Goal: Task Accomplishment & Management: Manage account settings

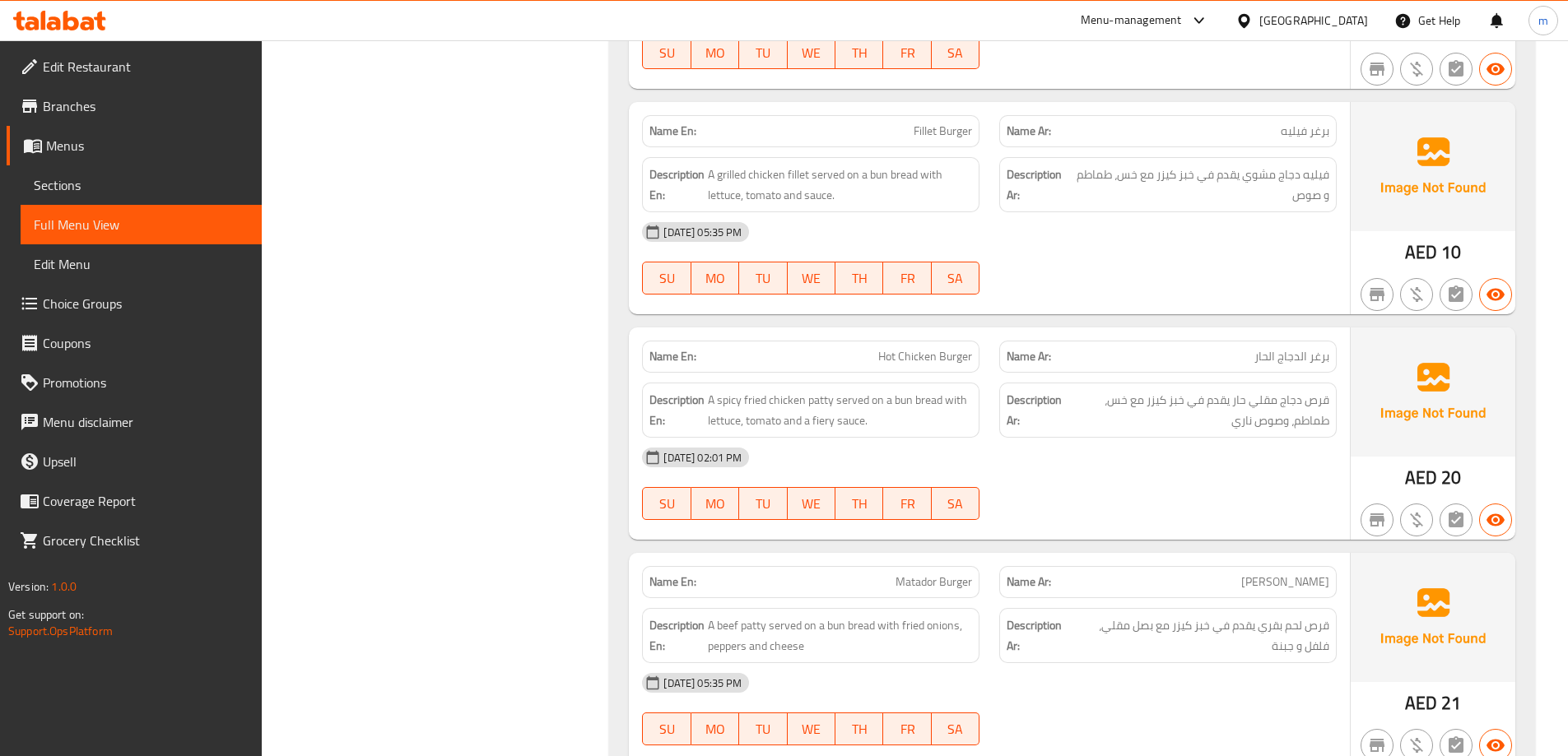
scroll to position [4676, 0]
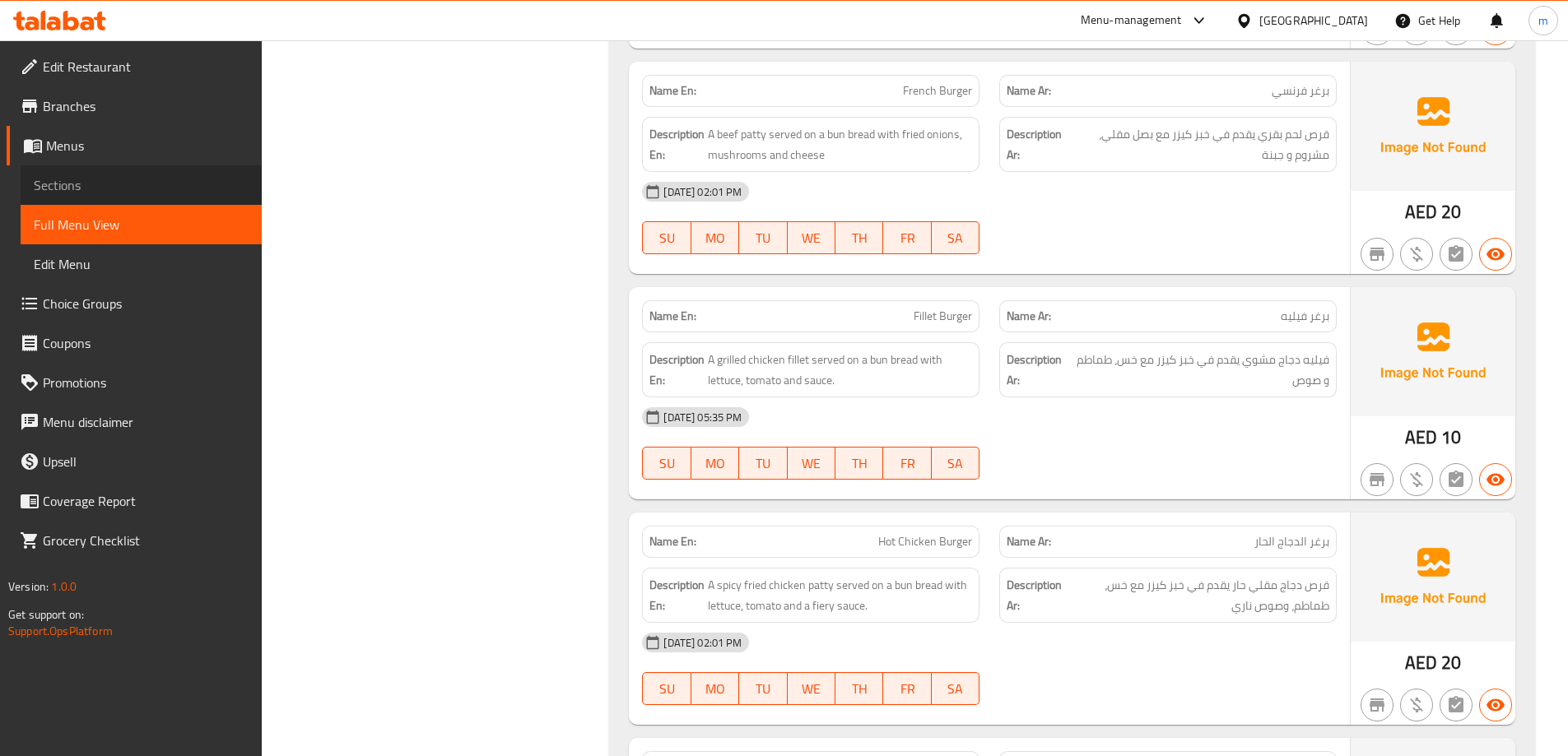
click at [171, 184] on span "Sections" at bounding box center [141, 185] width 215 height 19
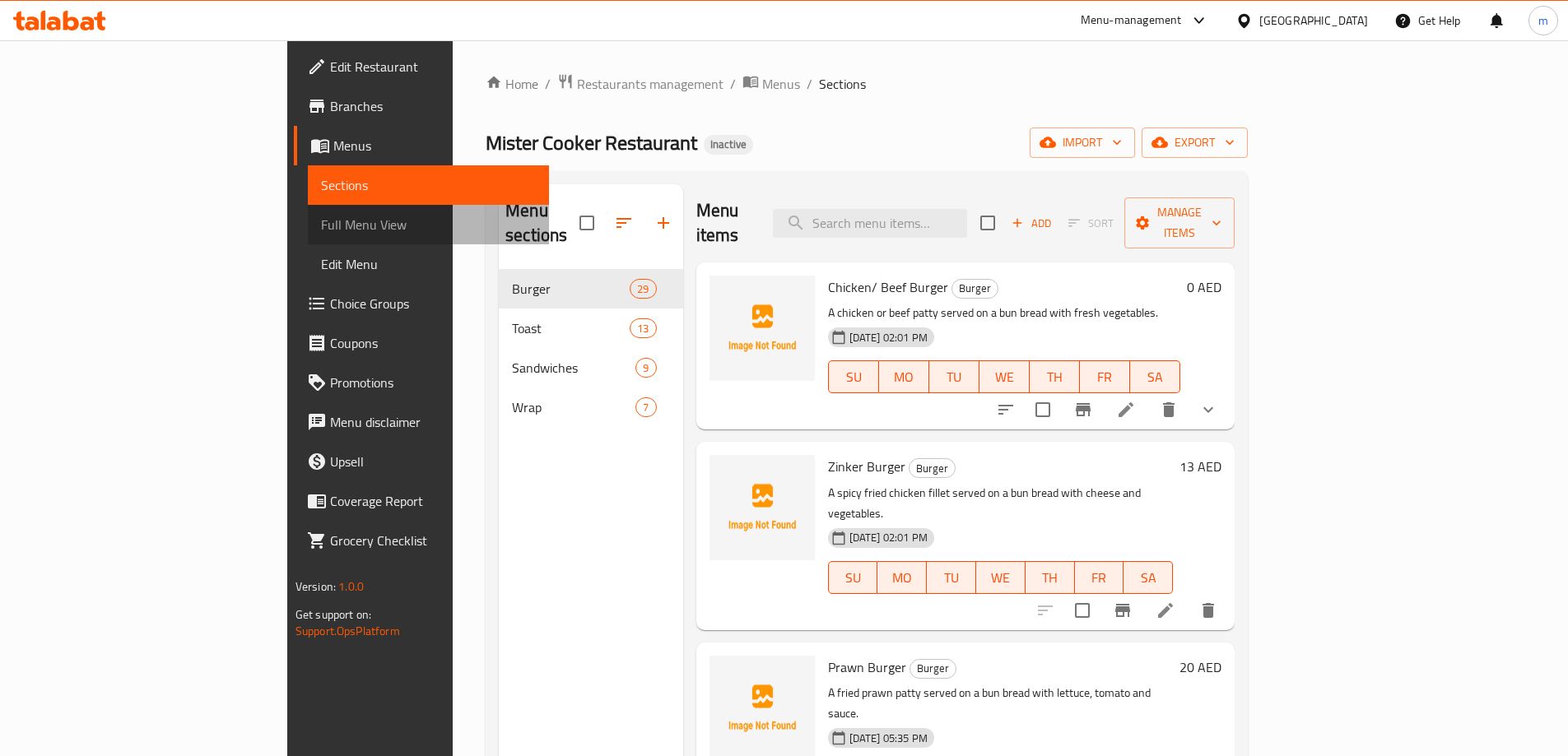
click at [321, 218] on span "Full Menu View" at bounding box center [429, 224] width 215 height 19
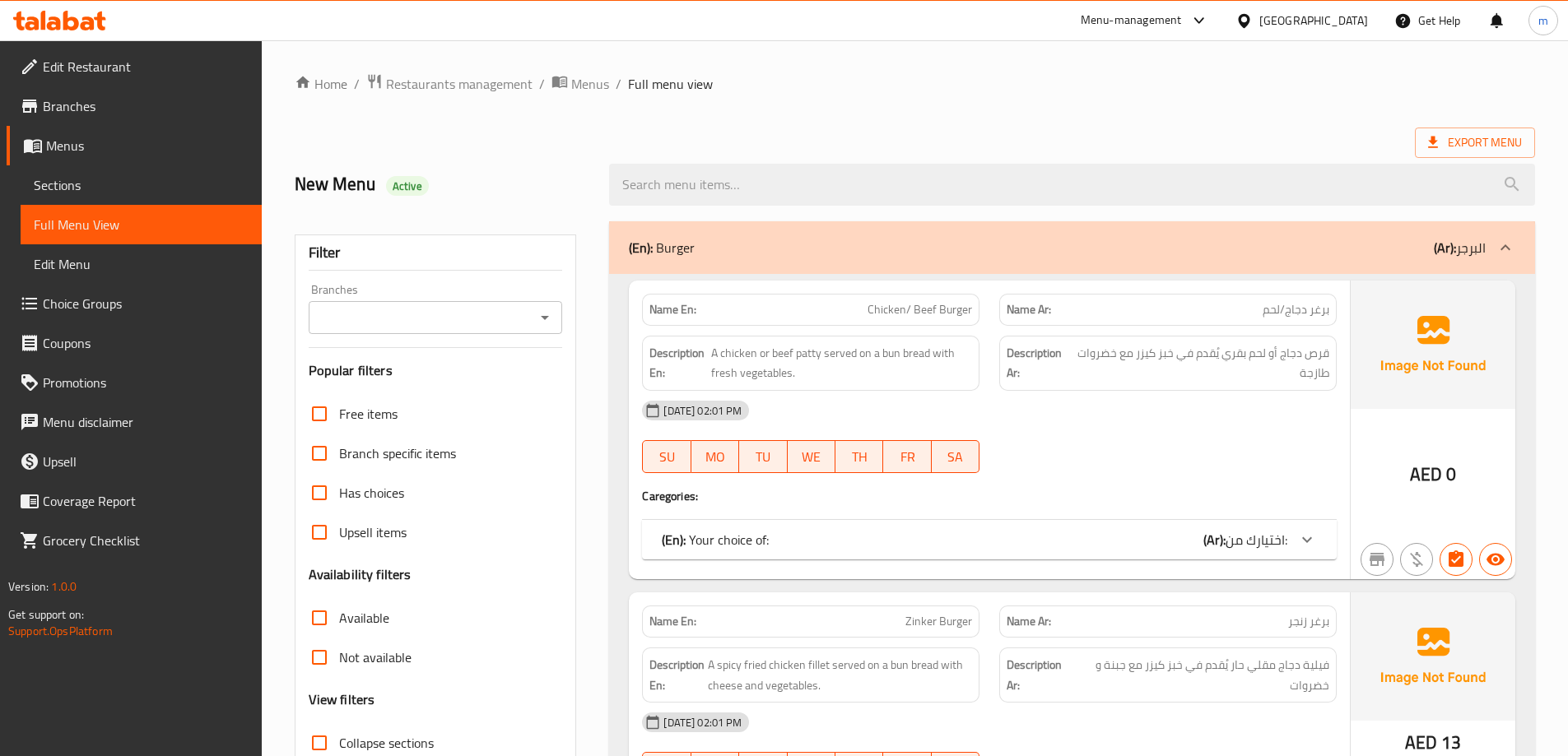
click at [128, 200] on link "Sections" at bounding box center [141, 185] width 241 height 40
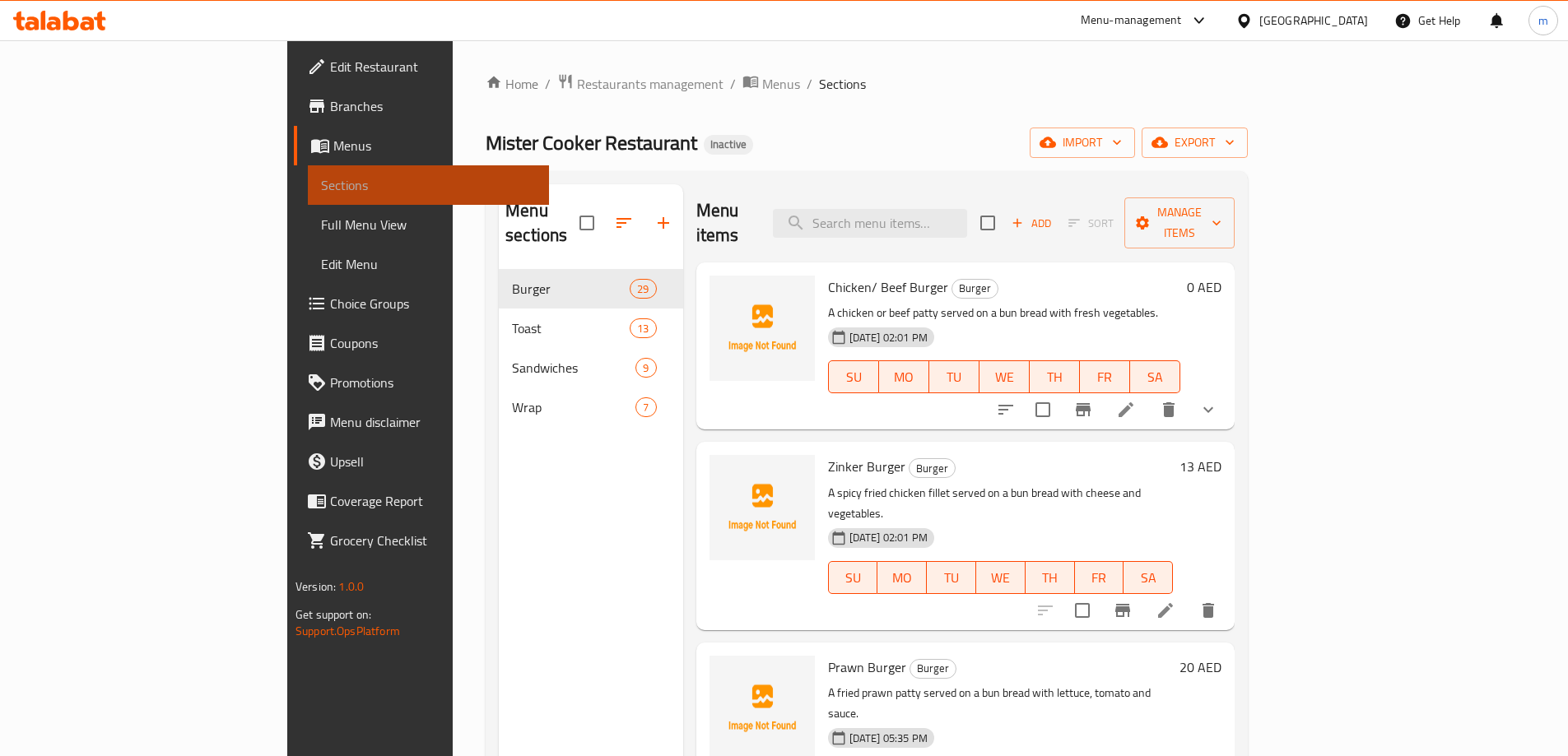
click at [321, 192] on span "Sections" at bounding box center [429, 185] width 215 height 19
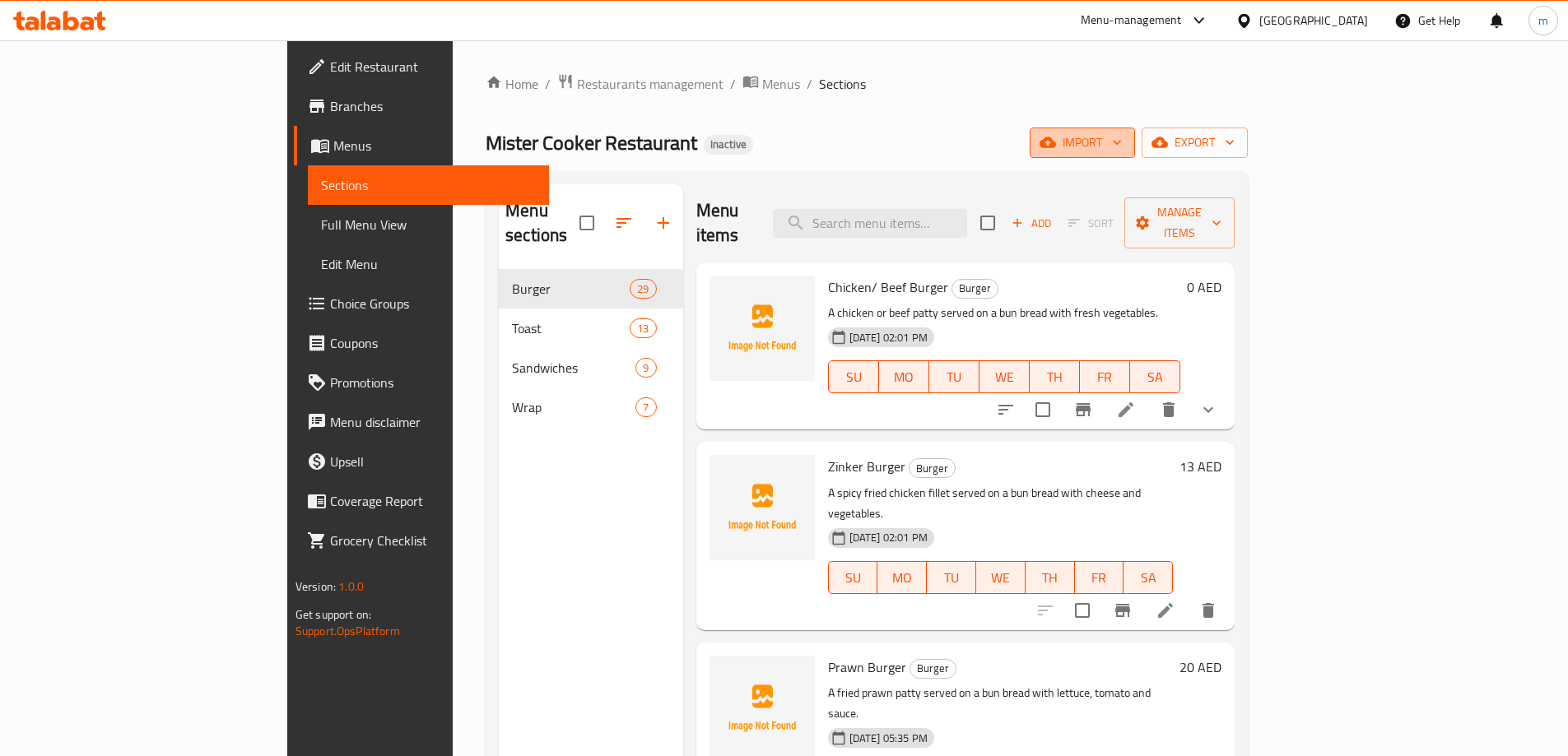
click at [1122, 139] on span "import" at bounding box center [1082, 143] width 79 height 20
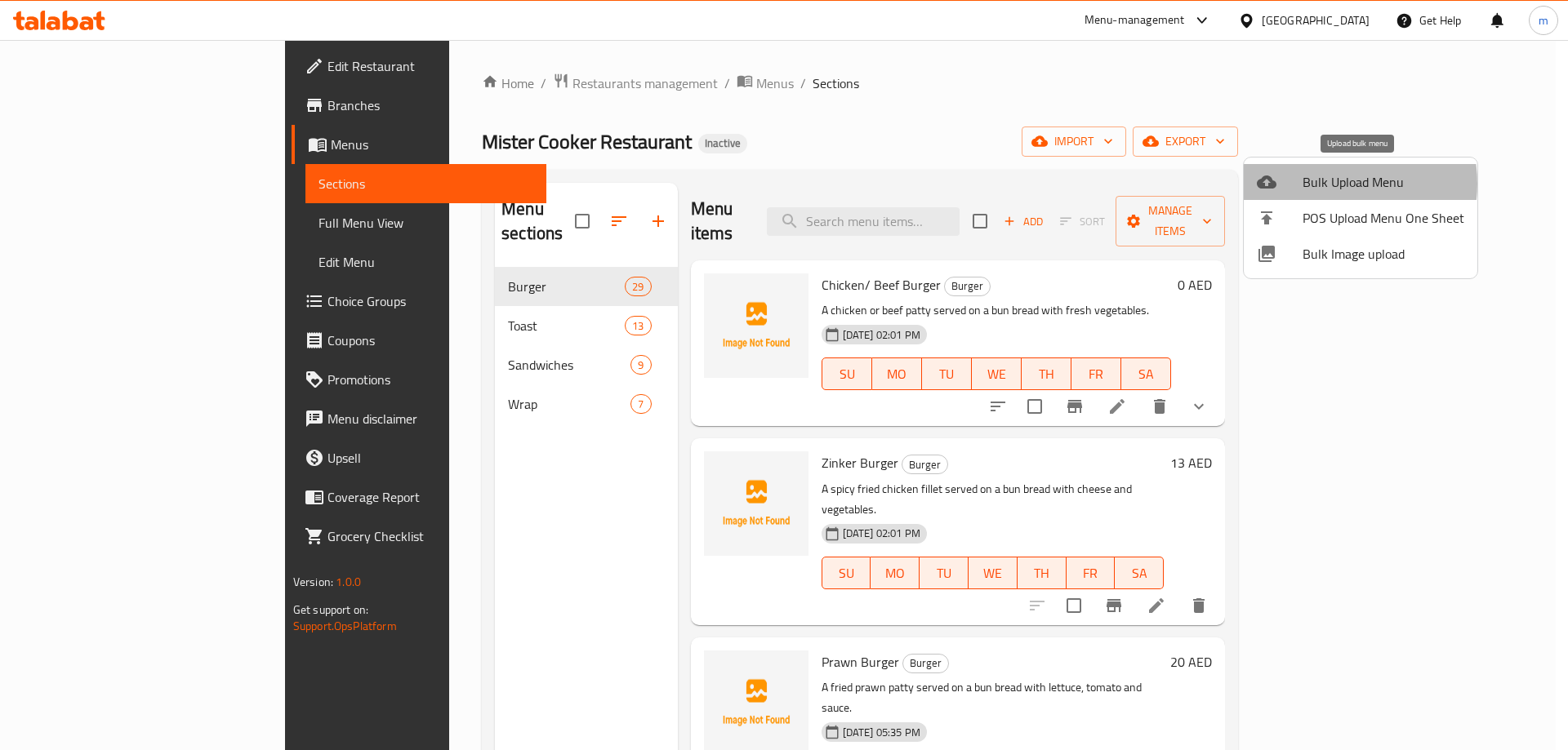
click at [1329, 184] on span "Bulk Upload Menu" at bounding box center [1384, 181] width 162 height 19
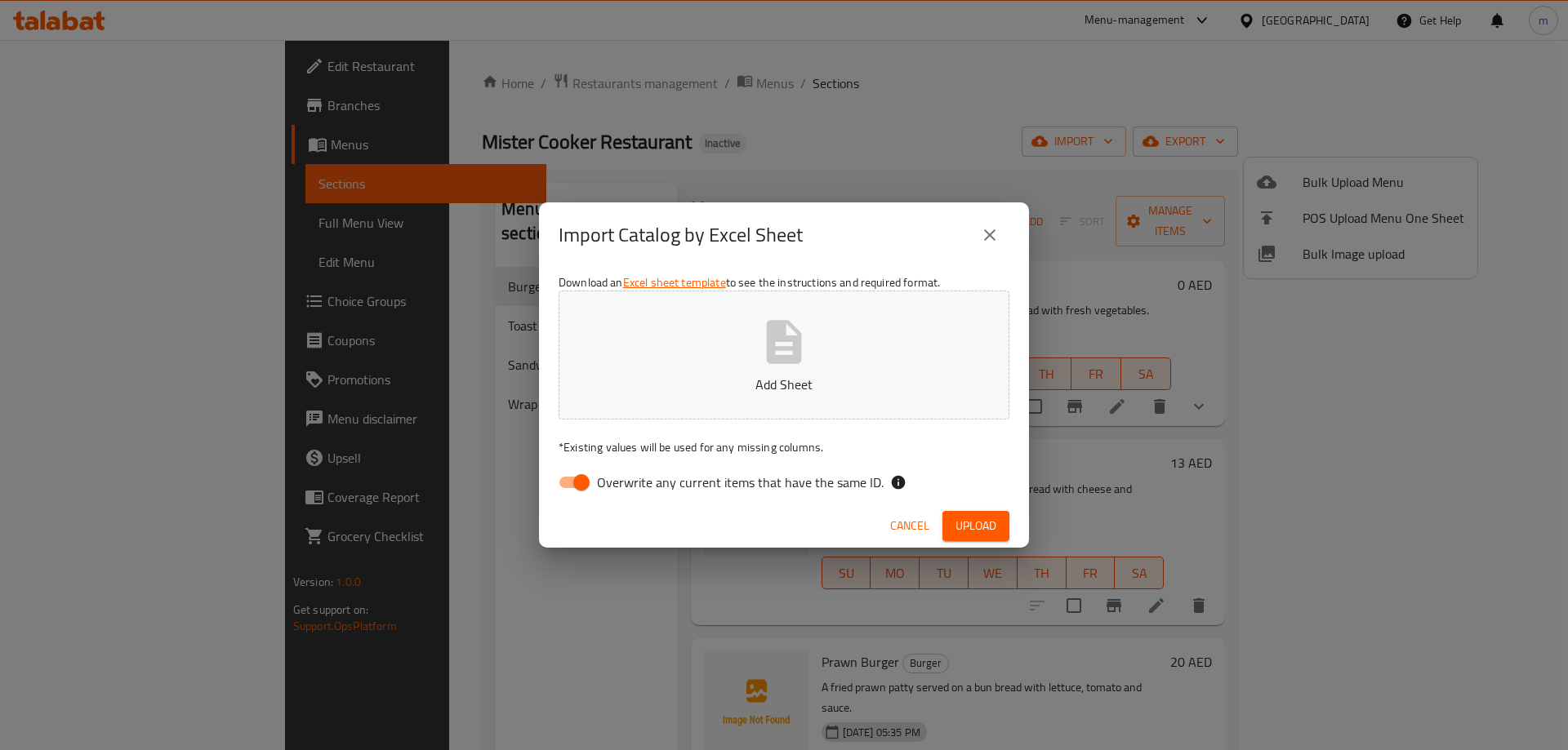
click at [571, 485] on input "Overwrite any current items that have the same ID." at bounding box center [581, 482] width 93 height 31
checkbox input "false"
click at [689, 330] on button "Add Sheet" at bounding box center [784, 355] width 451 height 129
click at [968, 514] on button "Upload" at bounding box center [976, 525] width 67 height 30
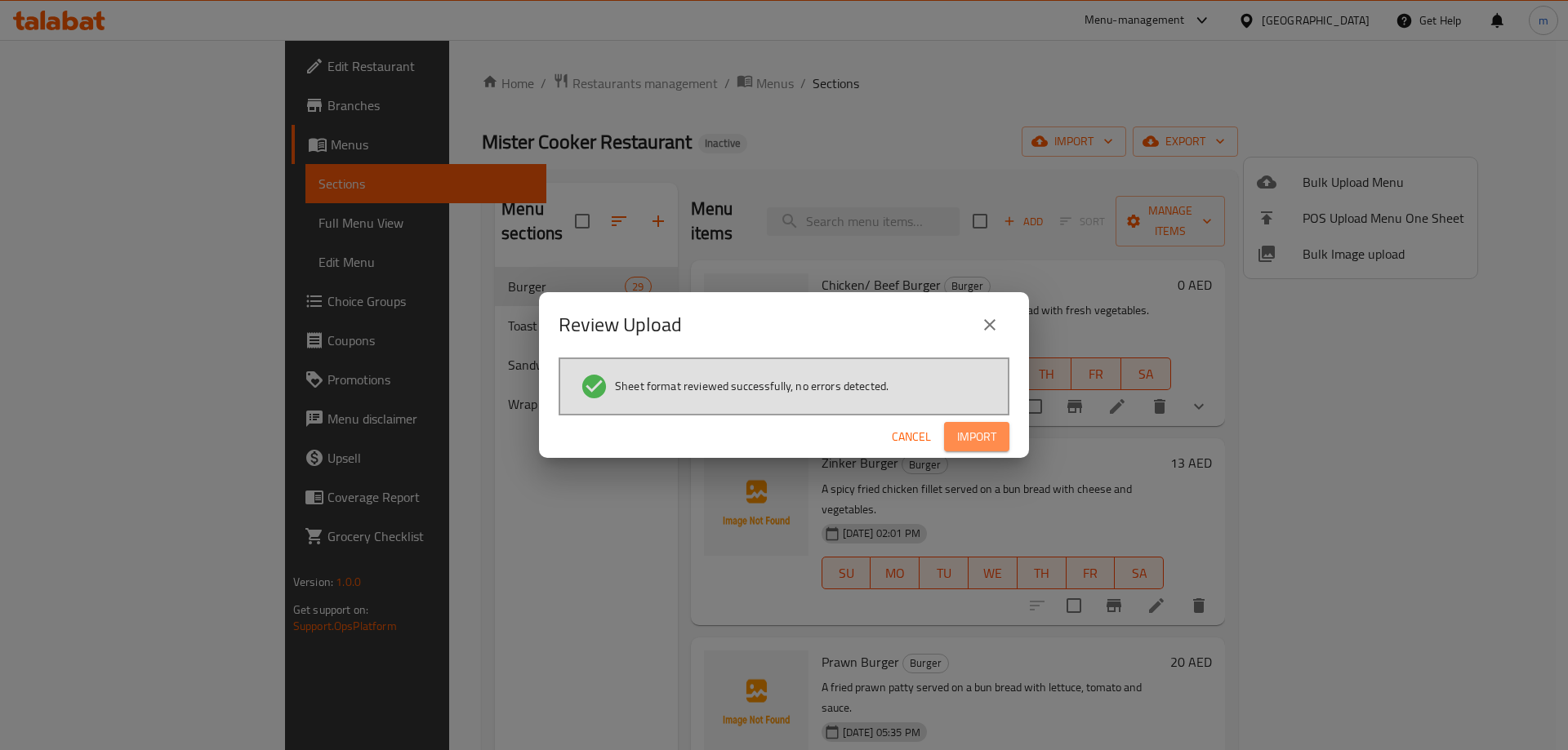
click at [963, 429] on span "Import" at bounding box center [977, 437] width 40 height 20
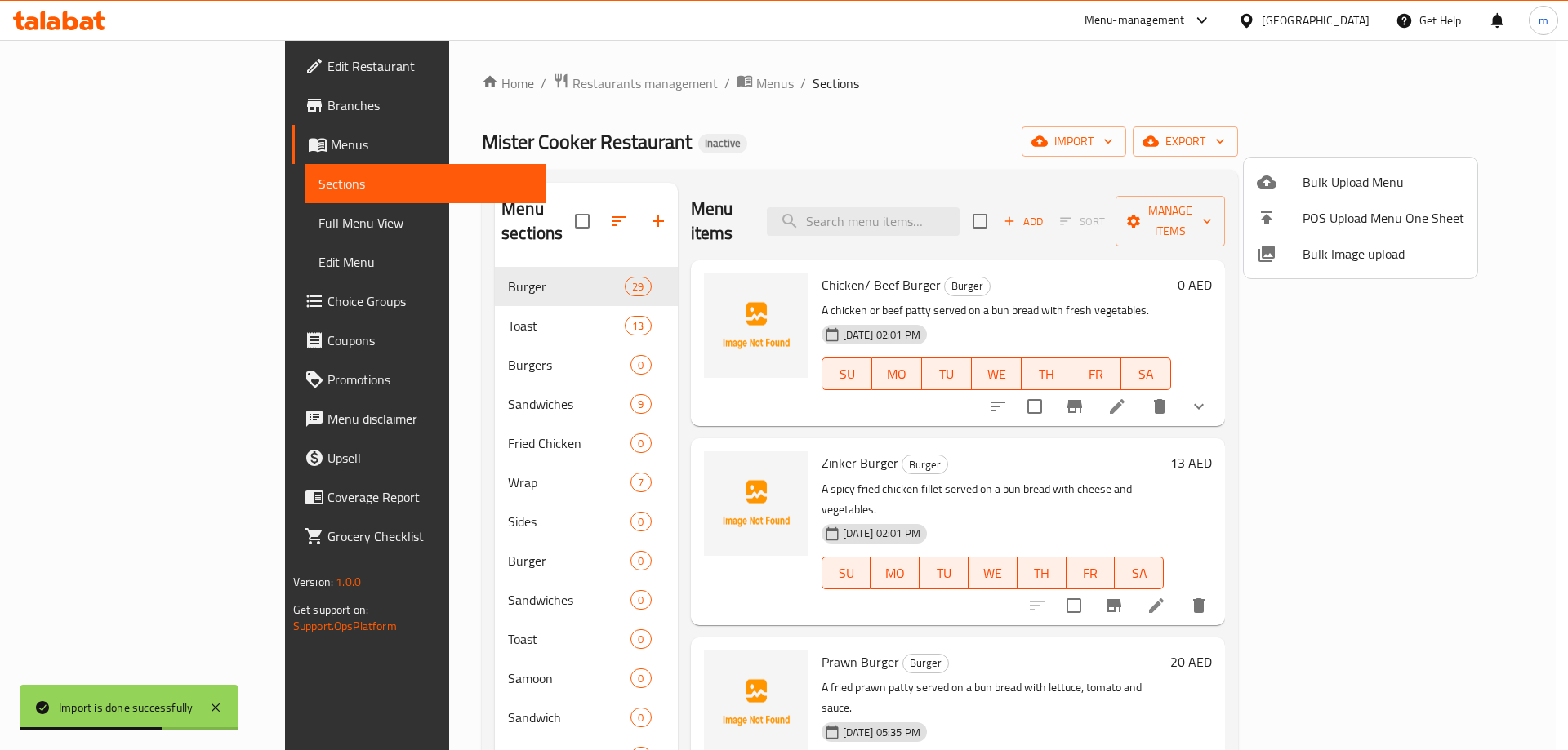
click at [1089, 97] on div at bounding box center [784, 375] width 1568 height 750
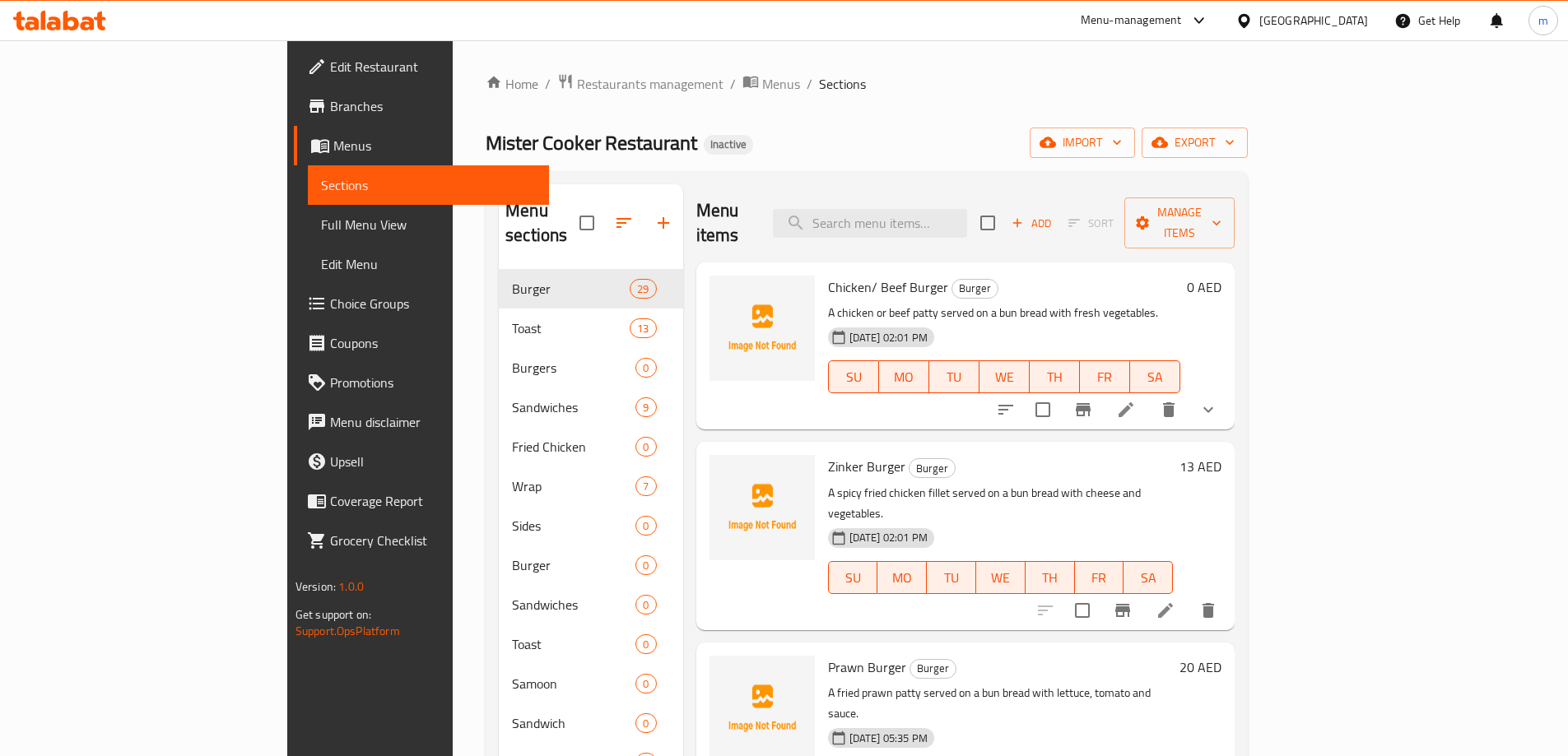
click at [321, 225] on span "Full Menu View" at bounding box center [429, 224] width 215 height 19
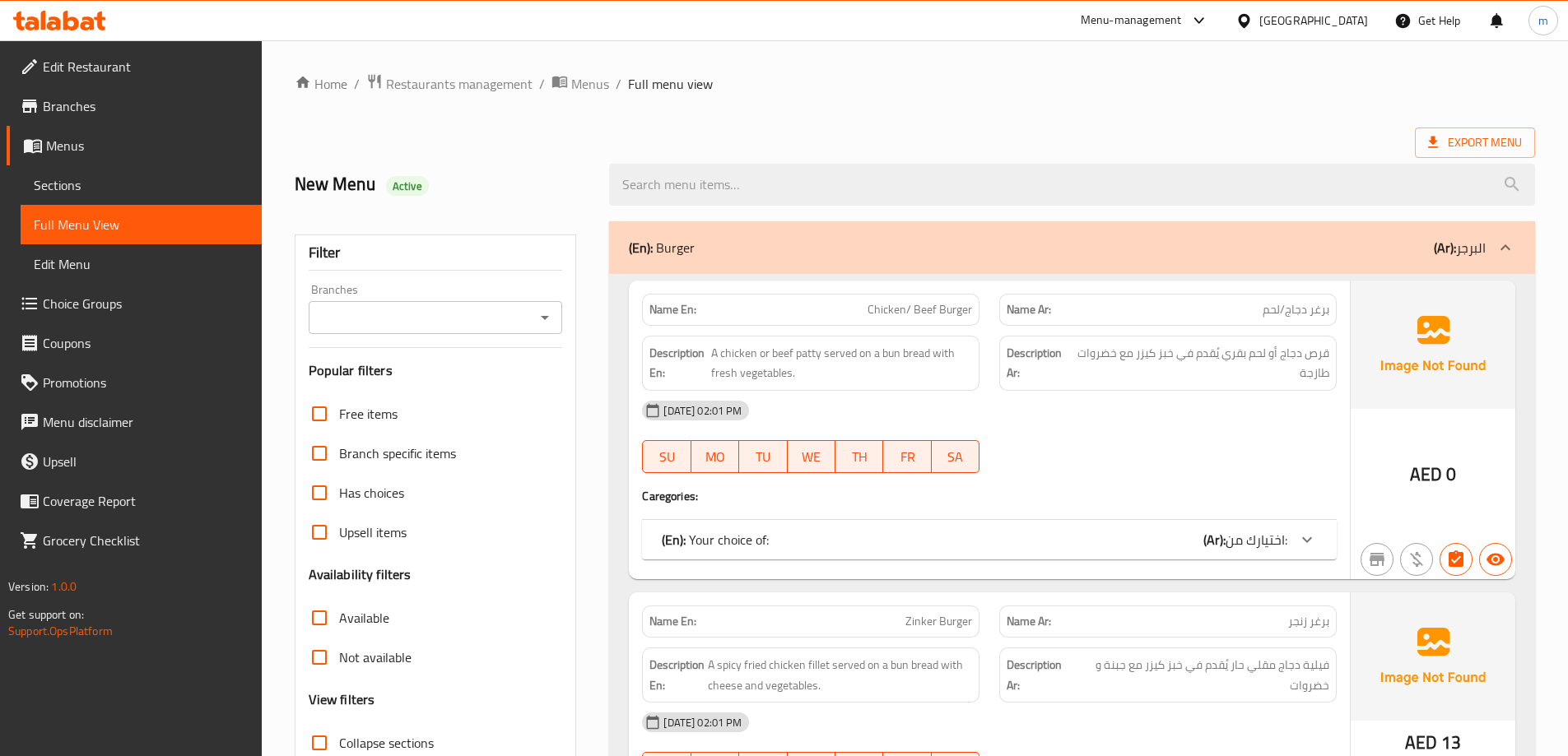
scroll to position [356, 0]
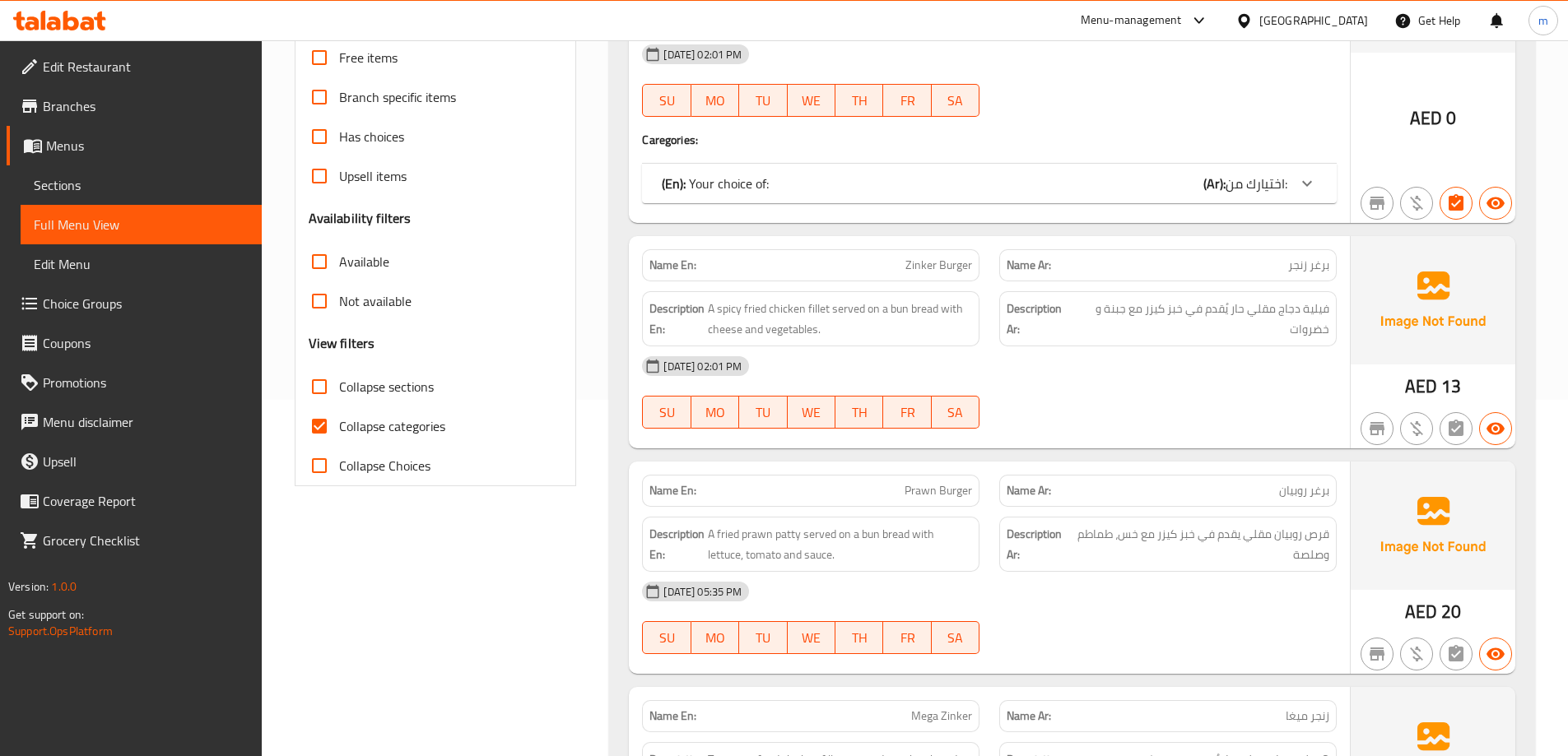
click at [437, 421] on span "Collapse categories" at bounding box center [392, 426] width 106 height 19
click at [340, 421] on input "Collapse categories" at bounding box center [319, 426] width 40 height 40
checkbox input "false"
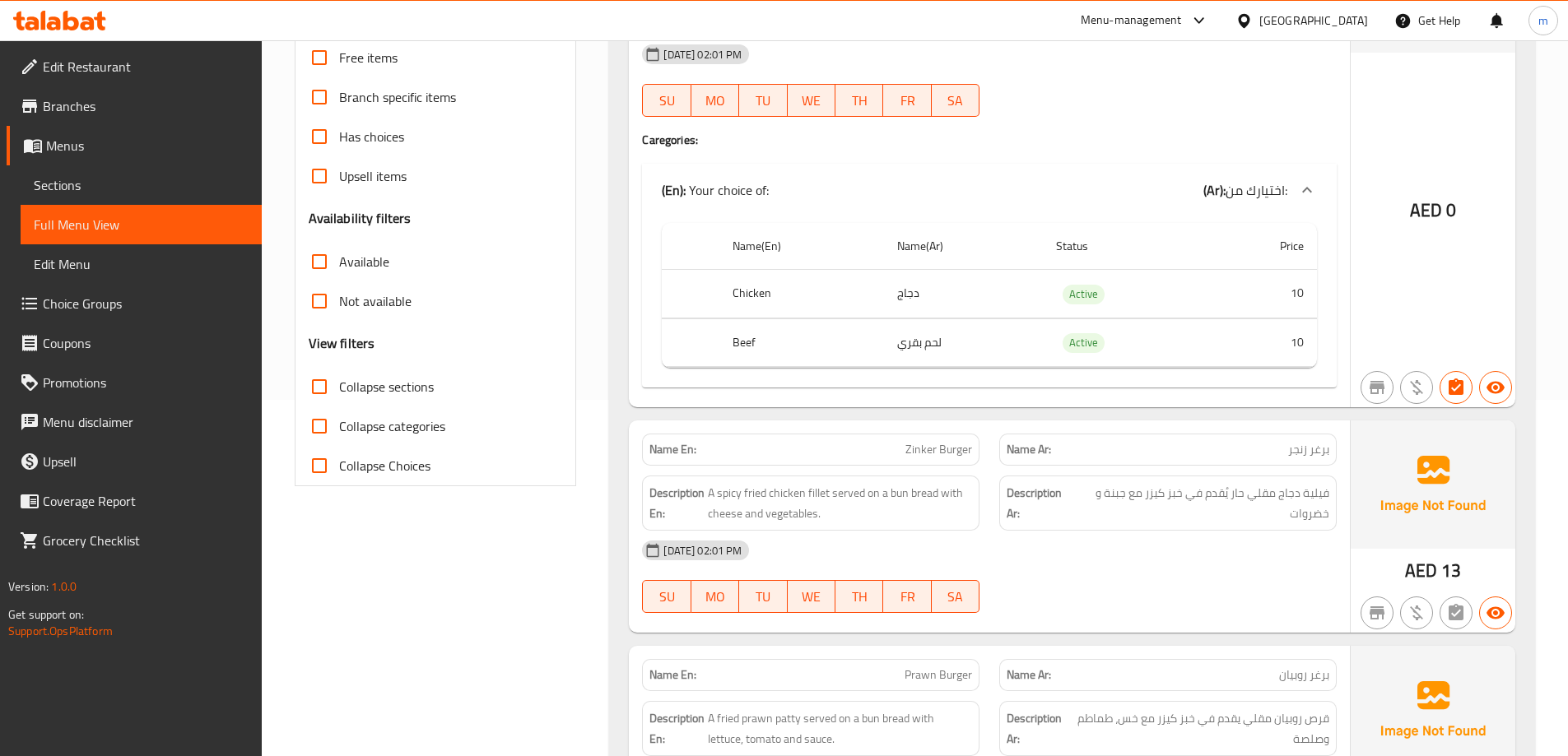
scroll to position [0, 0]
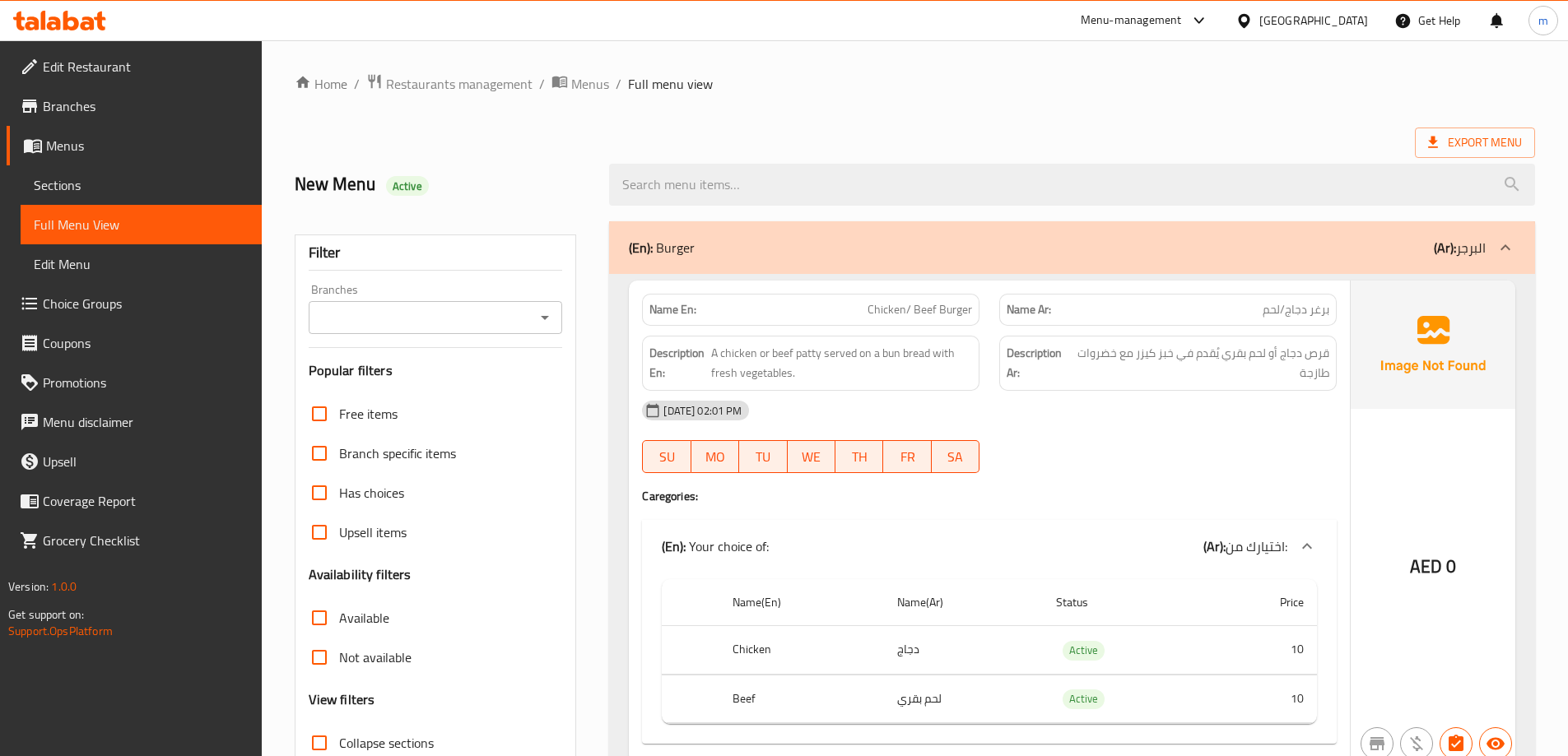
click at [1464, 240] on p "(Ar): البرجر" at bounding box center [1459, 247] width 52 height 19
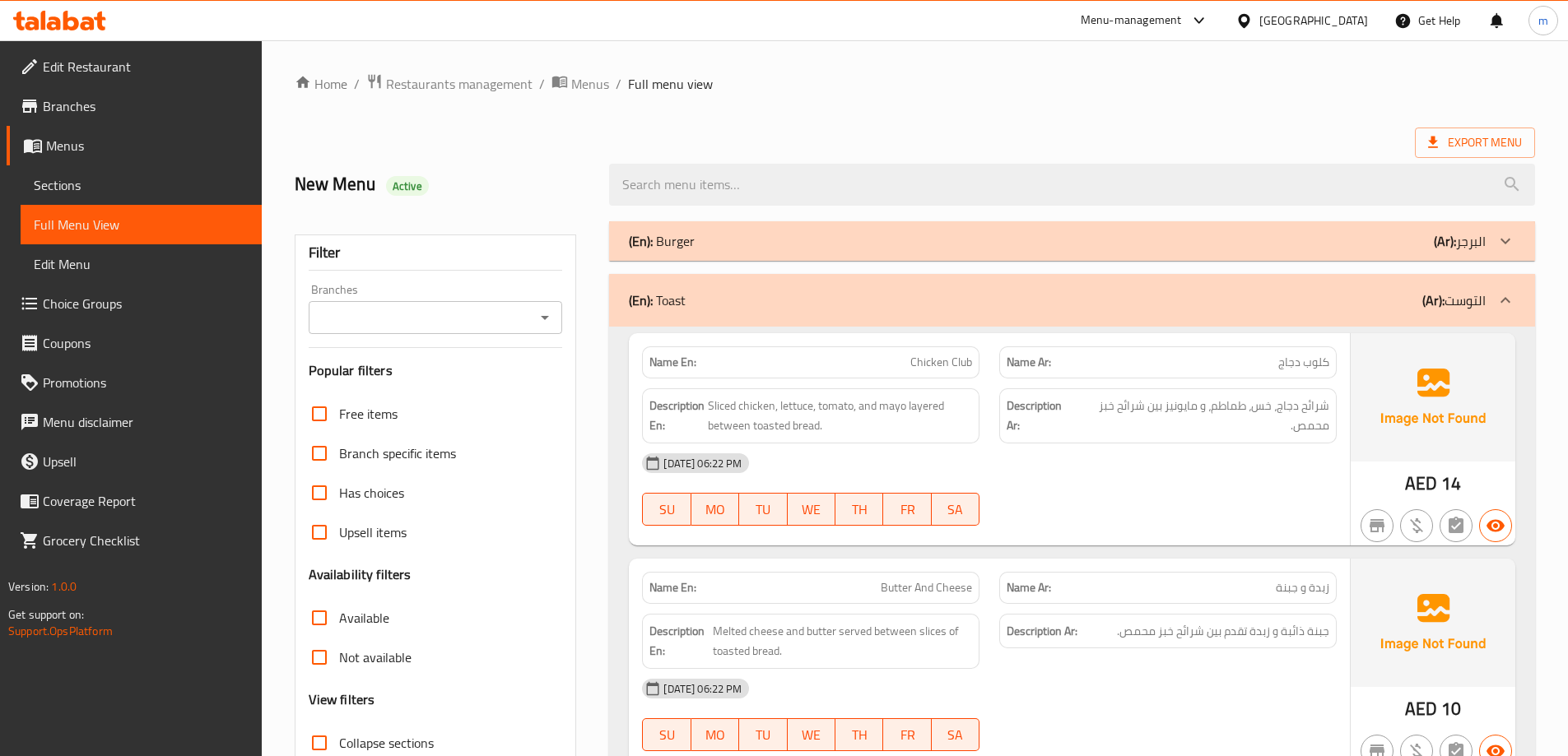
click at [113, 184] on span "Sections" at bounding box center [141, 185] width 215 height 19
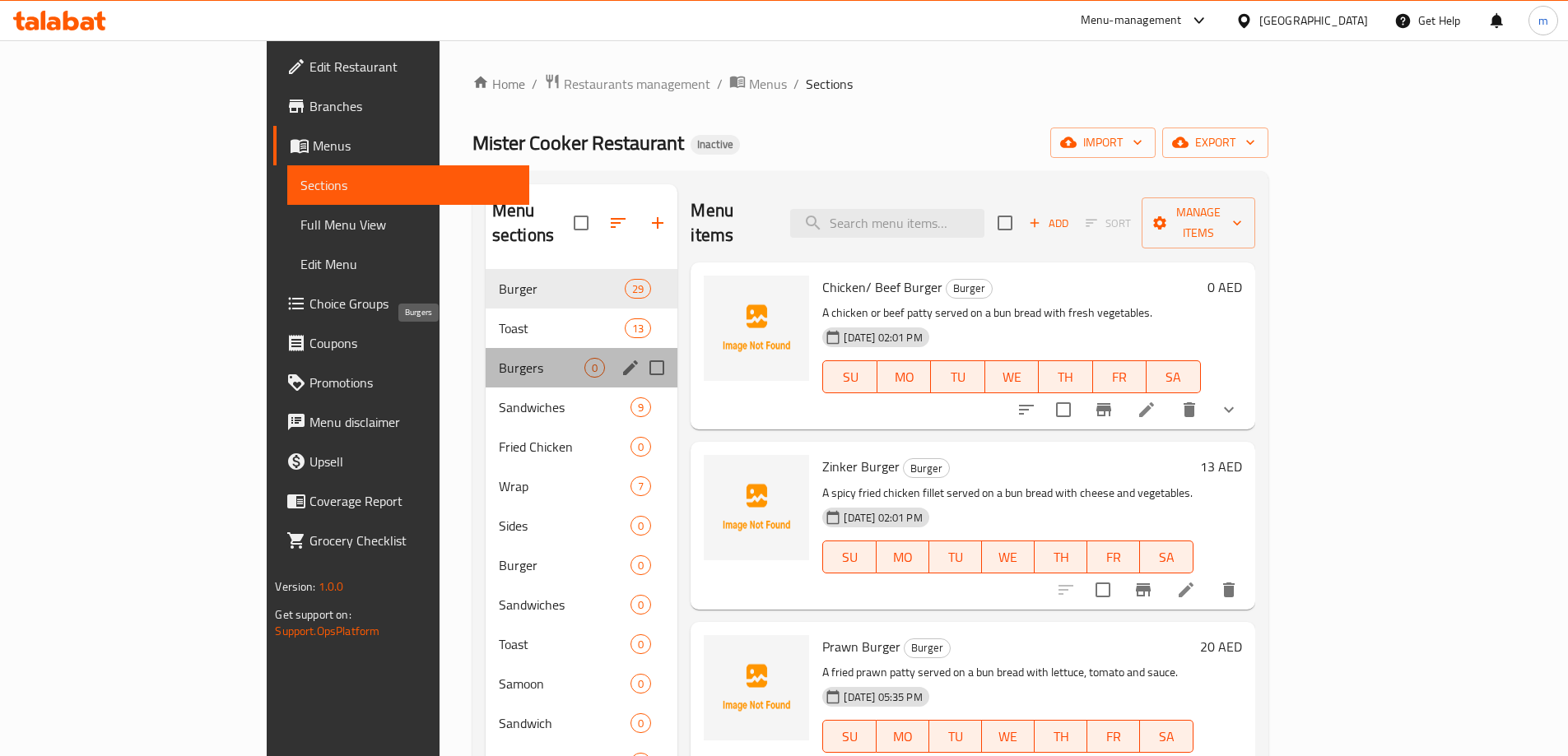
click at [499, 358] on span "Burgers" at bounding box center [542, 367] width 86 height 19
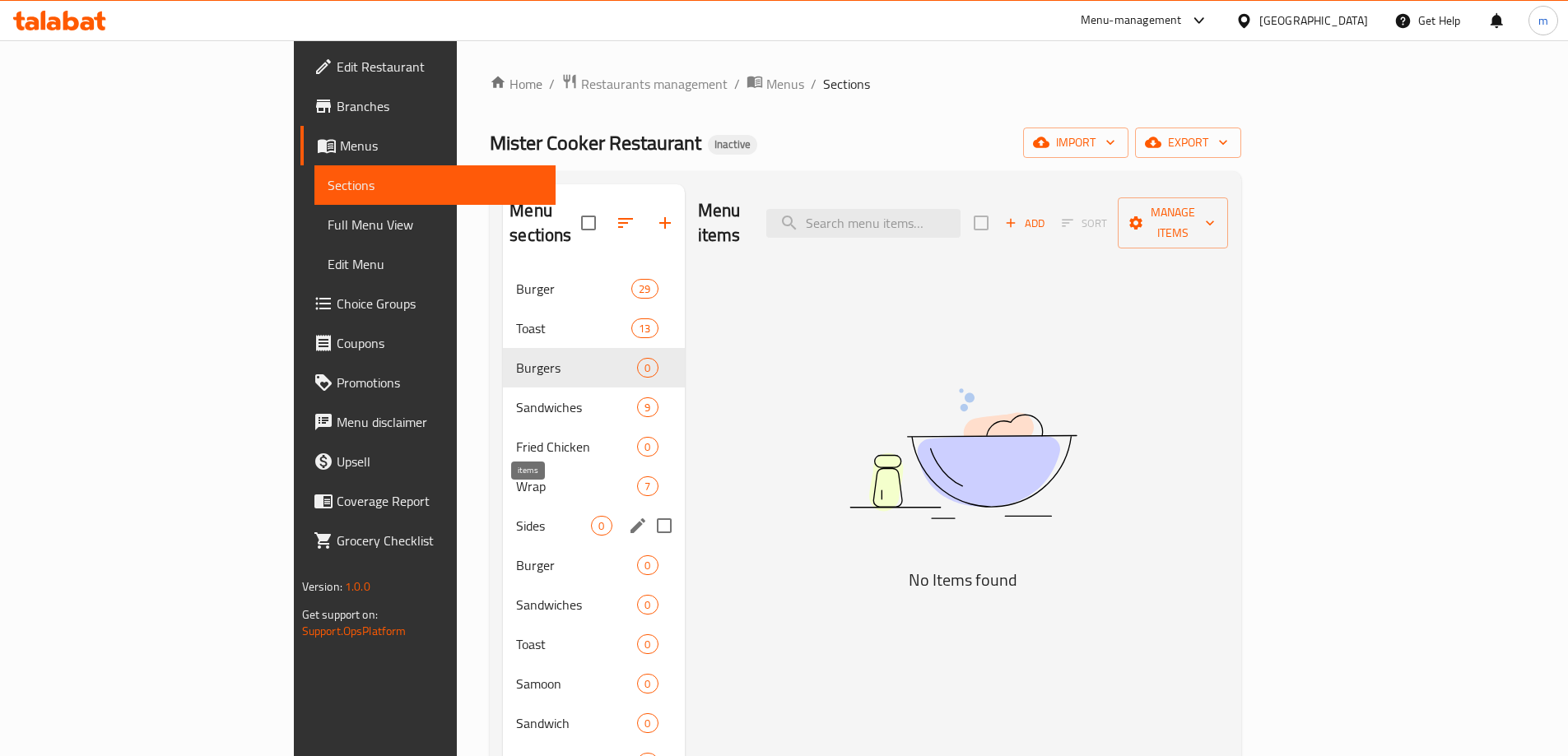
click at [592, 519] on span "0" at bounding box center [601, 526] width 19 height 16
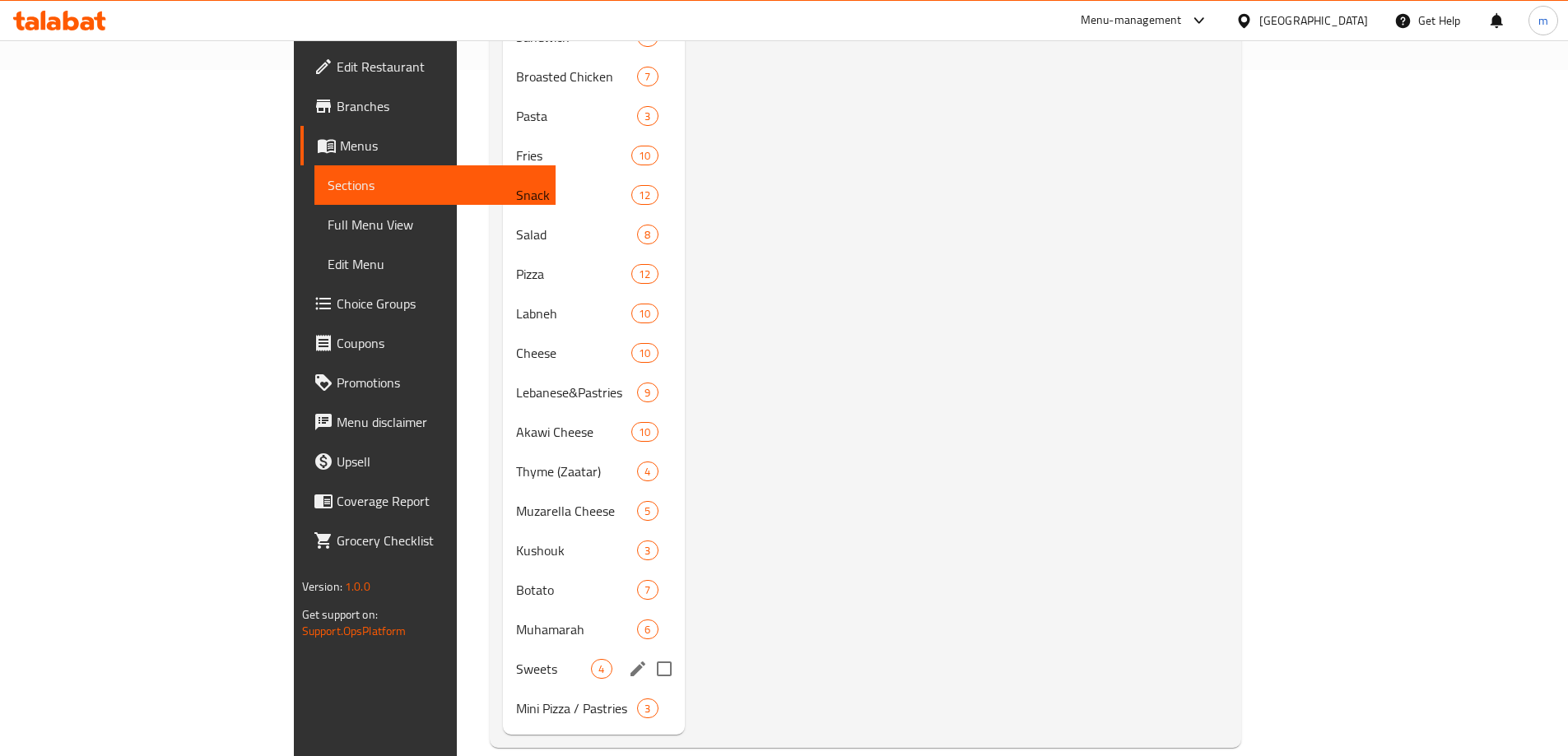
scroll to position [330, 0]
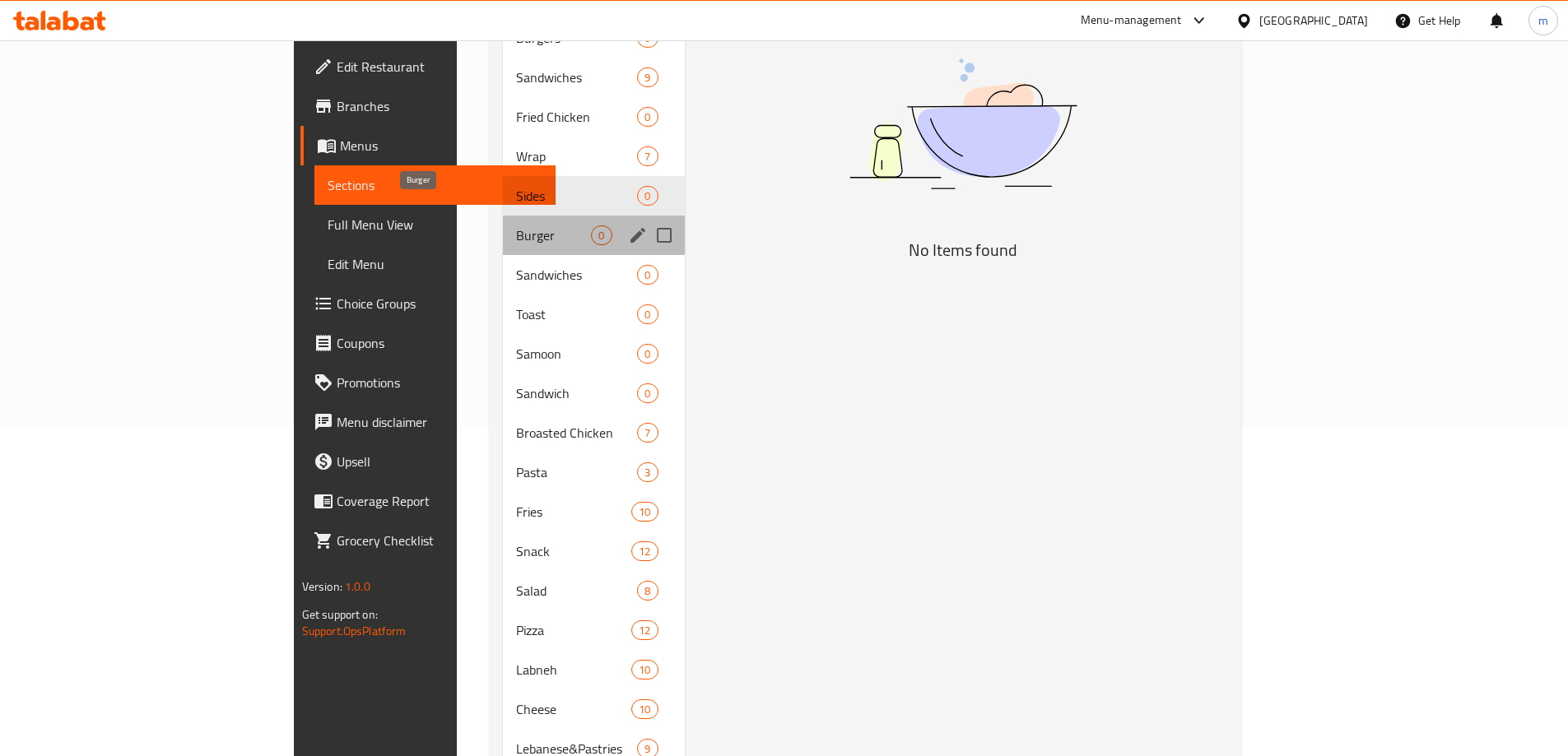
click at [516, 225] on span "Burger" at bounding box center [553, 235] width 75 height 19
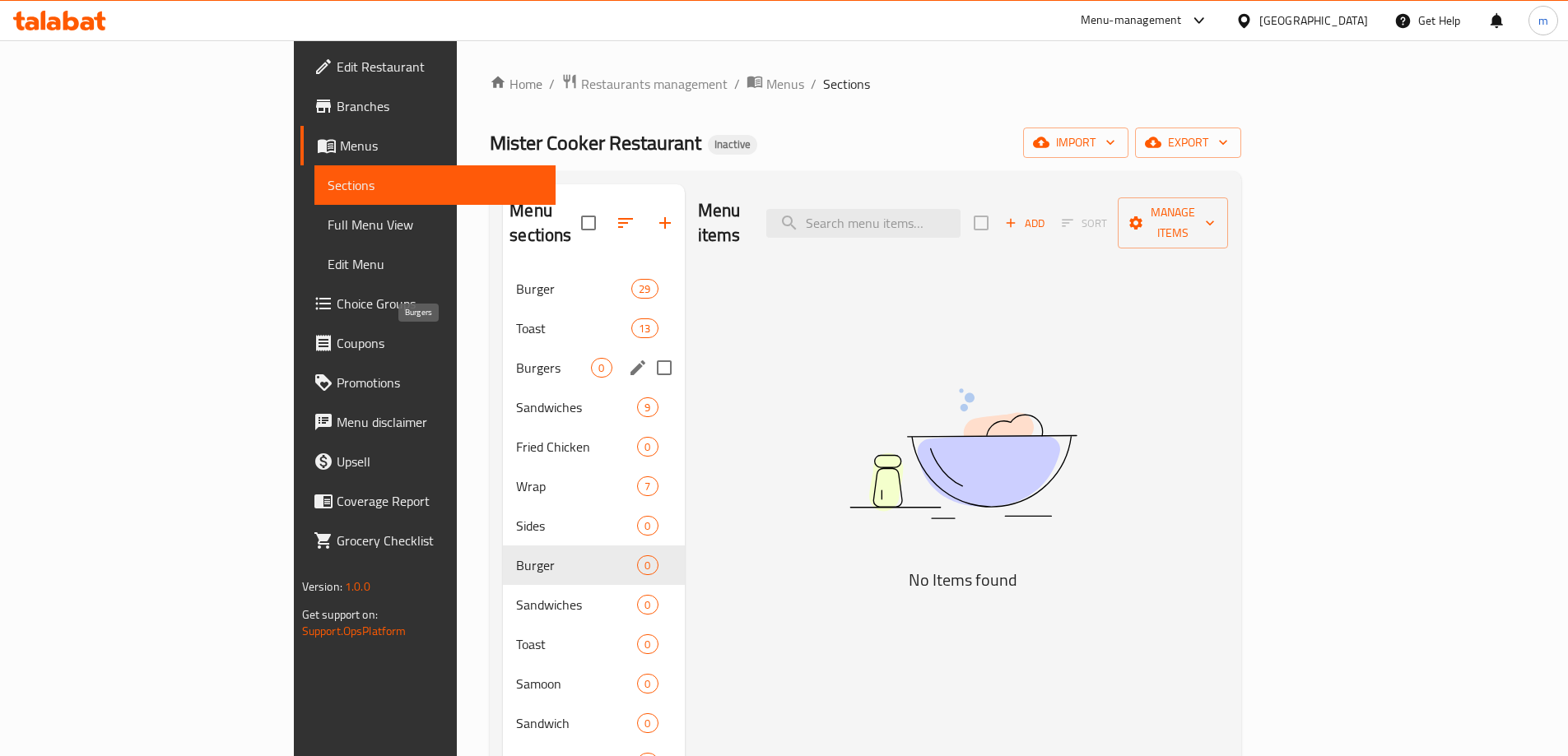
click at [516, 358] on span "Burgers" at bounding box center [553, 367] width 75 height 19
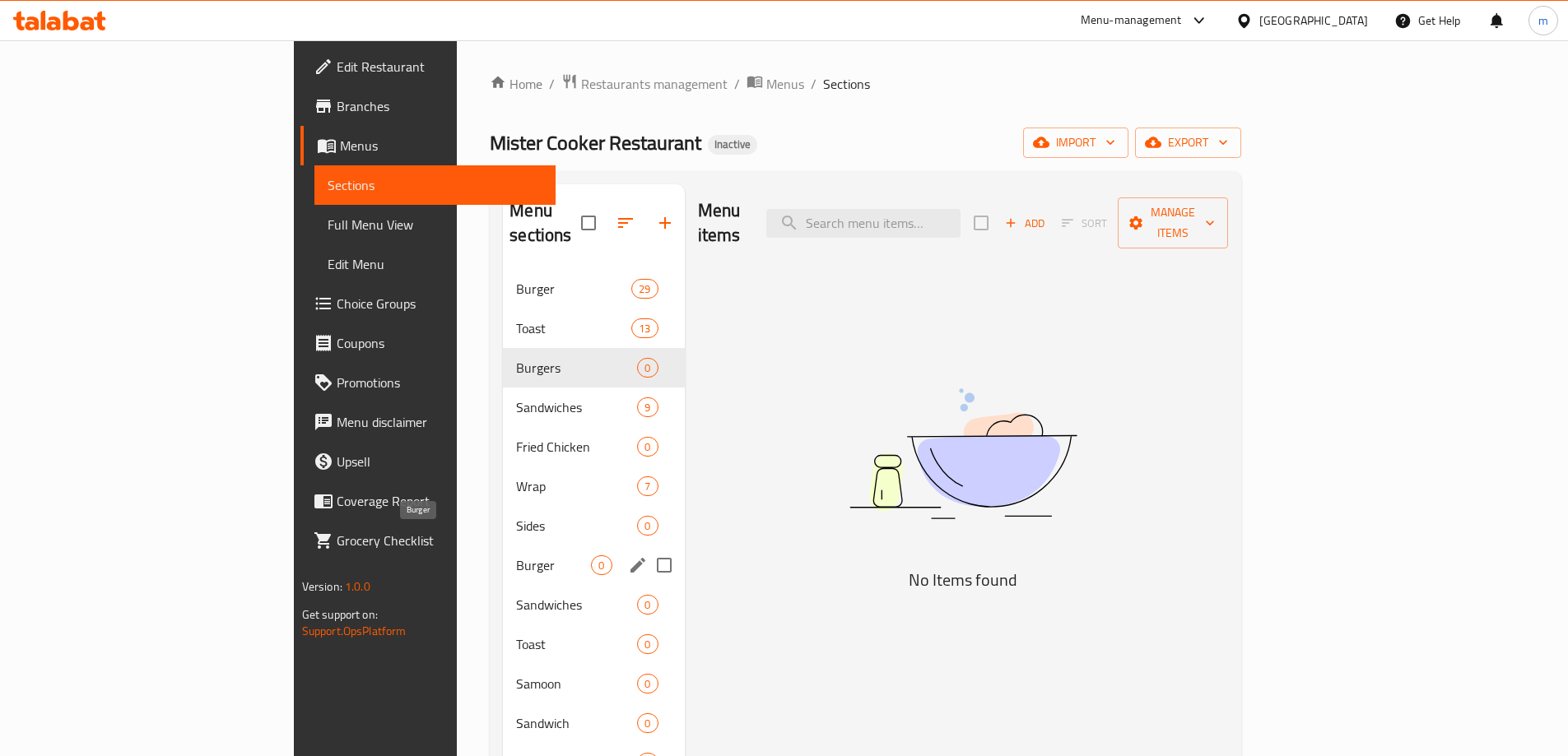
click at [516, 556] on span "Burger" at bounding box center [553, 565] width 75 height 19
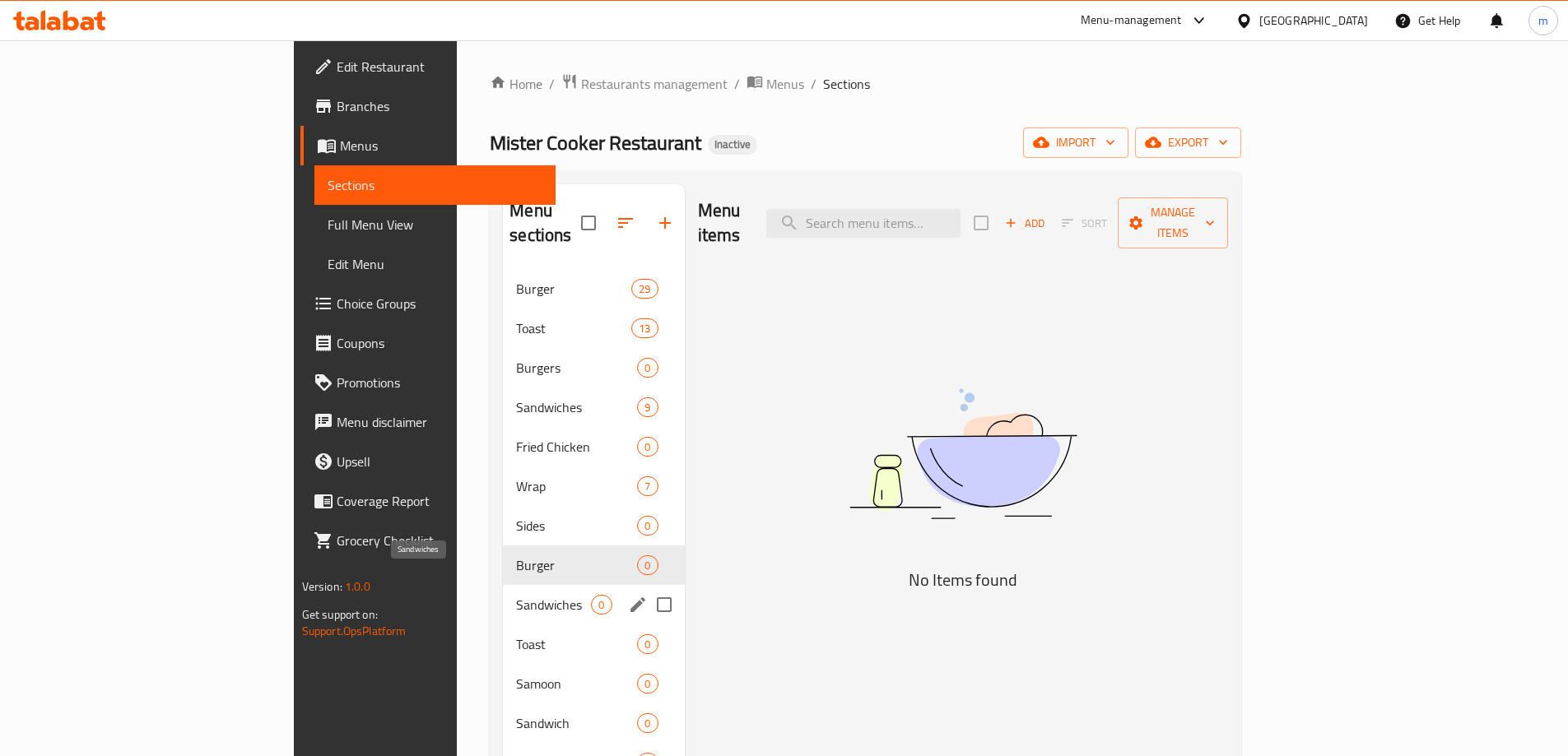
click at [516, 595] on span "Sandwiches" at bounding box center [553, 604] width 75 height 19
click at [504, 624] on div "Toast 0" at bounding box center [593, 644] width 181 height 40
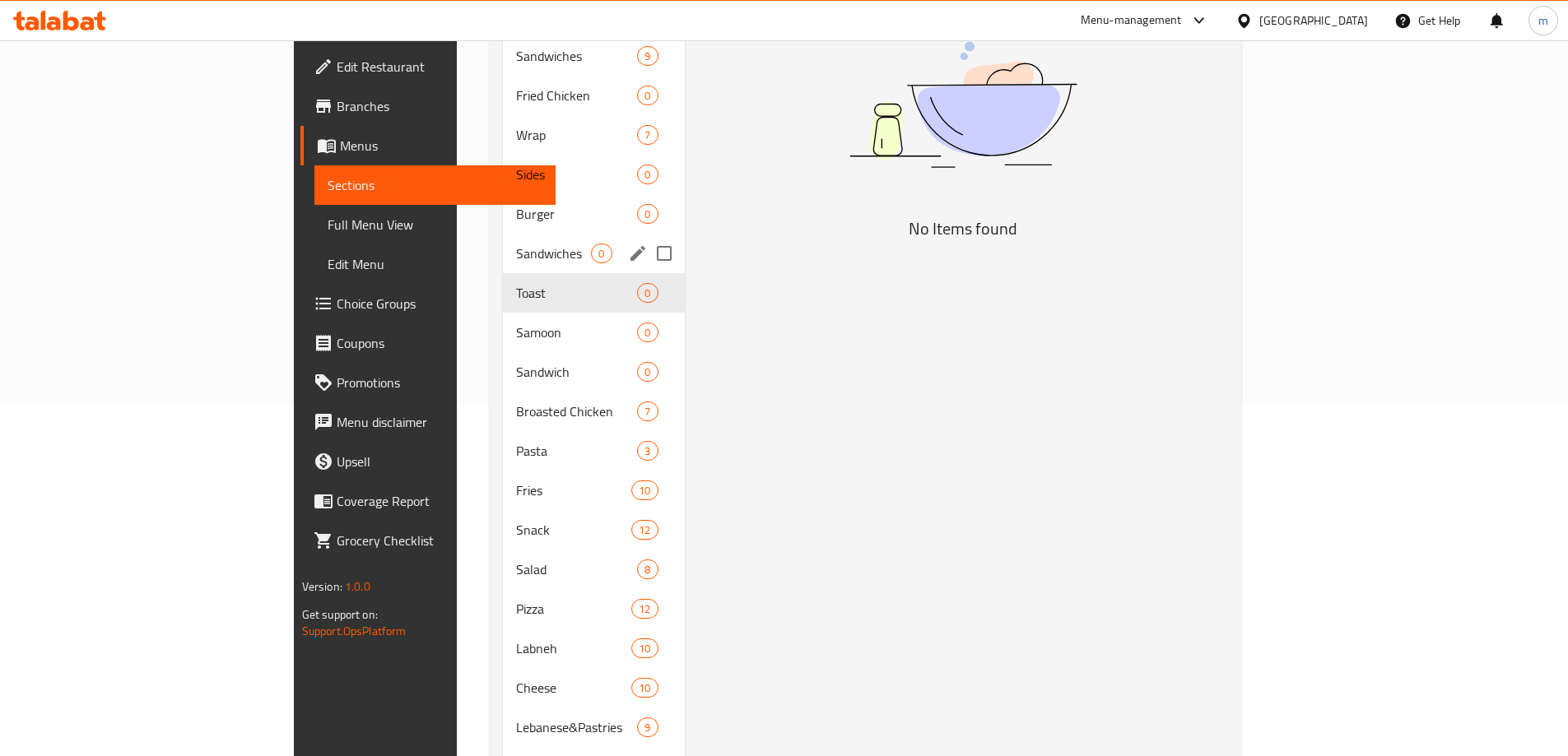
scroll to position [356, 0]
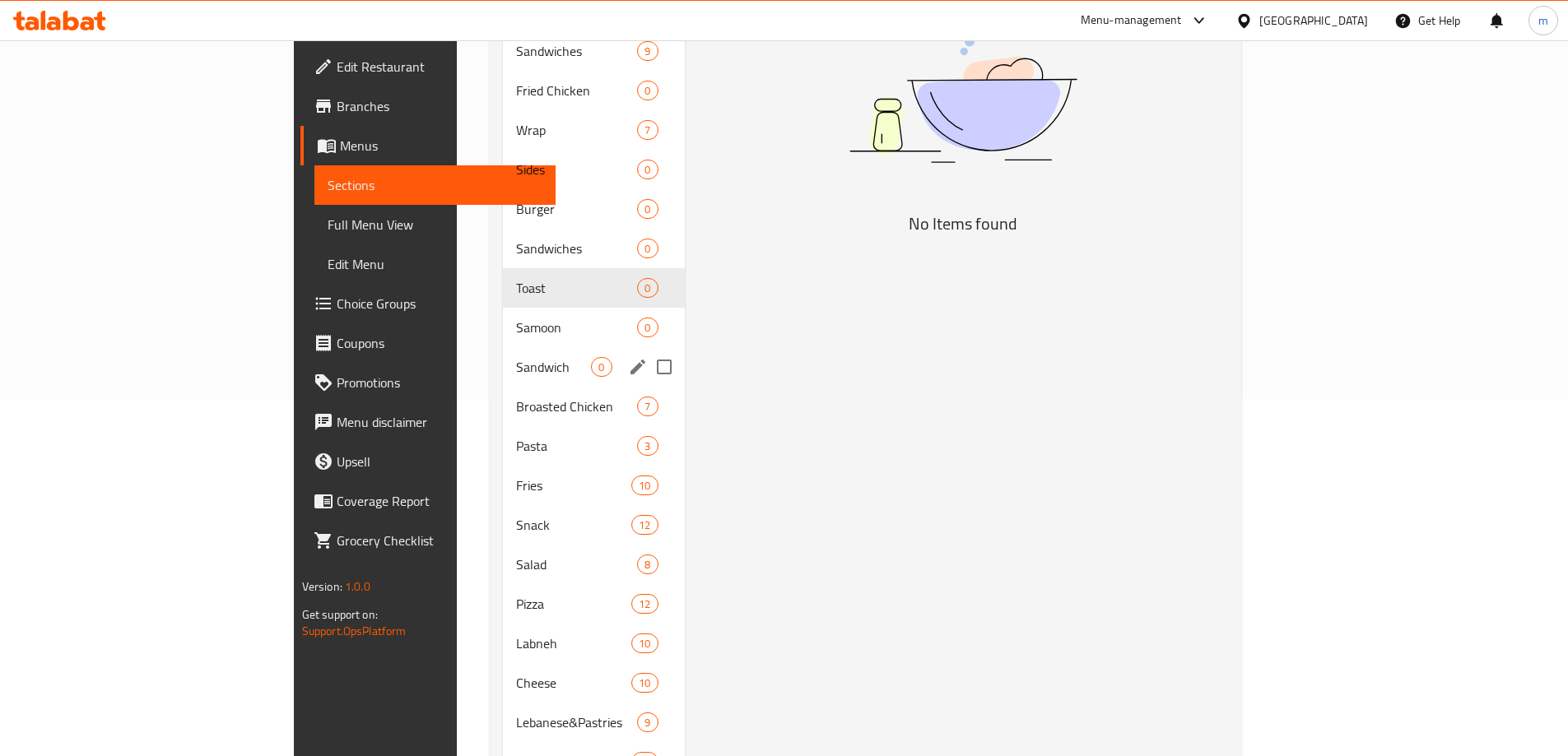
click at [647, 350] on input "Menu sections" at bounding box center [663, 366] width 34 height 34
checkbox input "true"
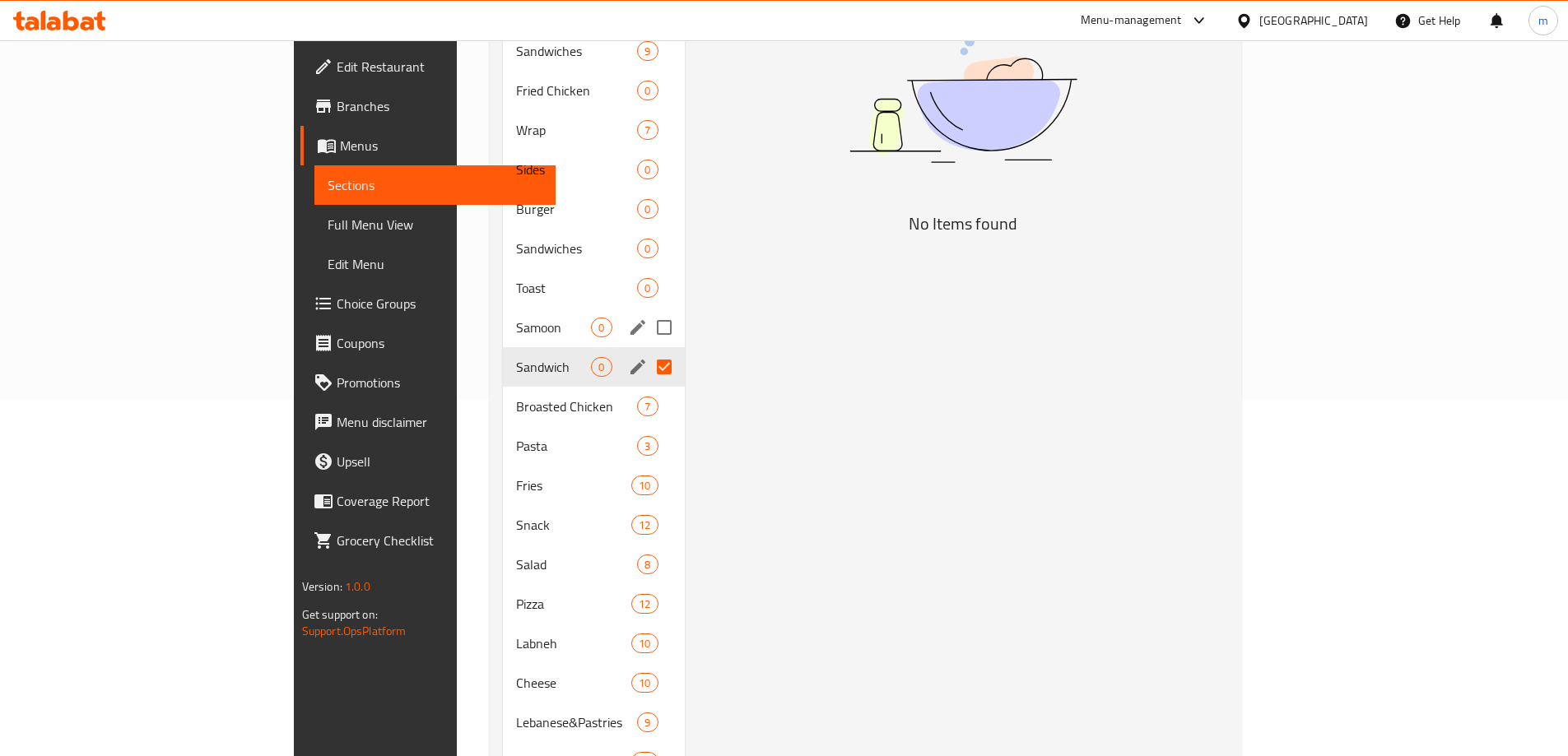
click at [647, 310] on input "Menu sections" at bounding box center [663, 327] width 34 height 34
checkbox input "true"
click at [647, 271] on input "Menu sections" at bounding box center [663, 288] width 34 height 34
checkbox input "true"
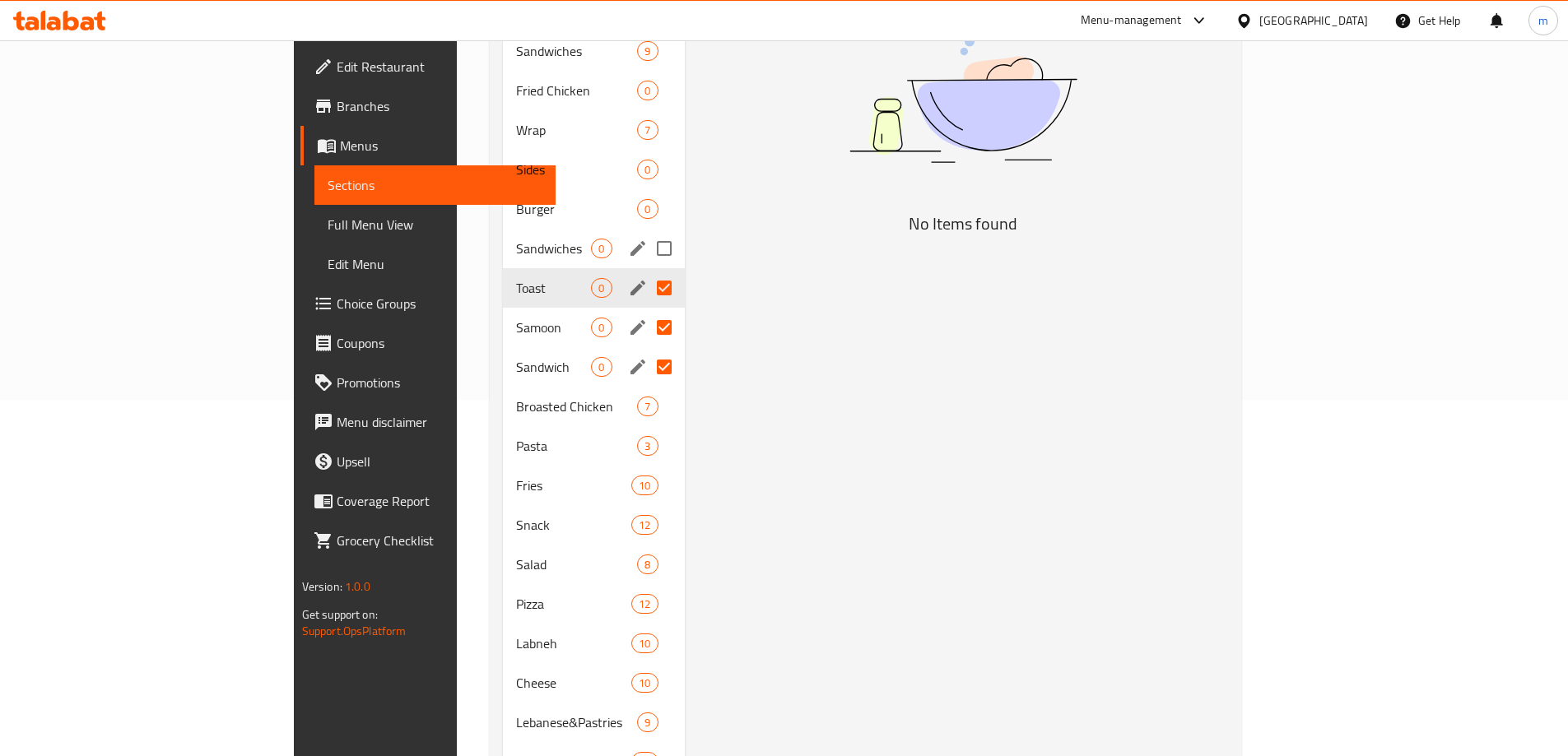
click at [647, 231] on input "Menu sections" at bounding box center [663, 248] width 34 height 34
checkbox input "true"
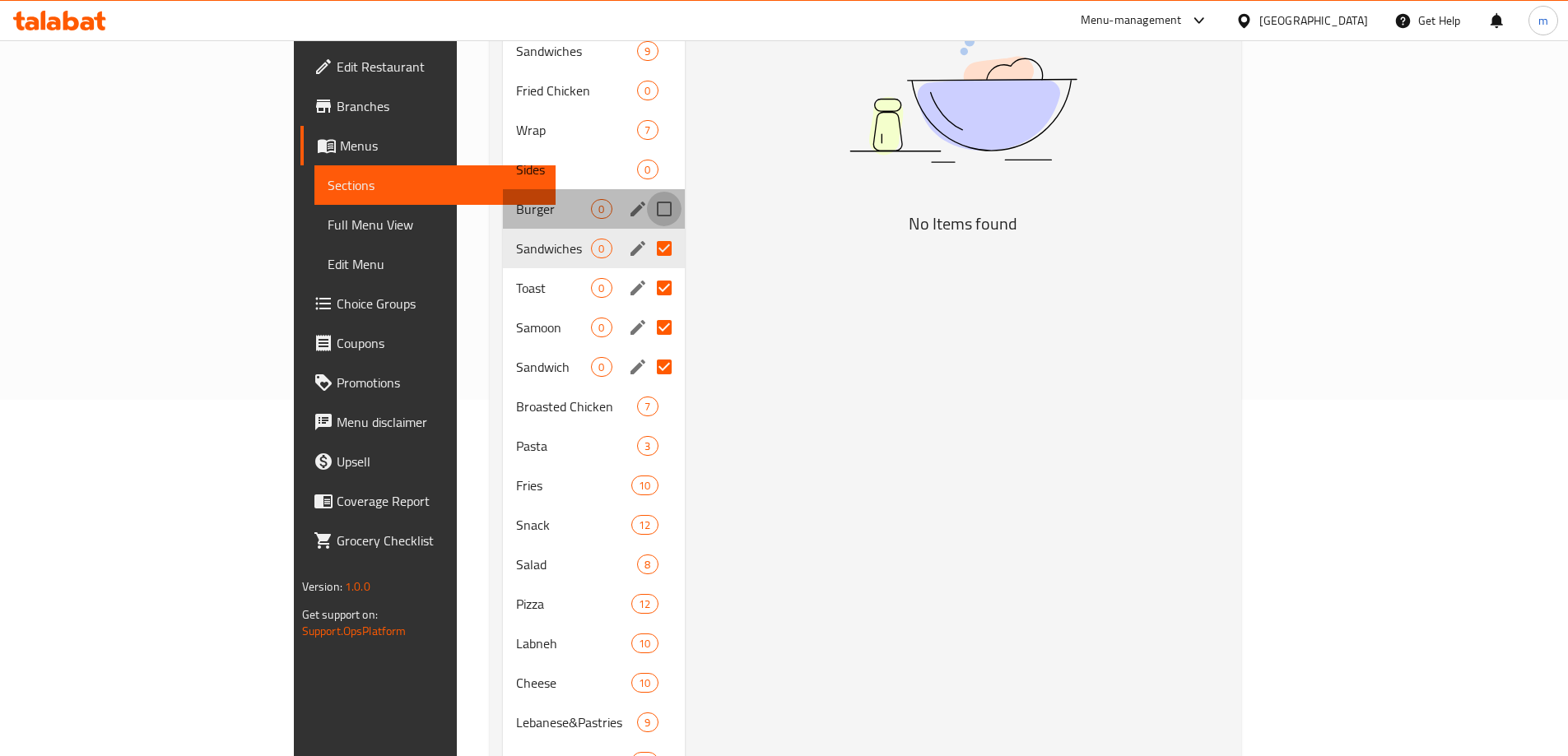
click at [647, 192] on input "Menu sections" at bounding box center [663, 209] width 34 height 34
checkbox input "true"
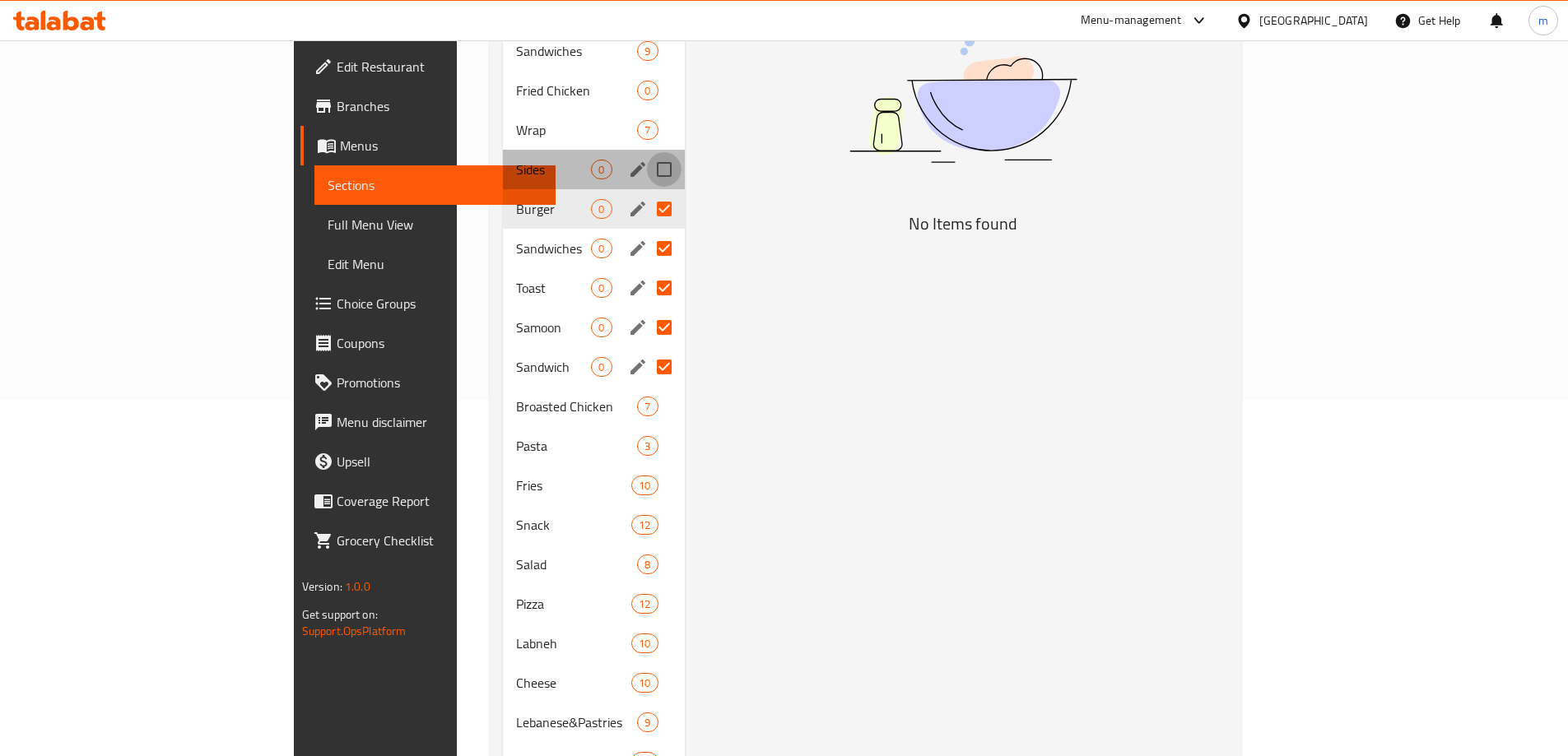
click at [647, 152] on input "Menu sections" at bounding box center [663, 169] width 34 height 34
checkbox input "true"
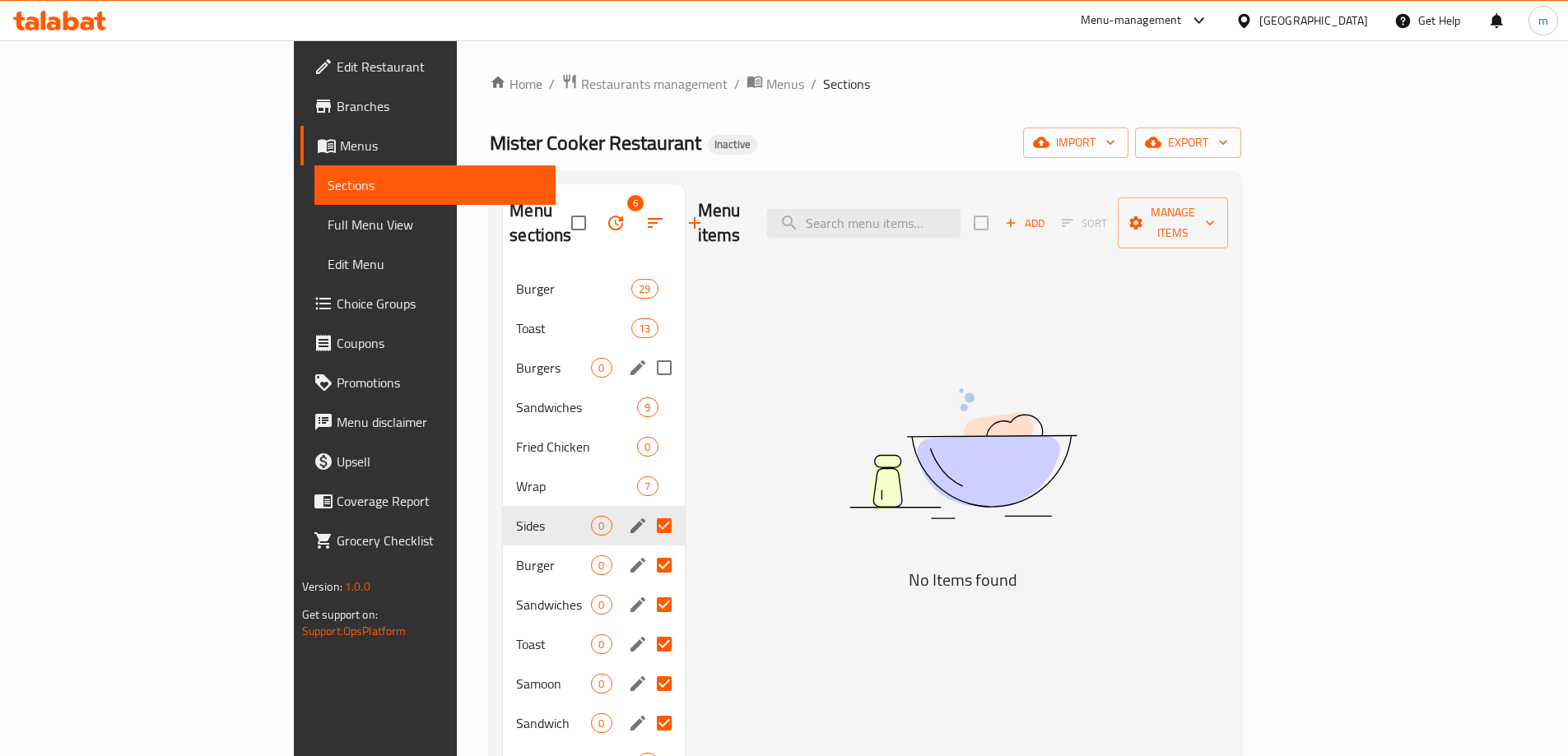
click at [647, 351] on input "Menu sections" at bounding box center [663, 367] width 34 height 34
checkbox input "true"
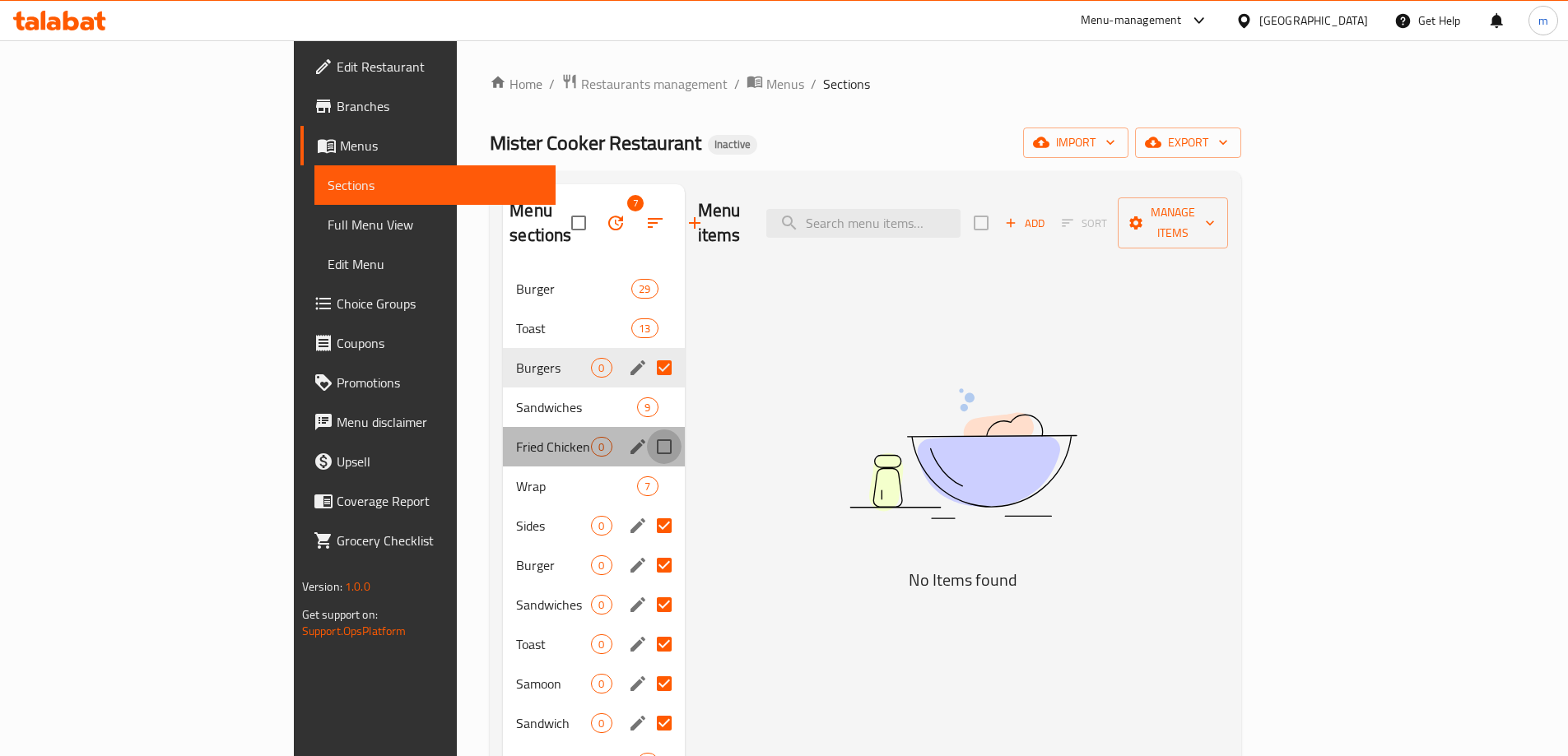
click at [647, 429] on input "Menu sections" at bounding box center [663, 446] width 34 height 34
checkbox input "true"
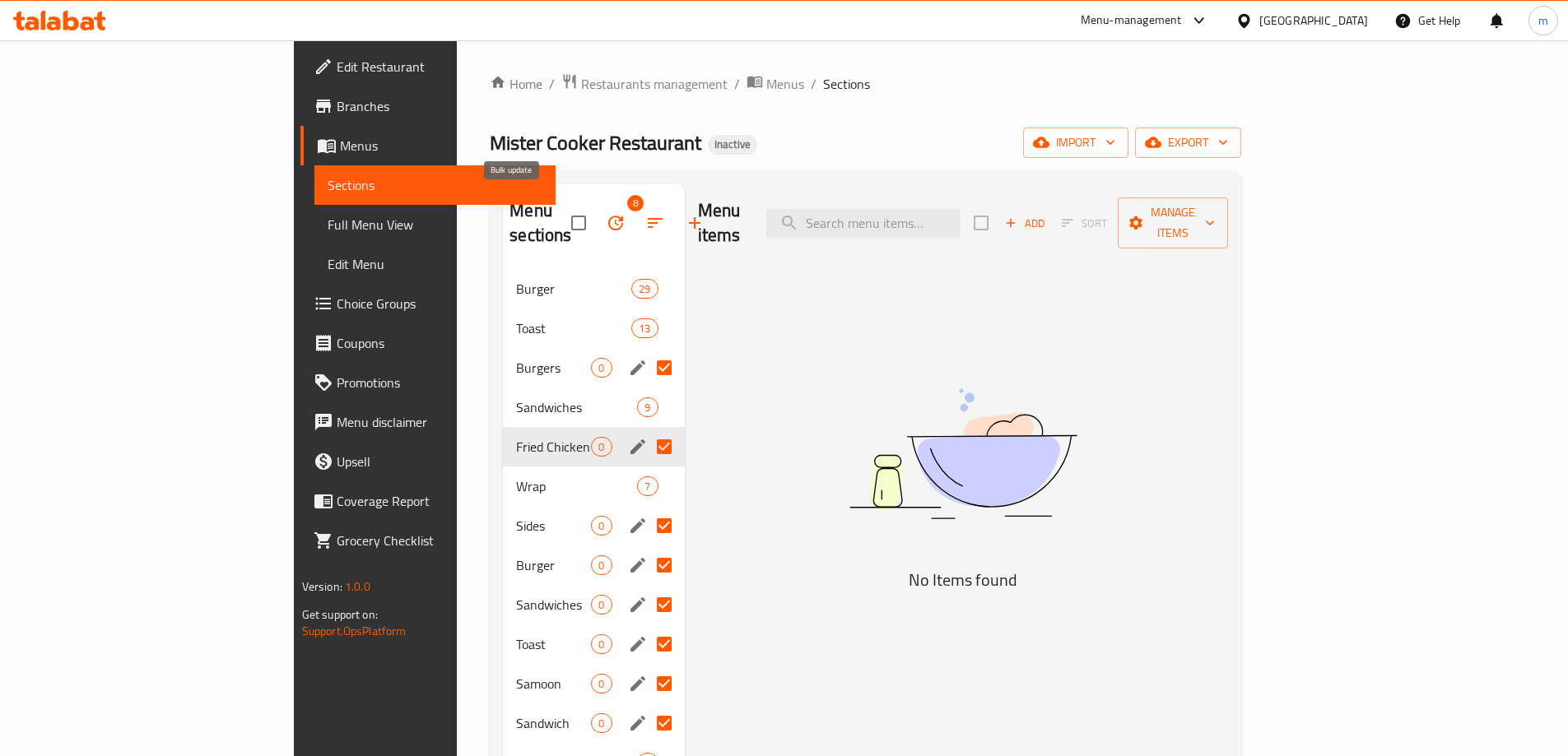
click at [606, 214] on icon "button" at bounding box center [615, 223] width 19 height 19
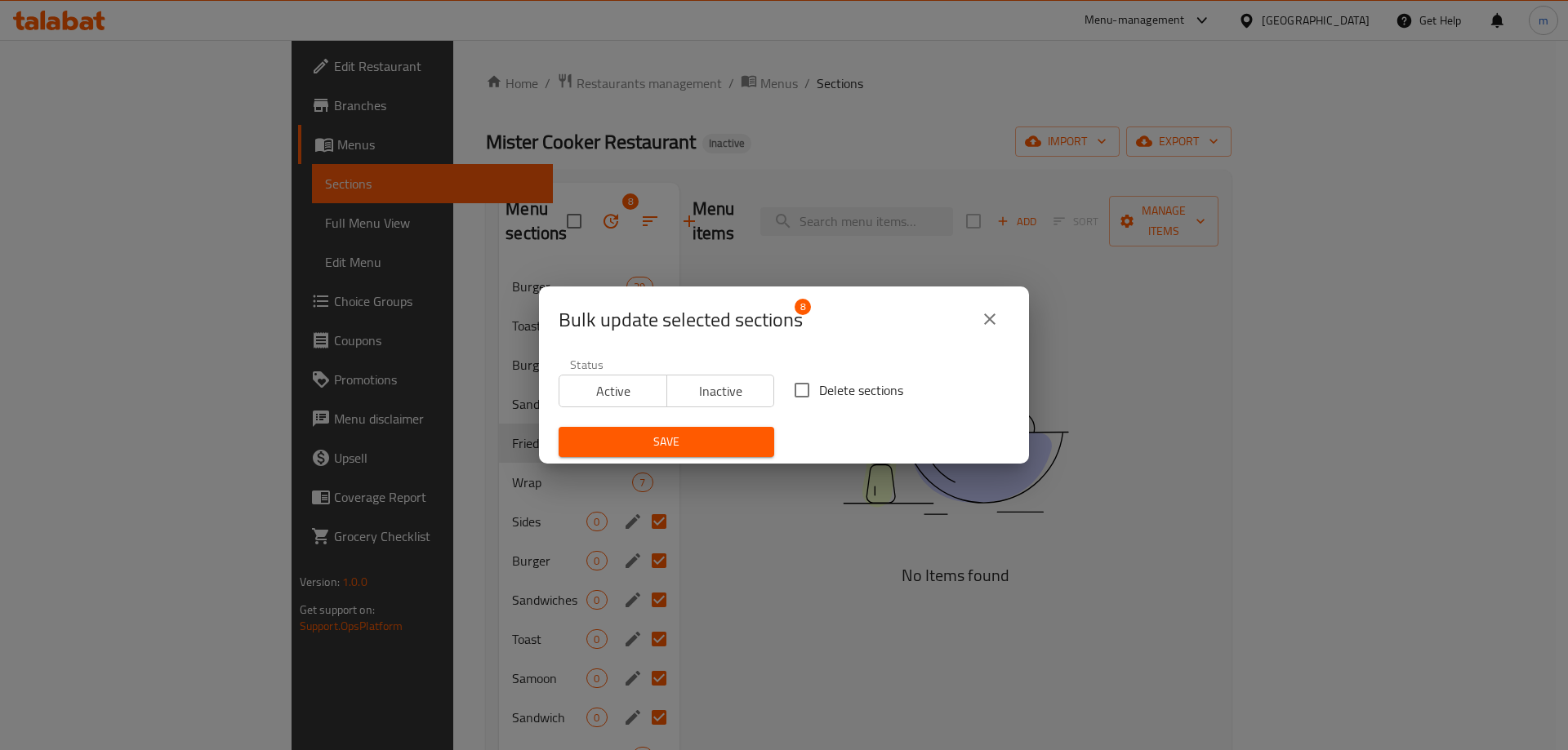
click at [796, 389] on input "Delete sections" at bounding box center [802, 389] width 34 height 34
checkbox input "true"
click at [711, 451] on span "Save" at bounding box center [667, 442] width 190 height 20
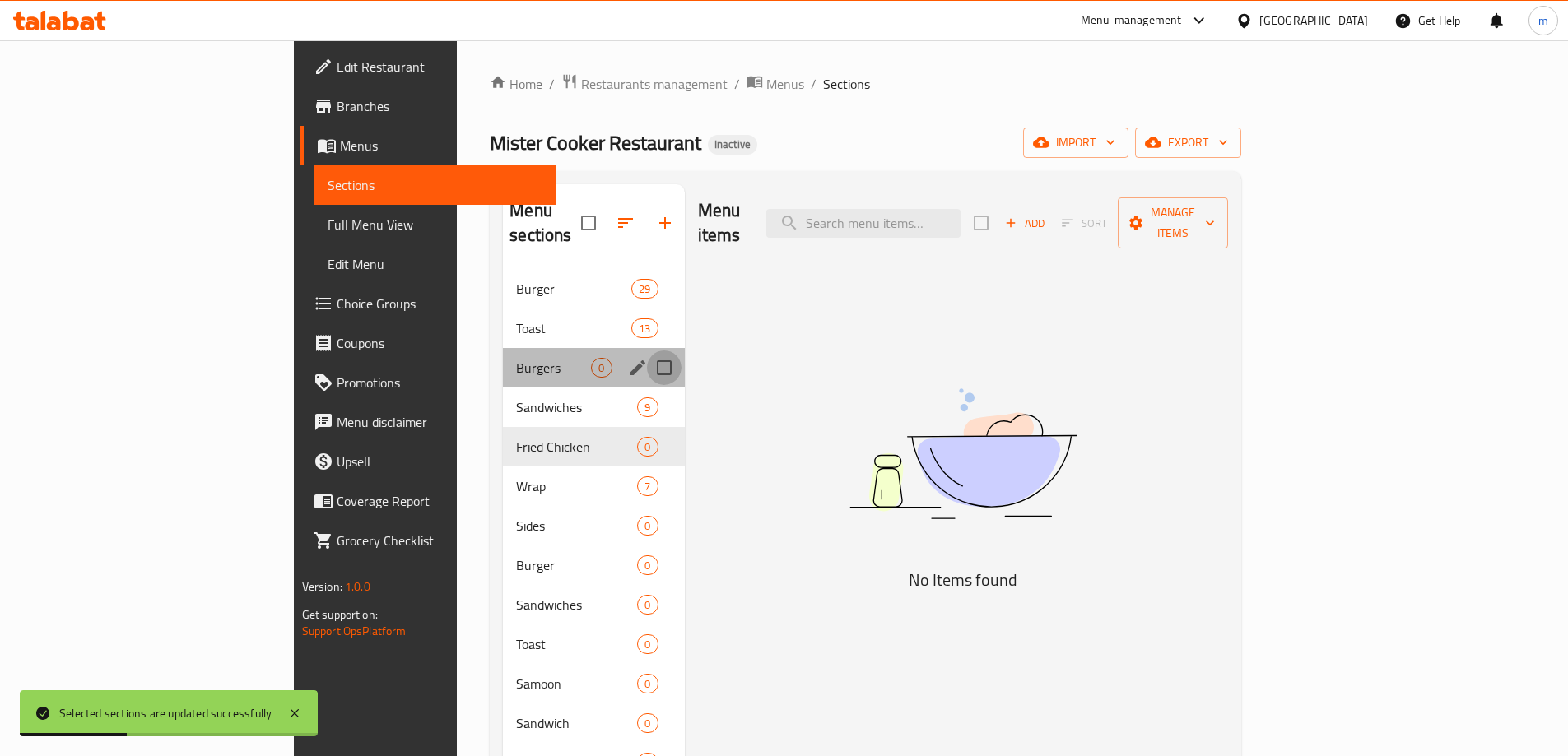
click at [647, 351] on input "Menu sections" at bounding box center [663, 367] width 34 height 34
checkbox input "true"
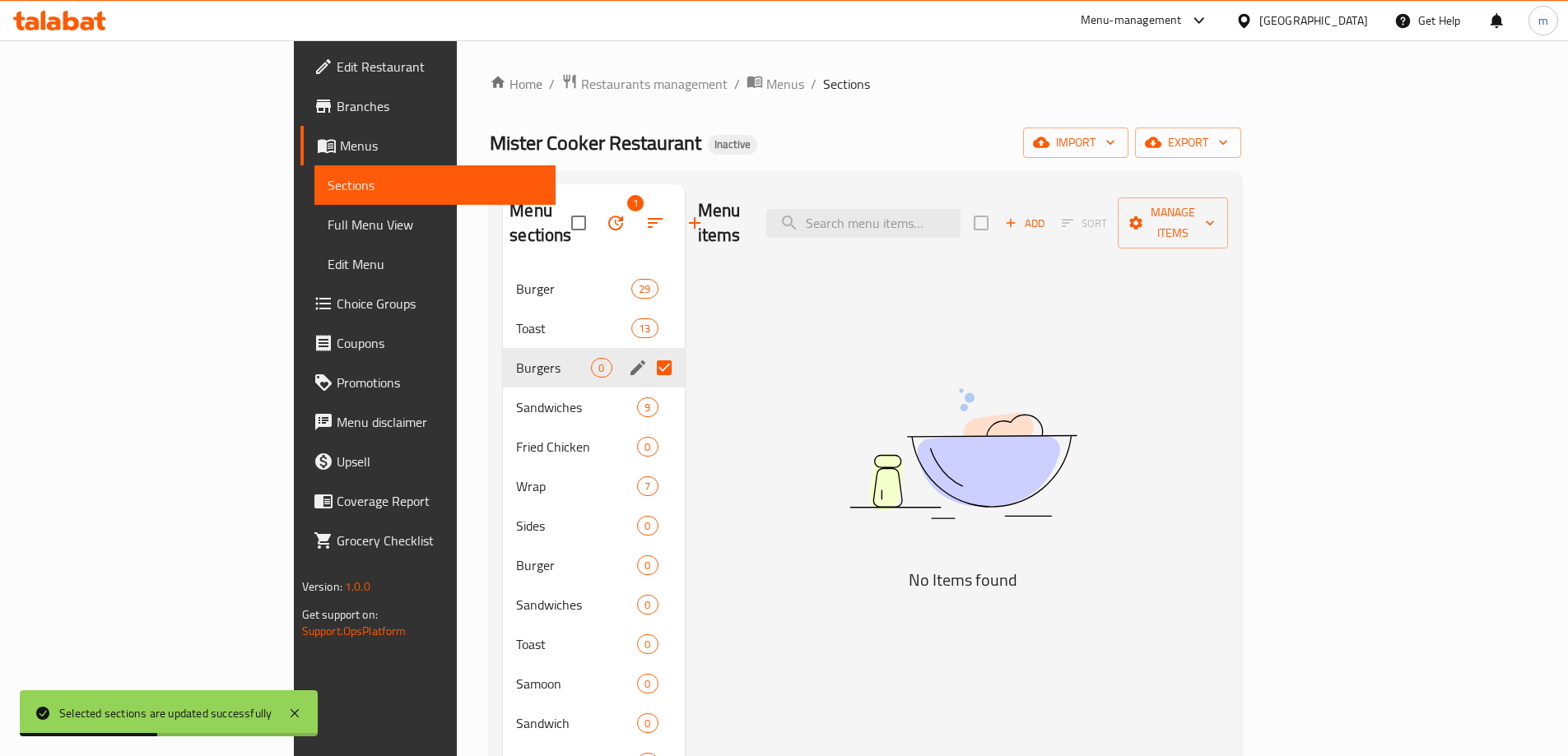
click at [606, 217] on icon "button" at bounding box center [615, 223] width 19 height 19
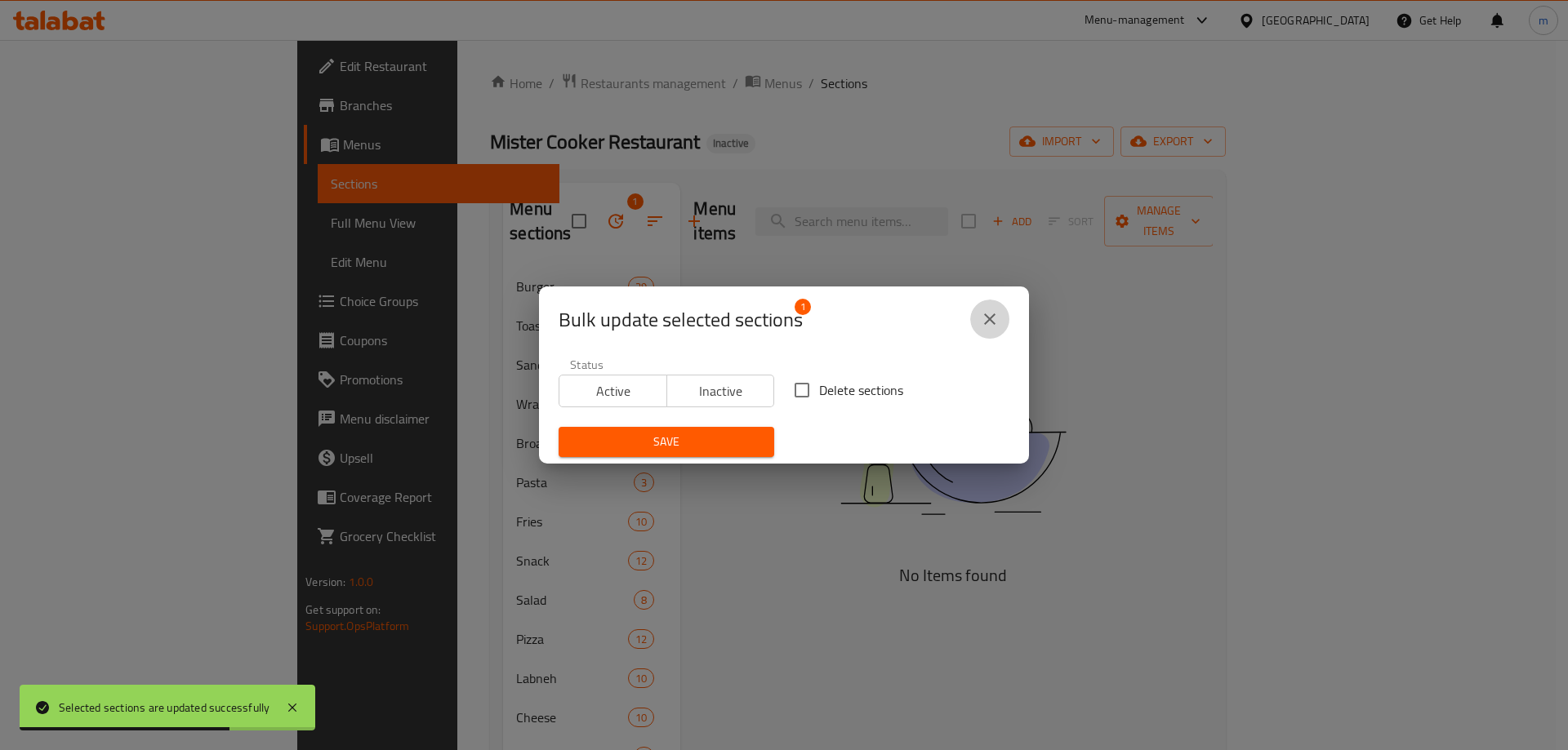
click at [999, 309] on icon "close" at bounding box center [990, 318] width 19 height 19
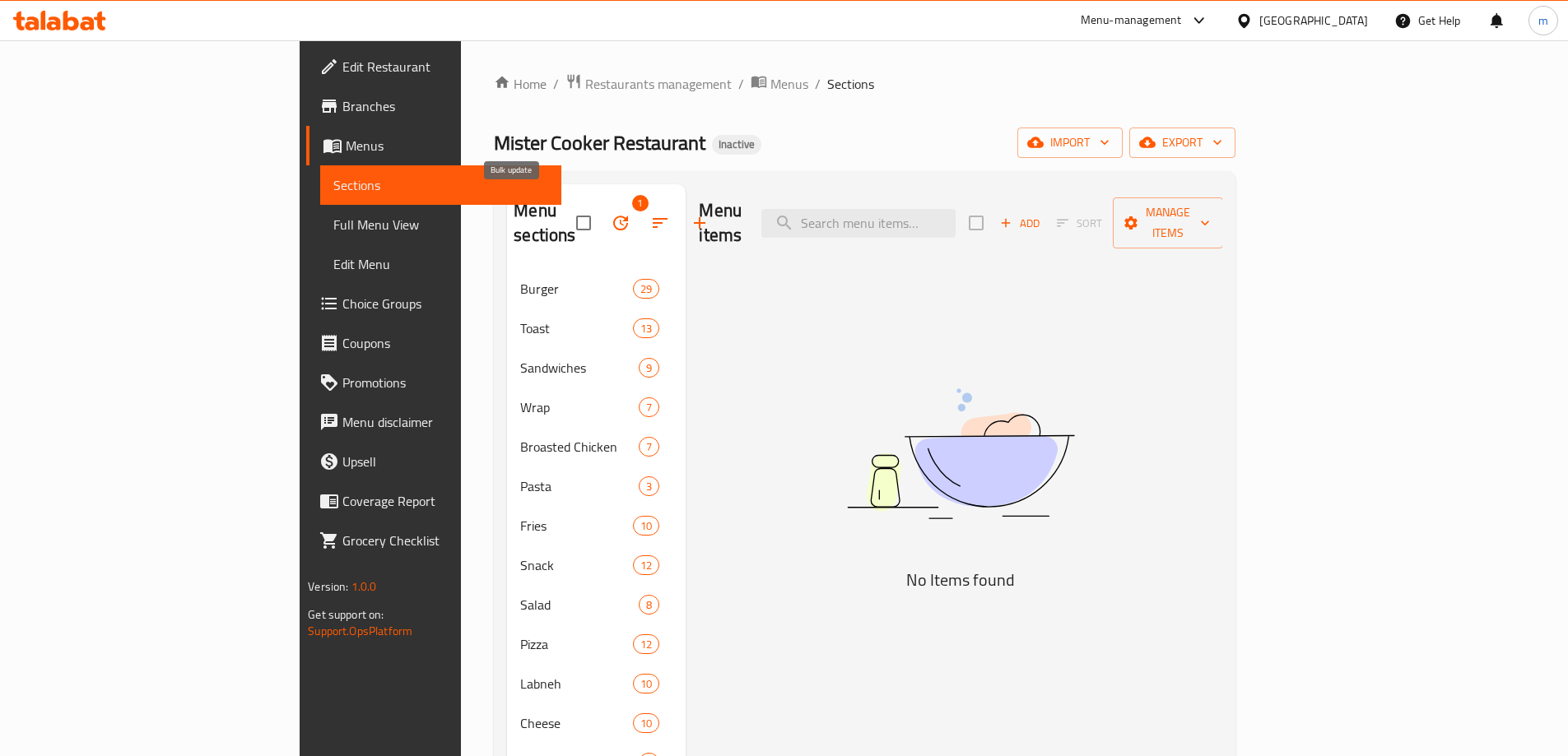
click at [613, 215] on icon "button" at bounding box center [621, 223] width 15 height 15
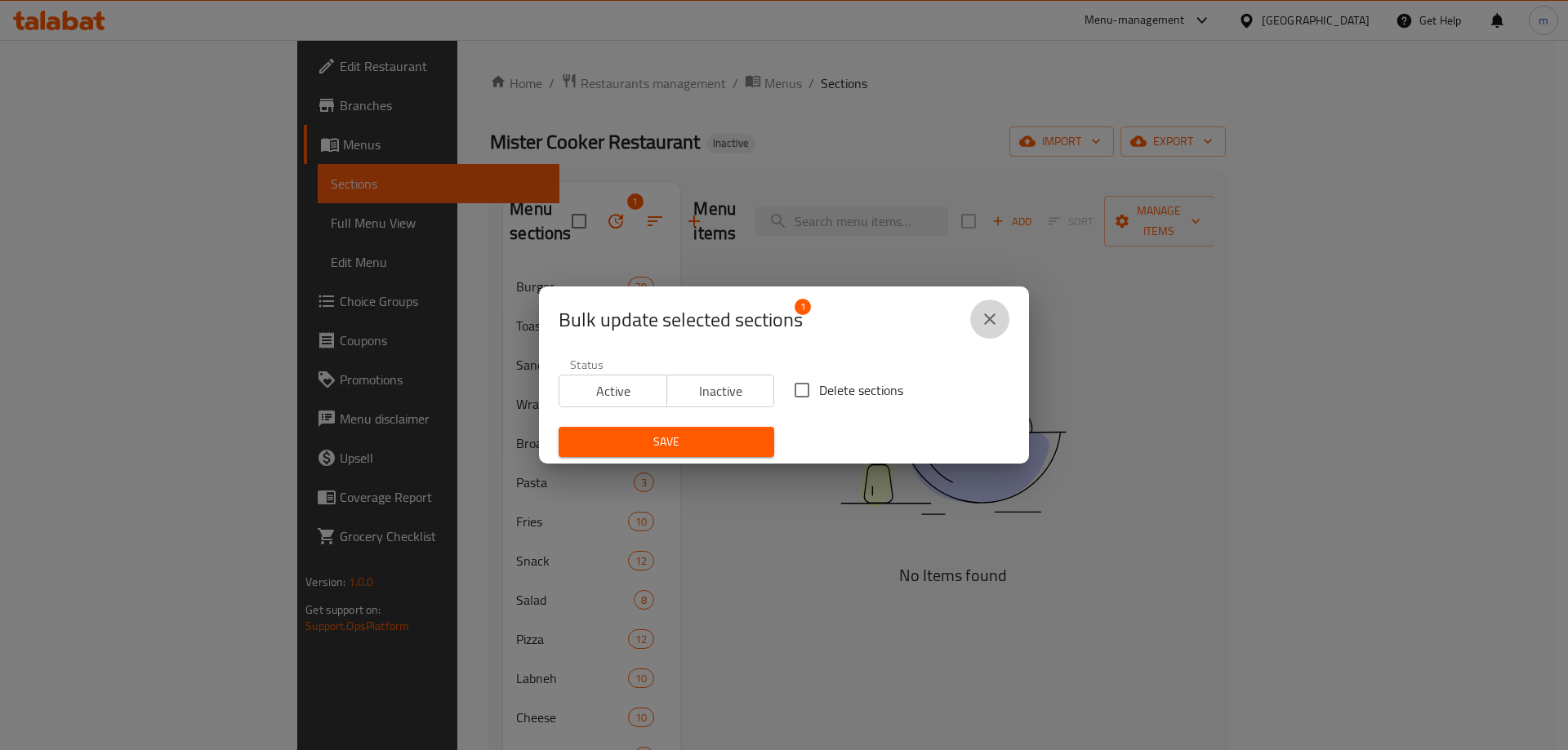
click at [1002, 325] on button "close" at bounding box center [990, 319] width 40 height 40
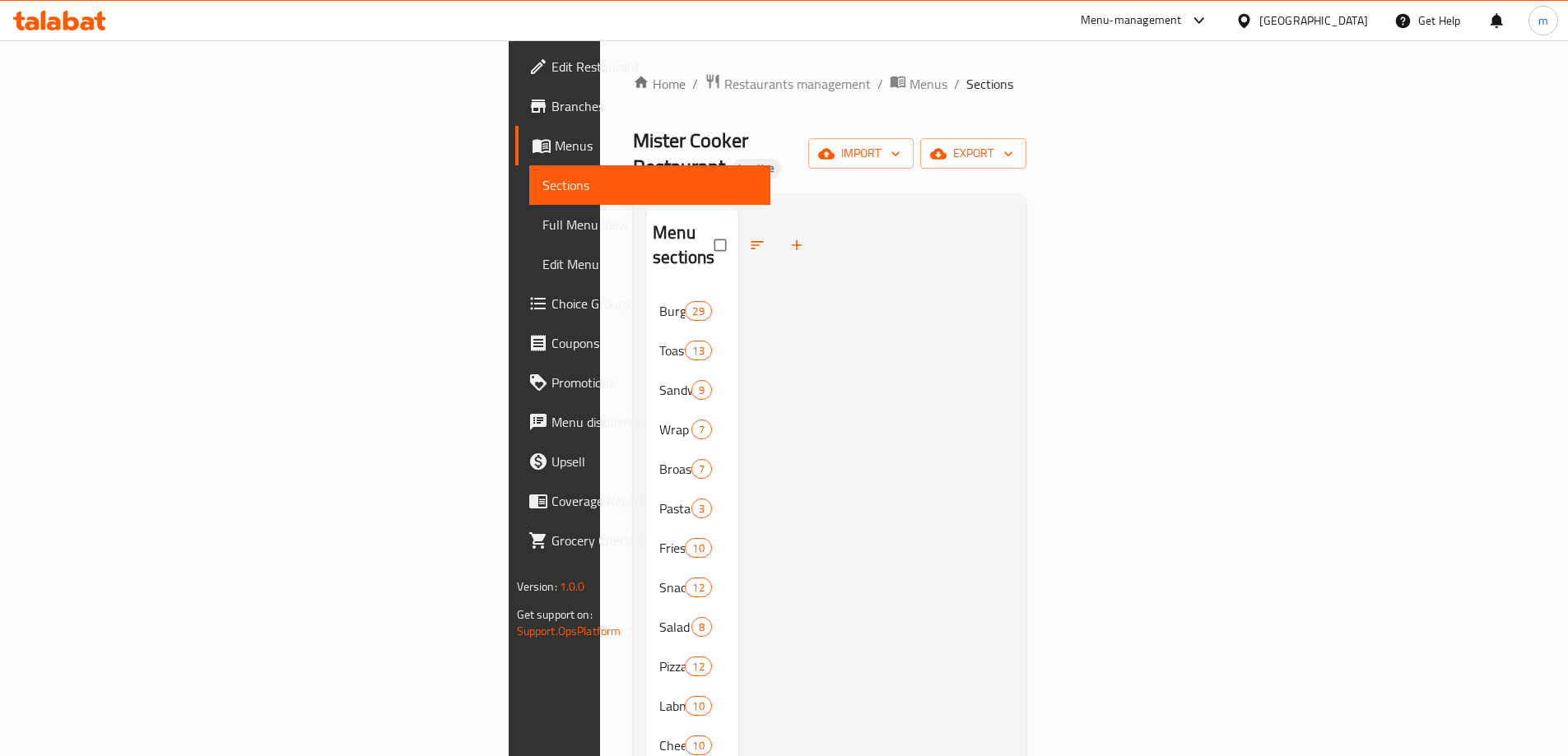
click at [543, 223] on span "Full Menu View" at bounding box center [650, 224] width 215 height 19
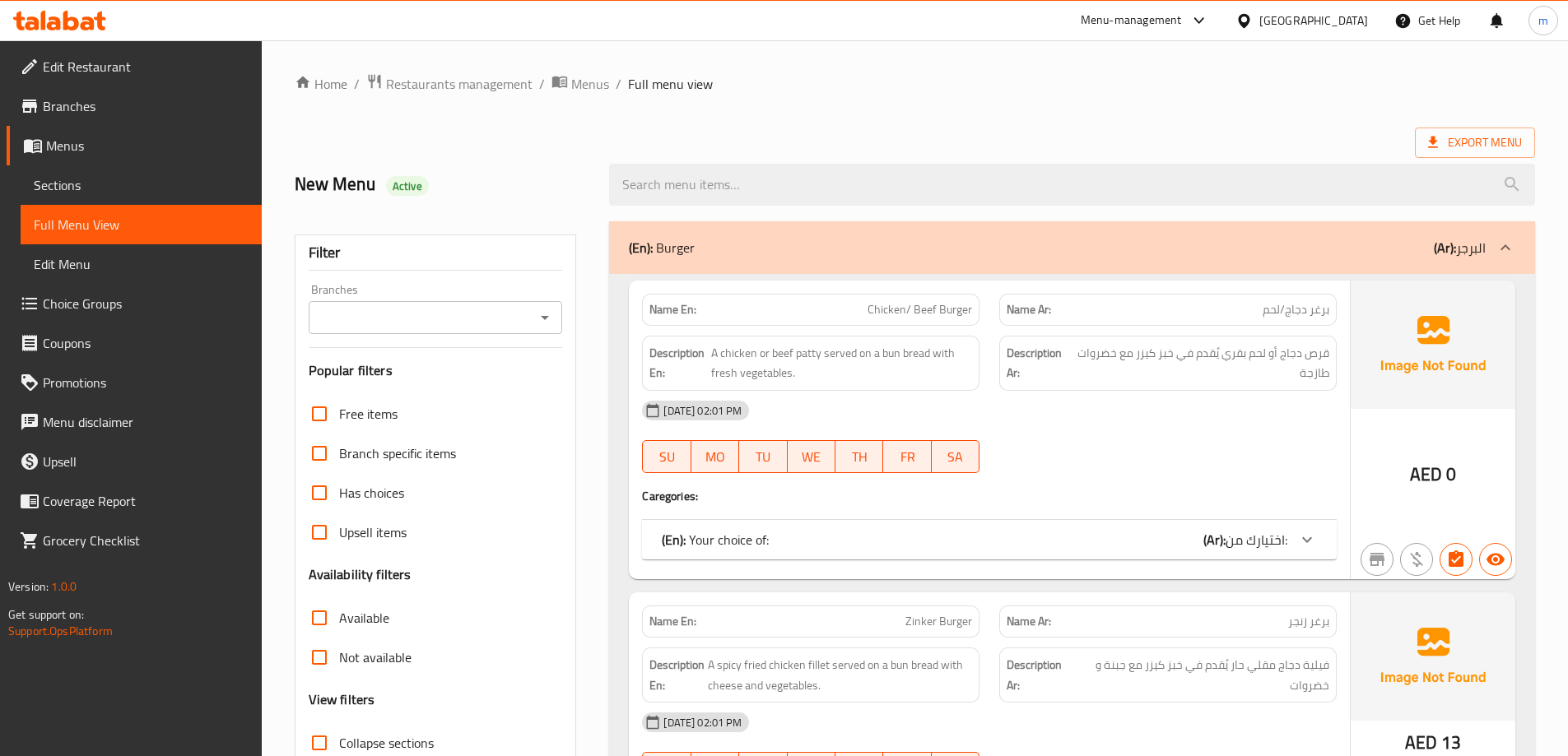
scroll to position [356, 0]
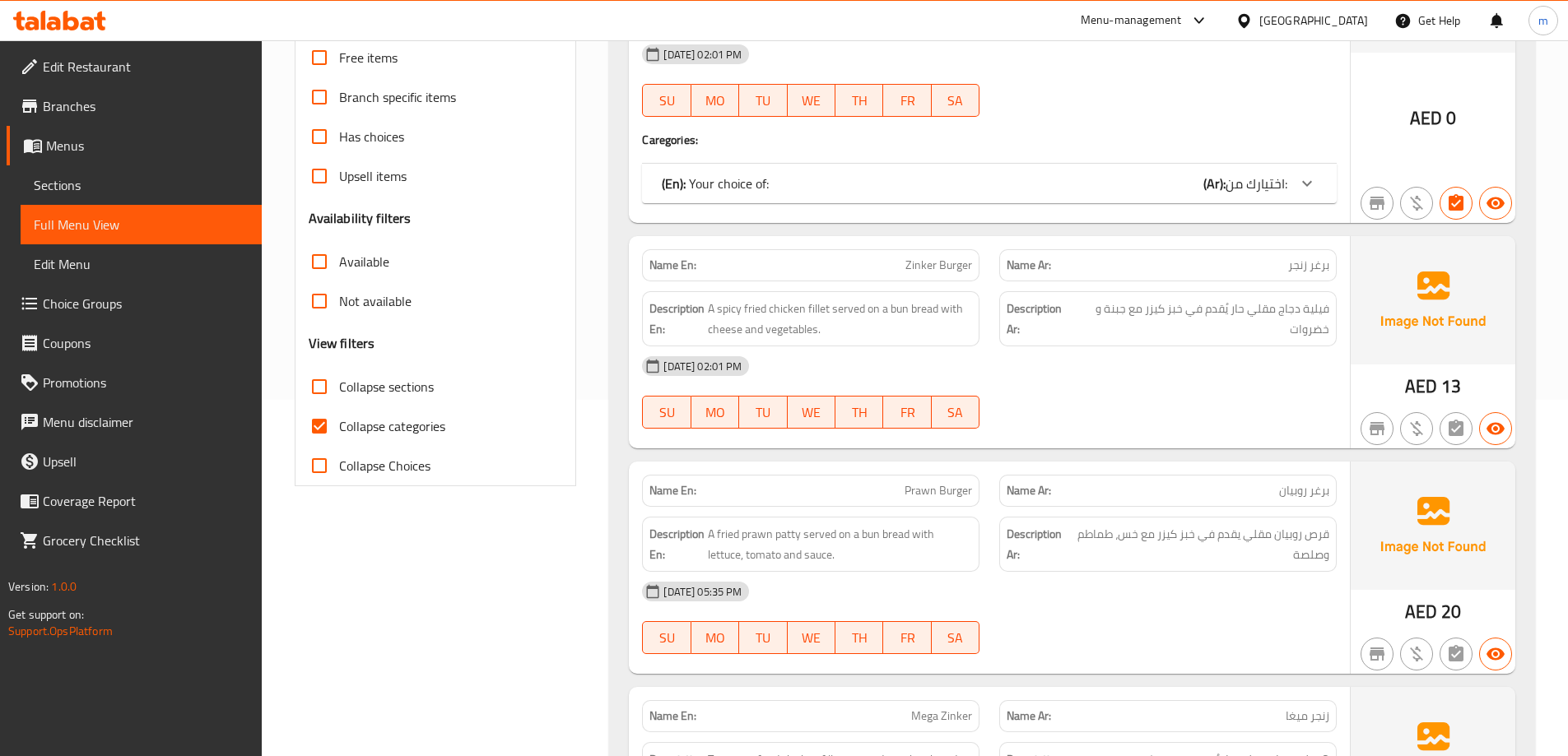
click at [383, 426] on span "Collapse categories" at bounding box center [392, 426] width 106 height 19
click at [340, 426] on input "Collapse categories" at bounding box center [319, 426] width 40 height 40
checkbox input "false"
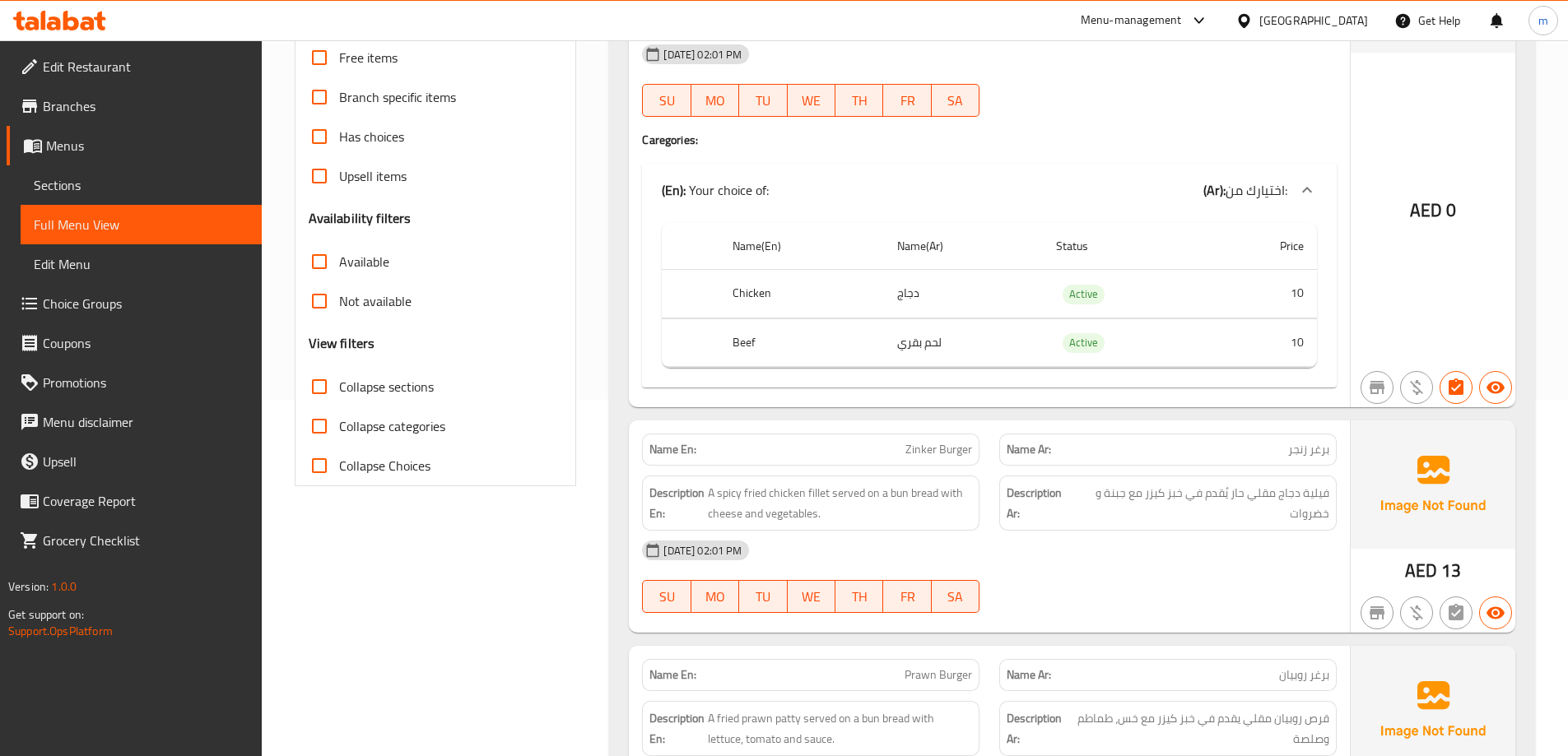
click at [389, 392] on span "Collapse sections" at bounding box center [387, 386] width 95 height 19
click at [340, 392] on input "Collapse sections" at bounding box center [319, 387] width 40 height 40
checkbox input "true"
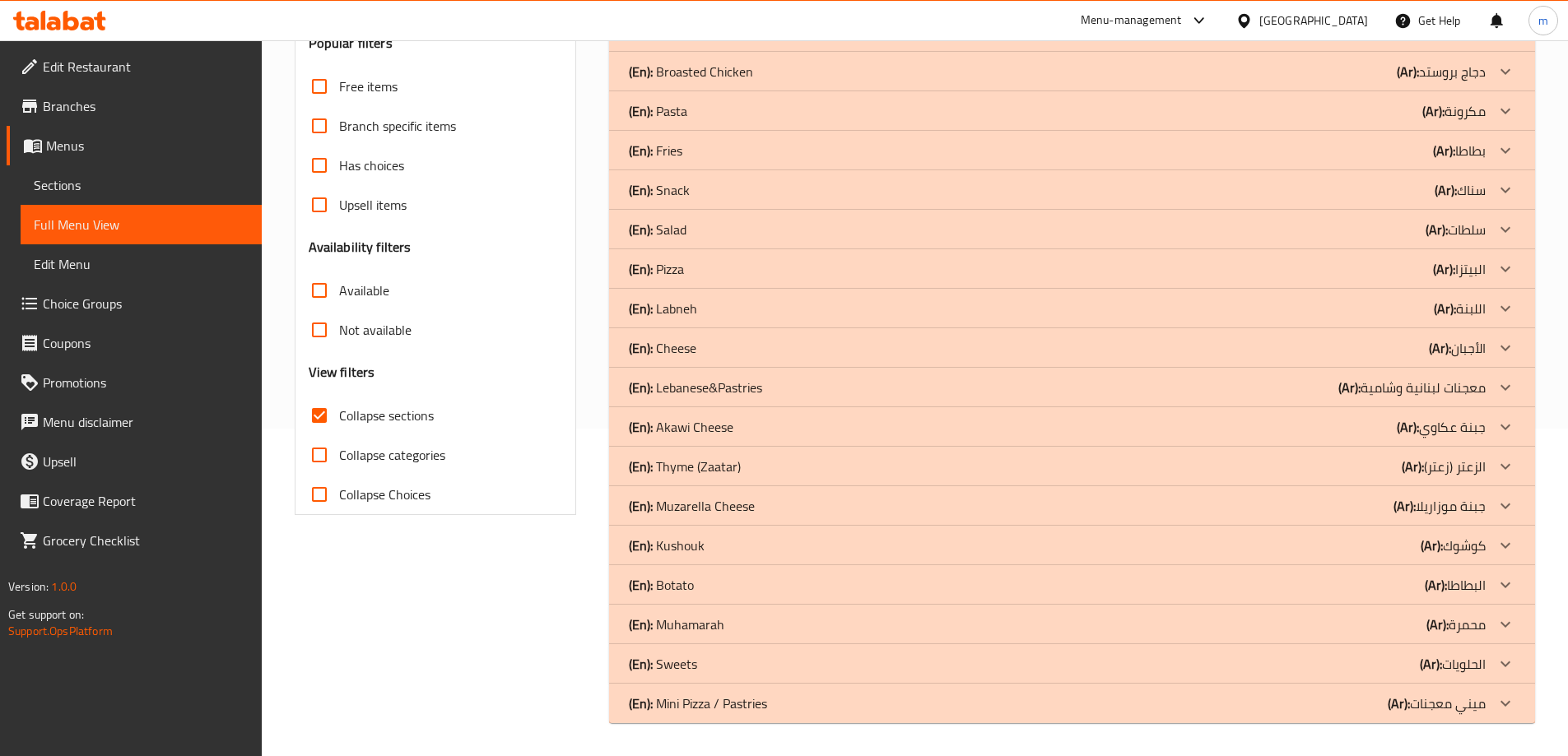
scroll to position [0, 0]
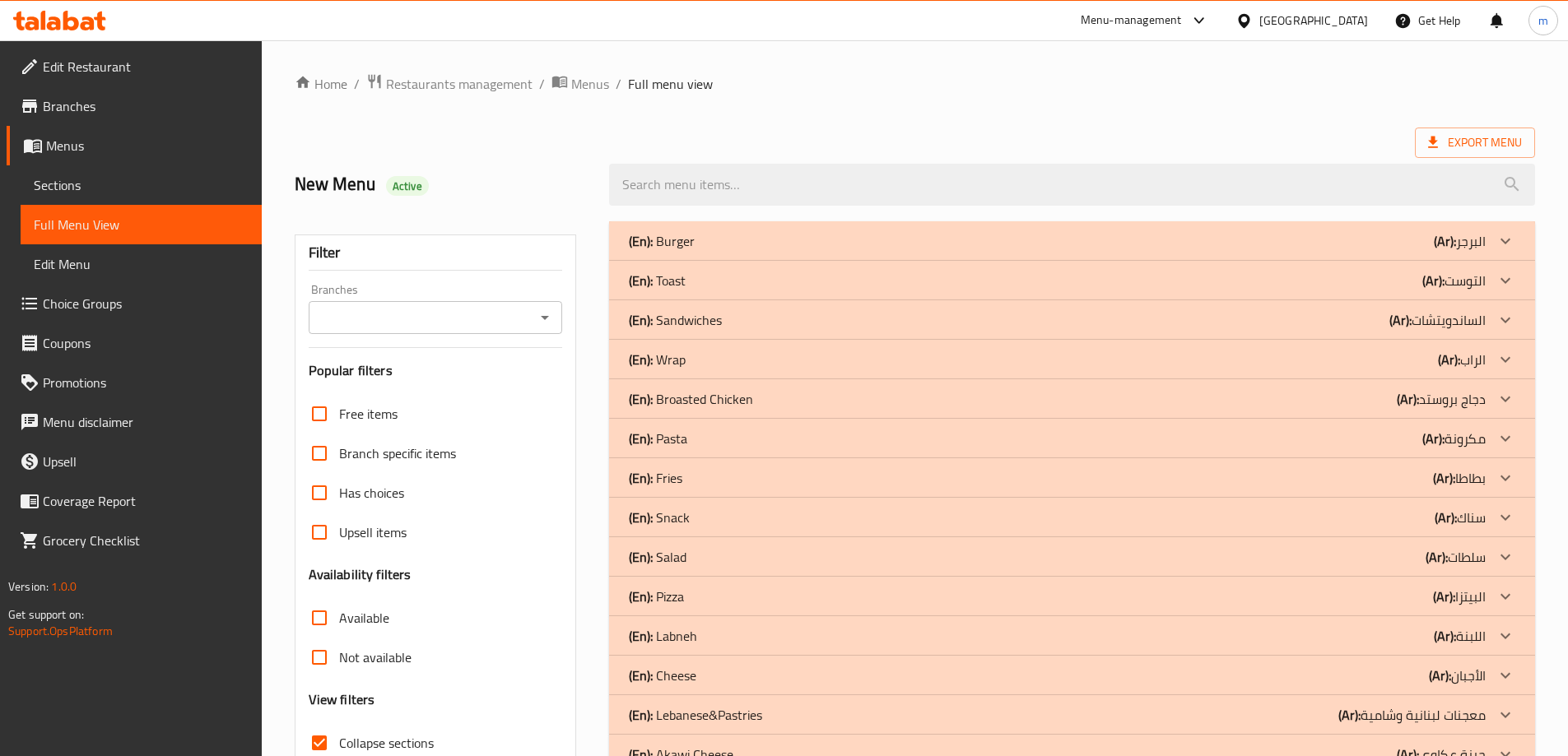
click at [1451, 251] on p "(Ar): الساندويتشات" at bounding box center [1459, 240] width 52 height 19
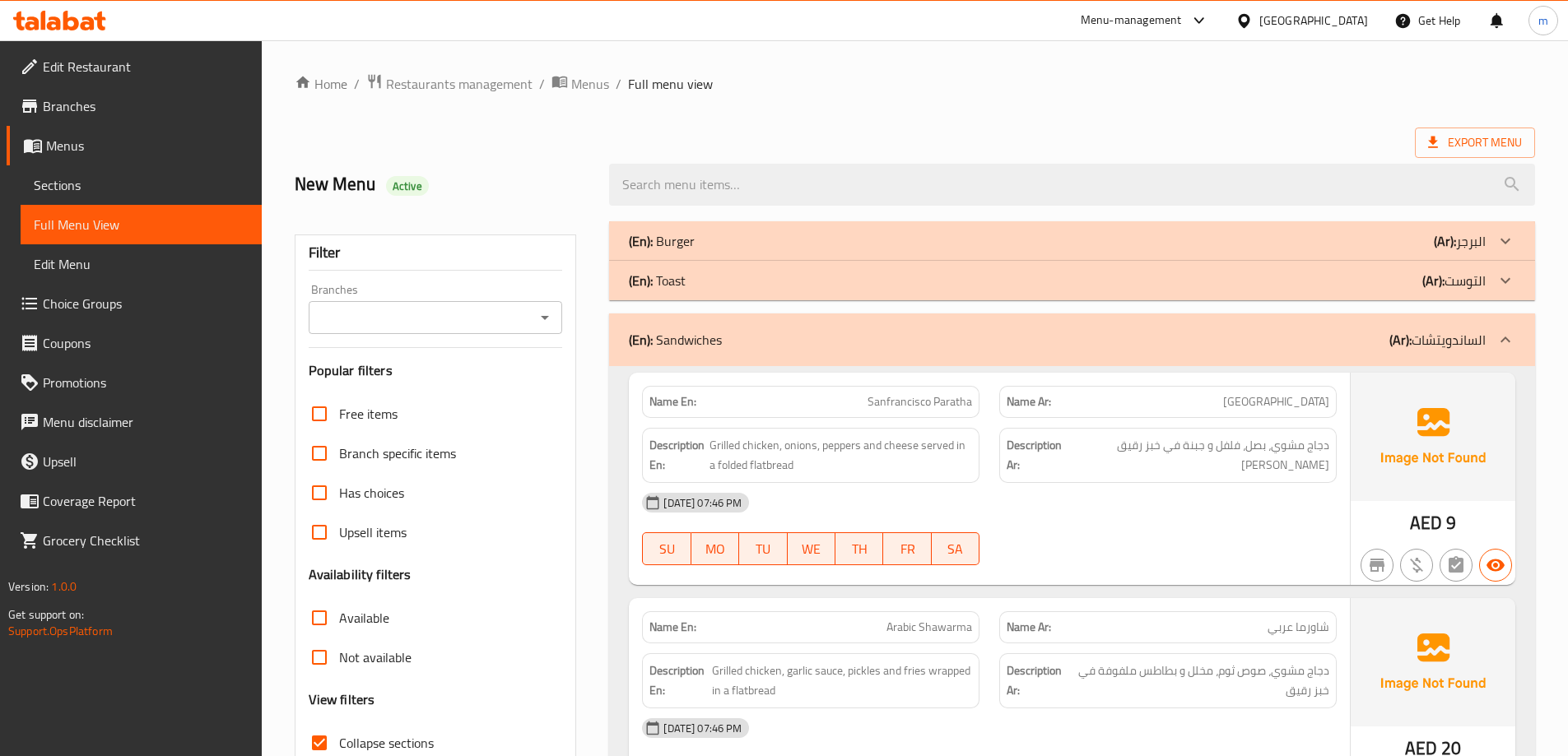
click at [1451, 330] on p "(Ar): الساندويتشات" at bounding box center [1438, 340] width 96 height 19
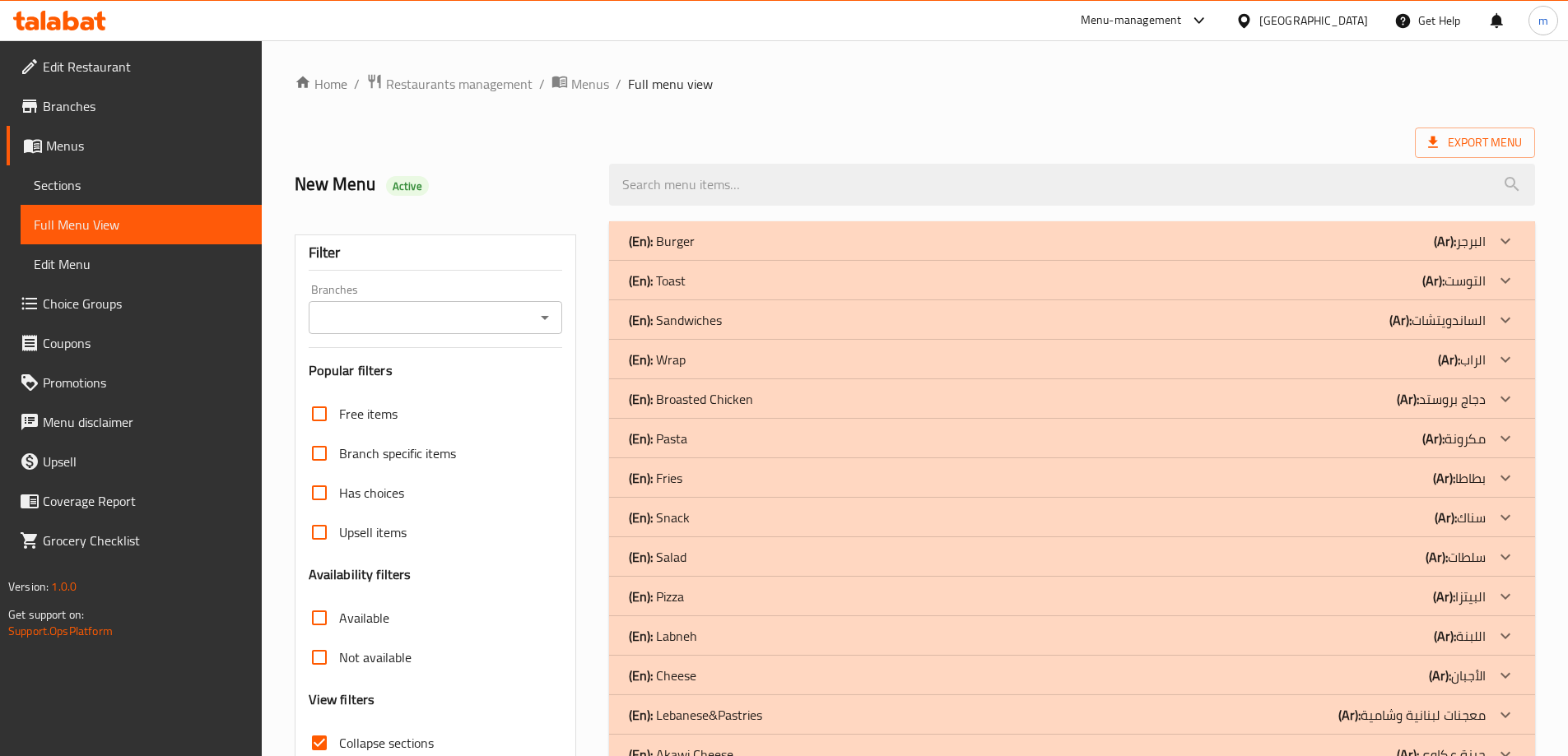
scroll to position [327, 0]
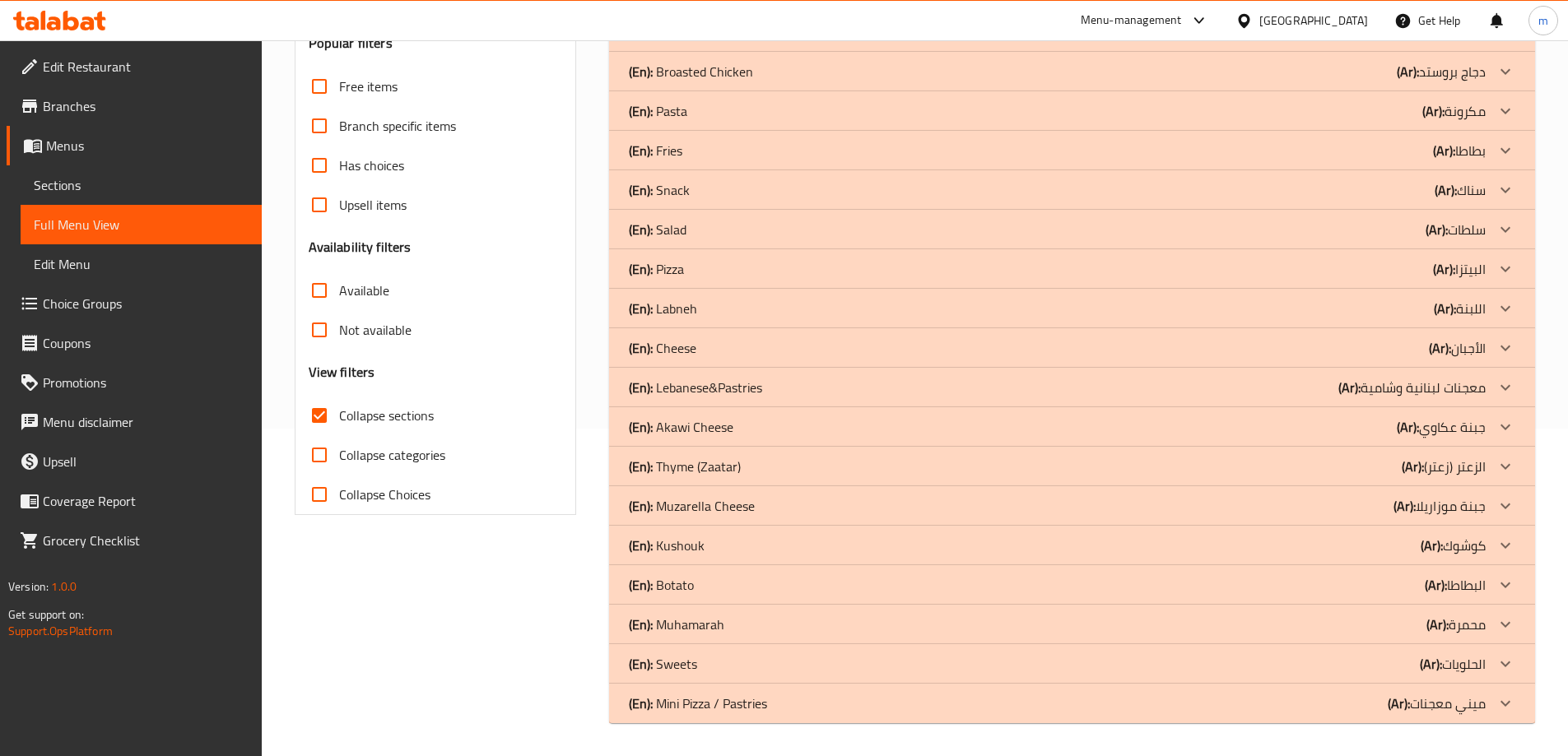
drag, startPoint x: 383, startPoint y: 0, endPoint x: 122, endPoint y: 186, distance: 320.5
click at [122, 186] on span "Sections" at bounding box center [141, 185] width 215 height 19
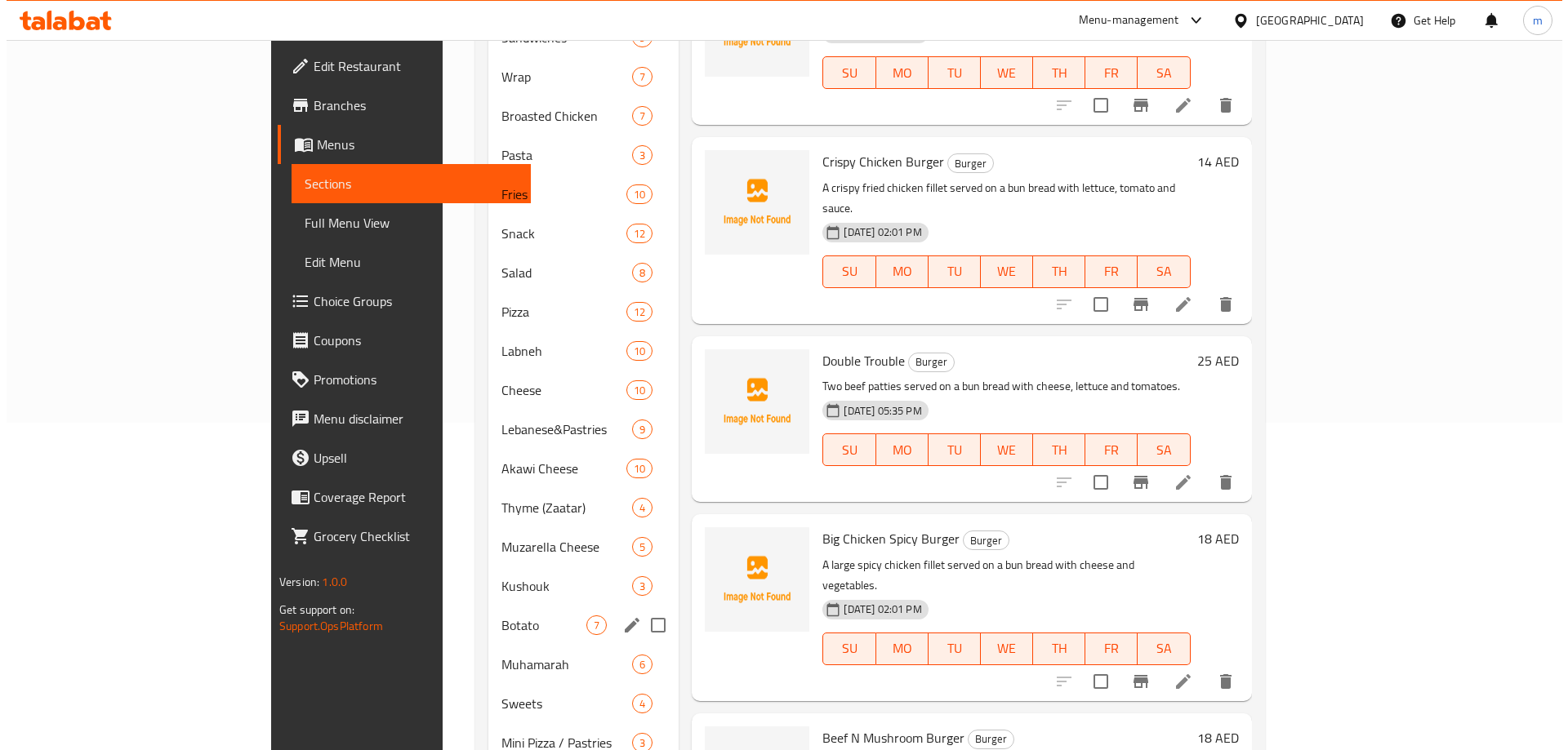
scroll to position [367, 0]
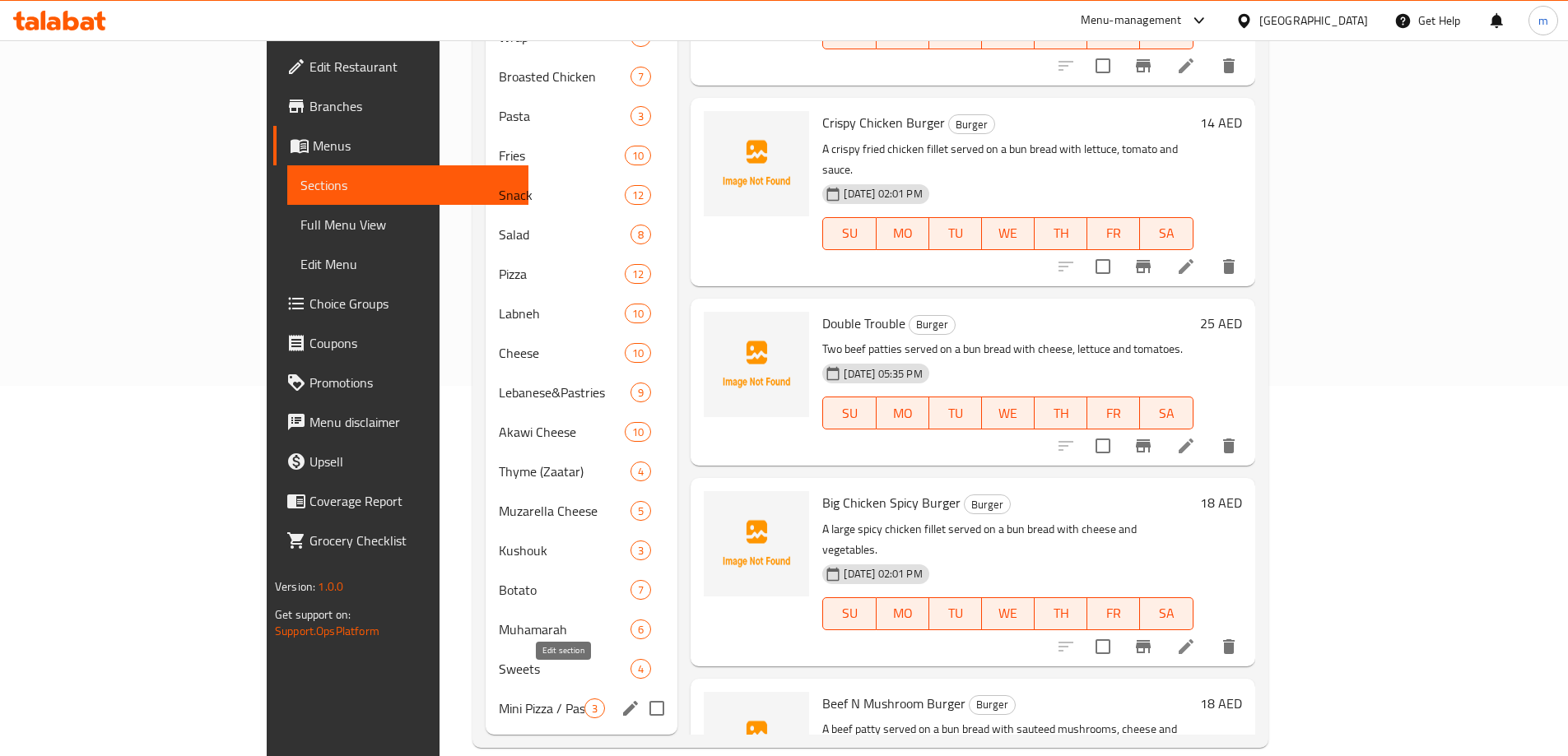
click at [621, 698] on icon "edit" at bounding box center [630, 708] width 19 height 19
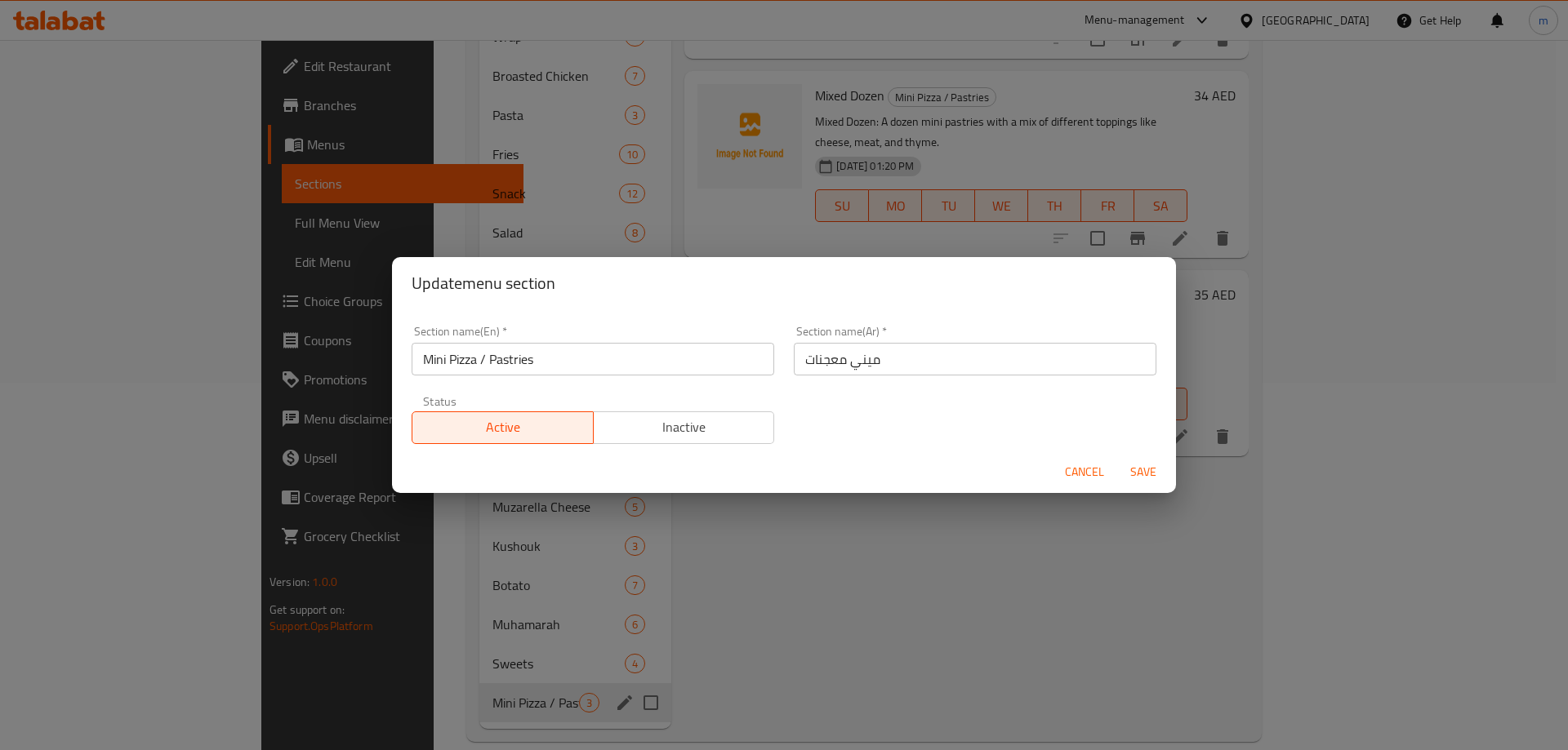
click at [889, 354] on input "ميني معجنات" at bounding box center [975, 359] width 363 height 32
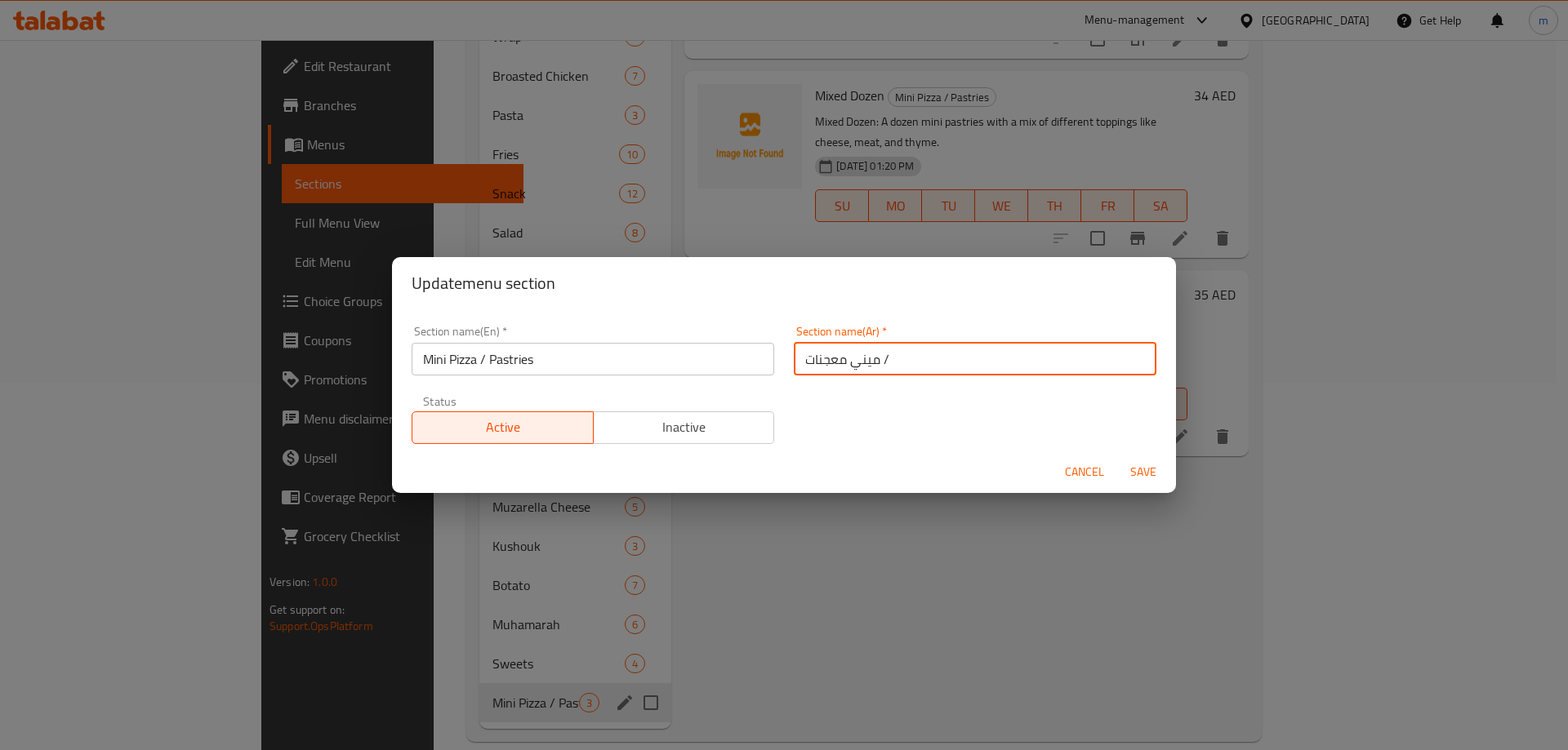
paste input "معجنات"
click at [842, 359] on input "ميني معجنات /معجنات" at bounding box center [975, 359] width 363 height 32
type input "ميني معجنات / معجنات"
click at [1136, 470] on span "Save" at bounding box center [1144, 472] width 40 height 20
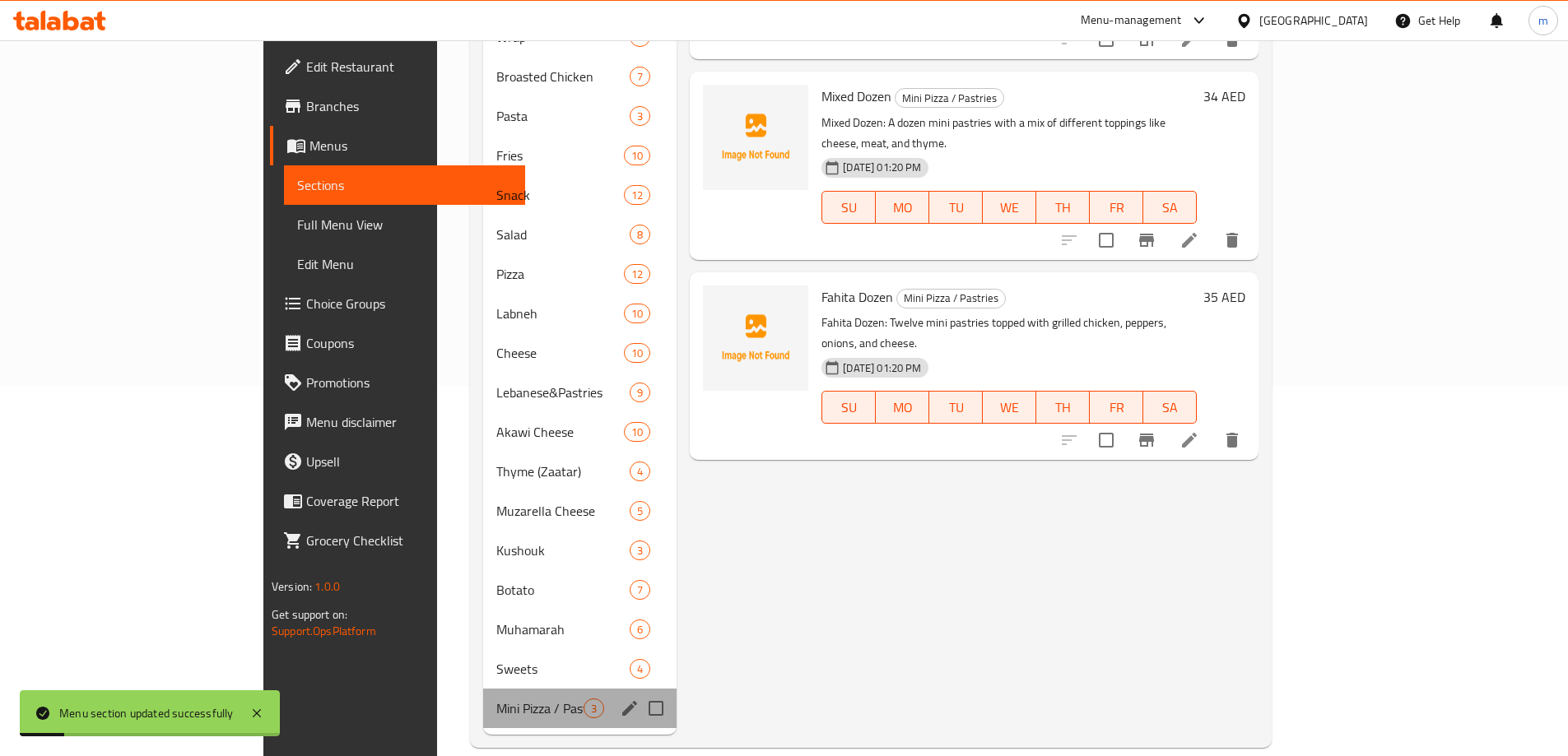
click at [551, 689] on div "Mini Pizza / Pastries 3" at bounding box center [580, 709] width 194 height 40
click at [623, 701] on icon "edit" at bounding box center [630, 709] width 15 height 15
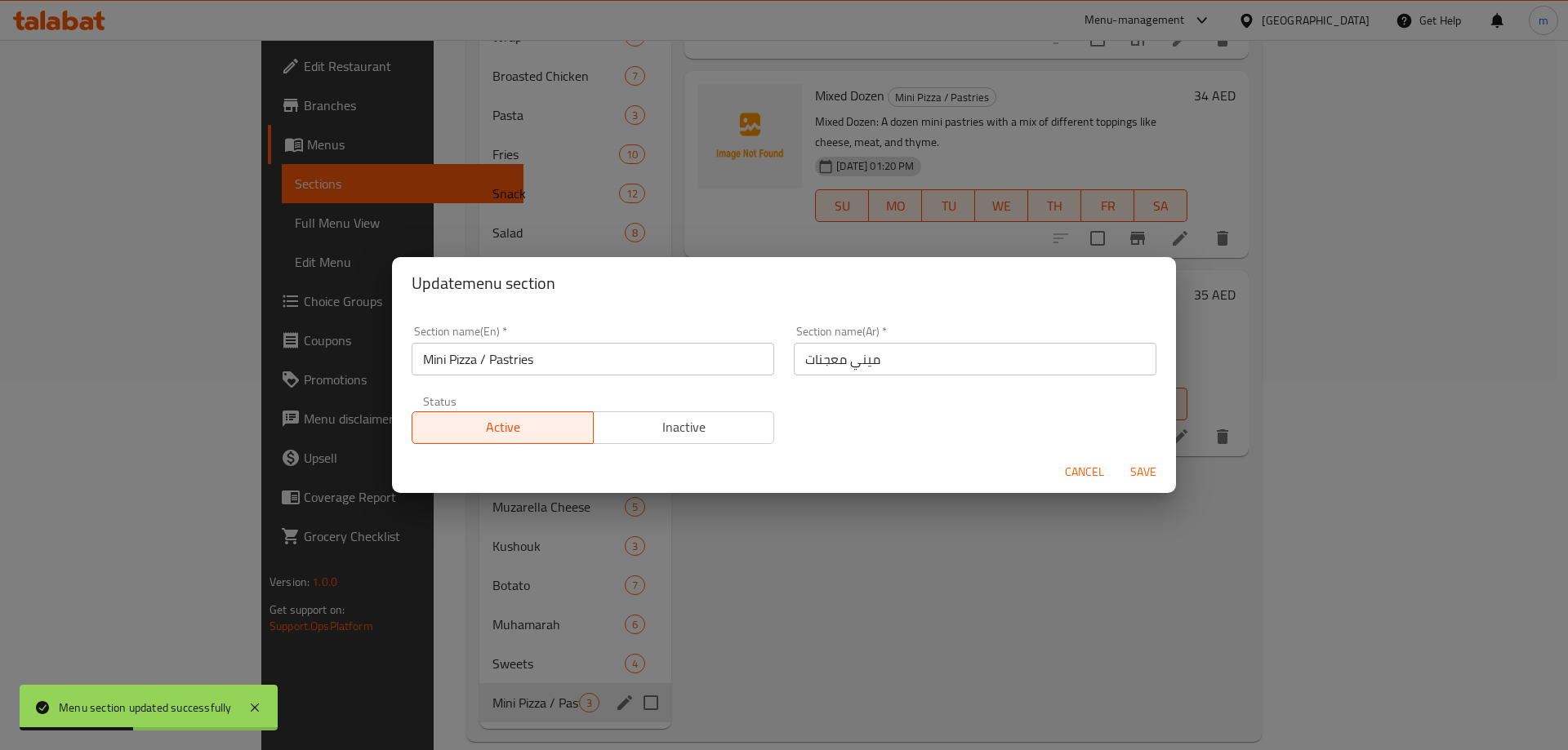
click at [1076, 467] on span "Cancel" at bounding box center [1085, 472] width 40 height 20
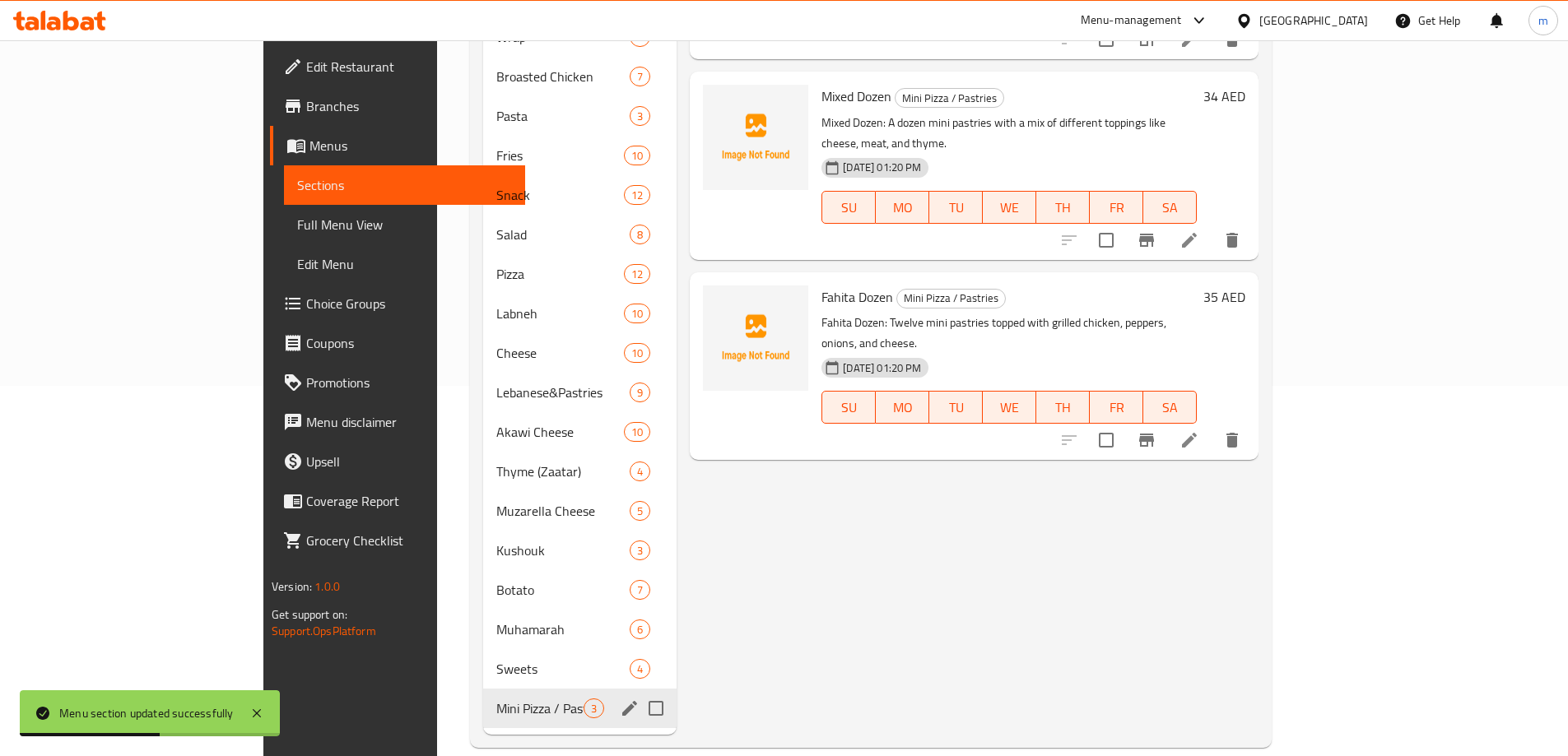
click at [620, 698] on icon "edit" at bounding box center [629, 708] width 19 height 19
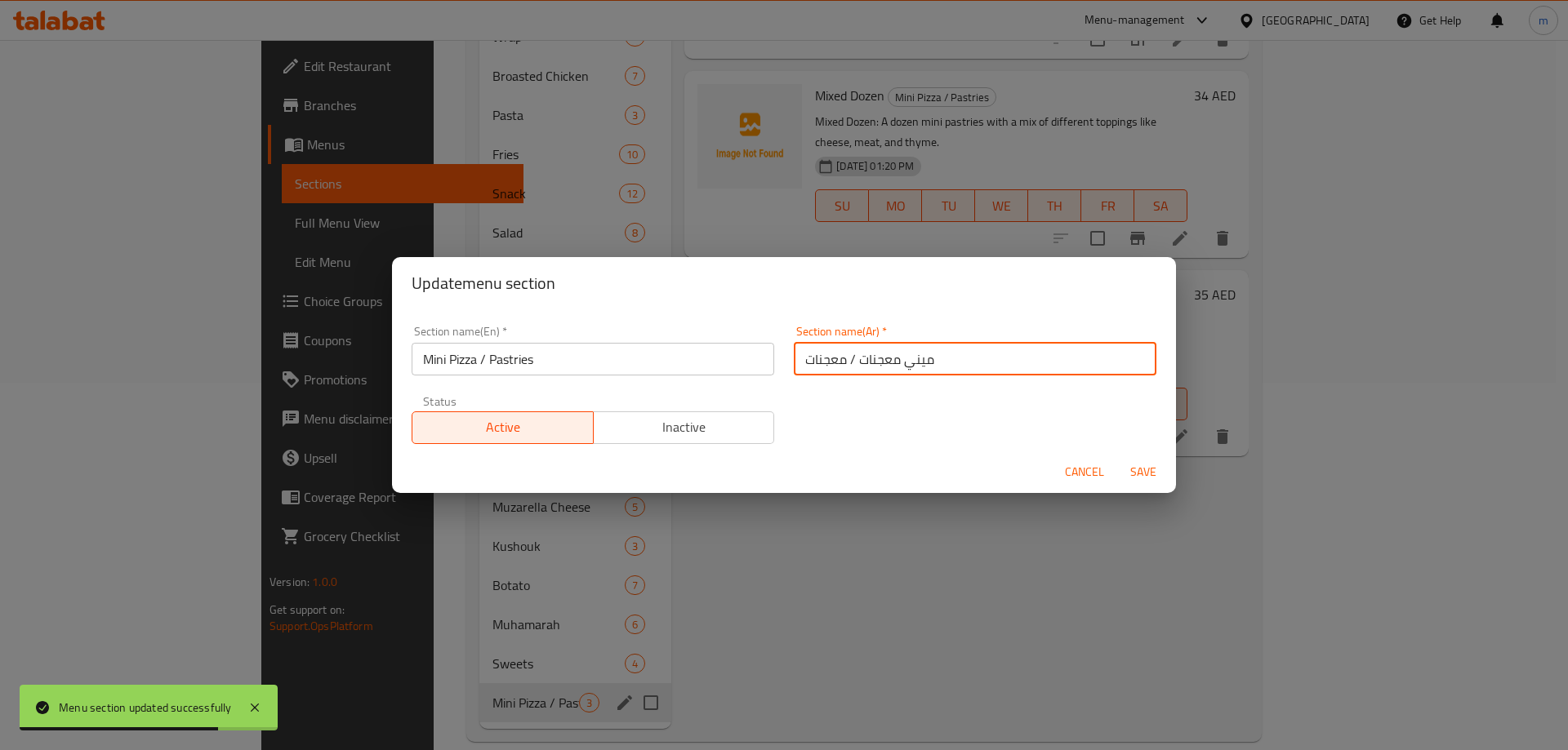
drag, startPoint x: 856, startPoint y: 355, endPoint x: 764, endPoint y: 358, distance: 92.0
click at [764, 358] on div "Section name(En)   * Mini Pizza / Pastries Section name(En) * Section name(Ar) …" at bounding box center [784, 385] width 764 height 138
click at [913, 360] on input "ميني معجنات" at bounding box center [975, 359] width 363 height 32
paste input "/ معجنات"
type input "ميني معجنات"
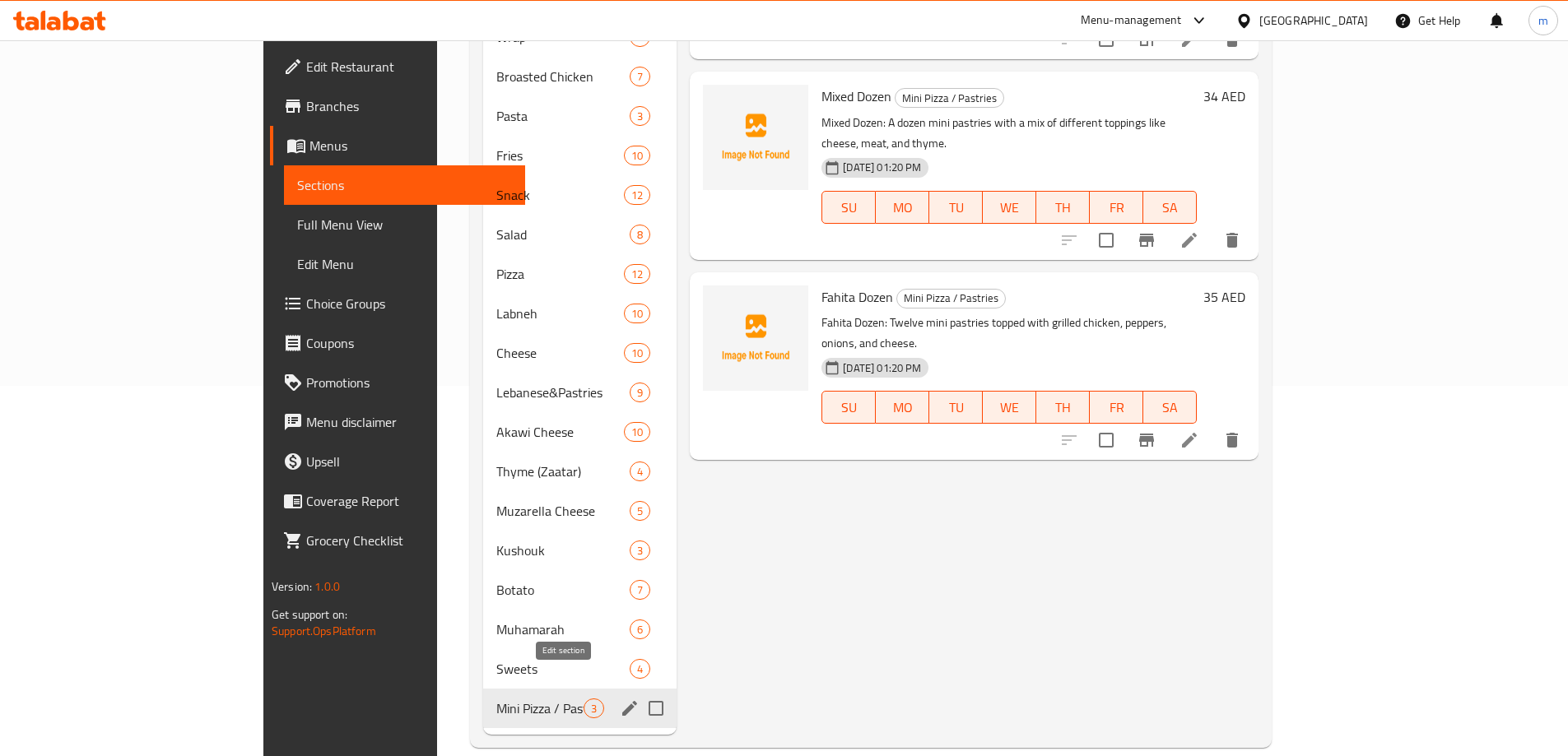
click at [620, 698] on icon "edit" at bounding box center [629, 708] width 19 height 19
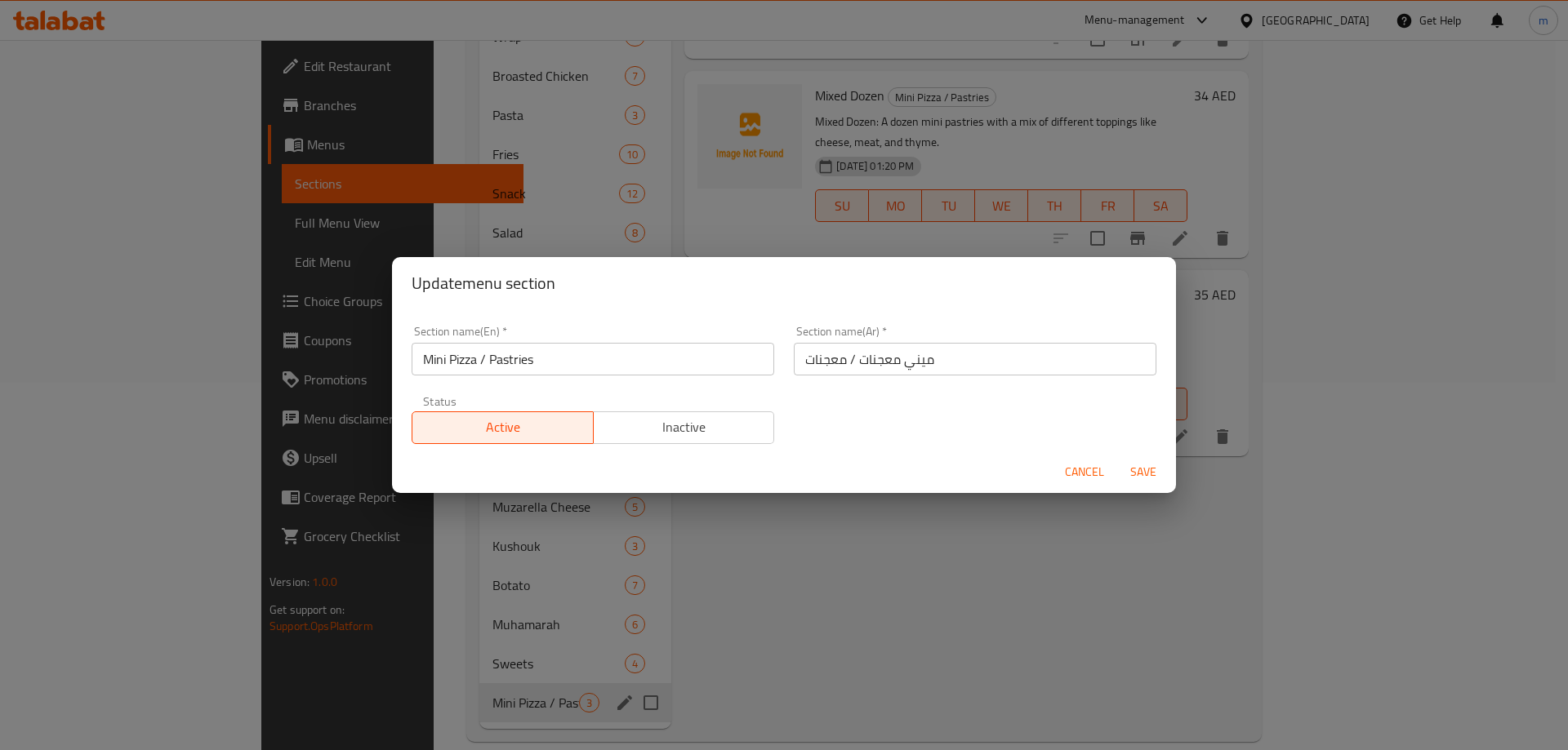
click at [918, 355] on input "ميني معجنات / معجنات" at bounding box center [975, 359] width 363 height 32
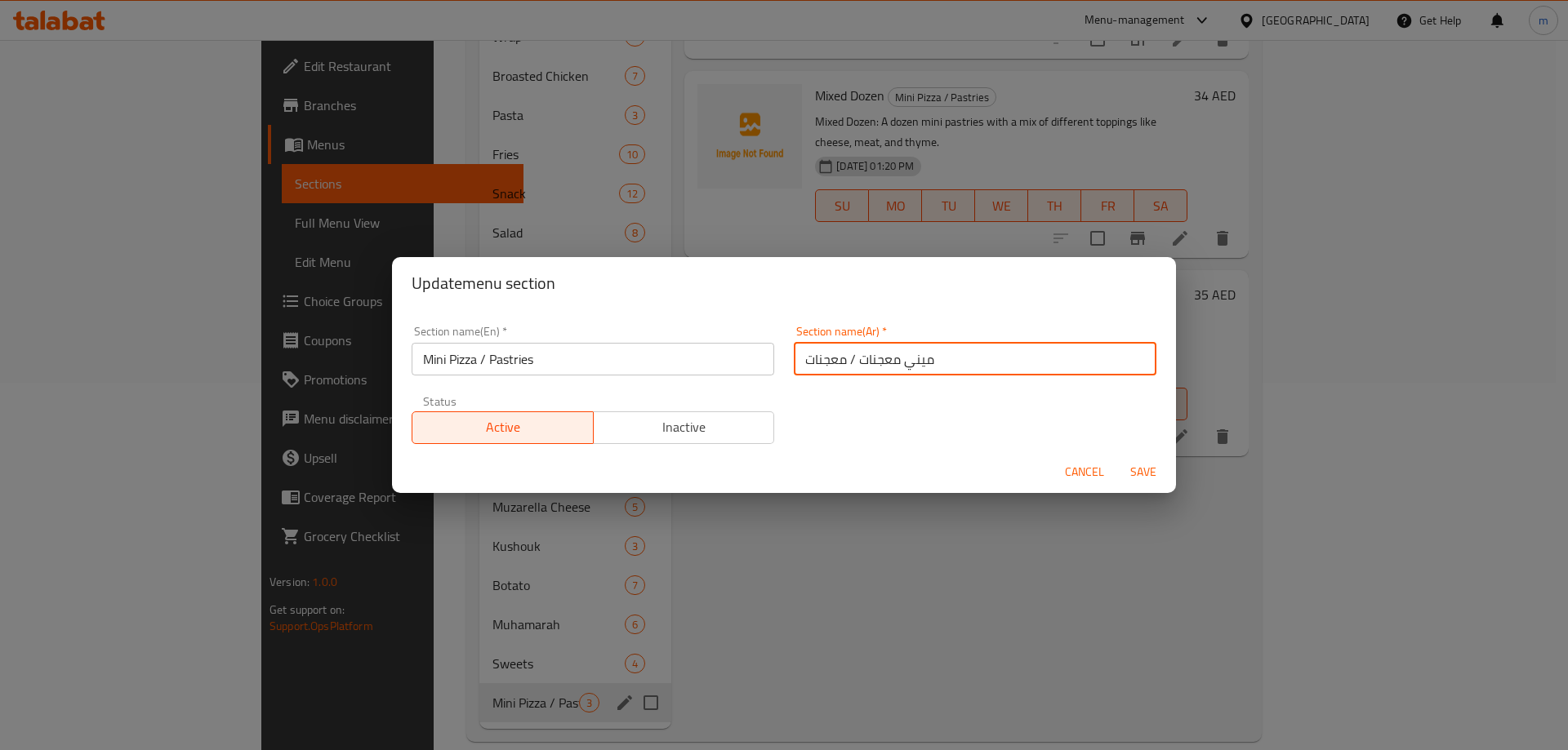
click at [918, 355] on input "ميني معجنات / معجنات" at bounding box center [975, 359] width 363 height 32
click at [1071, 365] on input "ميني معجنات / معجنات" at bounding box center [975, 359] width 363 height 32
click at [1042, 358] on input "ميني معجنات / معجنات" at bounding box center [975, 359] width 363 height 32
click at [1132, 360] on input "ميني معجنات /" at bounding box center [975, 359] width 363 height 32
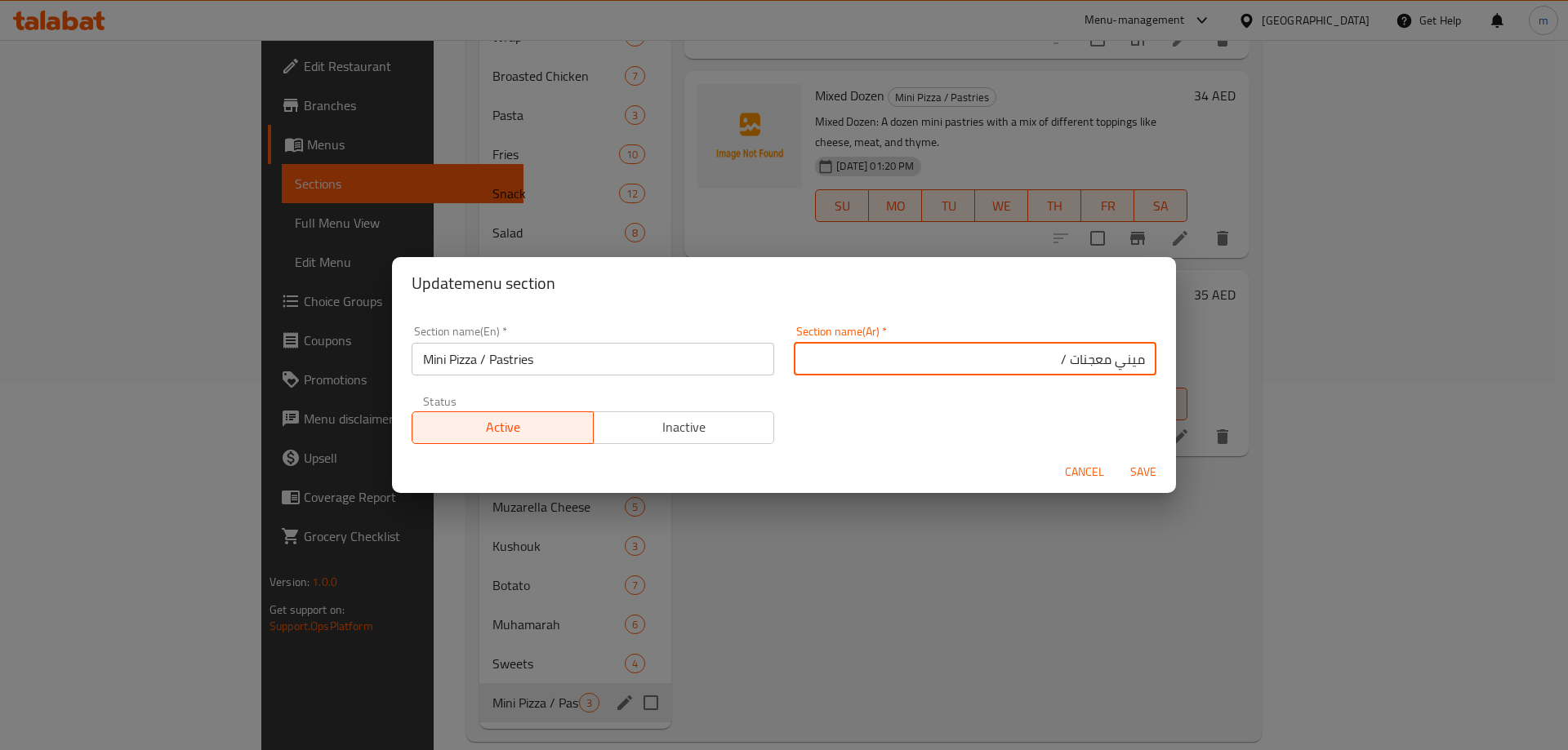
paste input "معجنات"
click at [991, 363] on input "معجنات / ميني معجنات /" at bounding box center [975, 359] width 363 height 32
type input "معجنات / ميني معجنات"
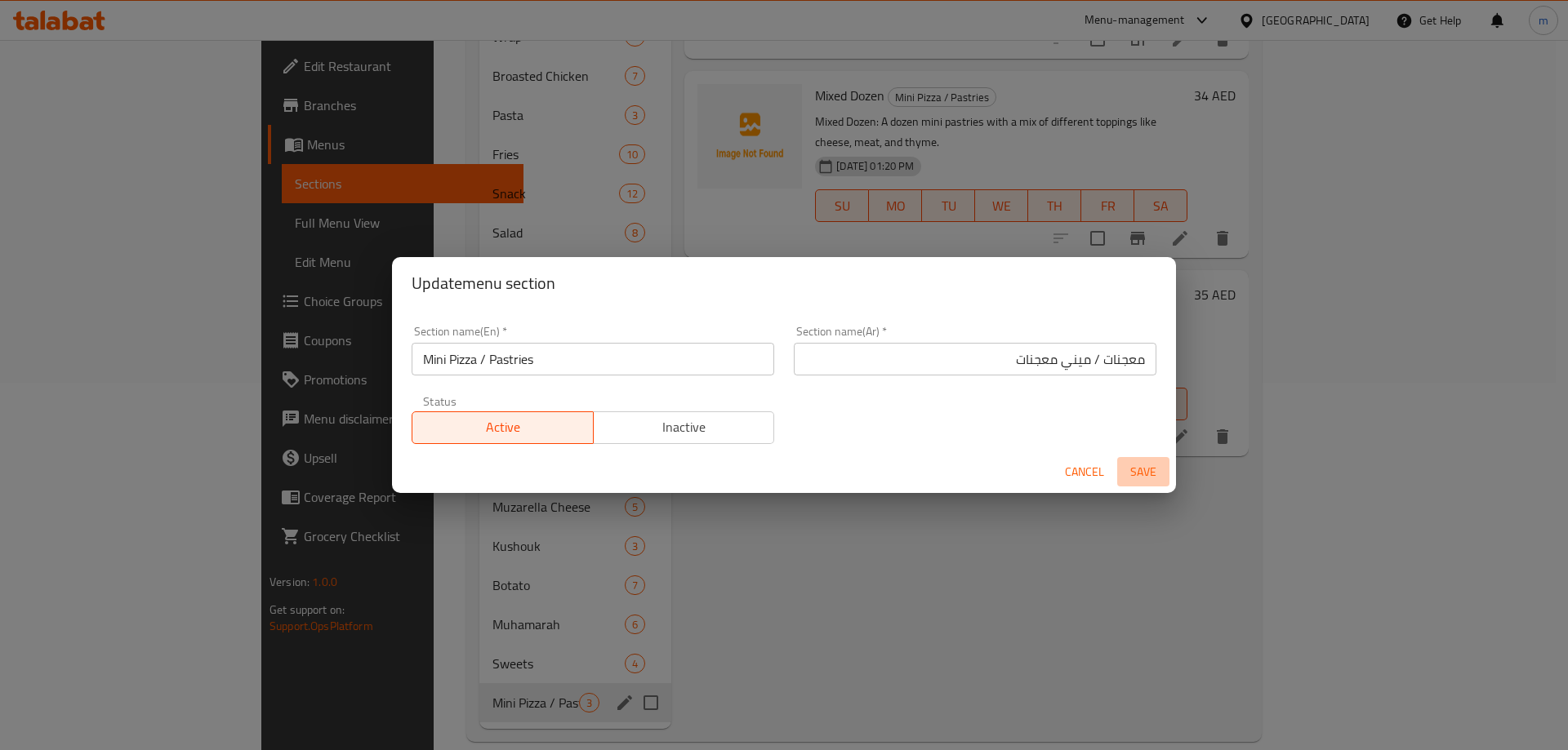
click at [1144, 476] on span "Save" at bounding box center [1144, 472] width 40 height 20
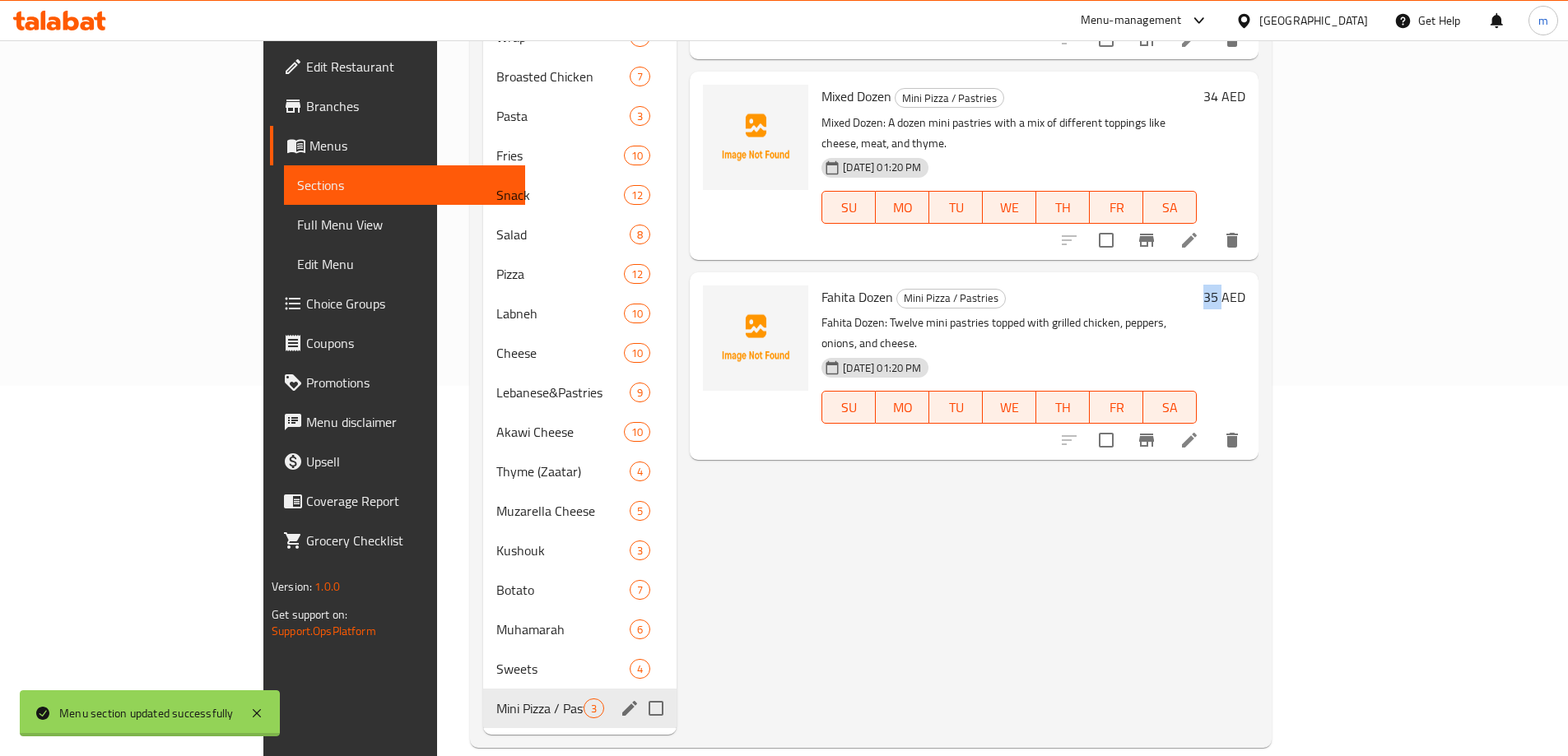
click at [1063, 468] on div "Menu items Add Sort Manage items Thyme Zatar Dozen Mini Pizza / Pastries Thyme …" at bounding box center [967, 275] width 582 height 921
click at [1070, 468] on div "Menu items Add Sort Manage items Thyme Zatar Dozen Mini Pizza / Pastries Thyme …" at bounding box center [967, 275] width 582 height 921
click at [623, 701] on icon "edit" at bounding box center [630, 709] width 15 height 15
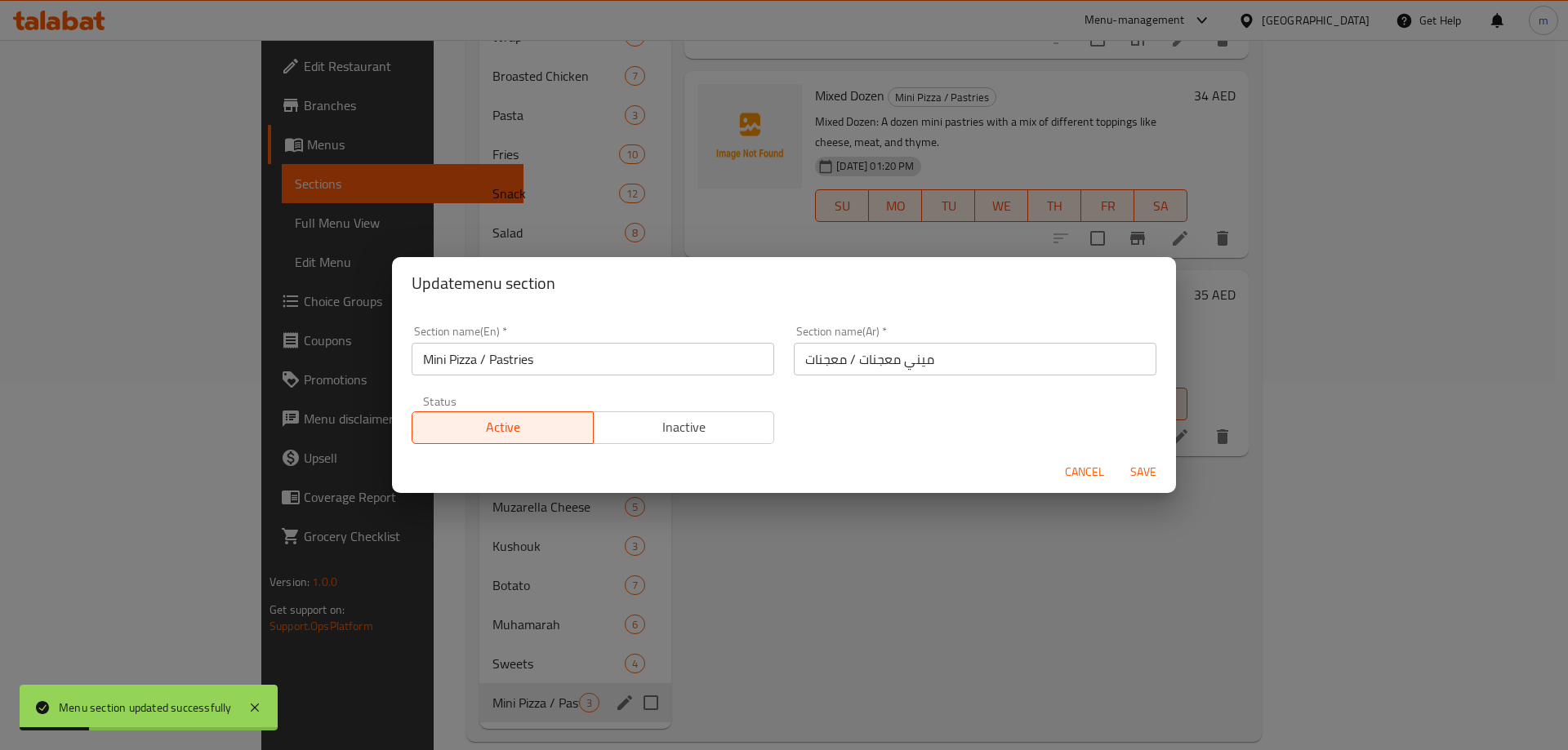
click at [915, 363] on input "ميني معجنات / معجنات" at bounding box center [975, 359] width 363 height 32
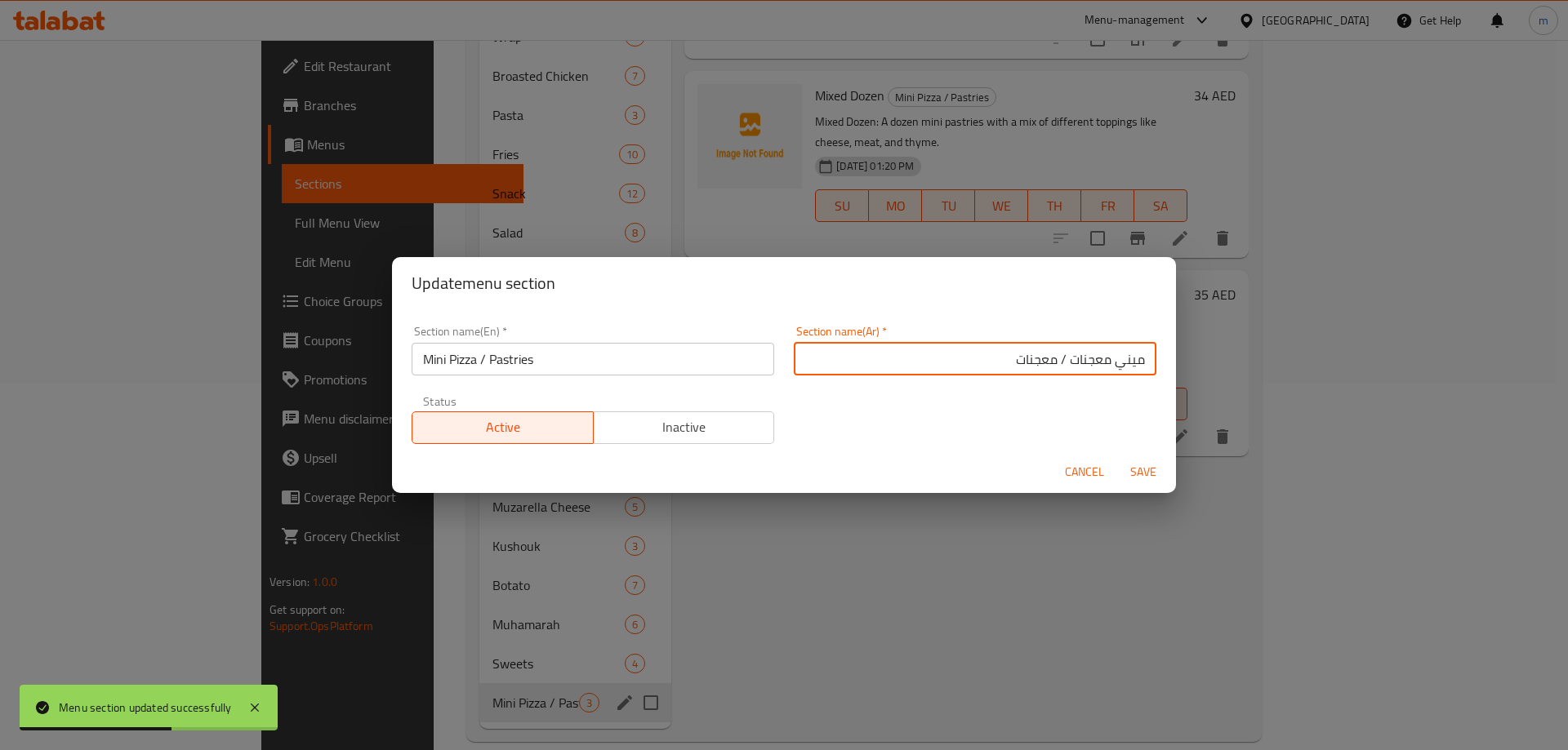
click at [1081, 479] on span "Cancel" at bounding box center [1085, 472] width 40 height 20
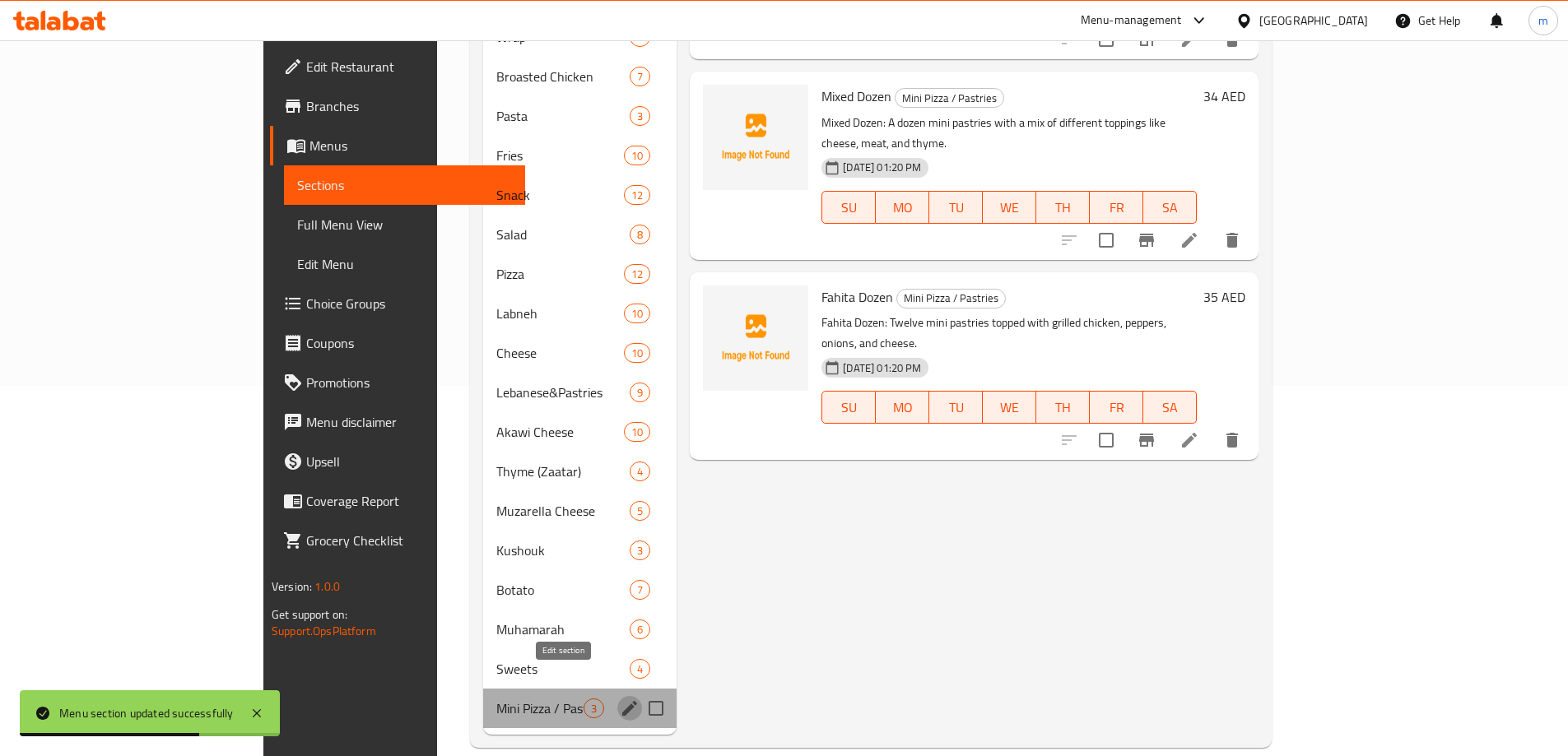
click at [623, 701] on icon "edit" at bounding box center [630, 709] width 15 height 15
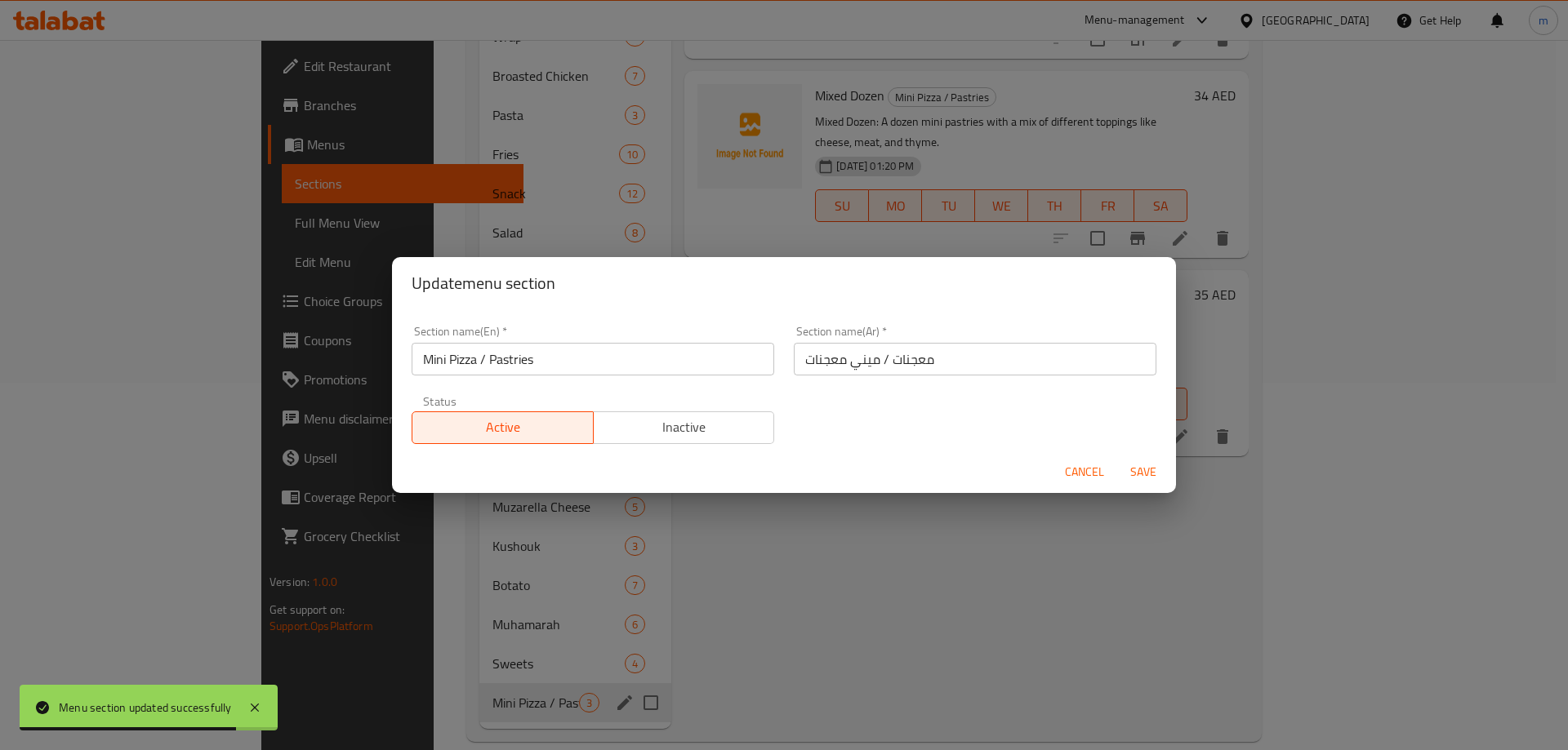
click at [920, 363] on input "معجنات / ميني معجنات" at bounding box center [975, 359] width 363 height 32
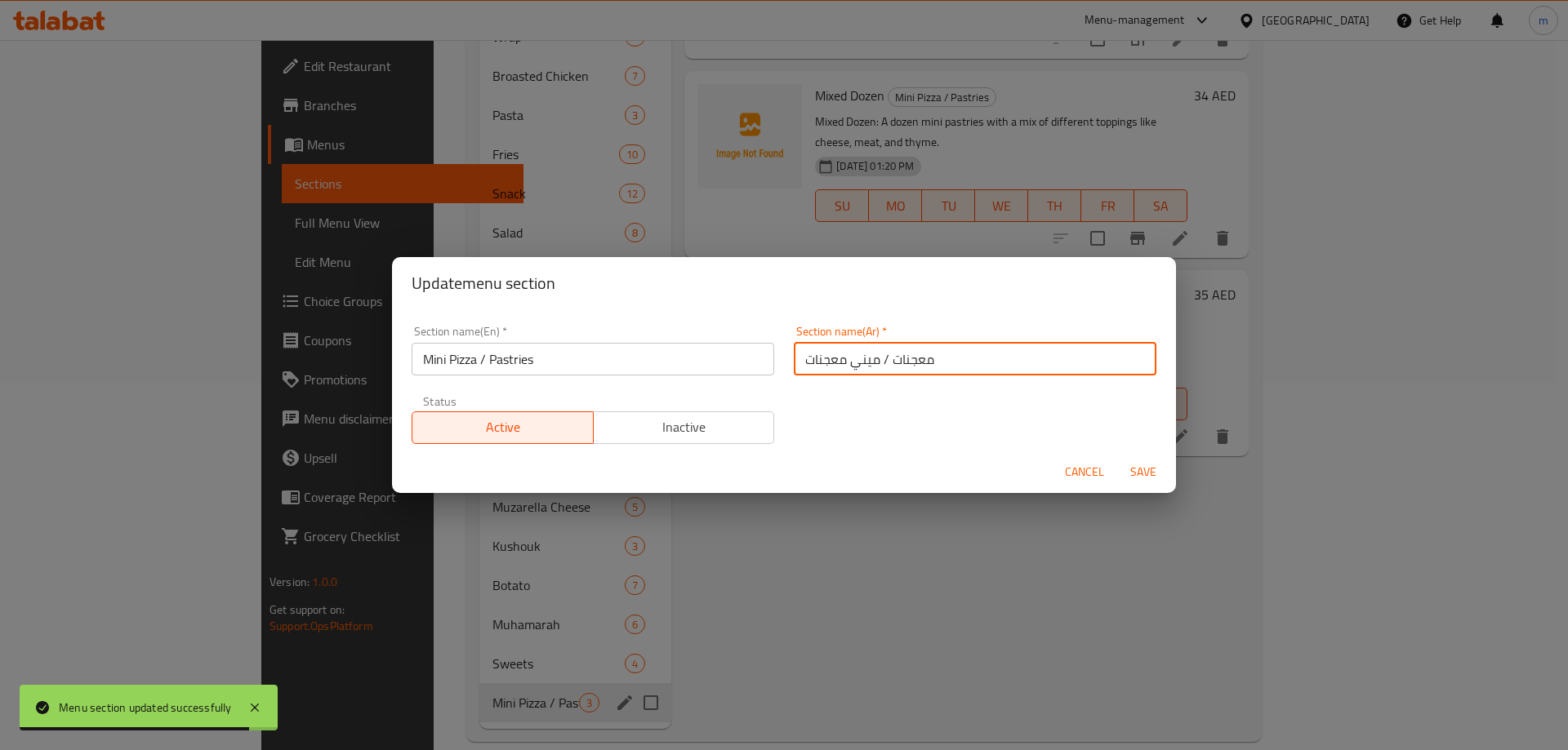
click at [920, 363] on input "معجنات / ميني معجنات" at bounding box center [975, 359] width 363 height 32
click at [927, 368] on input "معجنات / ميني معجنات" at bounding box center [975, 359] width 363 height 32
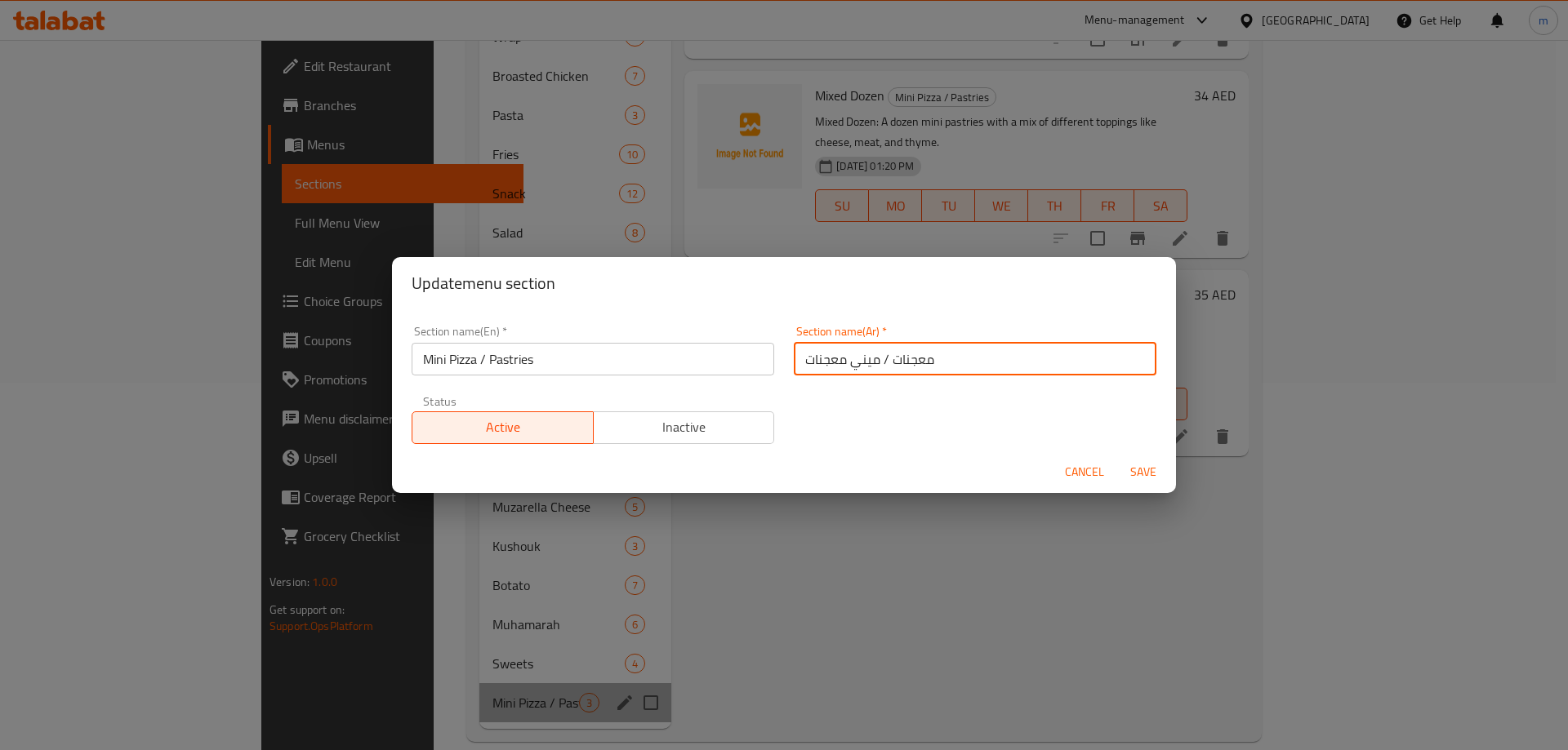
drag, startPoint x: 947, startPoint y: 367, endPoint x: 878, endPoint y: 361, distance: 69.3
click at [878, 361] on input "معجنات / ميني معجنات" at bounding box center [975, 359] width 363 height 32
click at [903, 361] on input "ميني معجنات" at bounding box center [975, 359] width 363 height 32
paste input "معجنات /"
click at [986, 361] on input "ميني معجنات /معجنات /" at bounding box center [975, 359] width 363 height 32
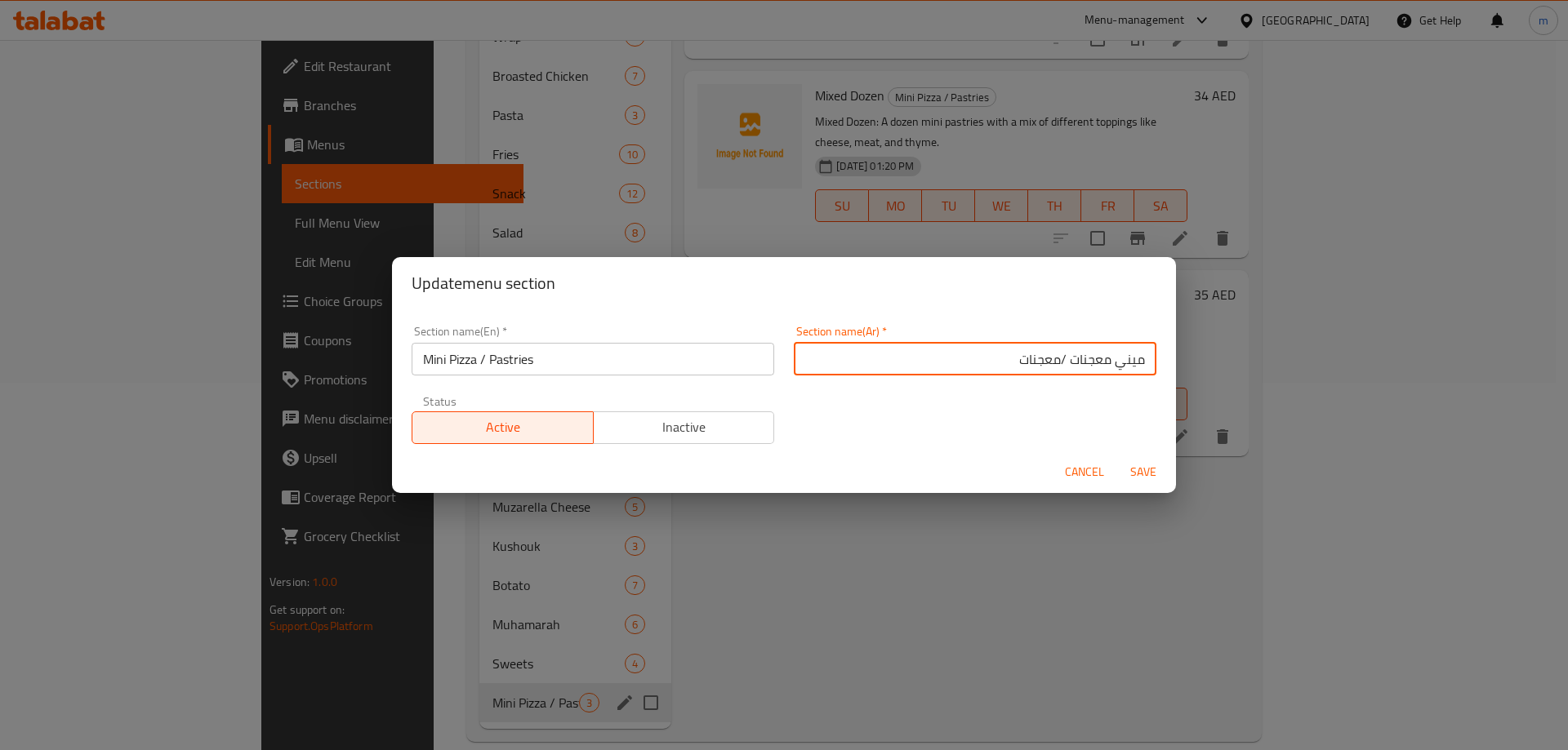
click at [1048, 363] on input "ميني معجنات /معجنات" at bounding box center [975, 359] width 363 height 32
type input "ميني معجنات / معجنات"
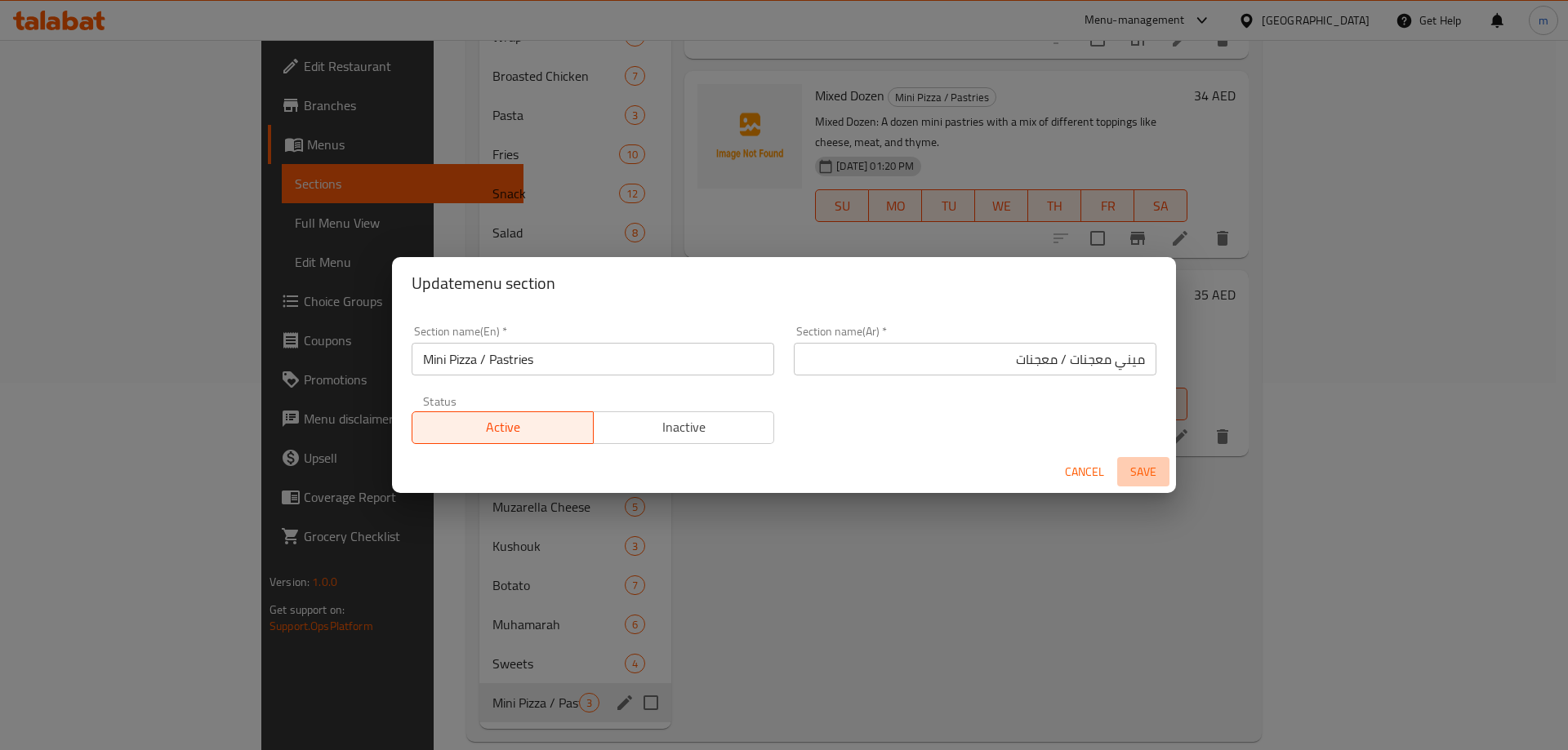
click at [1139, 467] on span "Save" at bounding box center [1144, 472] width 40 height 20
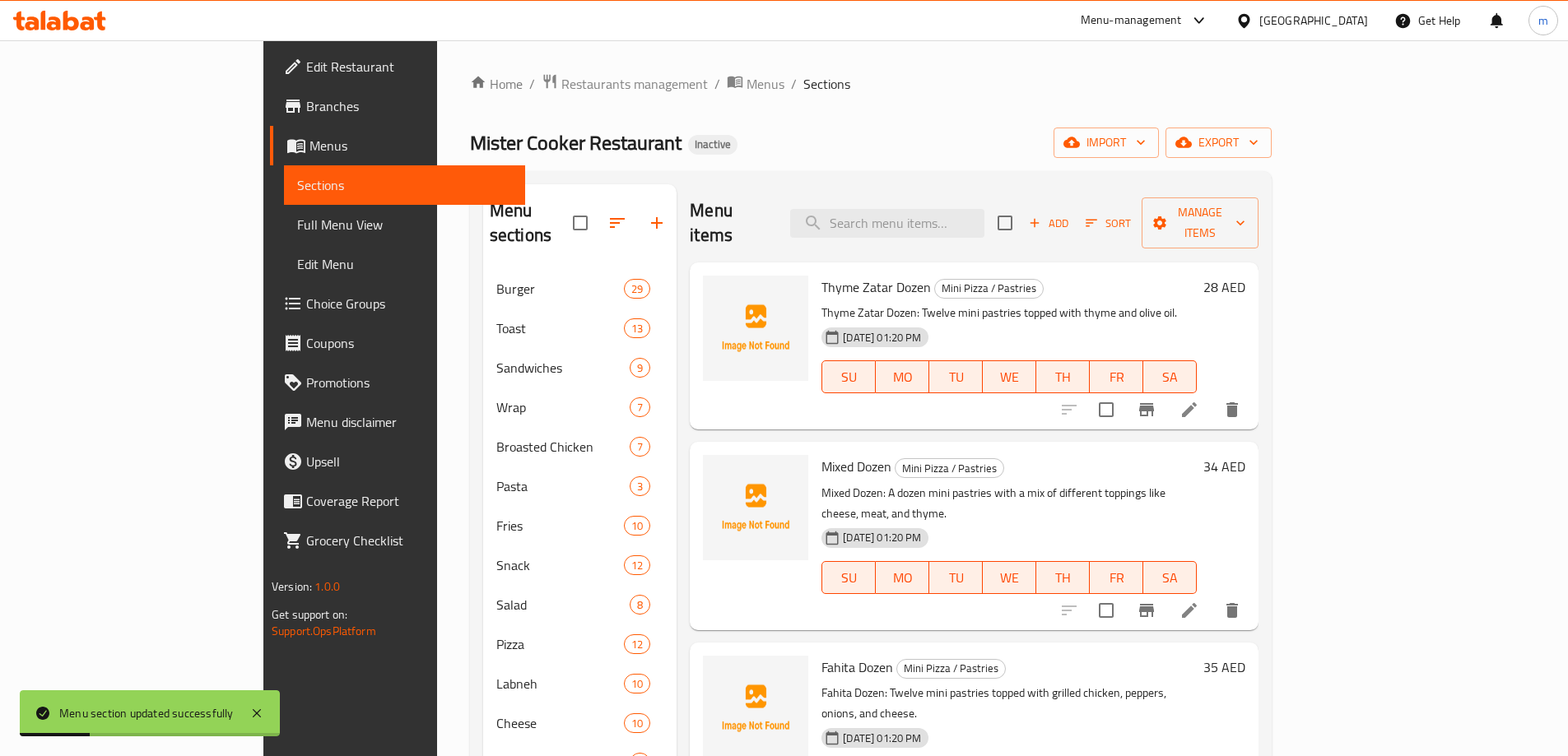
click at [297, 223] on span "Full Menu View" at bounding box center [405, 224] width 215 height 19
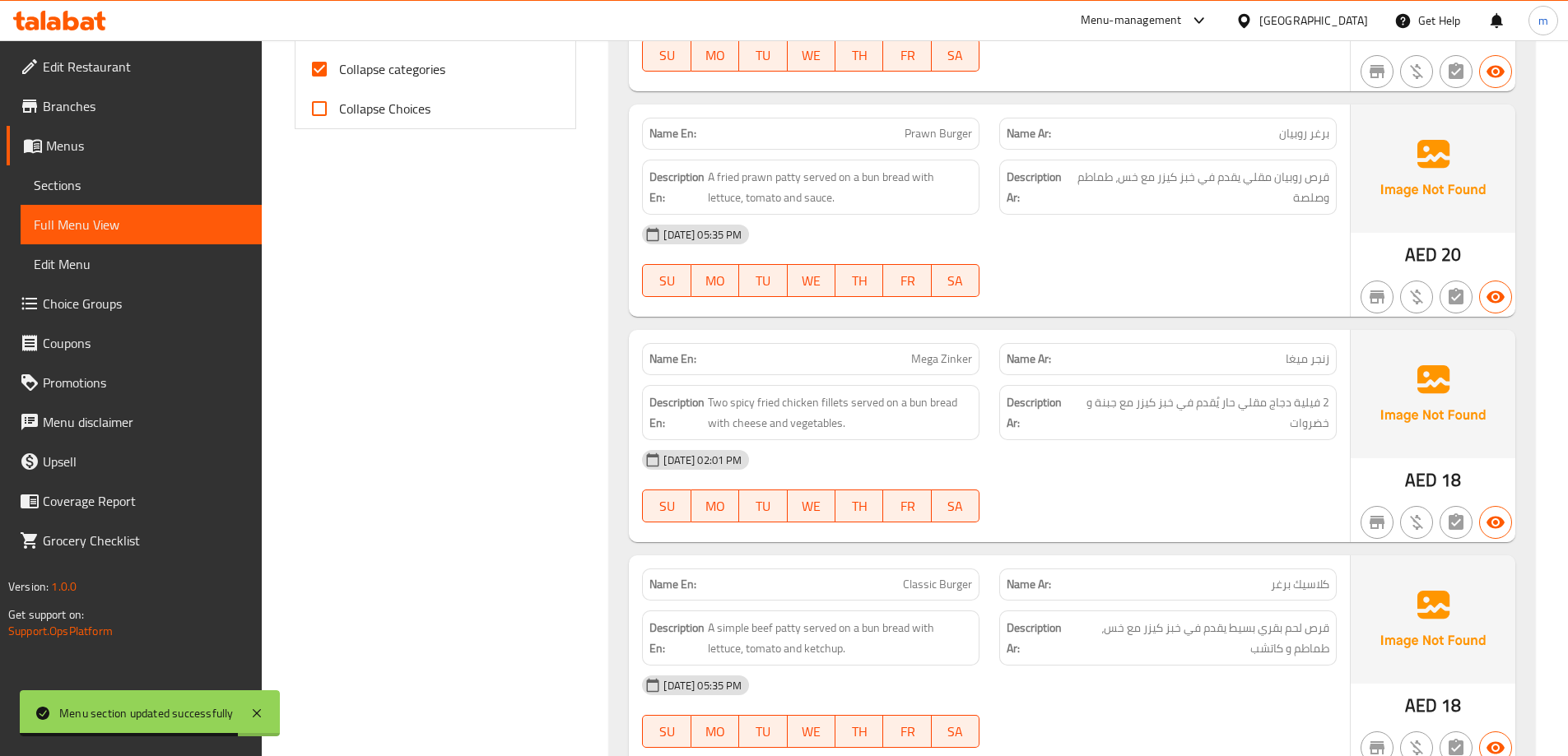
scroll to position [356, 0]
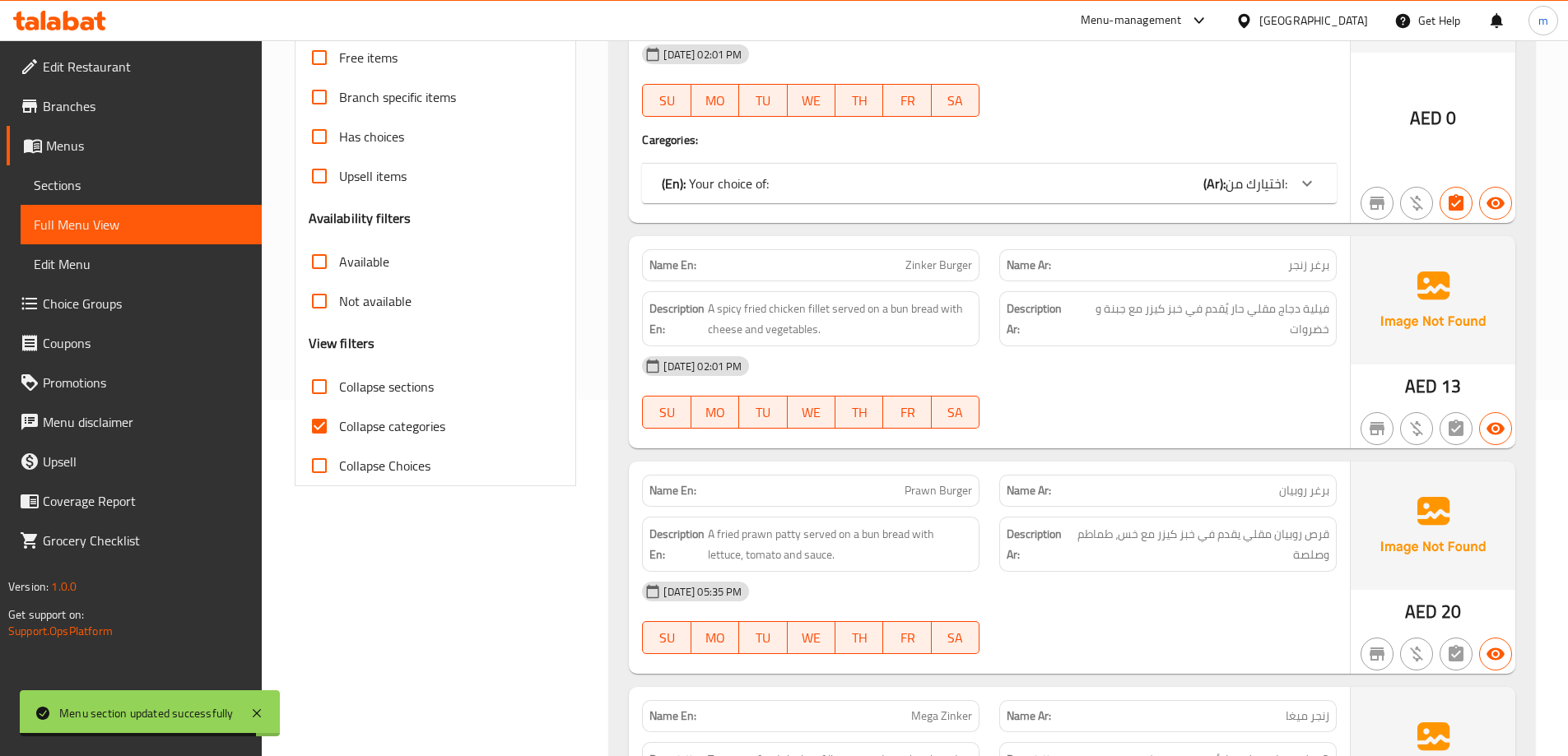
click at [374, 391] on span "Collapse sections" at bounding box center [387, 386] width 95 height 19
click at [340, 391] on input "Collapse sections" at bounding box center [319, 387] width 40 height 40
checkbox input "true"
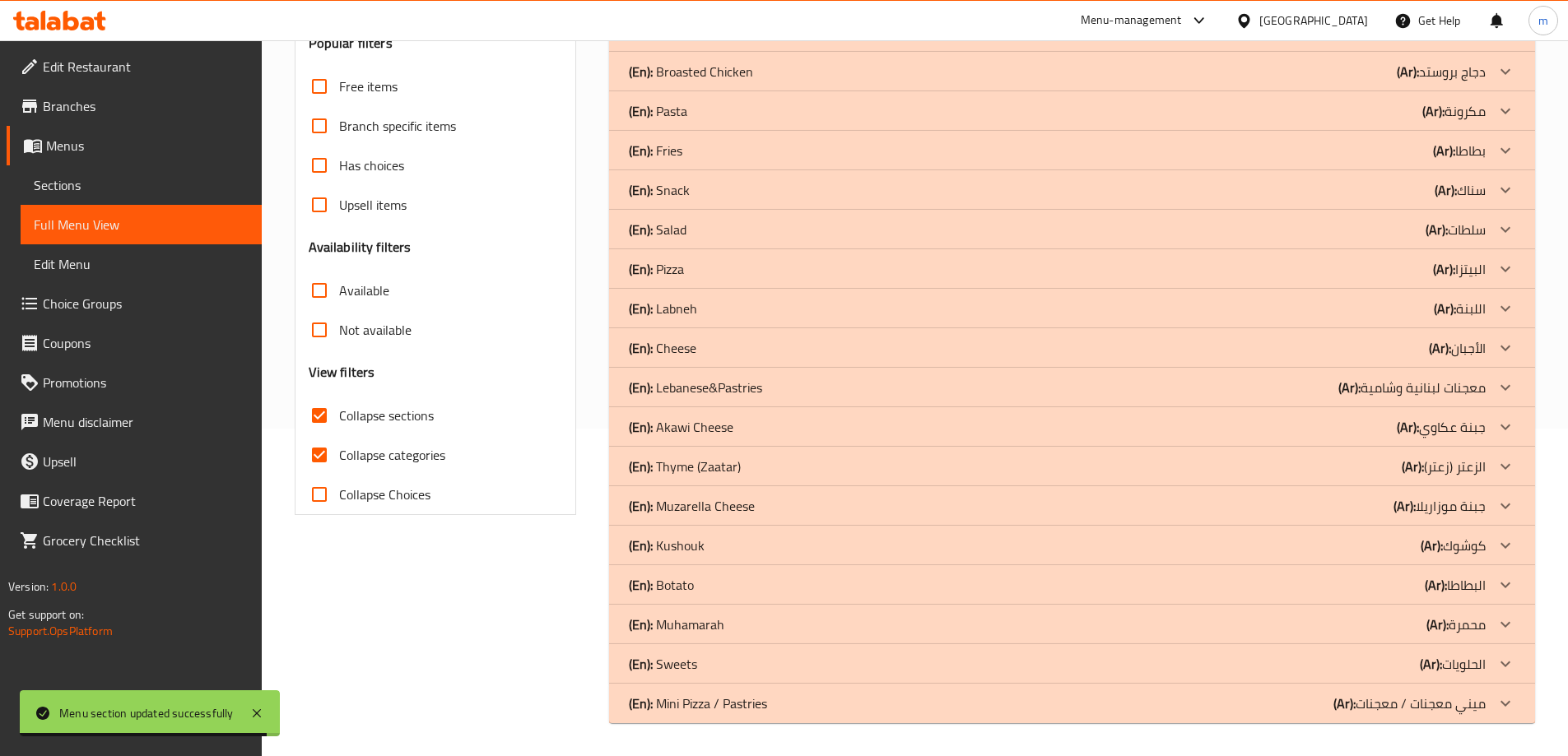
scroll to position [327, 0]
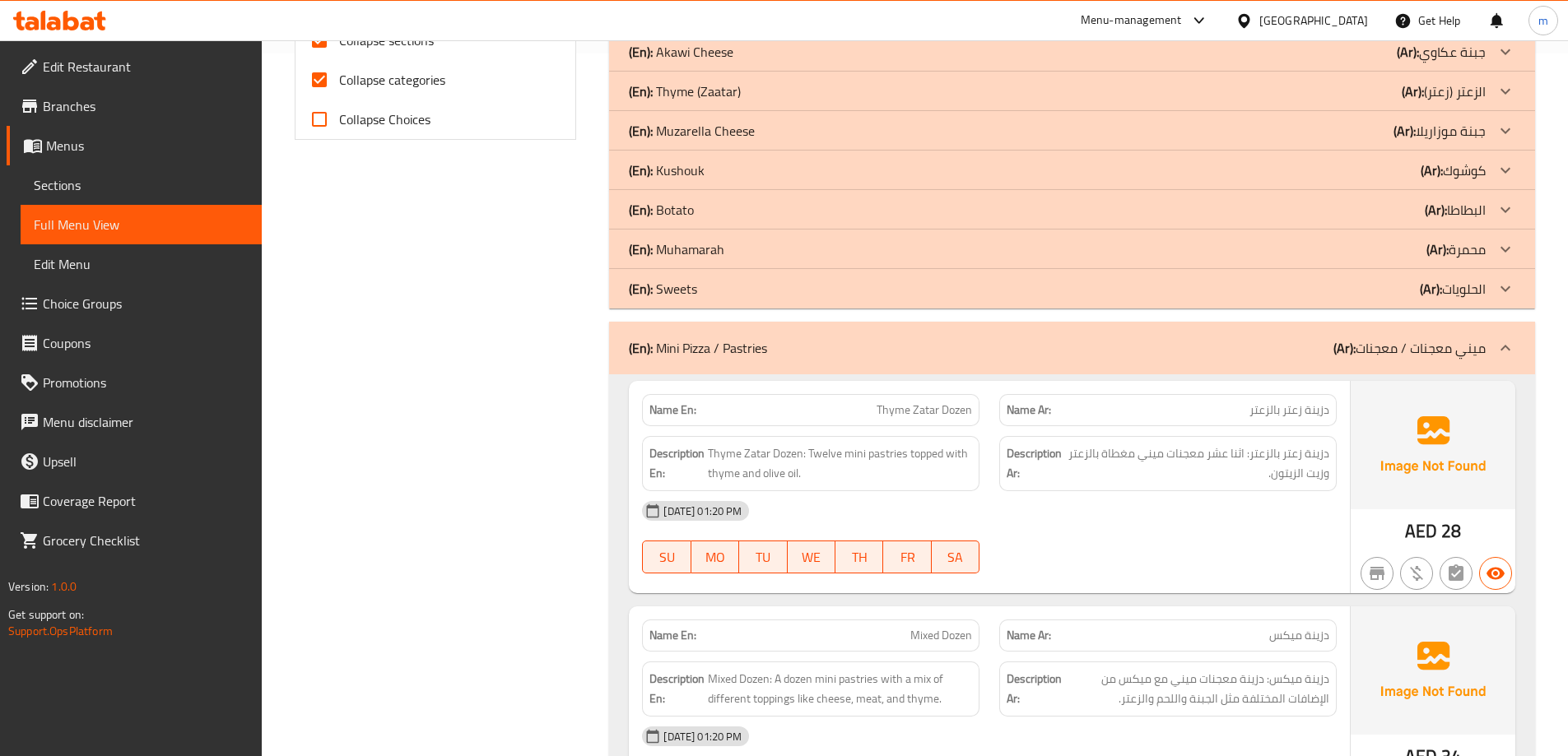
scroll to position [700, 0]
drag, startPoint x: 1309, startPoint y: 519, endPoint x: 1335, endPoint y: 486, distance: 42.0
click at [1309, 519] on div "[DATE] 01:20 PM" at bounding box center [989, 513] width 714 height 40
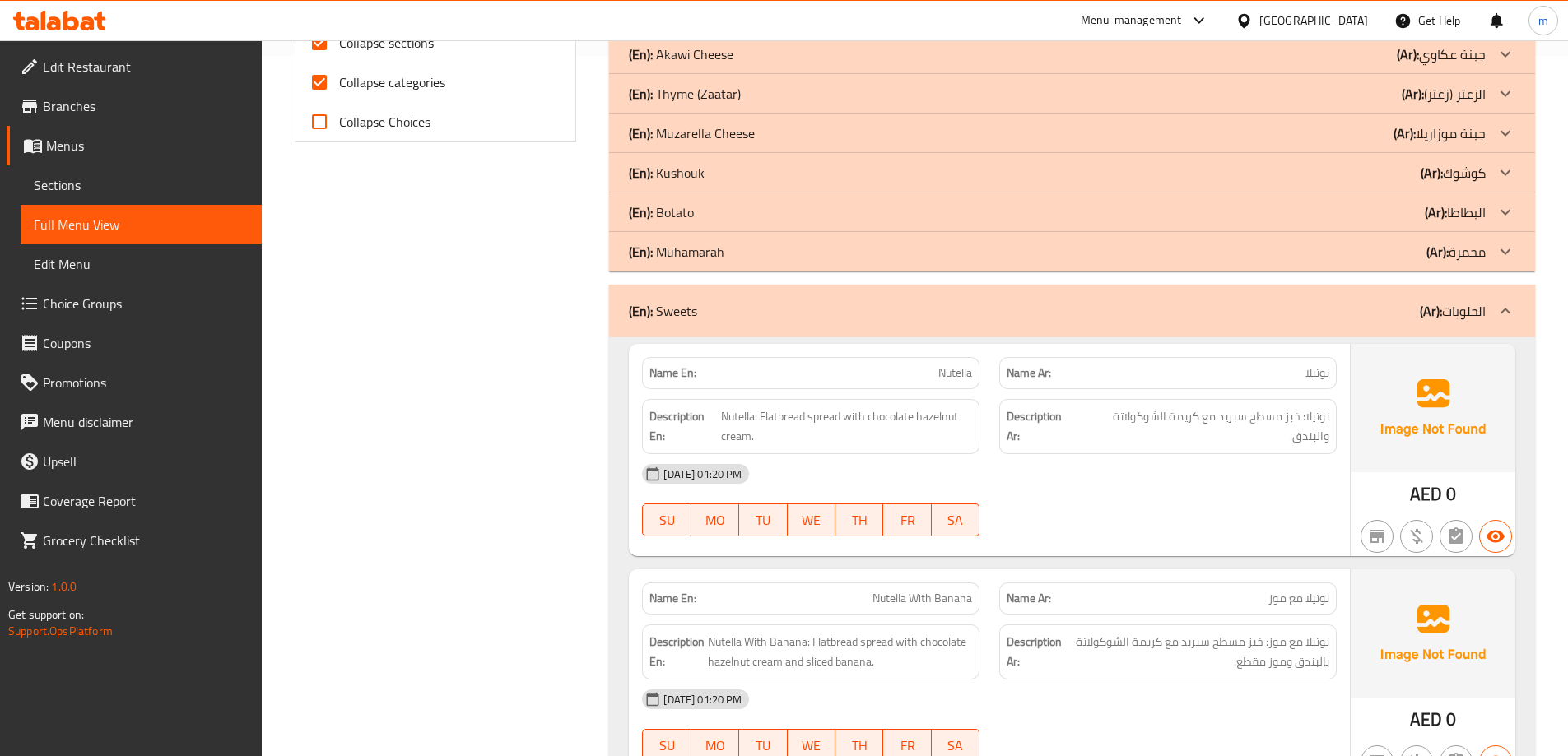
click at [419, 85] on span "Collapse categories" at bounding box center [392, 82] width 106 height 19
click at [340, 85] on input "Collapse categories" at bounding box center [319, 82] width 40 height 40
checkbox input "false"
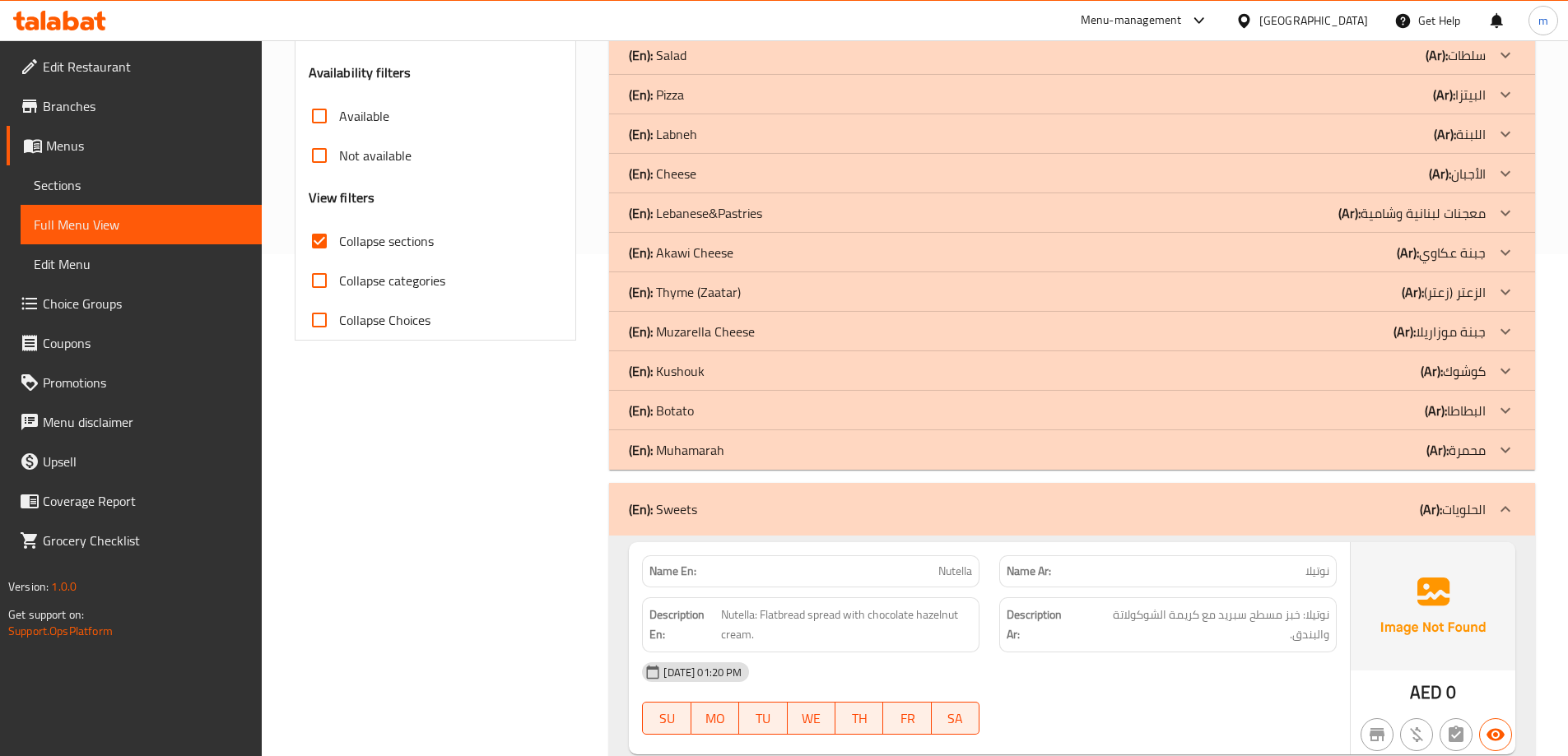
scroll to position [713, 0]
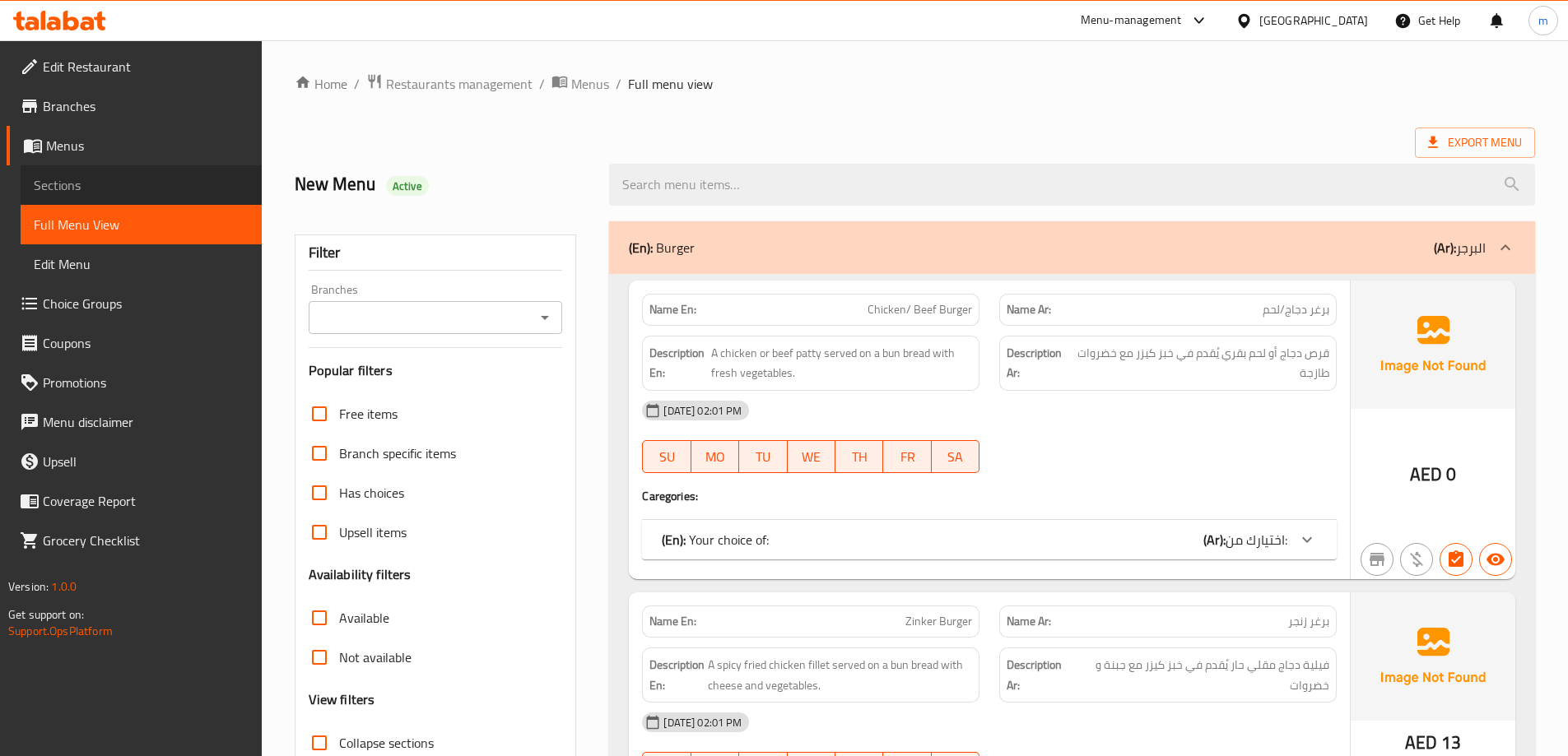
click at [116, 179] on span "Sections" at bounding box center [141, 185] width 215 height 19
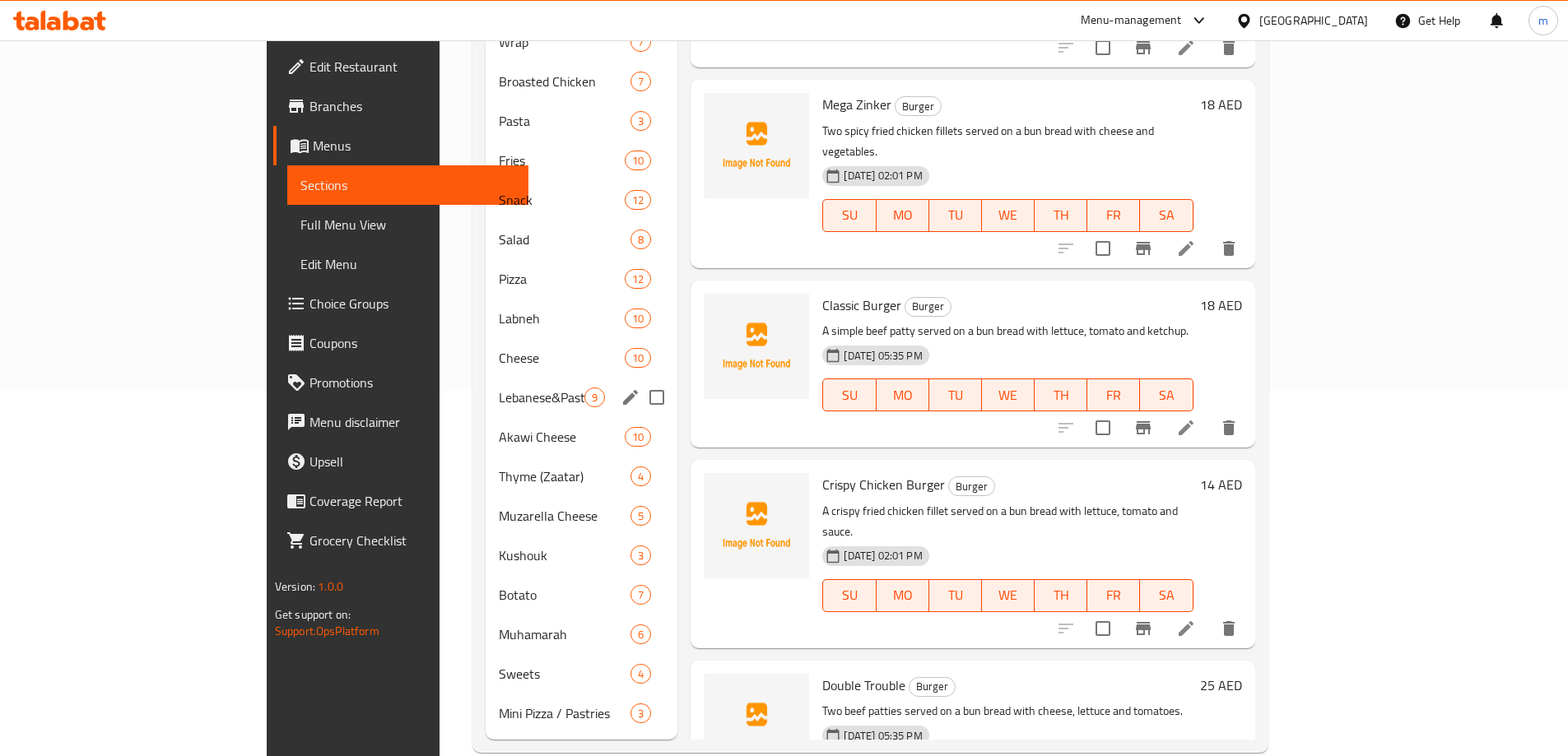
scroll to position [370, 0]
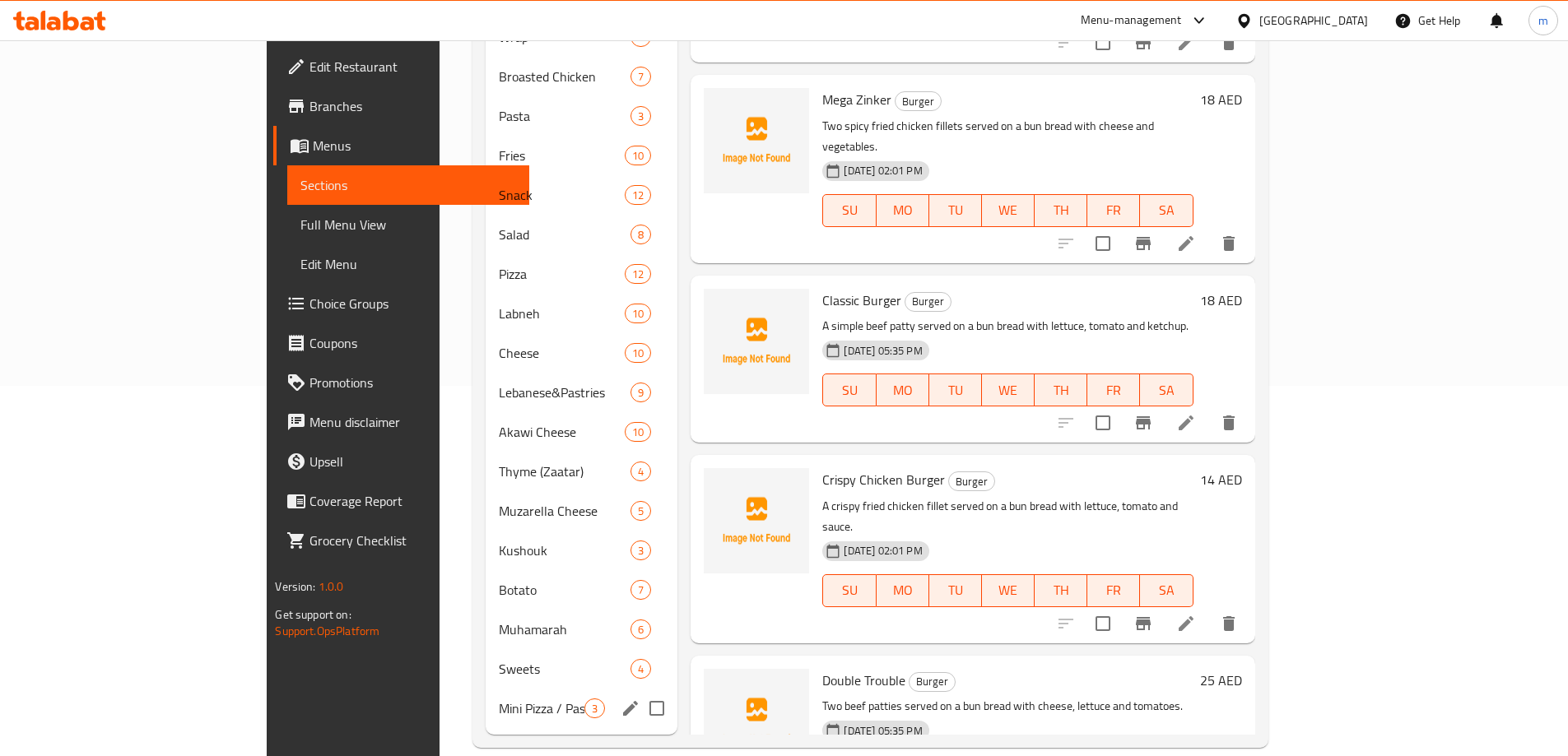
click at [639, 691] on input "Menu sections" at bounding box center [656, 708] width 34 height 34
checkbox input "true"
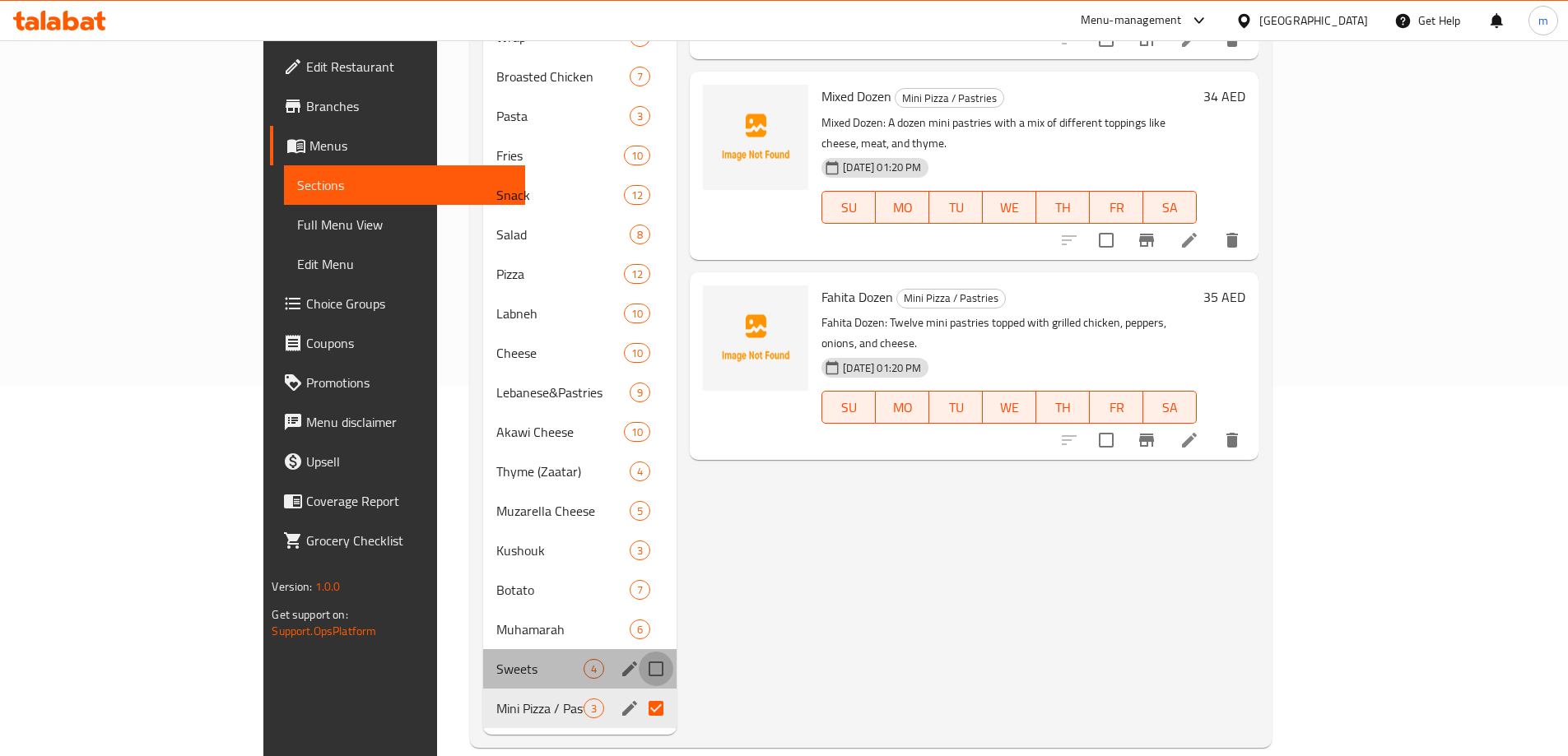
click at [638, 652] on input "Menu sections" at bounding box center [655, 669] width 34 height 34
checkbox input "true"
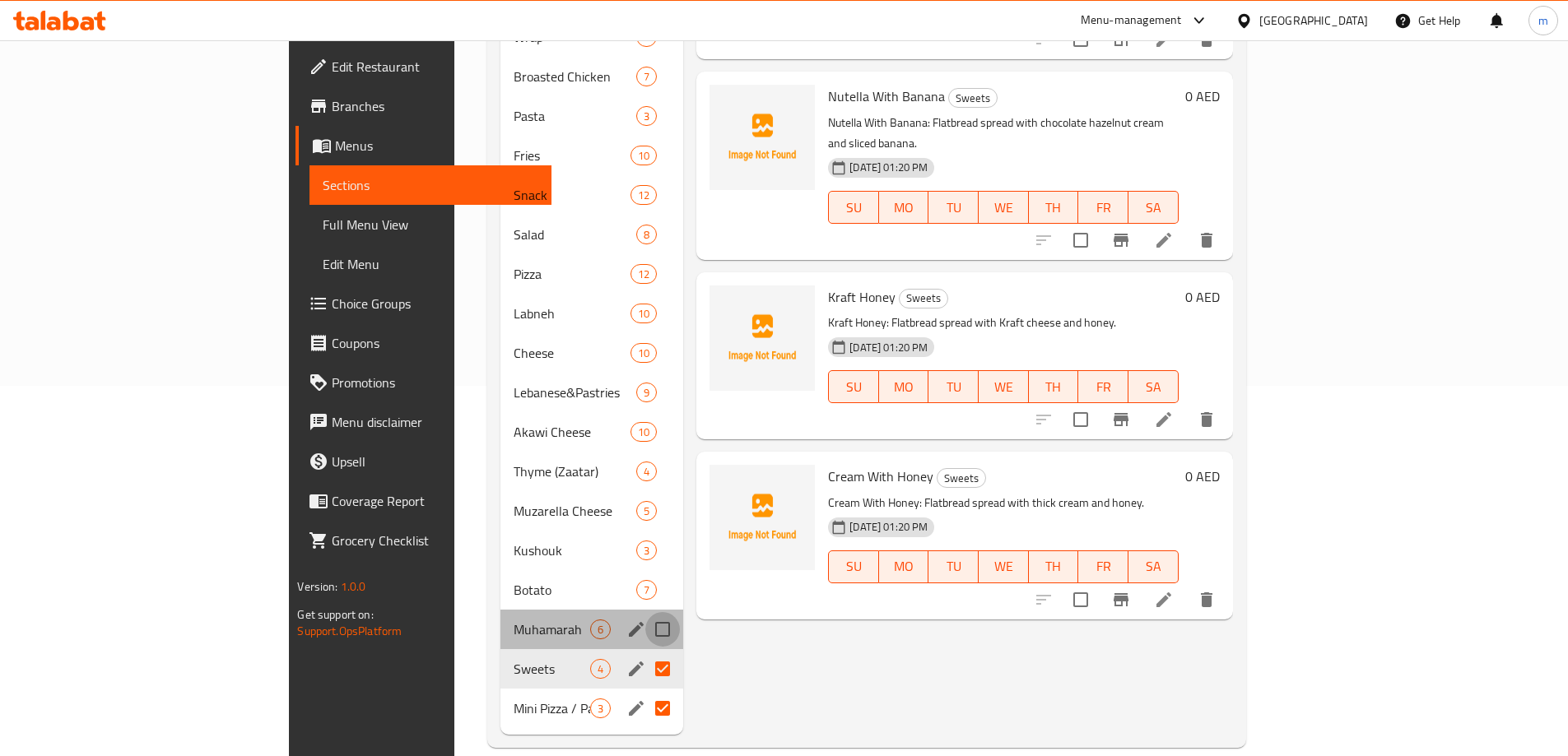
click at [646, 613] on input "Menu sections" at bounding box center [662, 629] width 34 height 34
checkbox input "true"
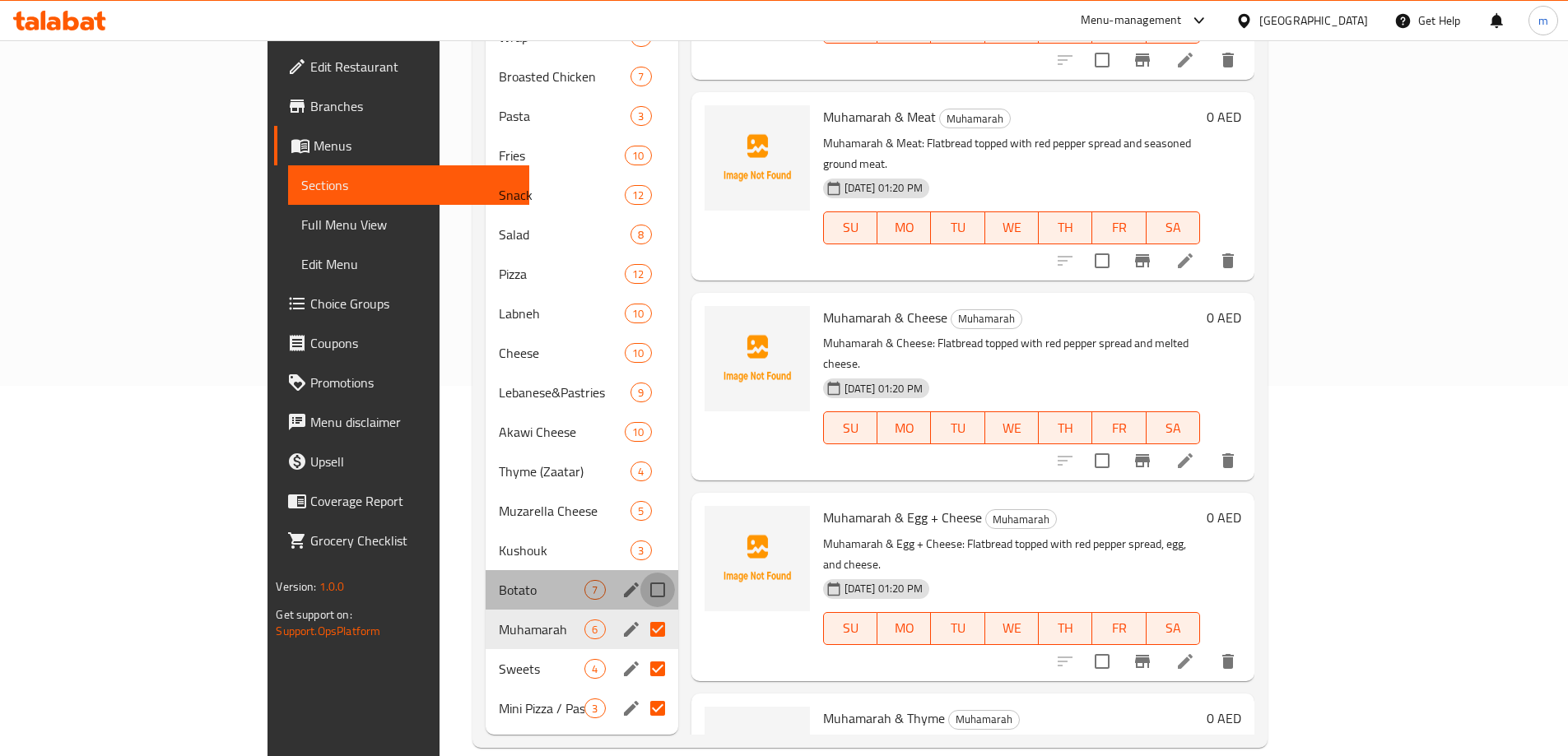
click at [640, 572] on input "Menu sections" at bounding box center [657, 589] width 34 height 34
checkbox input "true"
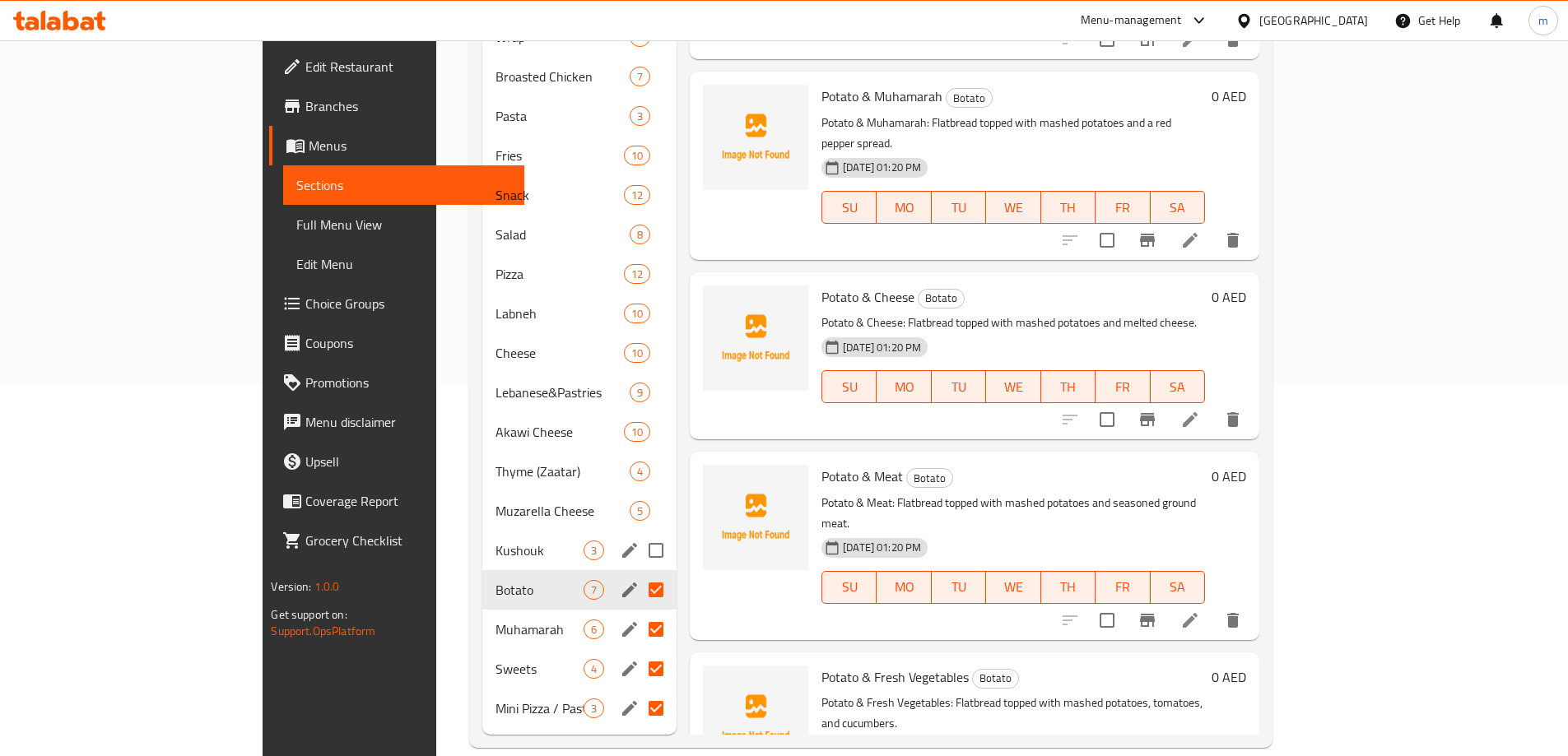
click at [638, 533] on input "Menu sections" at bounding box center [655, 550] width 34 height 34
checkbox input "true"
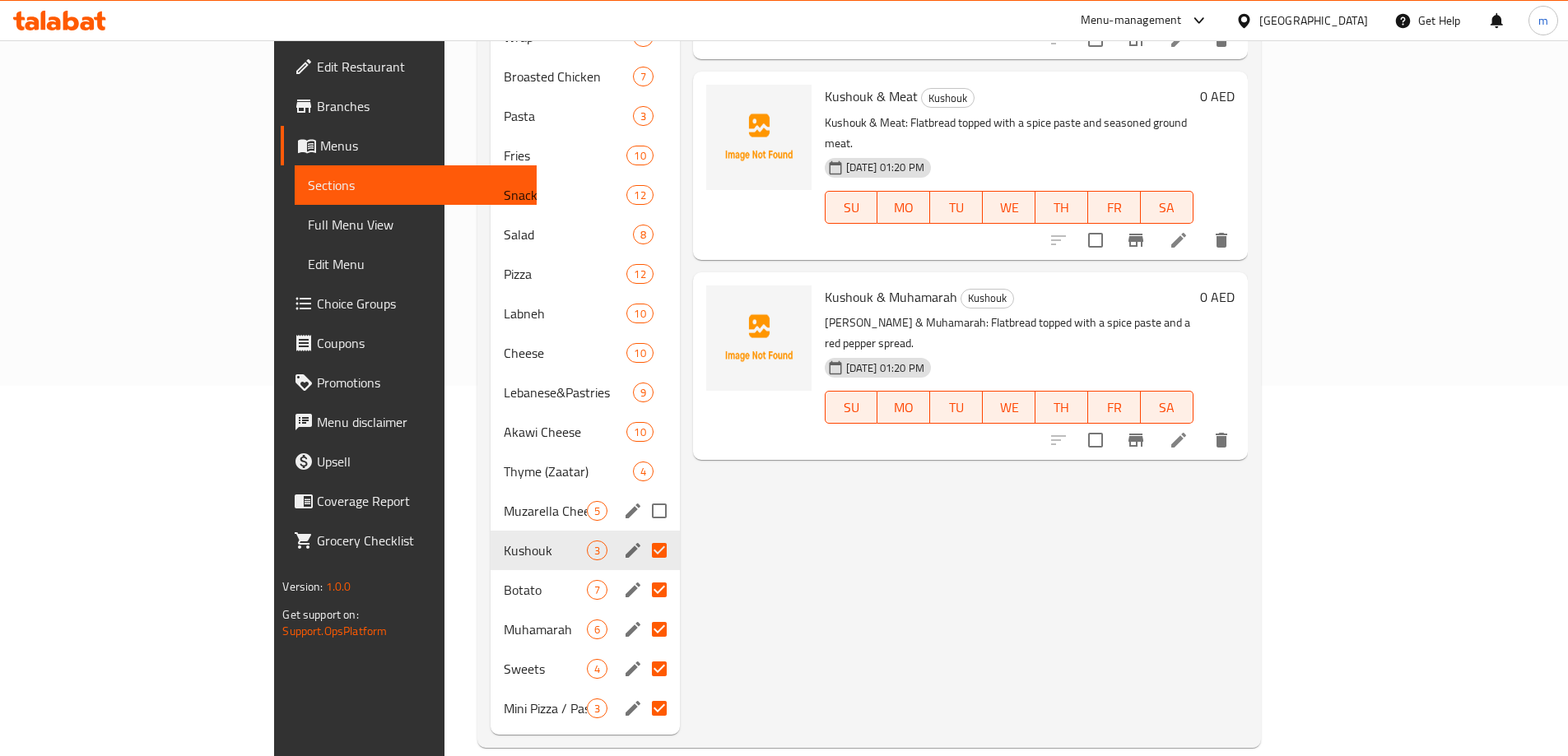
click at [642, 493] on input "Menu sections" at bounding box center [659, 510] width 34 height 34
checkbox input "true"
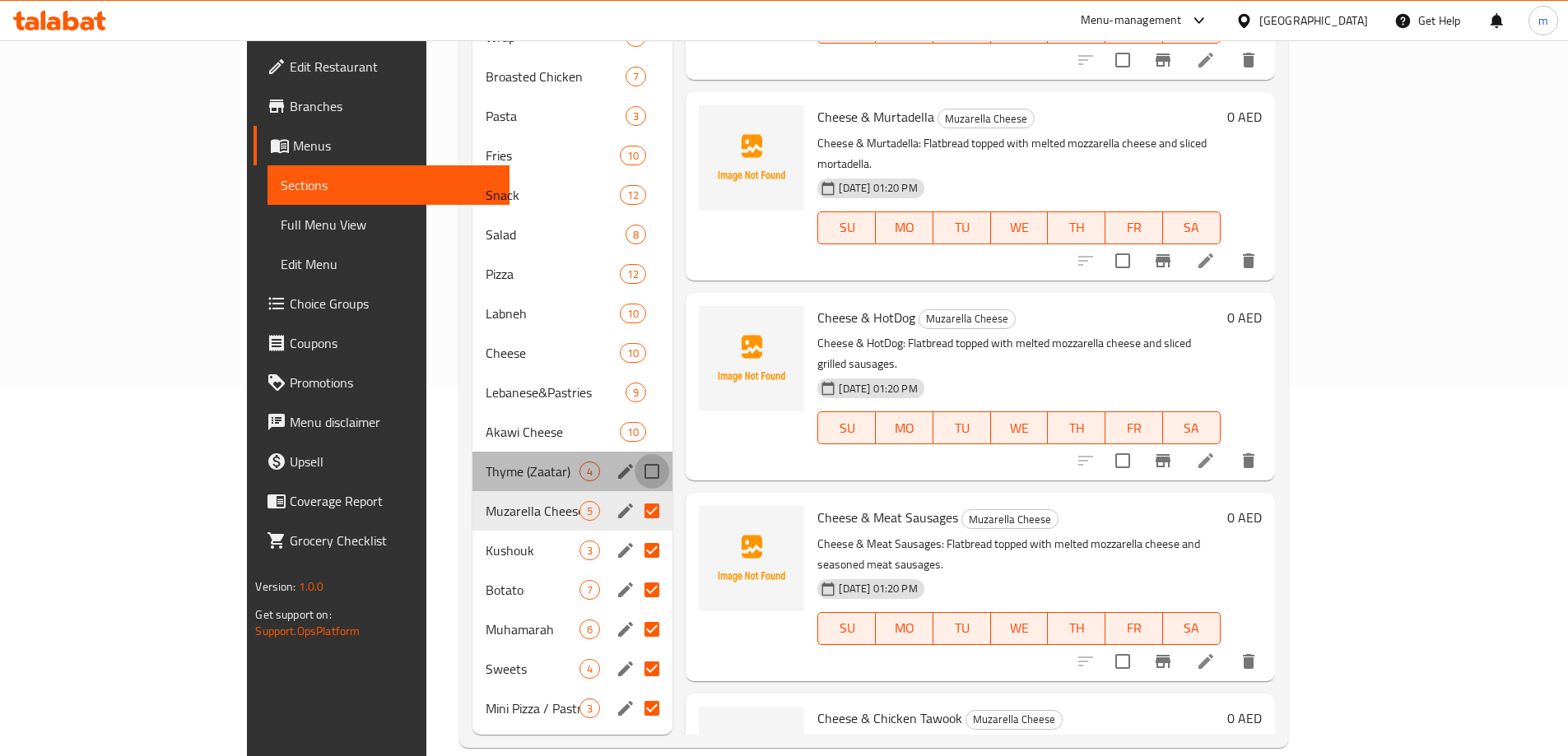
click at [635, 455] on input "Menu sections" at bounding box center [651, 471] width 34 height 34
checkbox input "true"
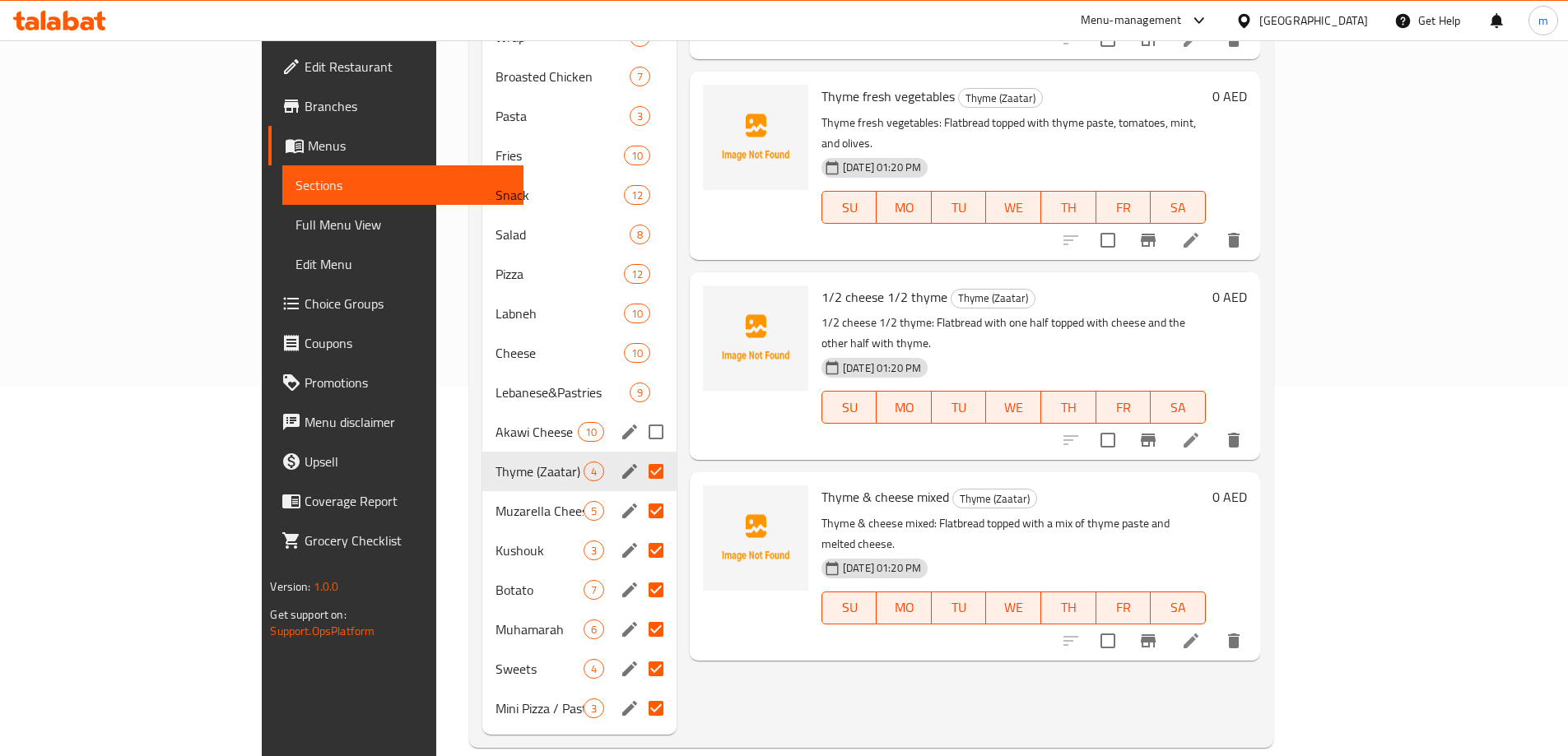
click at [638, 415] on input "Menu sections" at bounding box center [655, 431] width 34 height 34
checkbox input "true"
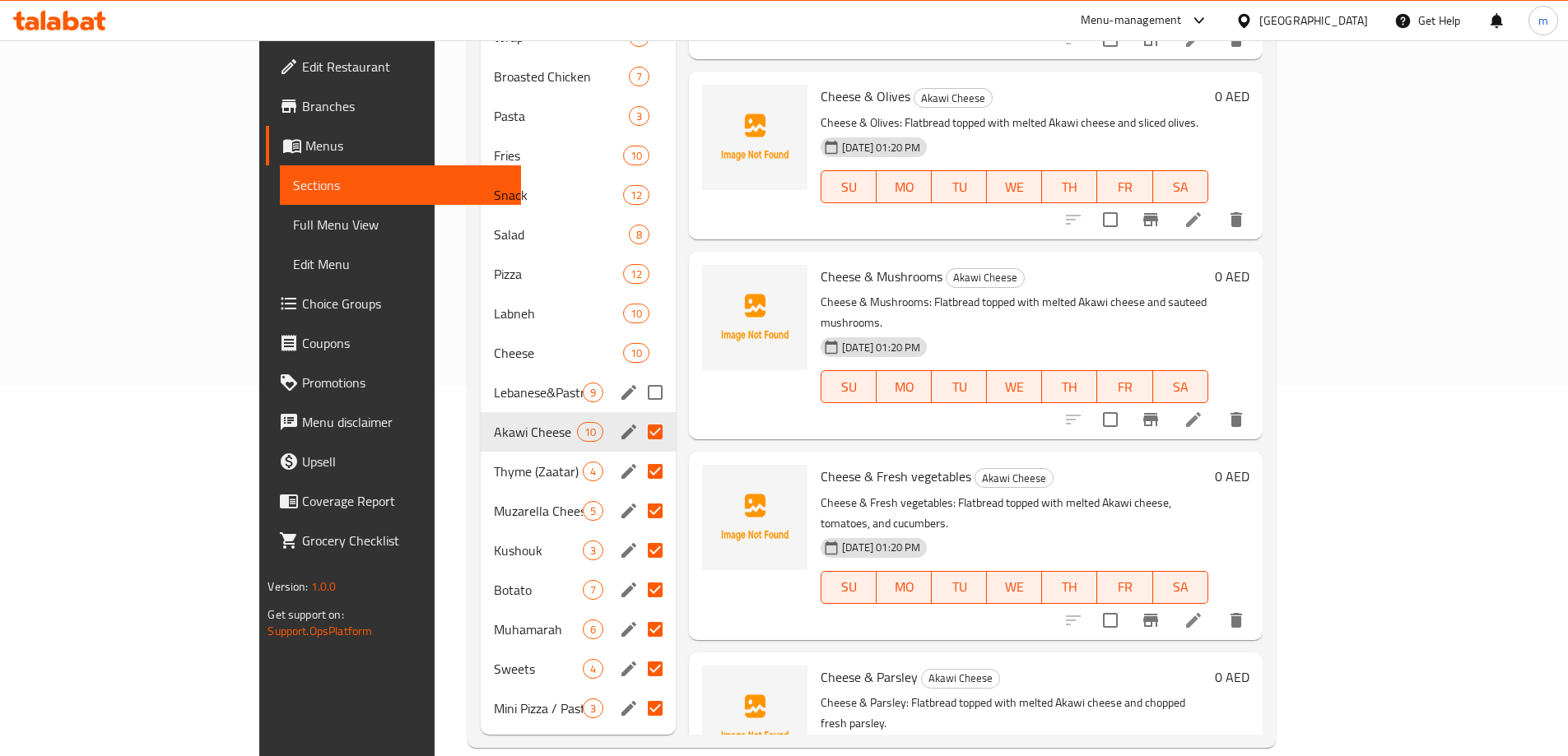
click at [638, 376] on input "Menu sections" at bounding box center [655, 392] width 34 height 34
checkbox input "true"
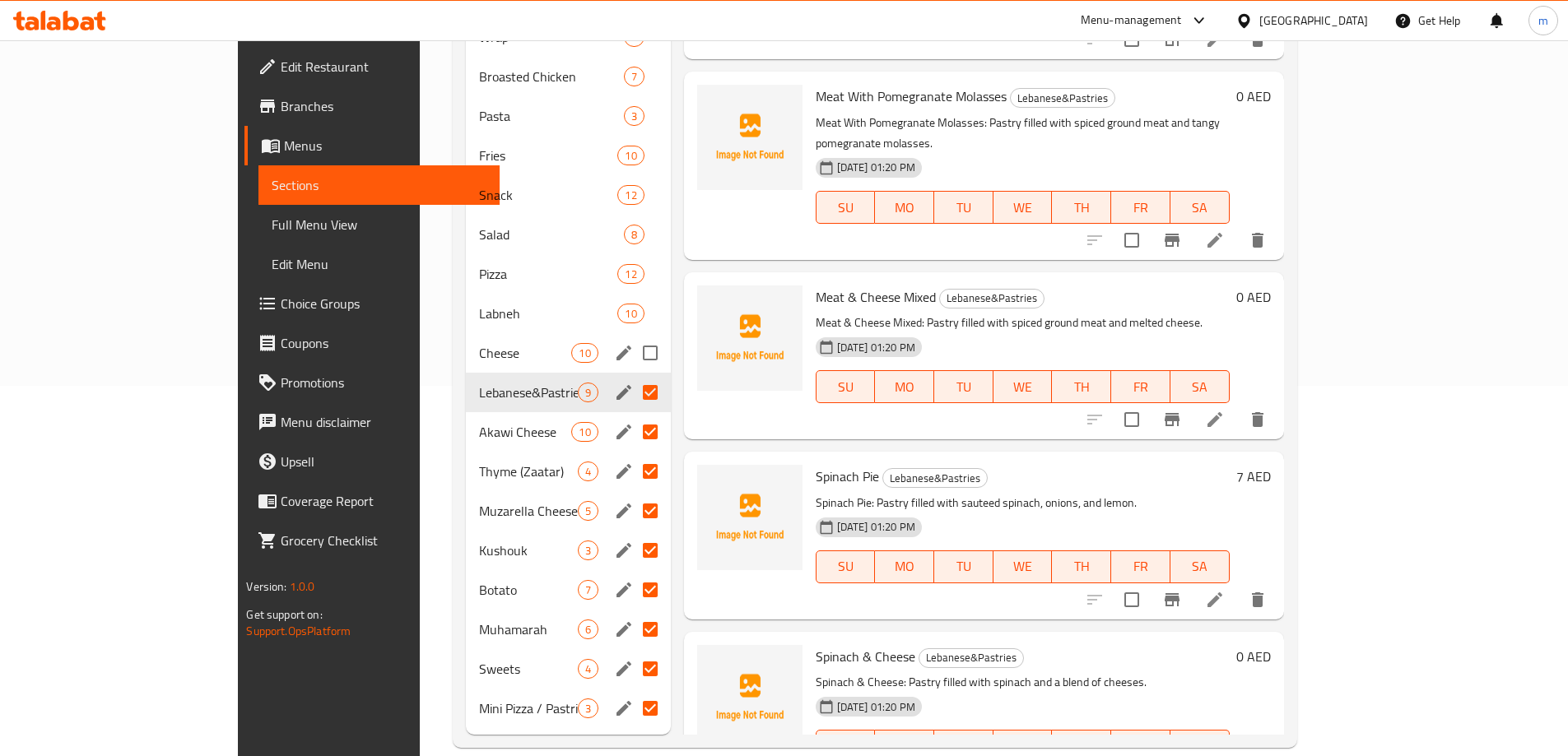
click at [633, 336] on input "Menu sections" at bounding box center [649, 352] width 34 height 34
checkbox input "true"
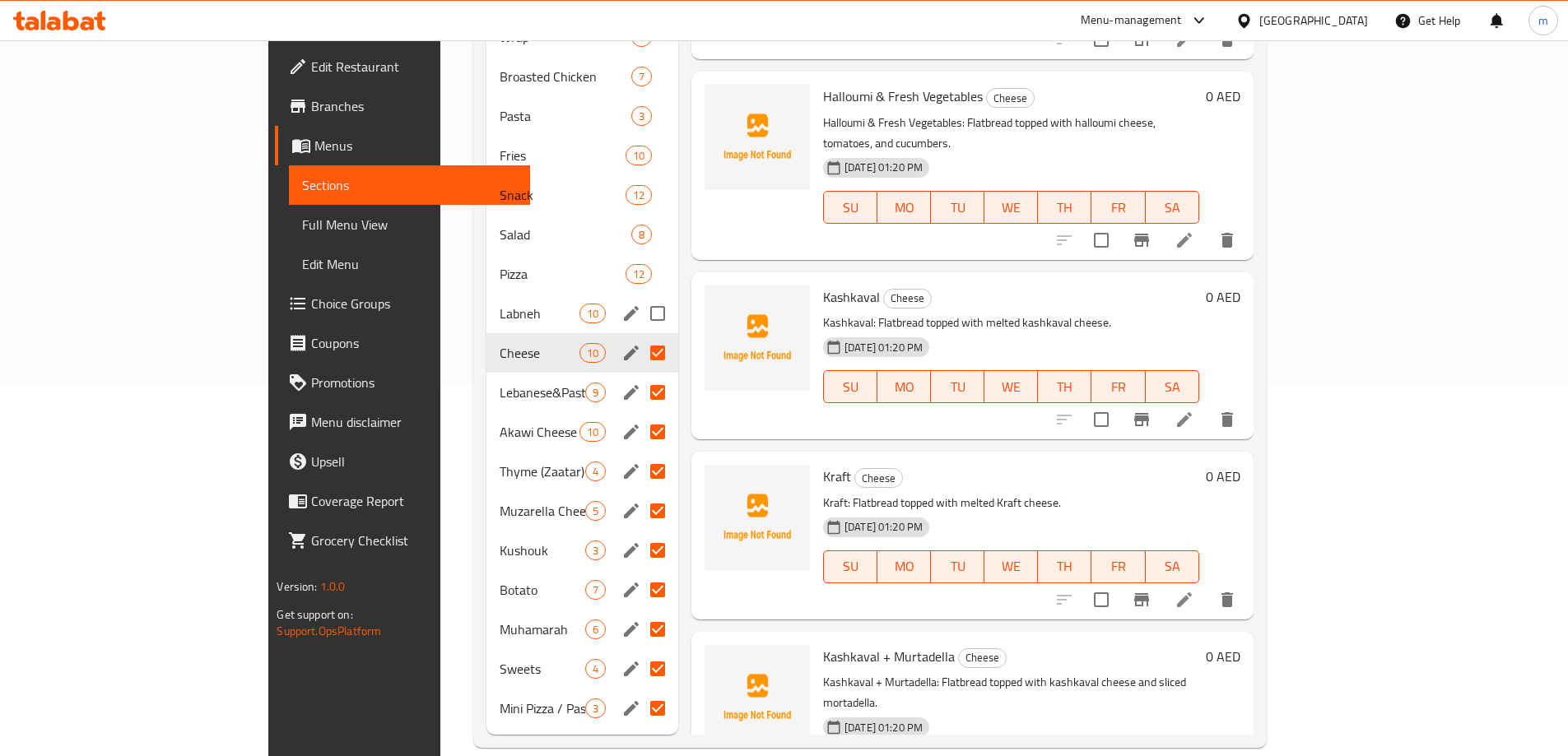
click at [640, 296] on input "Menu sections" at bounding box center [657, 313] width 34 height 34
checkbox input "true"
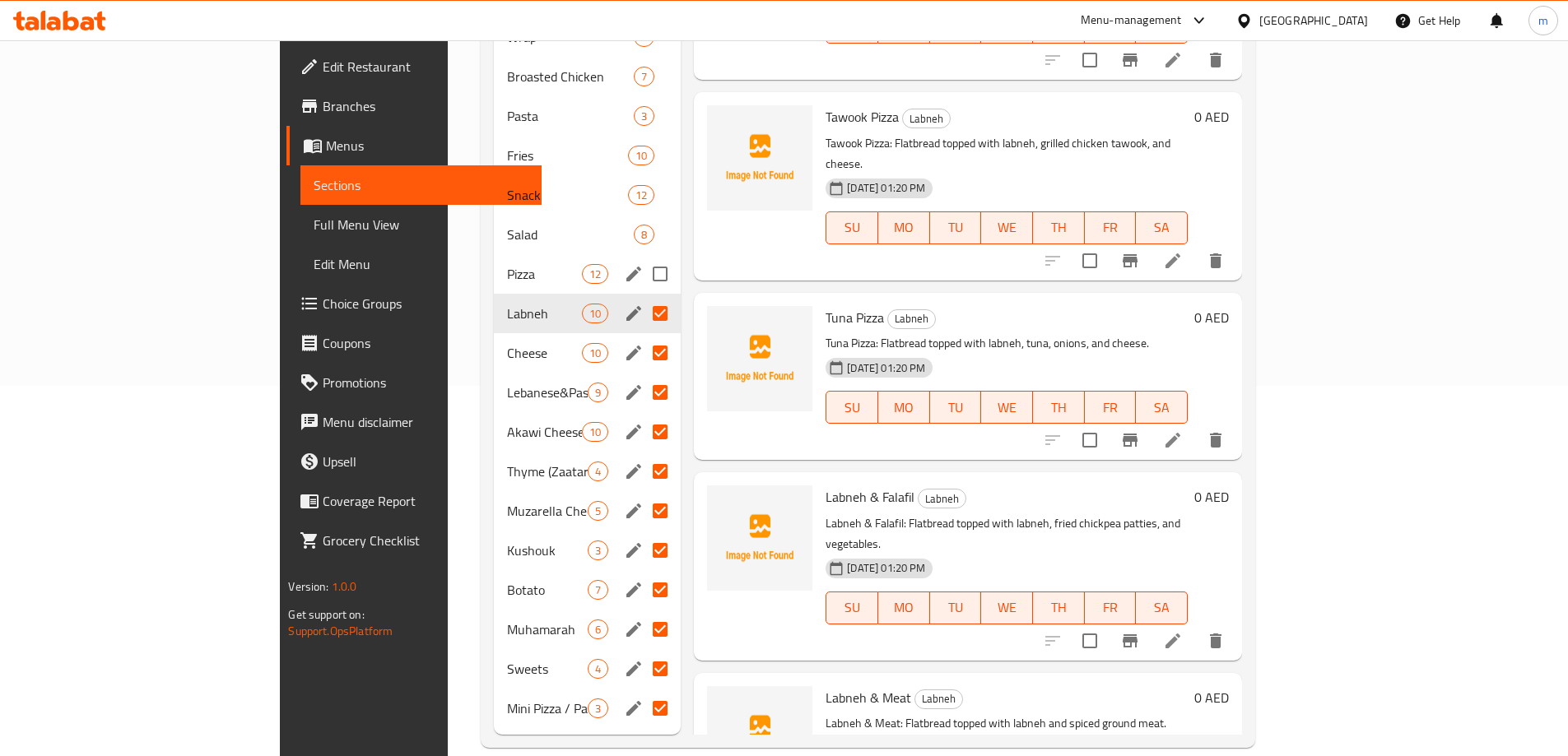
click at [643, 257] on input "Menu sections" at bounding box center [660, 274] width 34 height 34
checkbox input "true"
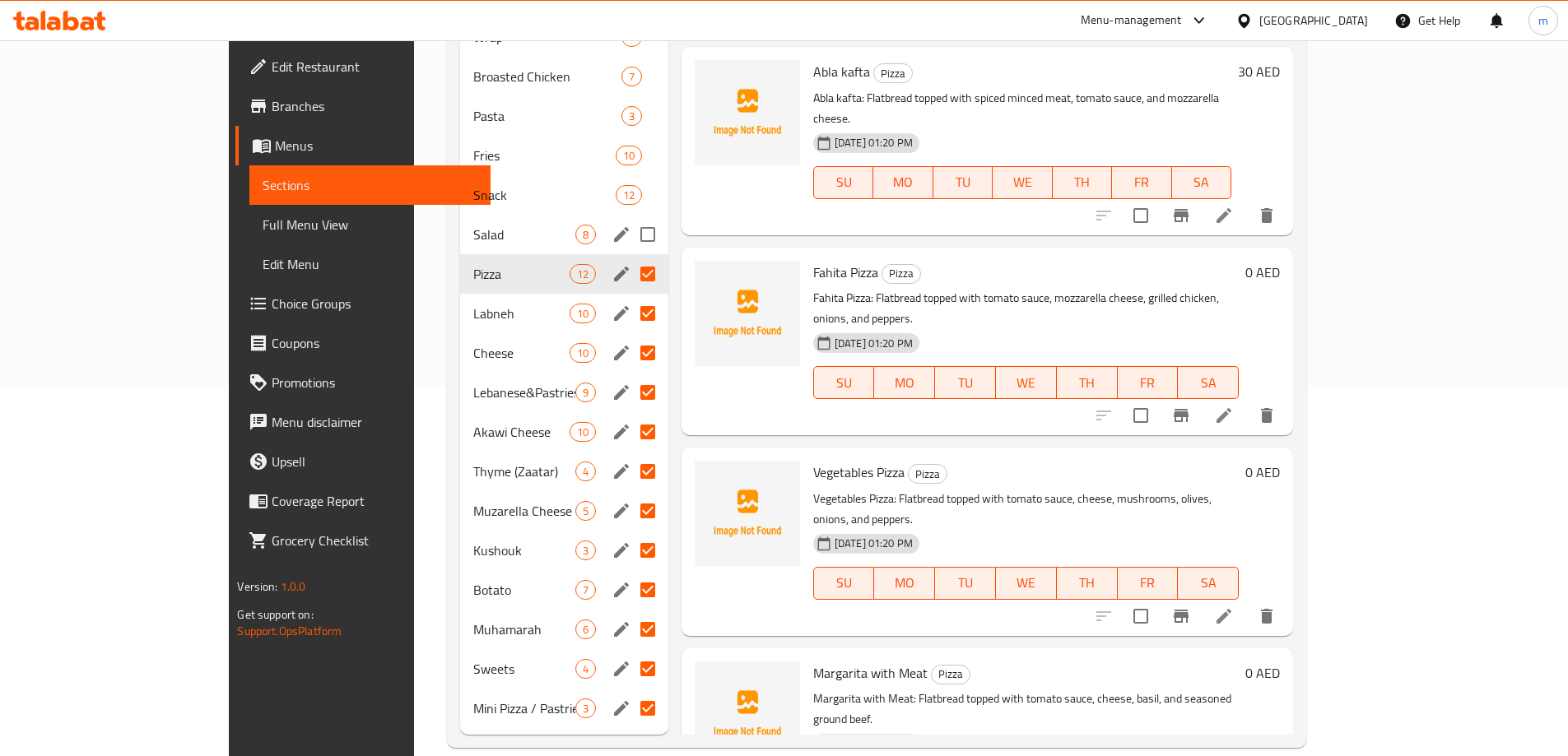
click at [631, 217] on input "Menu sections" at bounding box center [648, 234] width 34 height 34
checkbox input "true"
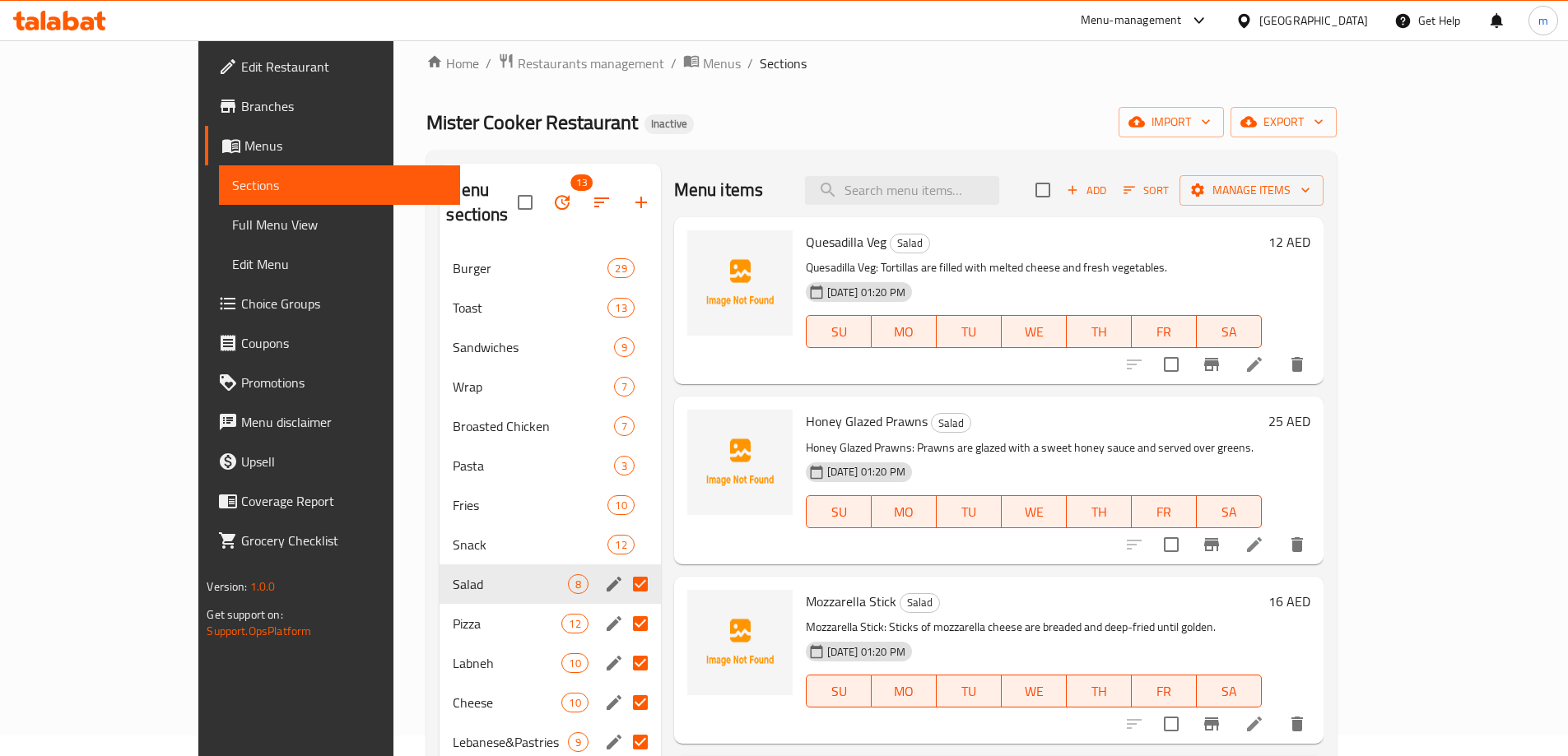
scroll to position [14, 0]
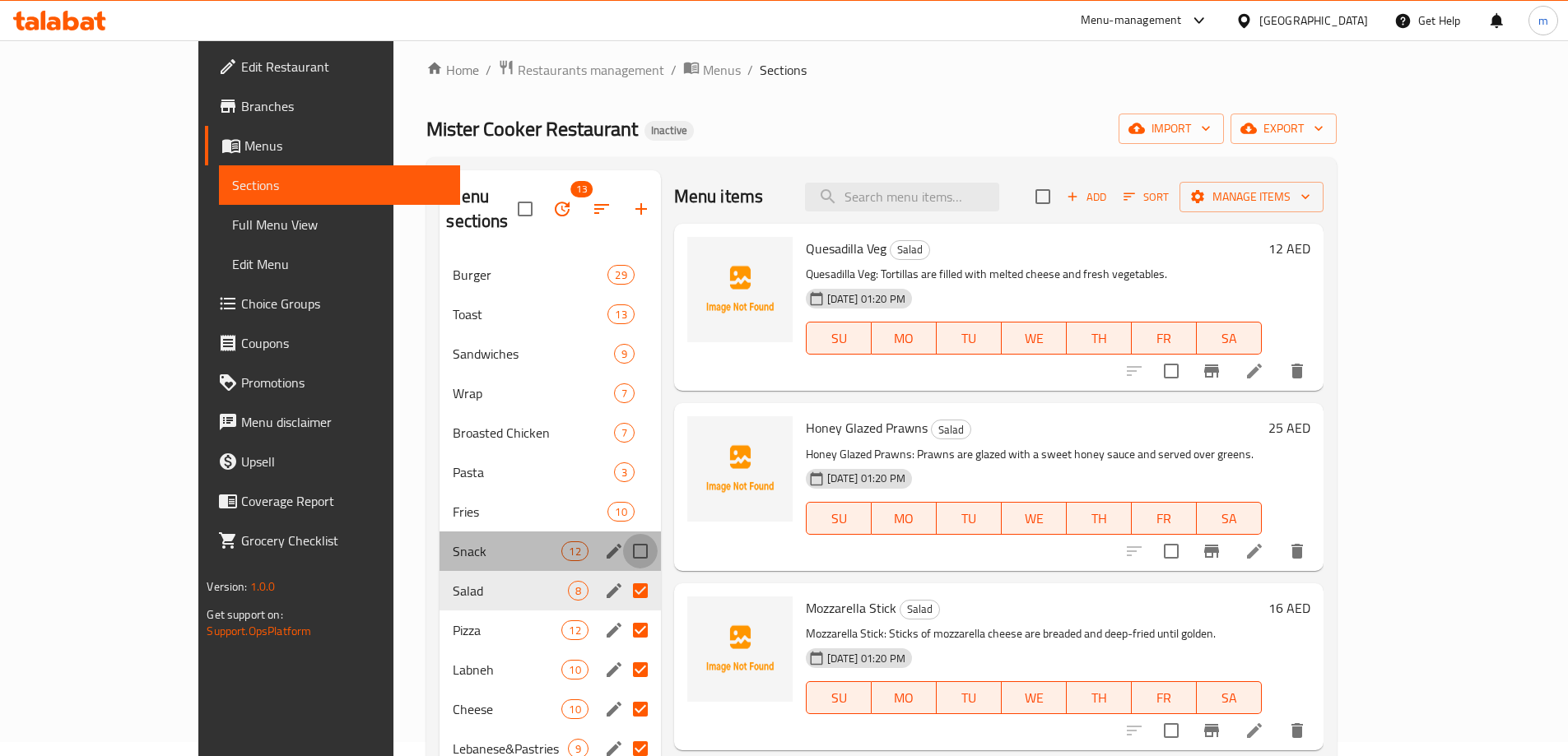
drag, startPoint x: 597, startPoint y: 530, endPoint x: 590, endPoint y: 512, distance: 19.3
click at [623, 534] on input "Menu sections" at bounding box center [640, 551] width 34 height 34
checkbox input "true"
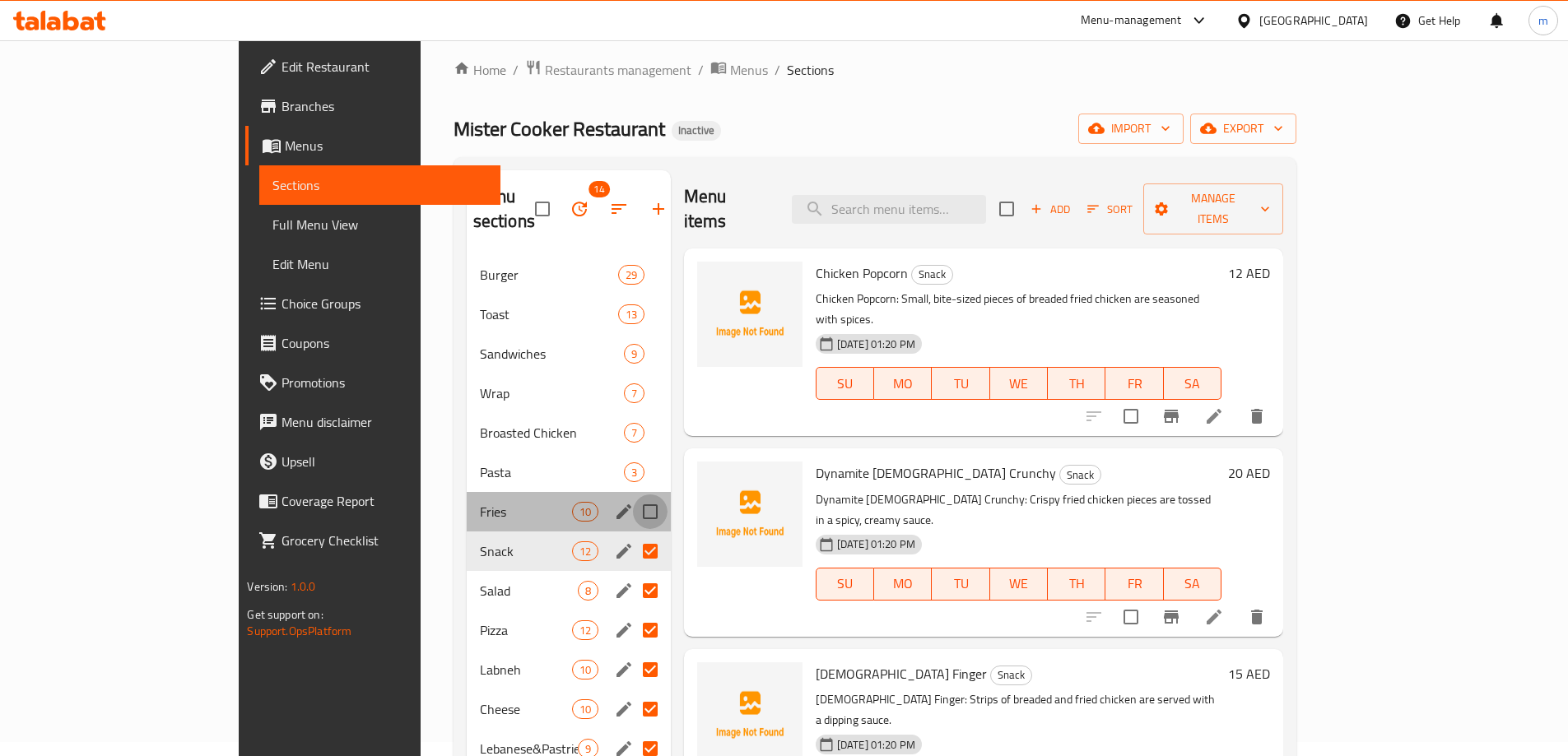
click at [633, 494] on input "Menu sections" at bounding box center [649, 511] width 34 height 34
checkbox input "true"
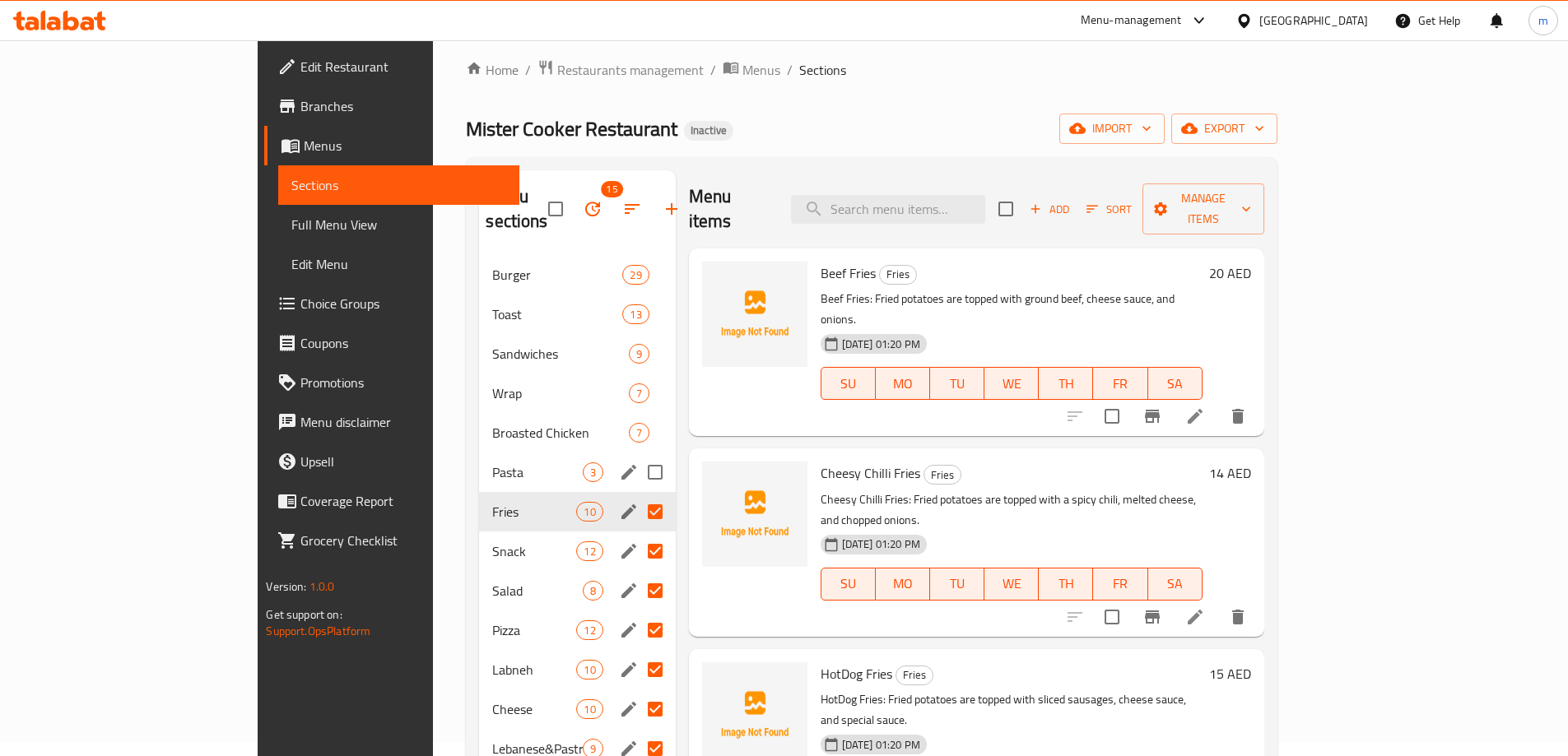
click at [638, 455] on input "Menu sections" at bounding box center [655, 472] width 34 height 34
checkbox input "true"
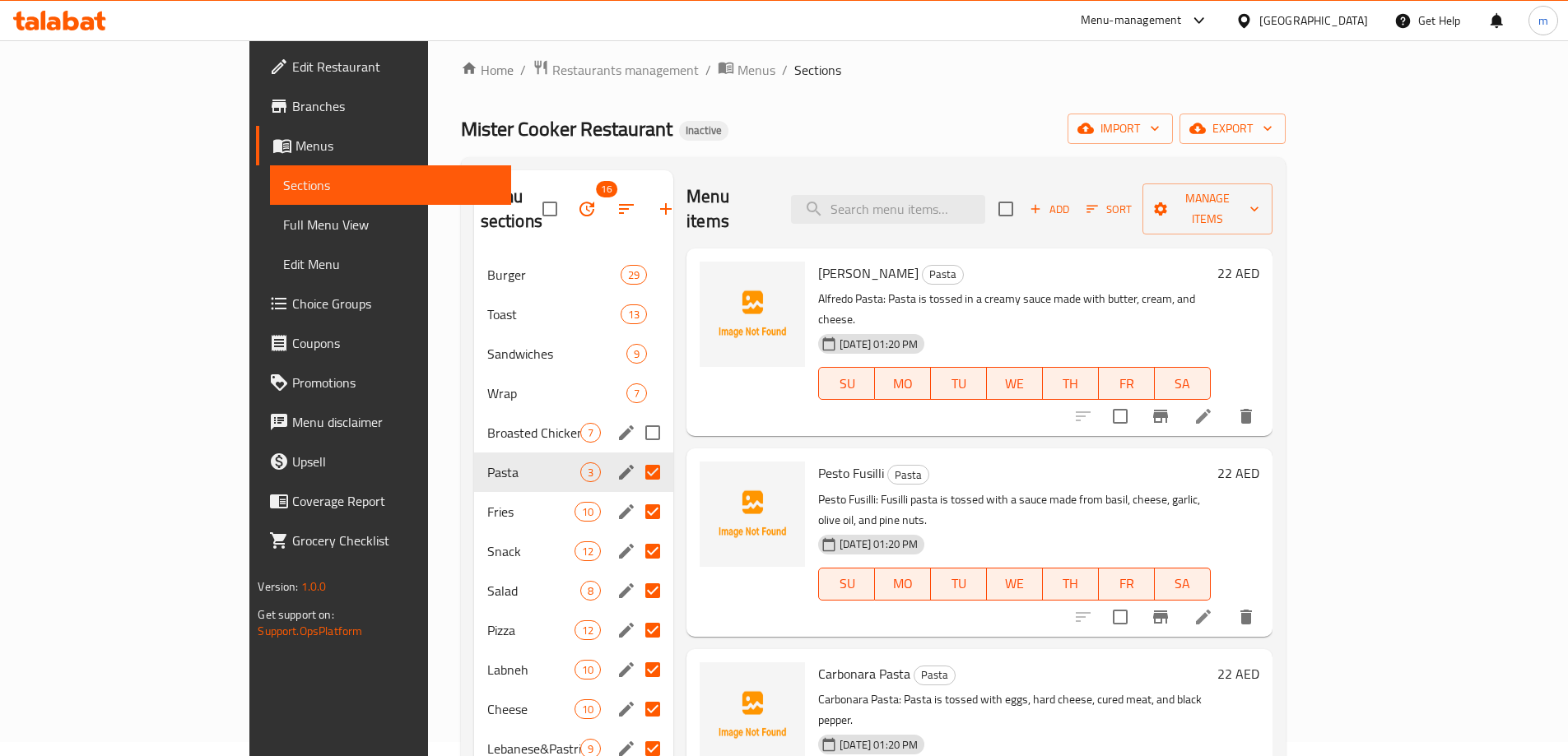
click at [636, 416] on input "Menu sections" at bounding box center [652, 432] width 34 height 34
checkbox input "true"
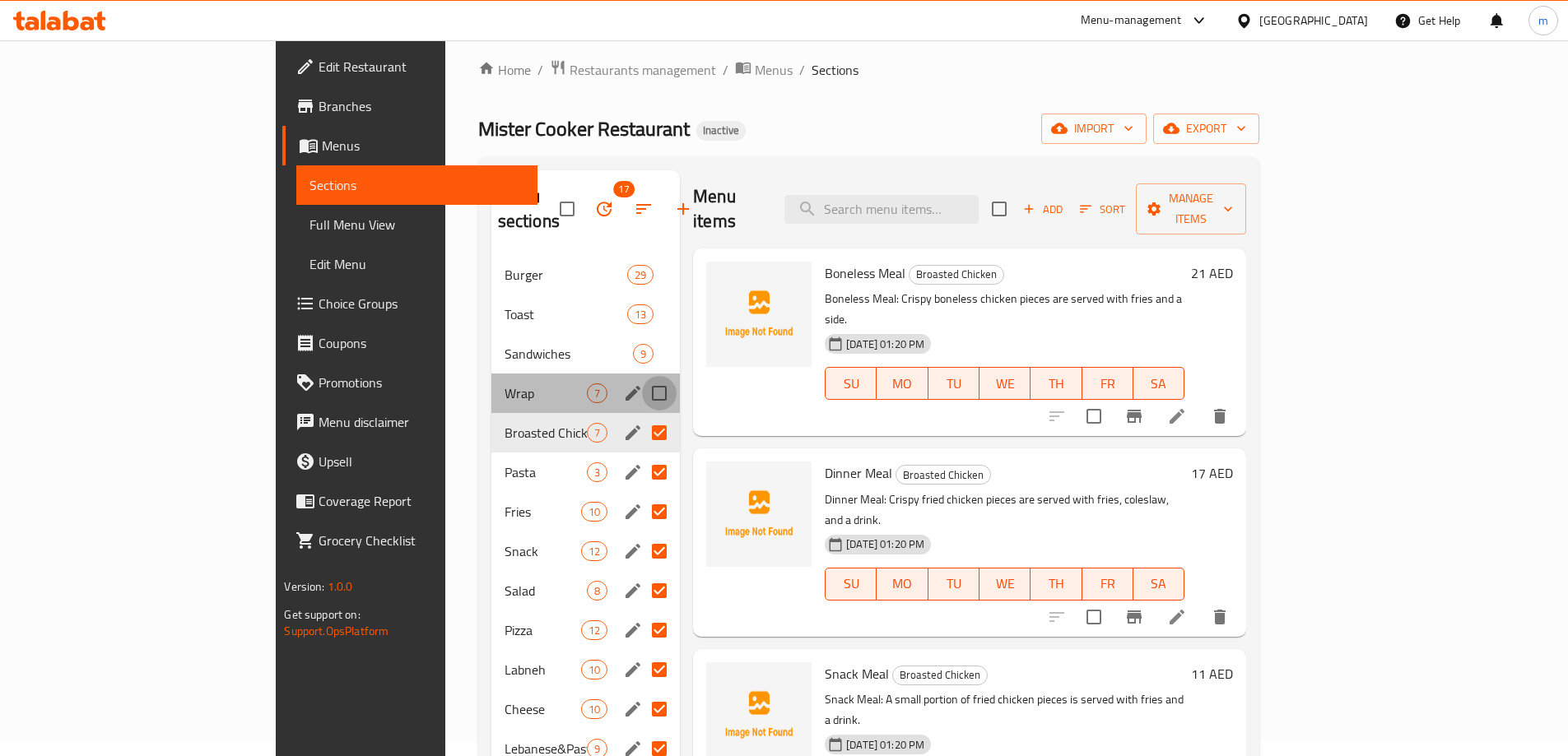
click at [642, 376] on input "Menu sections" at bounding box center [659, 392] width 34 height 34
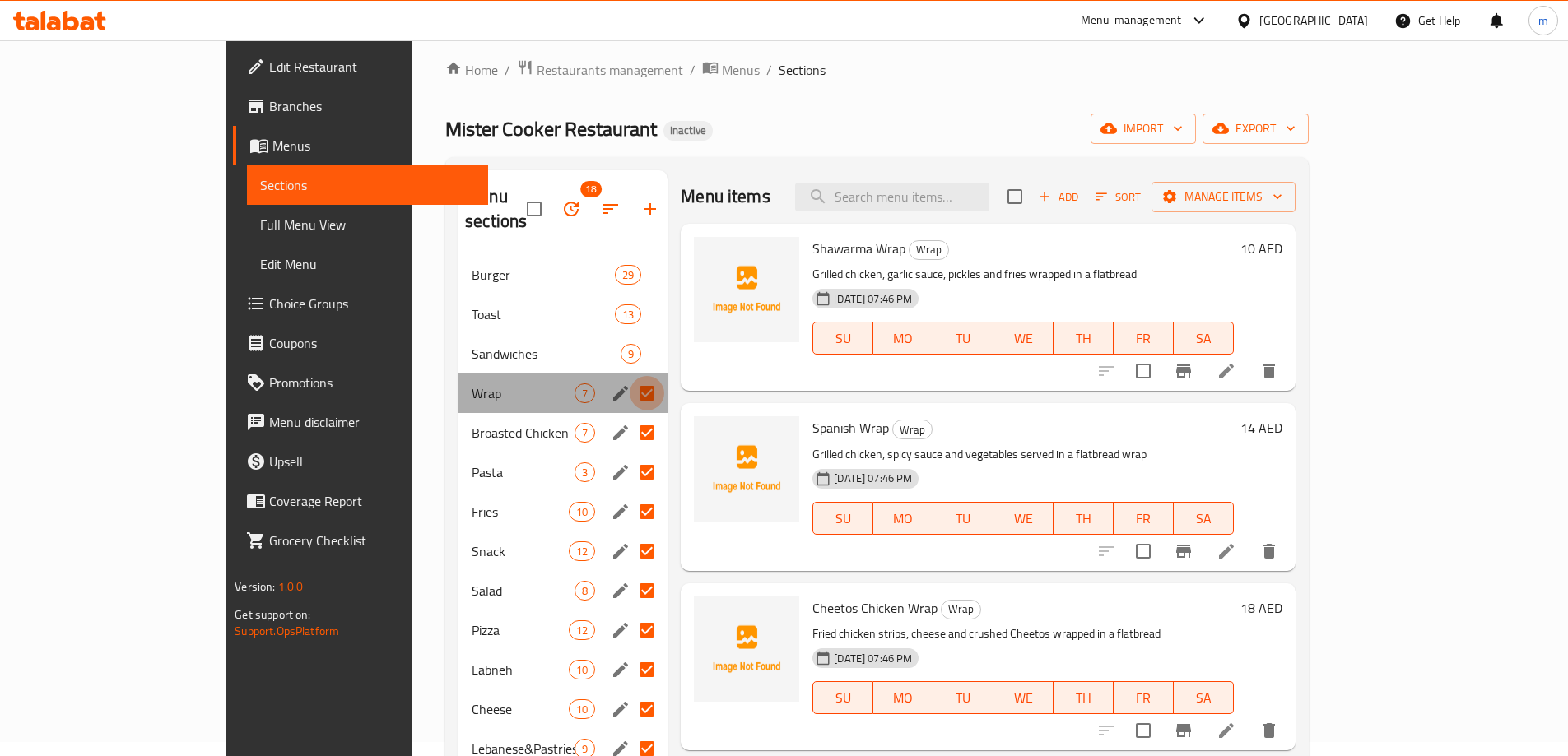
click at [630, 376] on input "Menu sections" at bounding box center [647, 392] width 34 height 34
checkbox input "false"
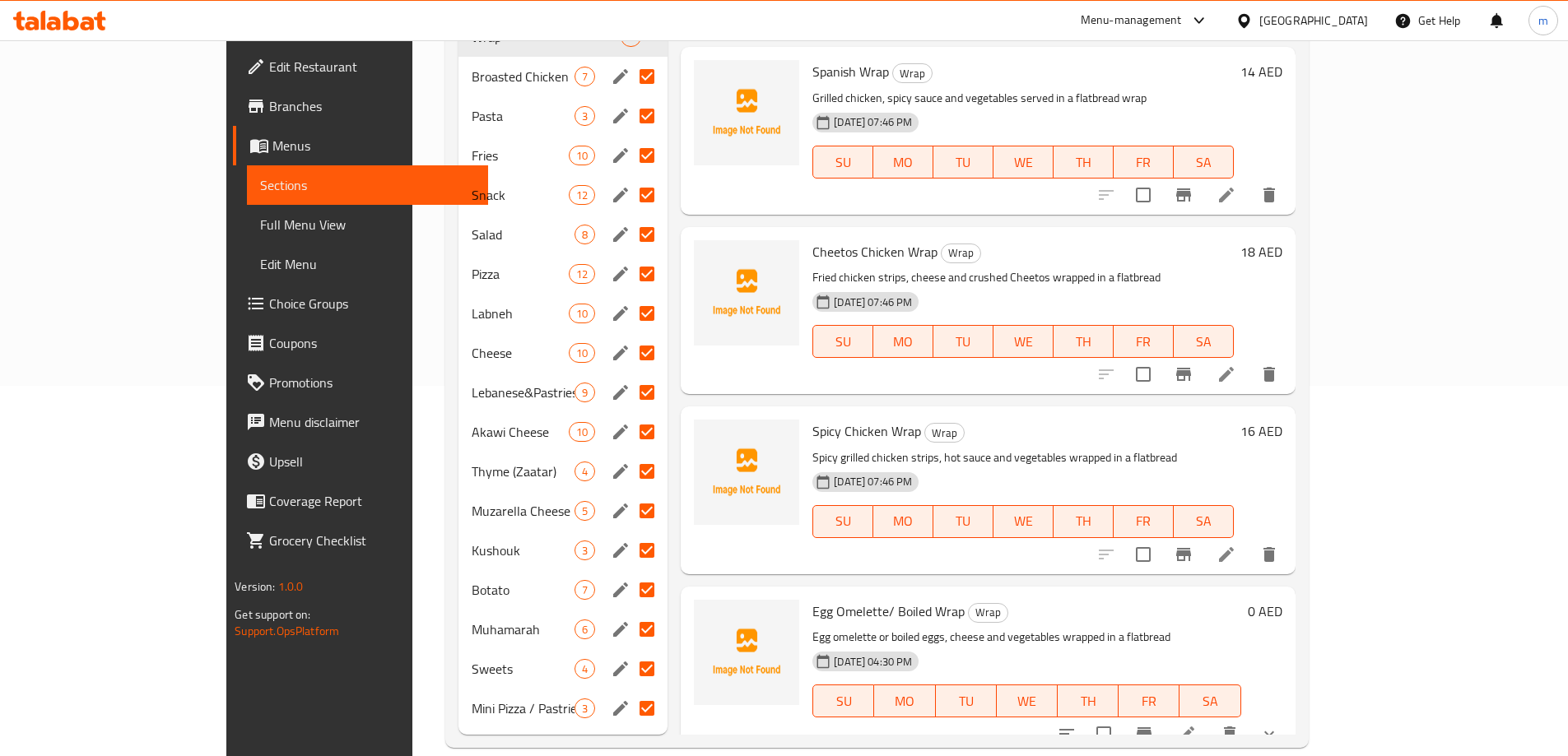
scroll to position [14, 0]
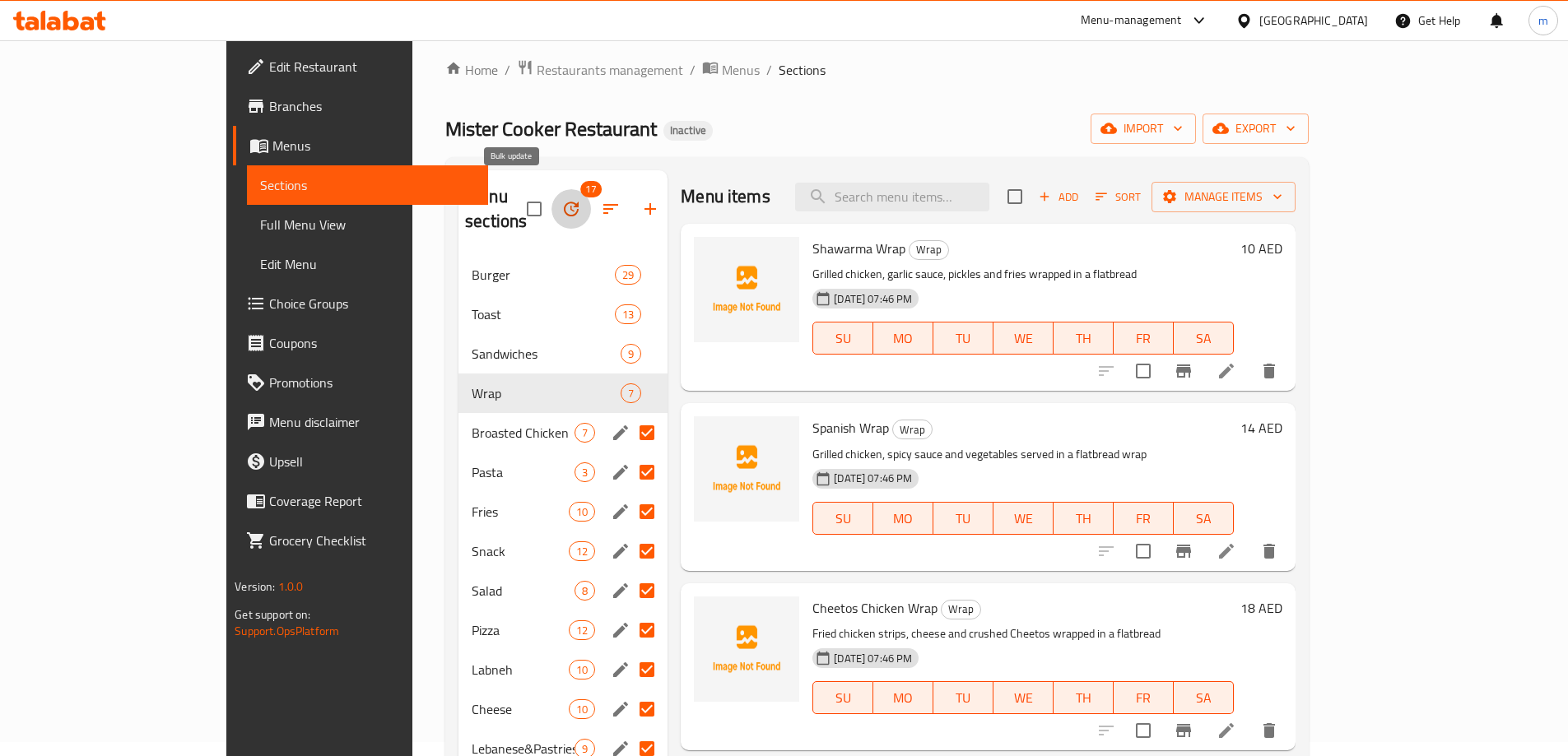
click at [564, 201] on icon "button" at bounding box center [572, 209] width 15 height 15
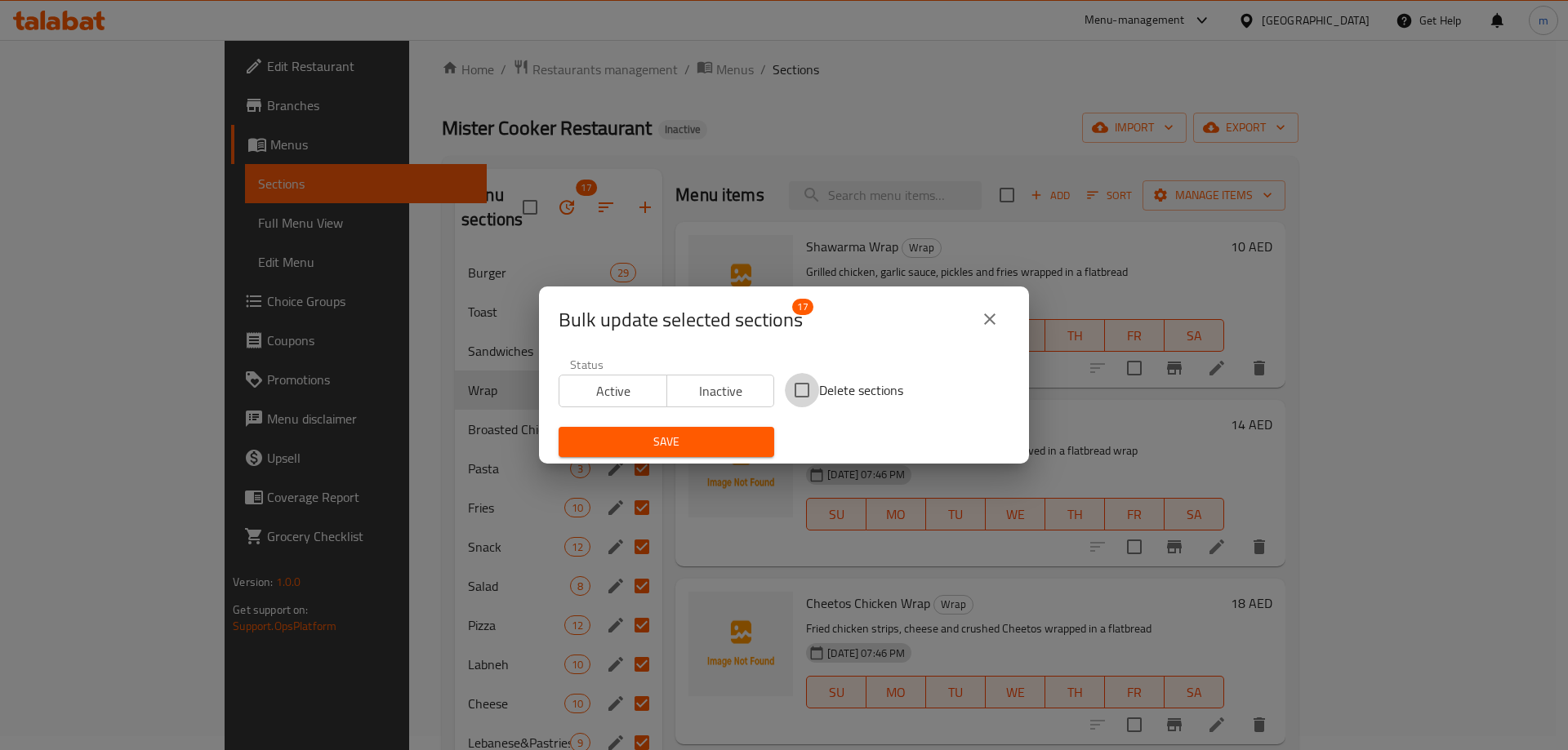
click at [797, 391] on input "Delete sections" at bounding box center [802, 389] width 34 height 34
checkbox input "true"
click at [732, 440] on span "Save" at bounding box center [667, 442] width 190 height 20
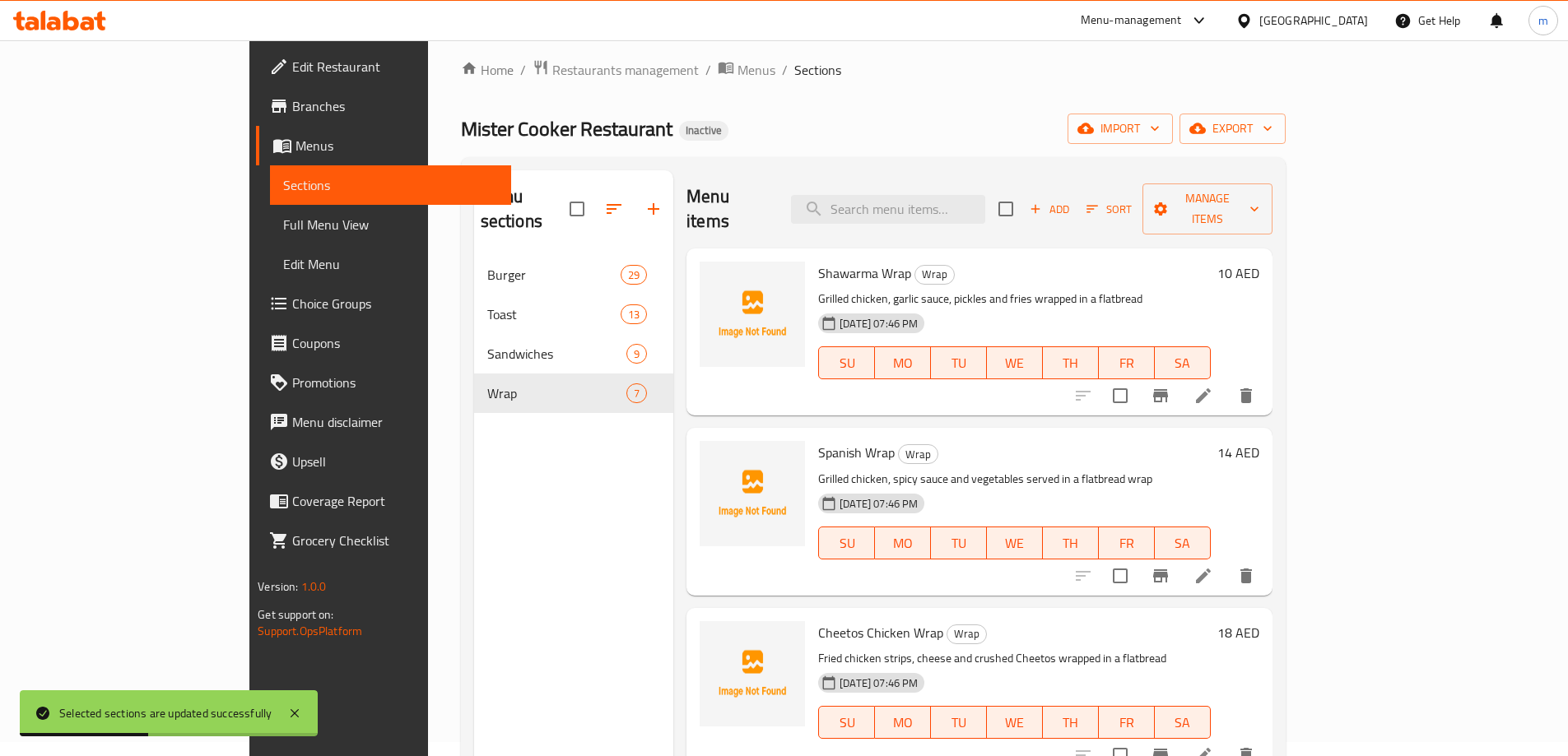
click at [765, 123] on div "Mister Cooker Restaurant Inactive import export" at bounding box center [873, 128] width 825 height 31
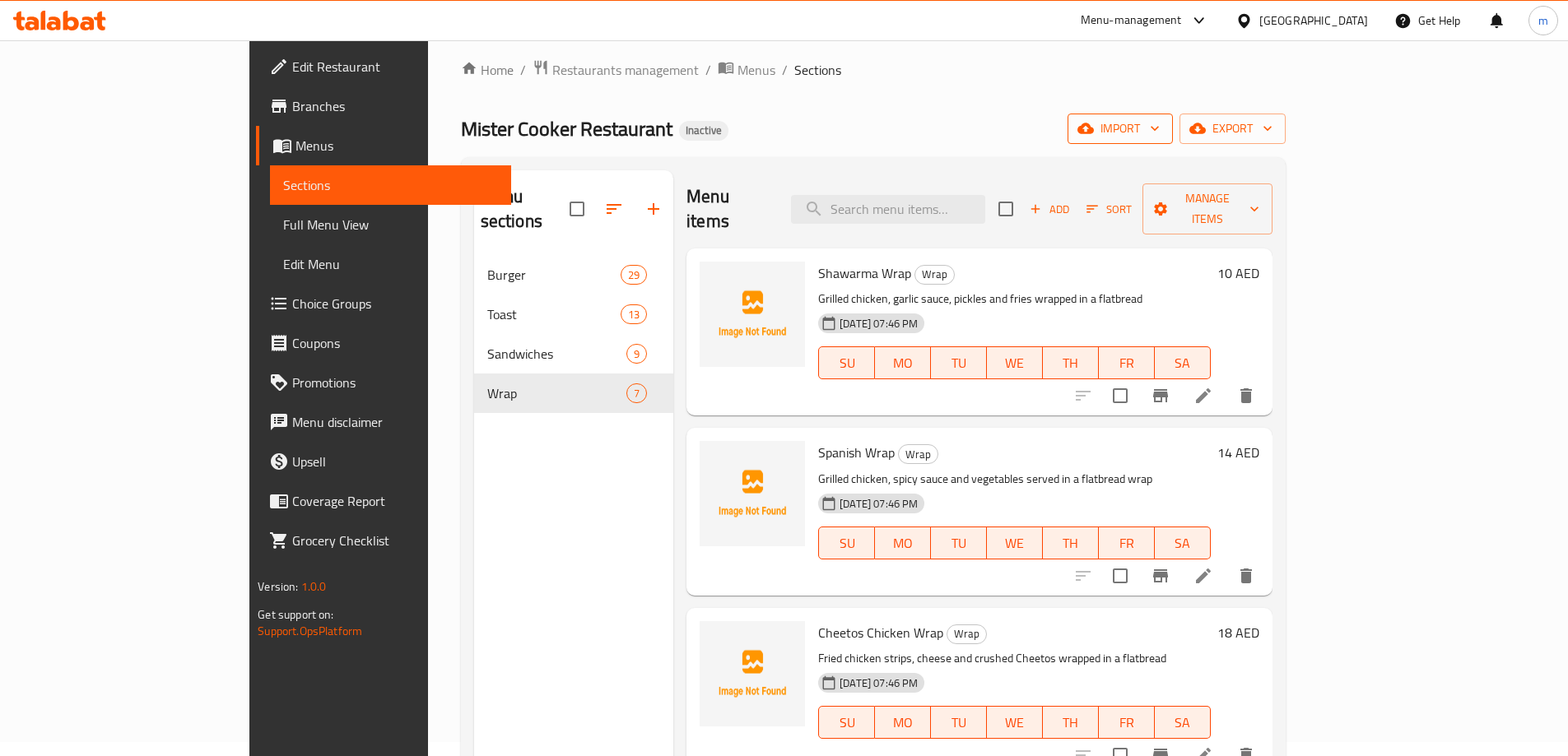
click at [1160, 128] on span "import" at bounding box center [1120, 129] width 79 height 20
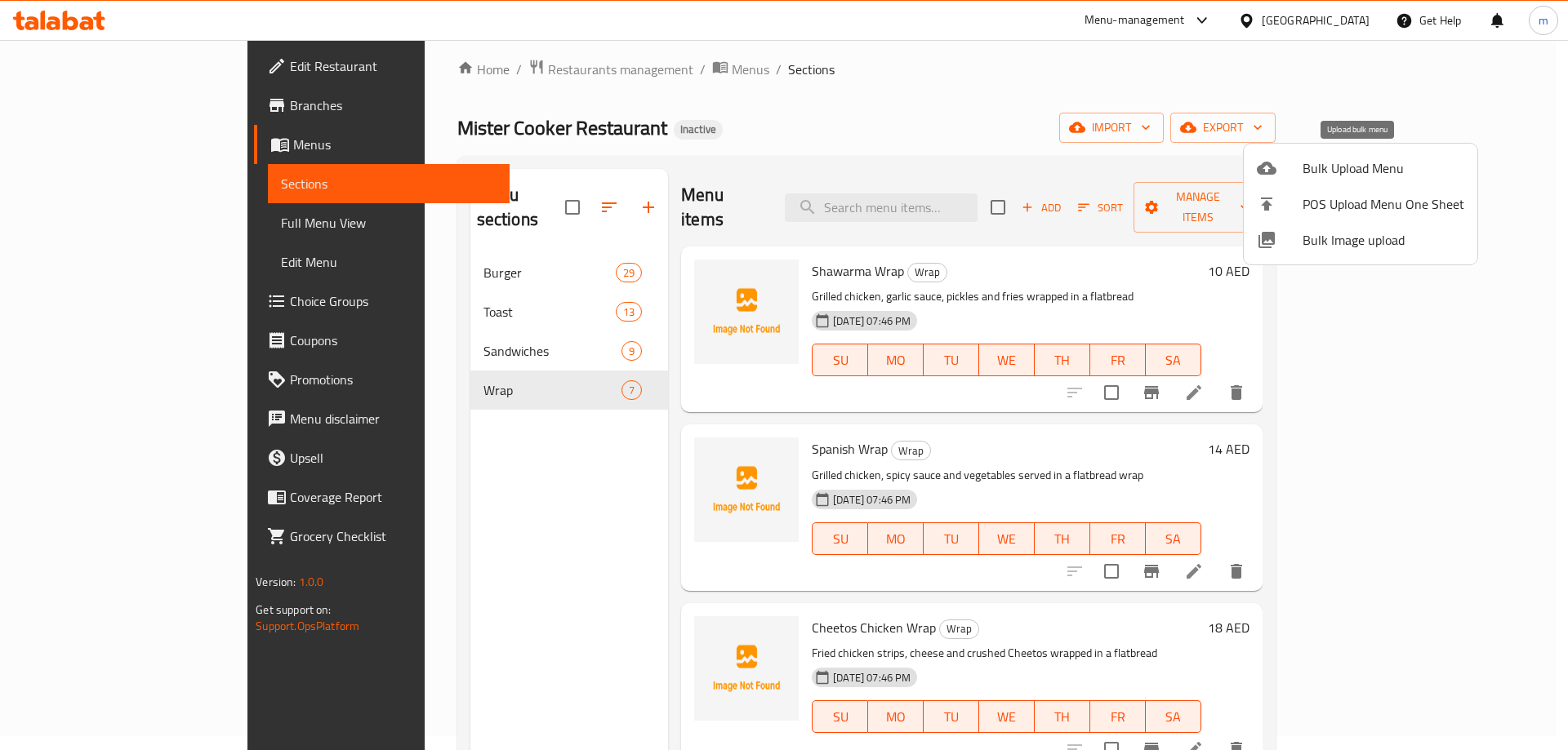
click at [1357, 176] on span "Bulk Upload Menu" at bounding box center [1384, 167] width 162 height 19
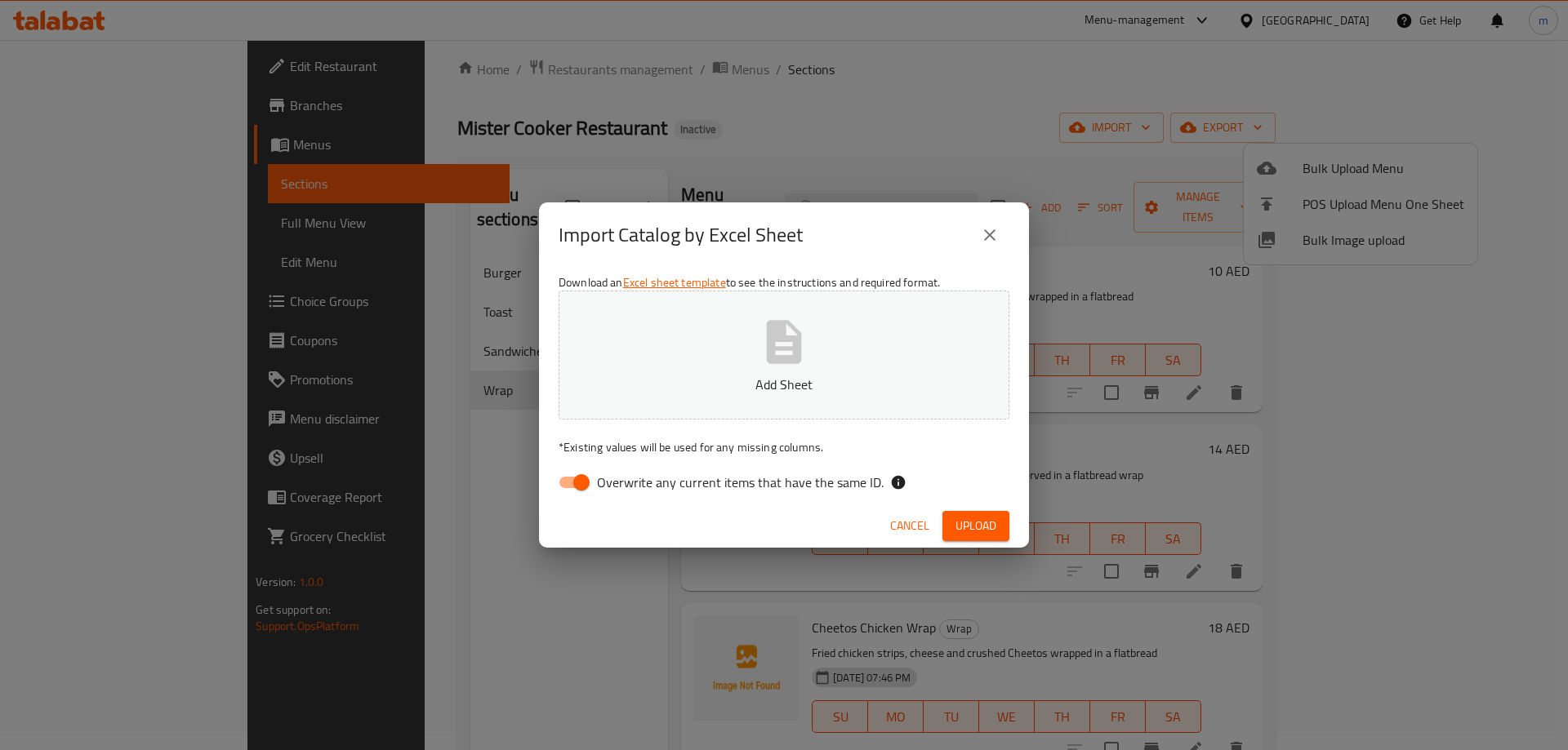
click at [587, 475] on input "Overwrite any current items that have the same ID." at bounding box center [581, 482] width 93 height 31
checkbox input "false"
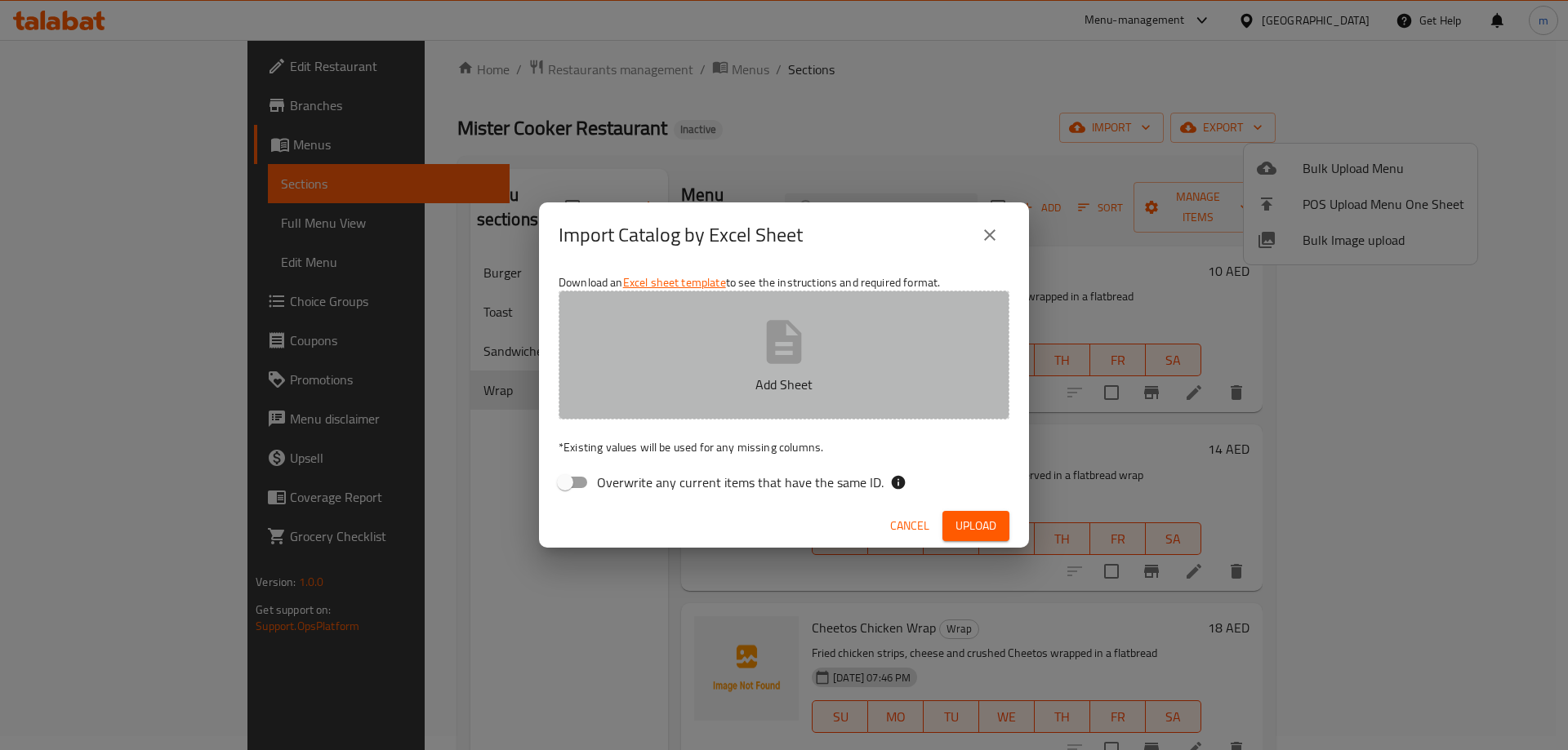
click at [673, 340] on button "Add Sheet" at bounding box center [784, 355] width 451 height 129
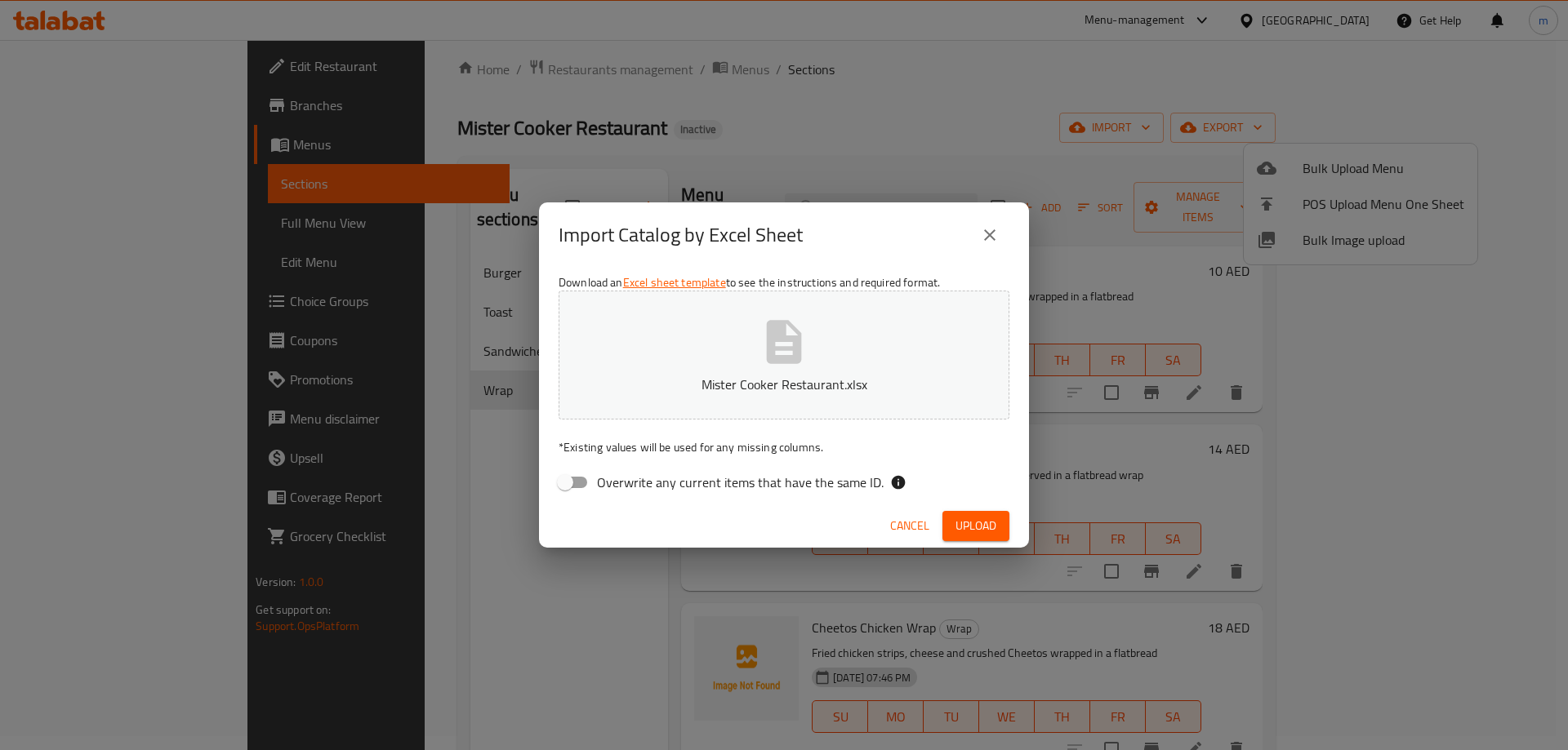
click at [979, 519] on span "Upload" at bounding box center [976, 526] width 41 height 20
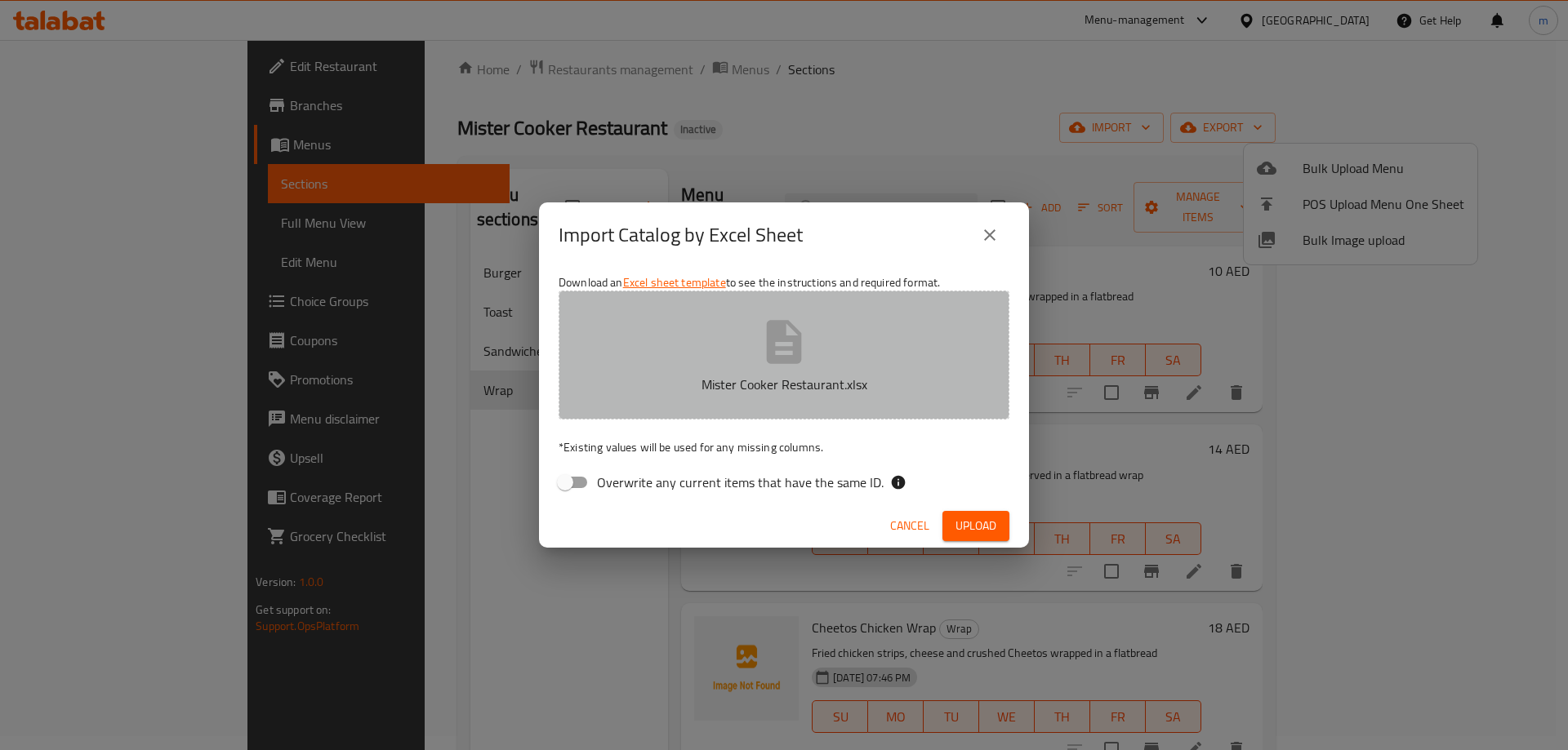
click at [703, 340] on button "Mister Cooker Restaurant.xlsx" at bounding box center [784, 355] width 451 height 129
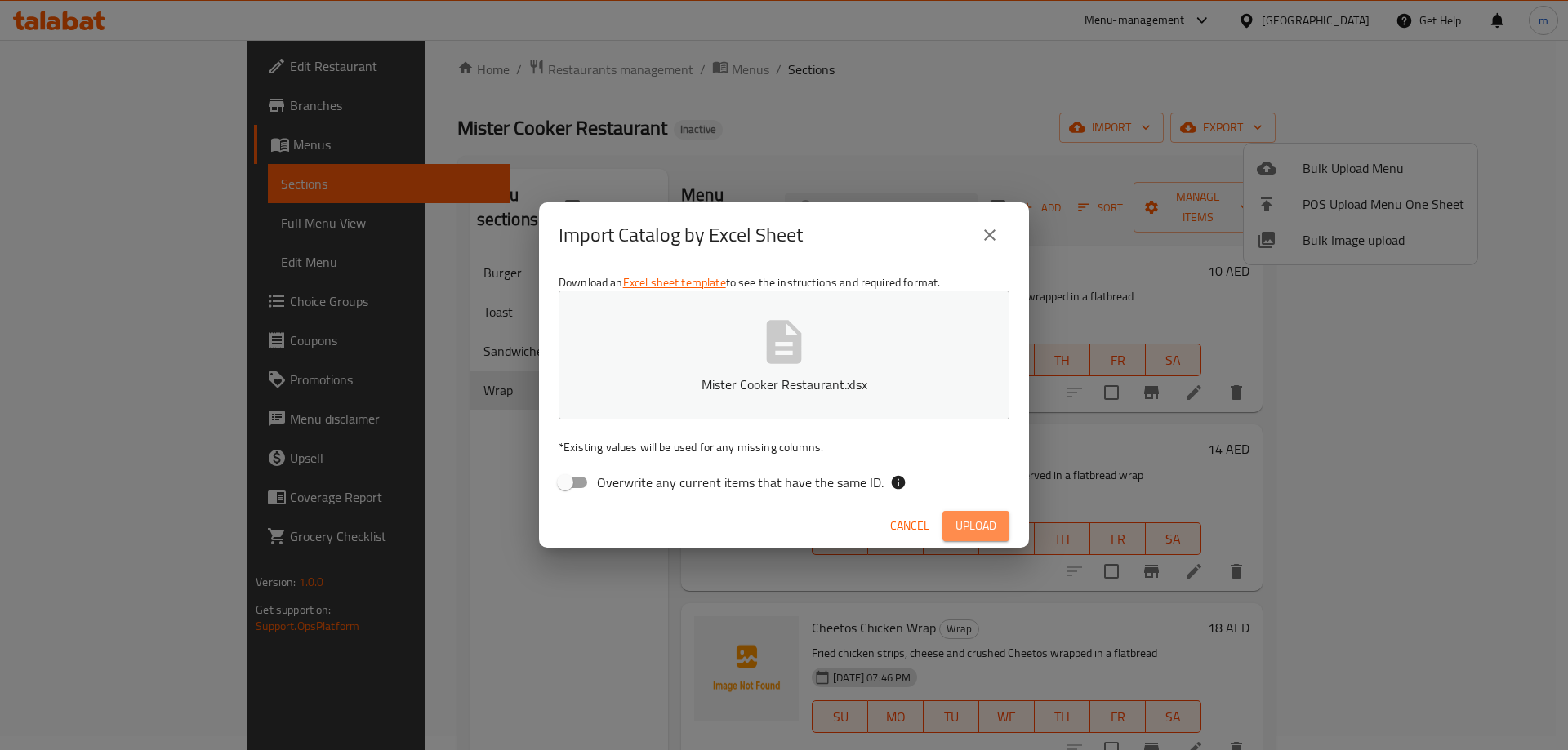
click at [982, 522] on span "Upload" at bounding box center [976, 526] width 41 height 20
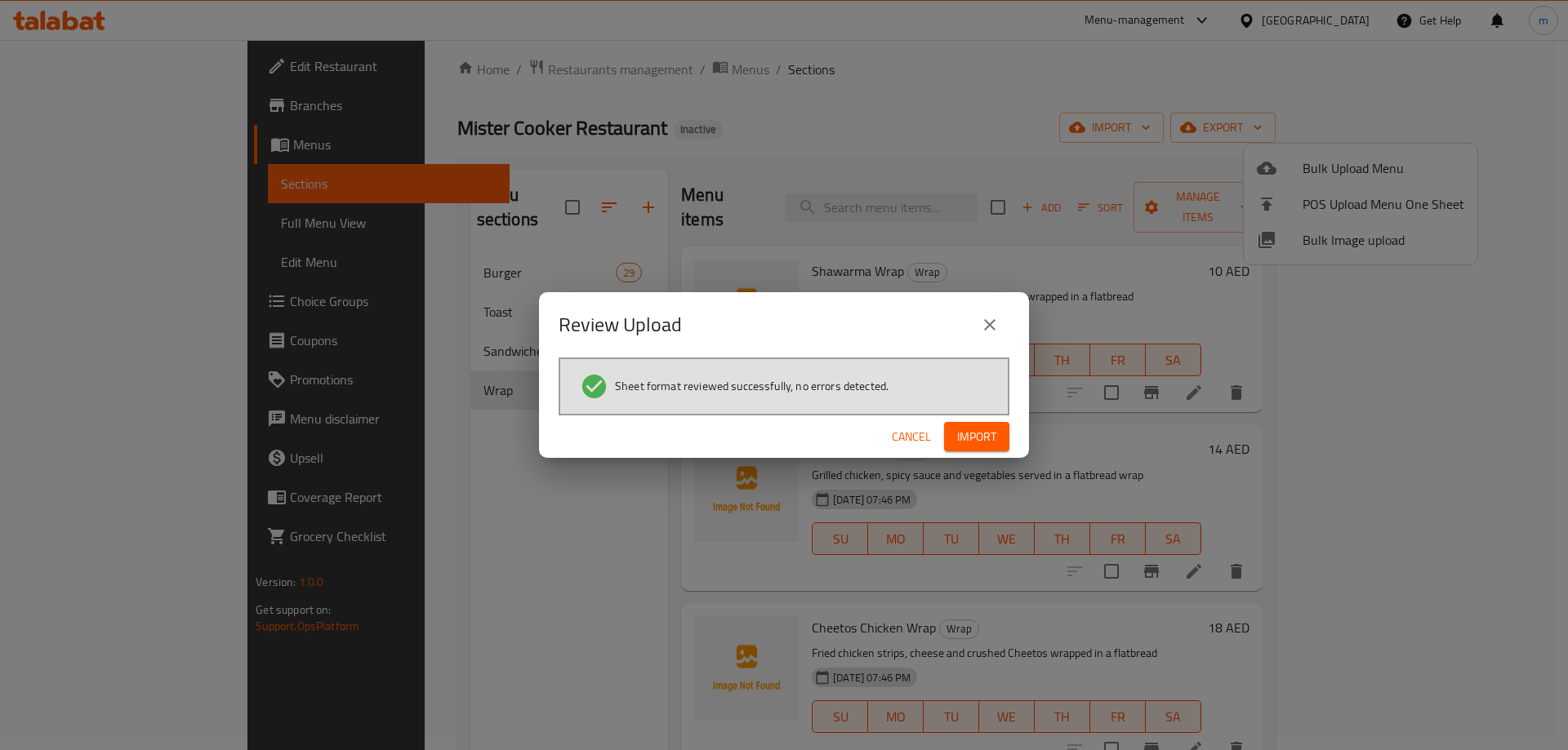
click at [985, 443] on span "Import" at bounding box center [977, 437] width 40 height 20
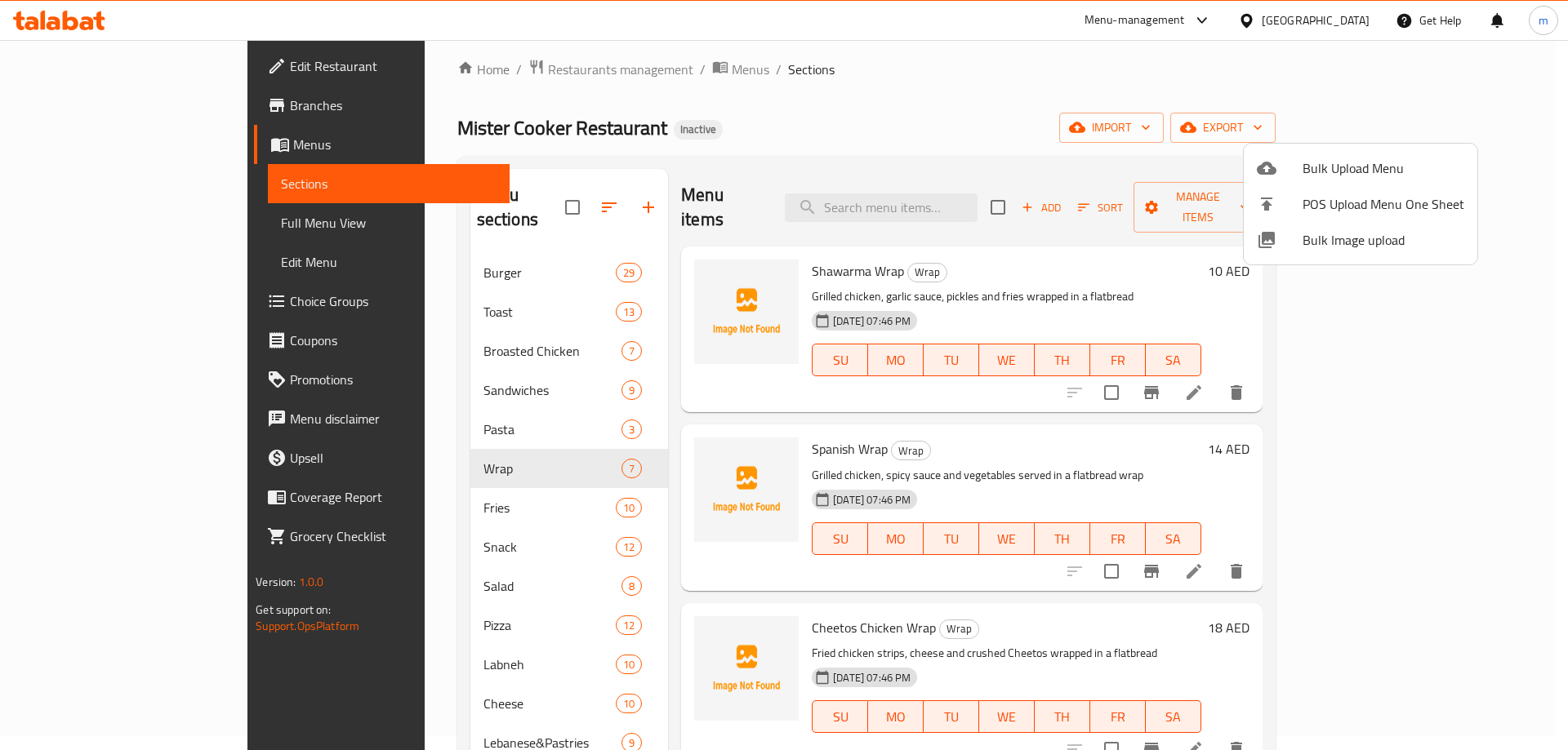
click at [143, 231] on div at bounding box center [784, 375] width 1568 height 750
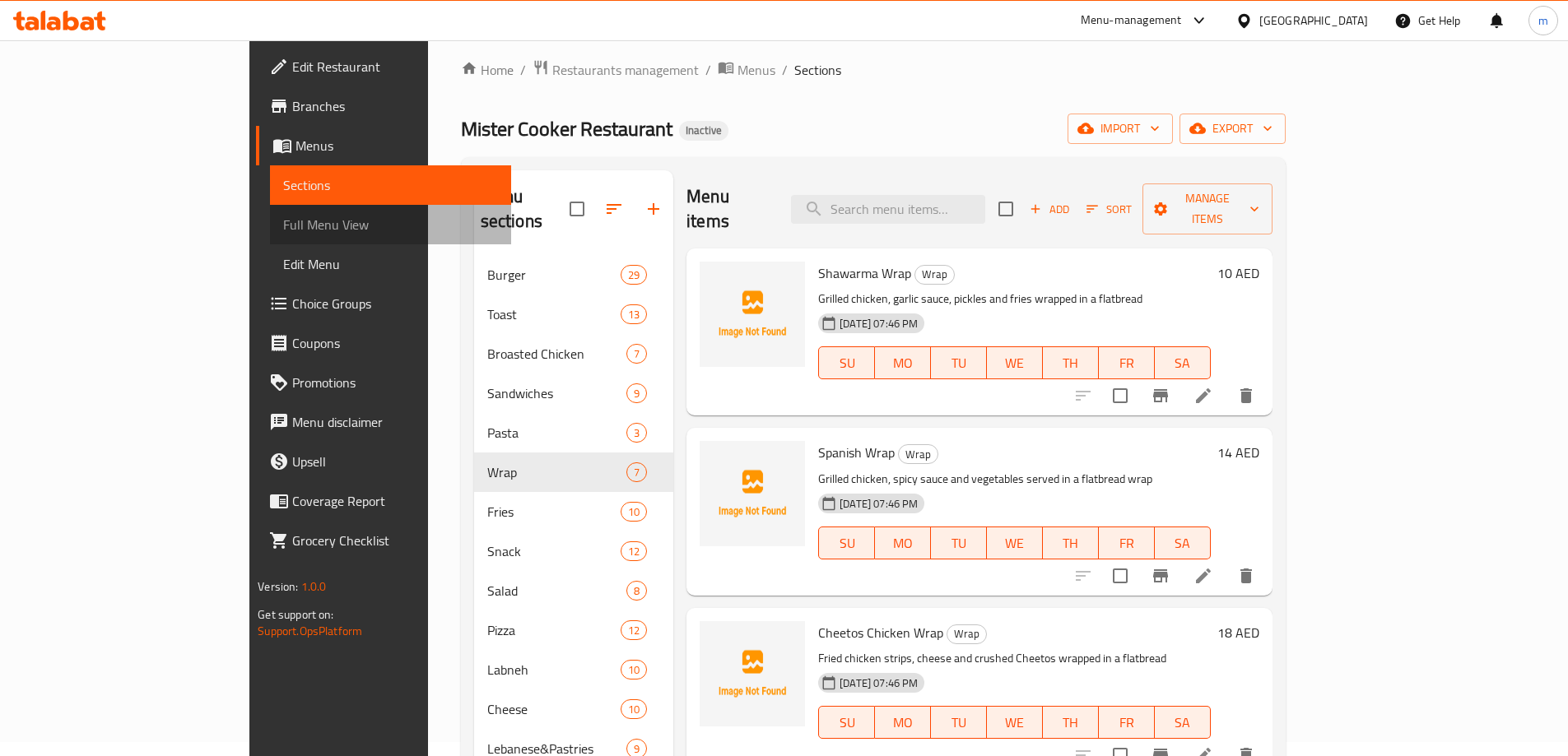
click at [283, 227] on span "Full Menu View" at bounding box center [391, 224] width 215 height 19
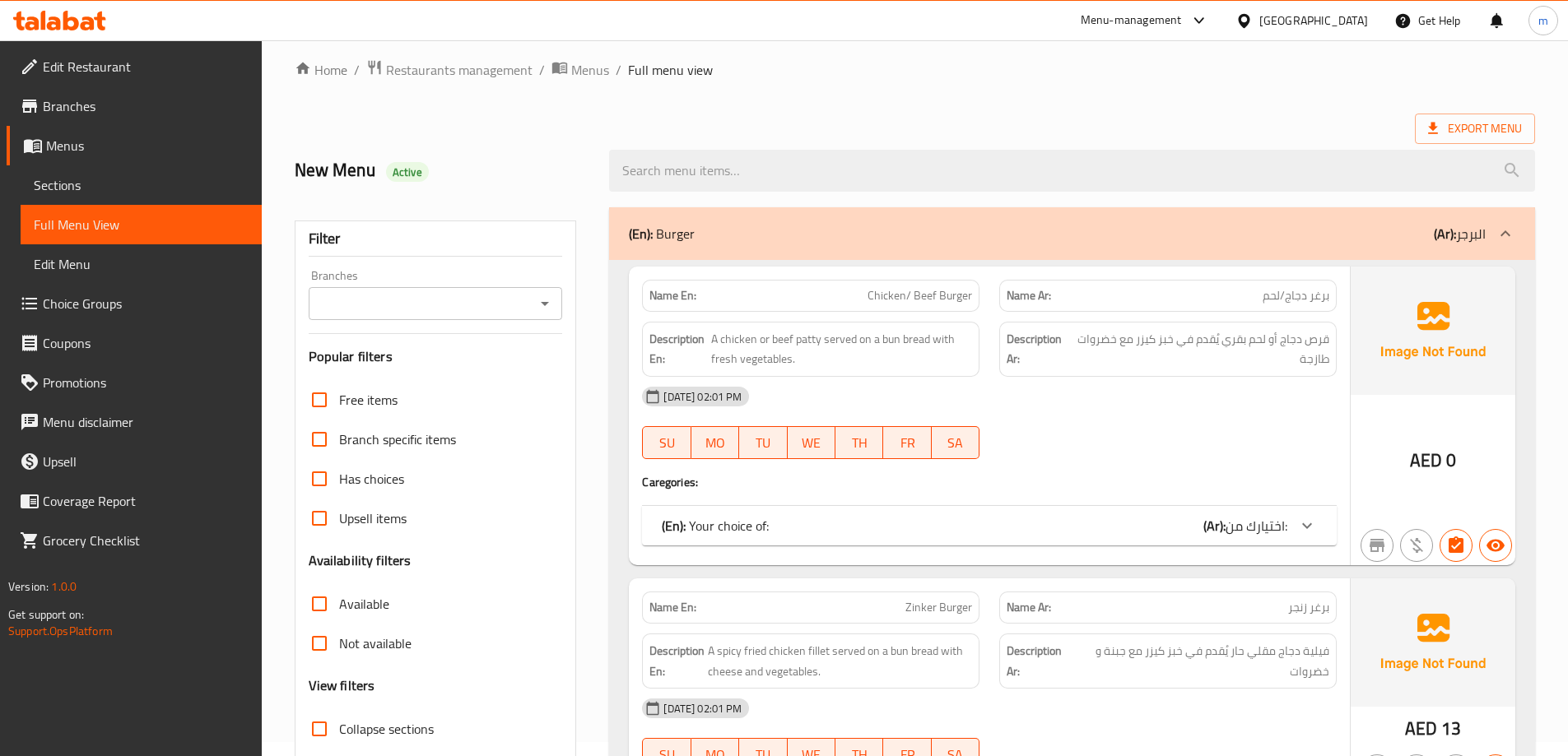
scroll to position [370, 0]
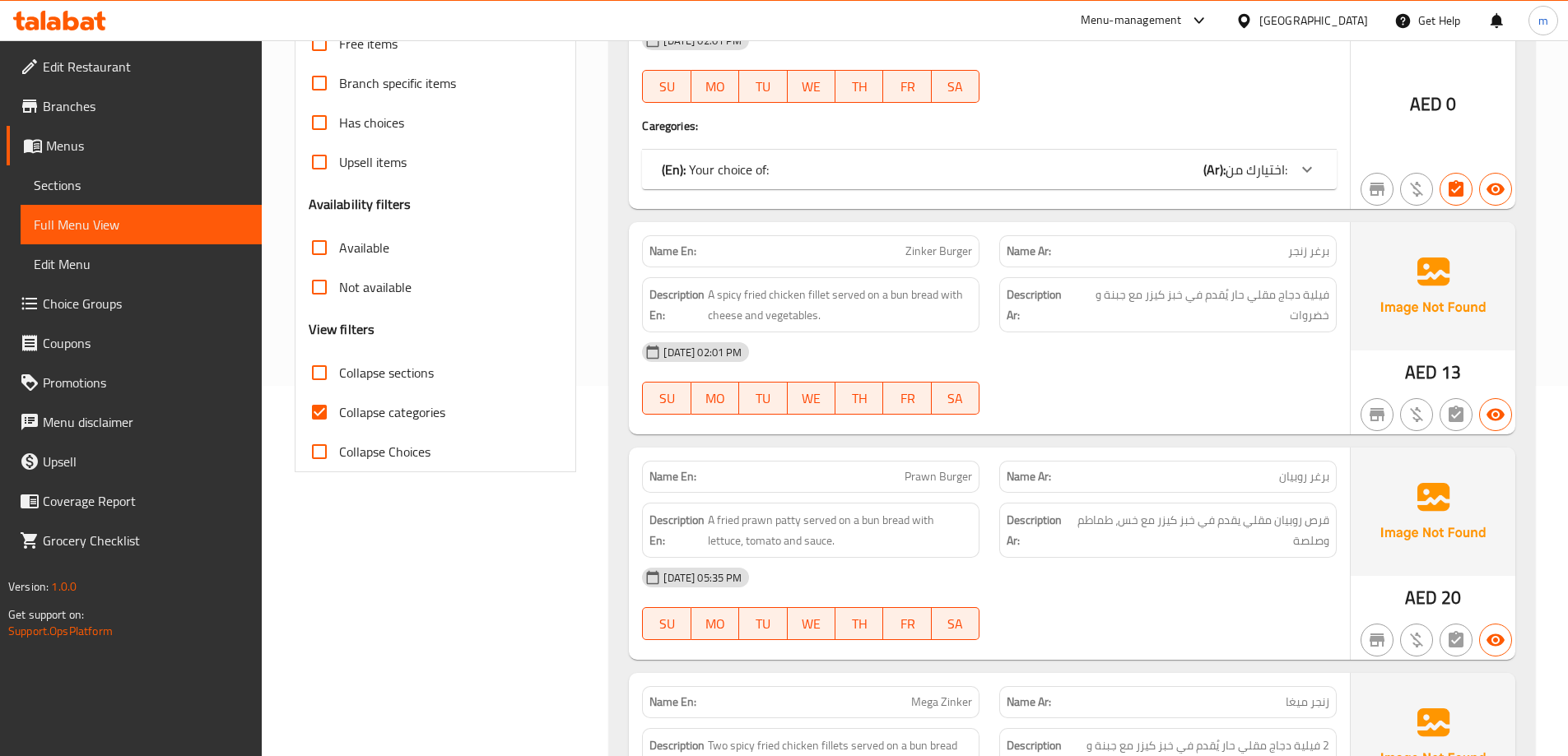
click at [414, 417] on span "Collapse categories" at bounding box center [392, 412] width 106 height 19
click at [340, 417] on input "Collapse categories" at bounding box center [319, 412] width 40 height 40
checkbox input "false"
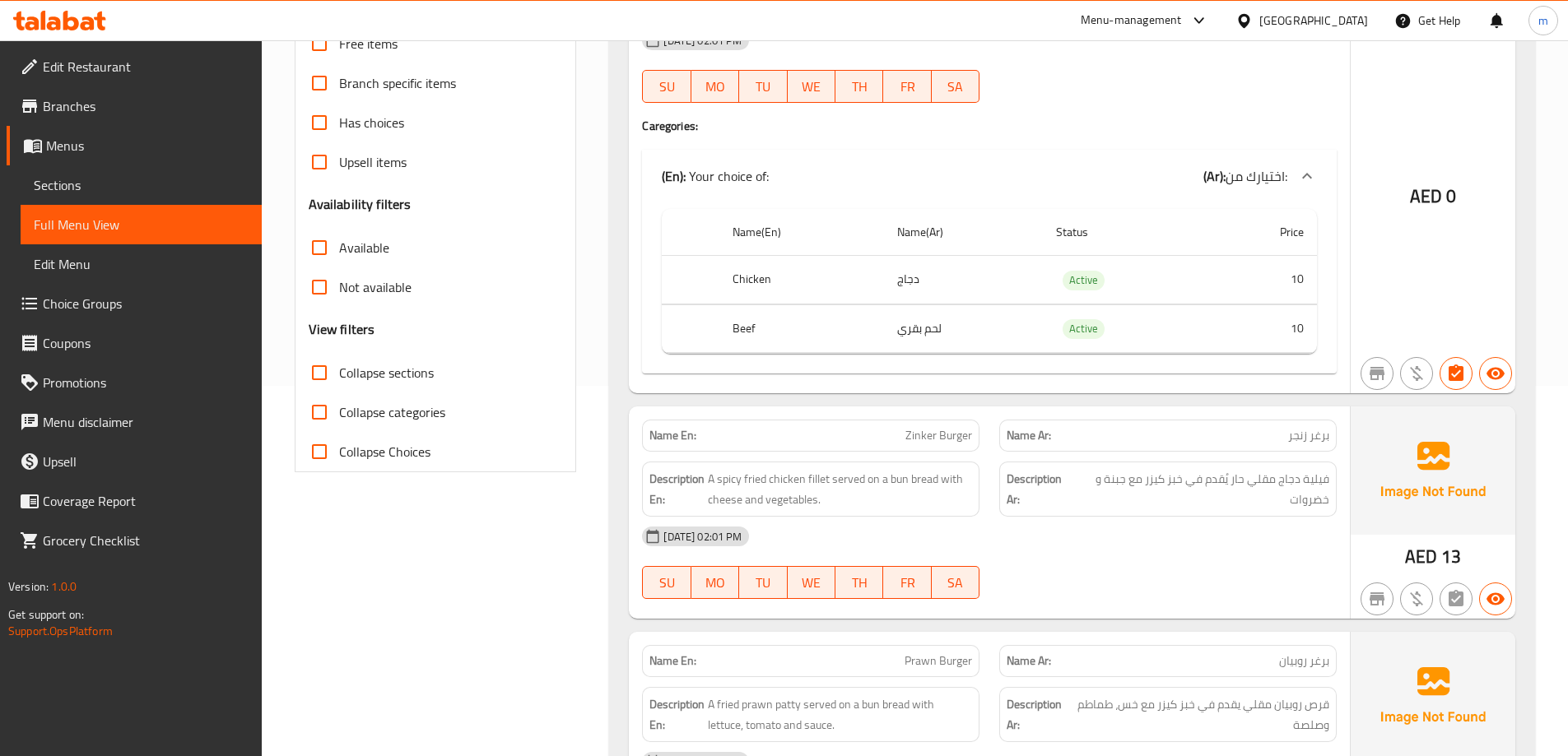
click at [421, 383] on span "Collapse sections" at bounding box center [387, 372] width 95 height 19
click at [340, 384] on input "Collapse sections" at bounding box center [319, 373] width 40 height 40
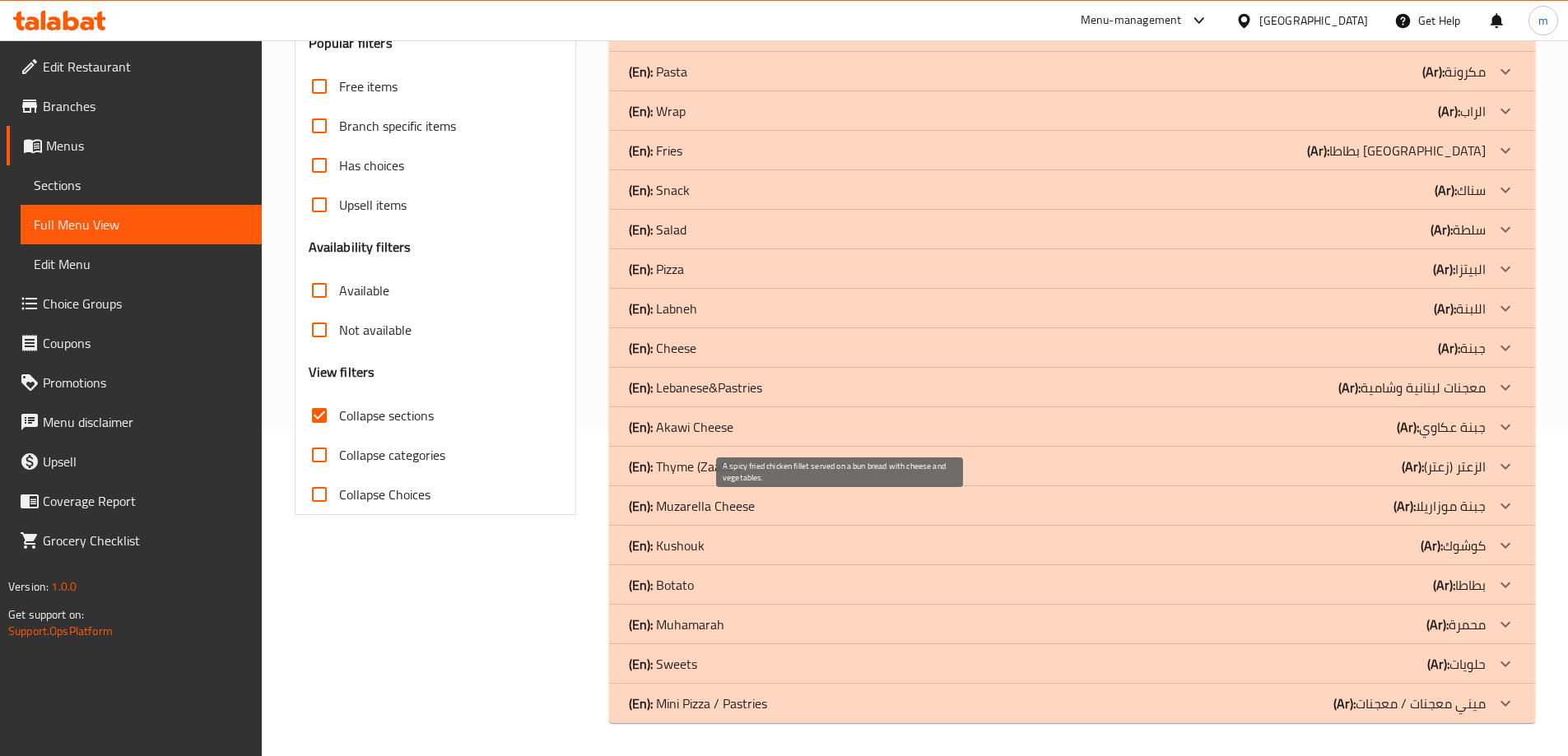
scroll to position [327, 0]
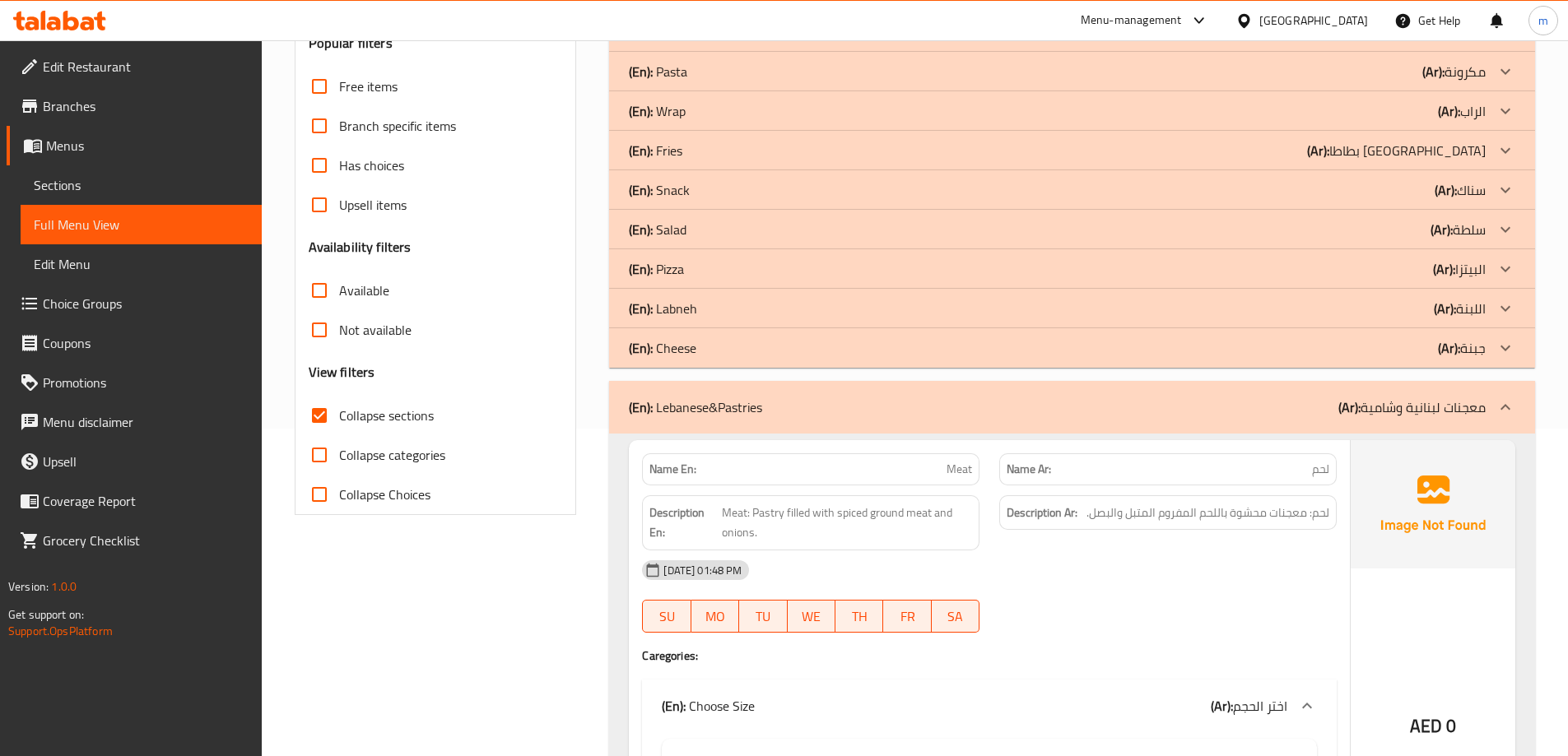
click at [405, 417] on span "Collapse sections" at bounding box center [387, 415] width 95 height 19
click at [340, 417] on input "Collapse sections" at bounding box center [319, 416] width 40 height 40
checkbox input "false"
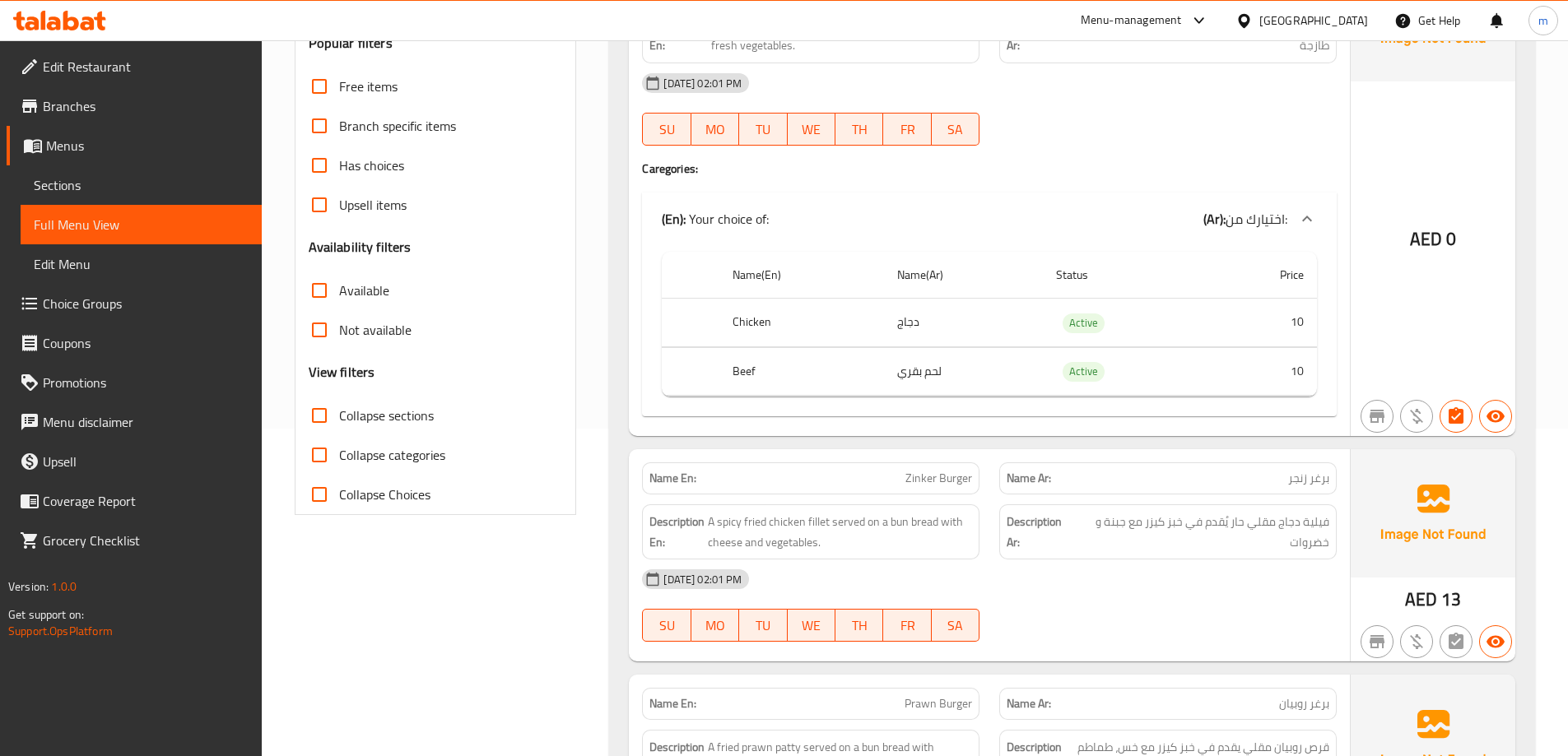
scroll to position [0, 0]
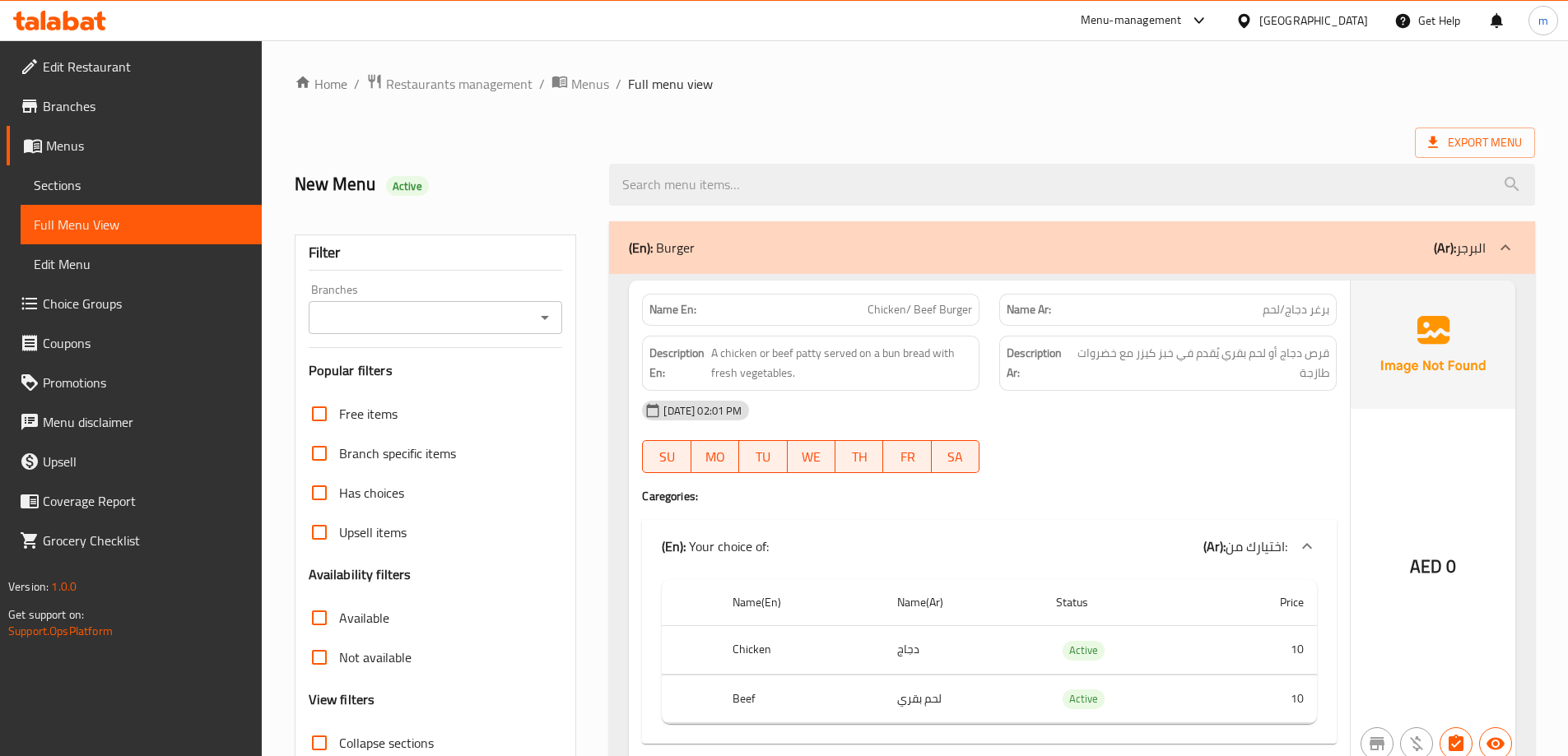
click at [1481, 242] on p "(Ar): البرجر" at bounding box center [1459, 247] width 52 height 19
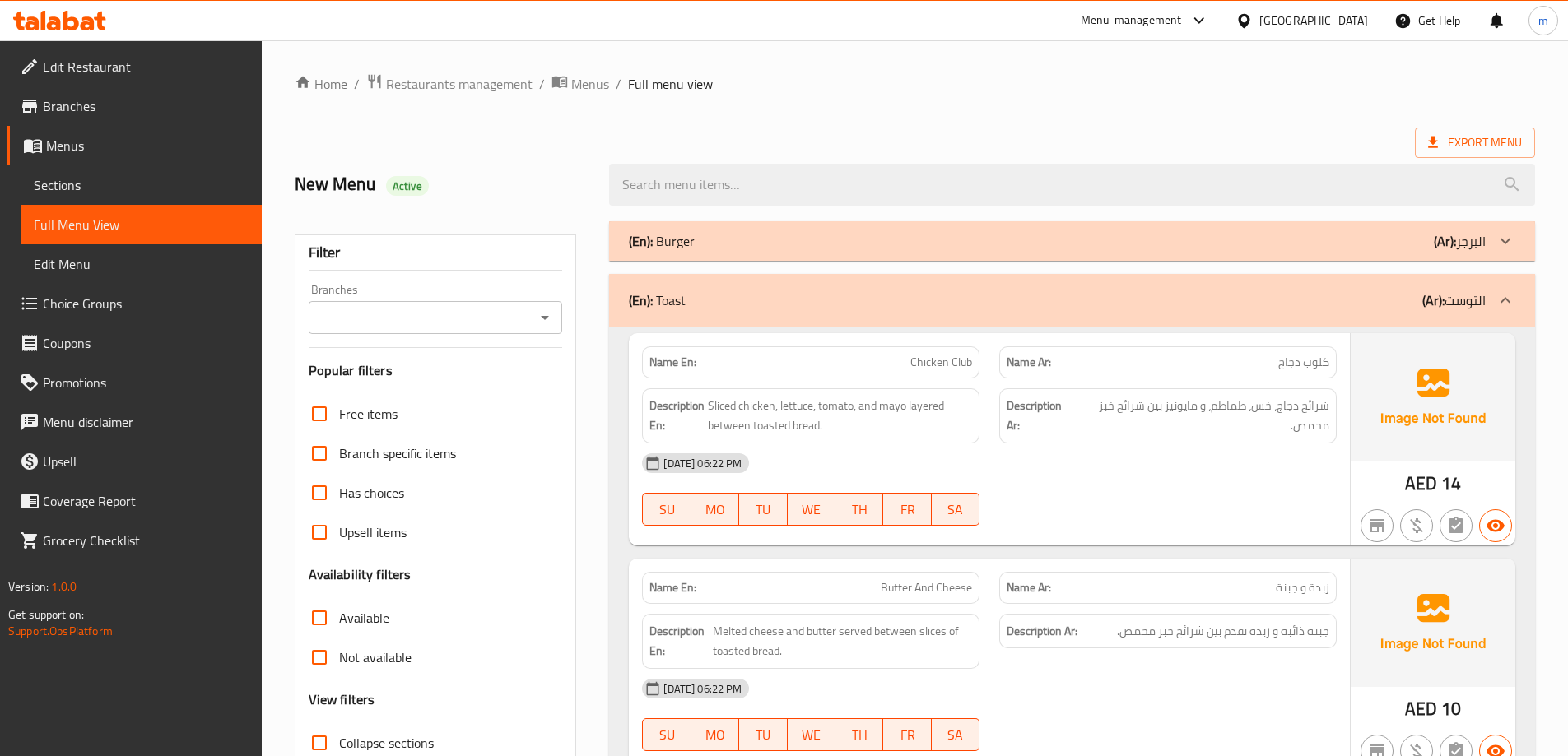
click at [1492, 289] on div at bounding box center [1505, 301] width 40 height 40
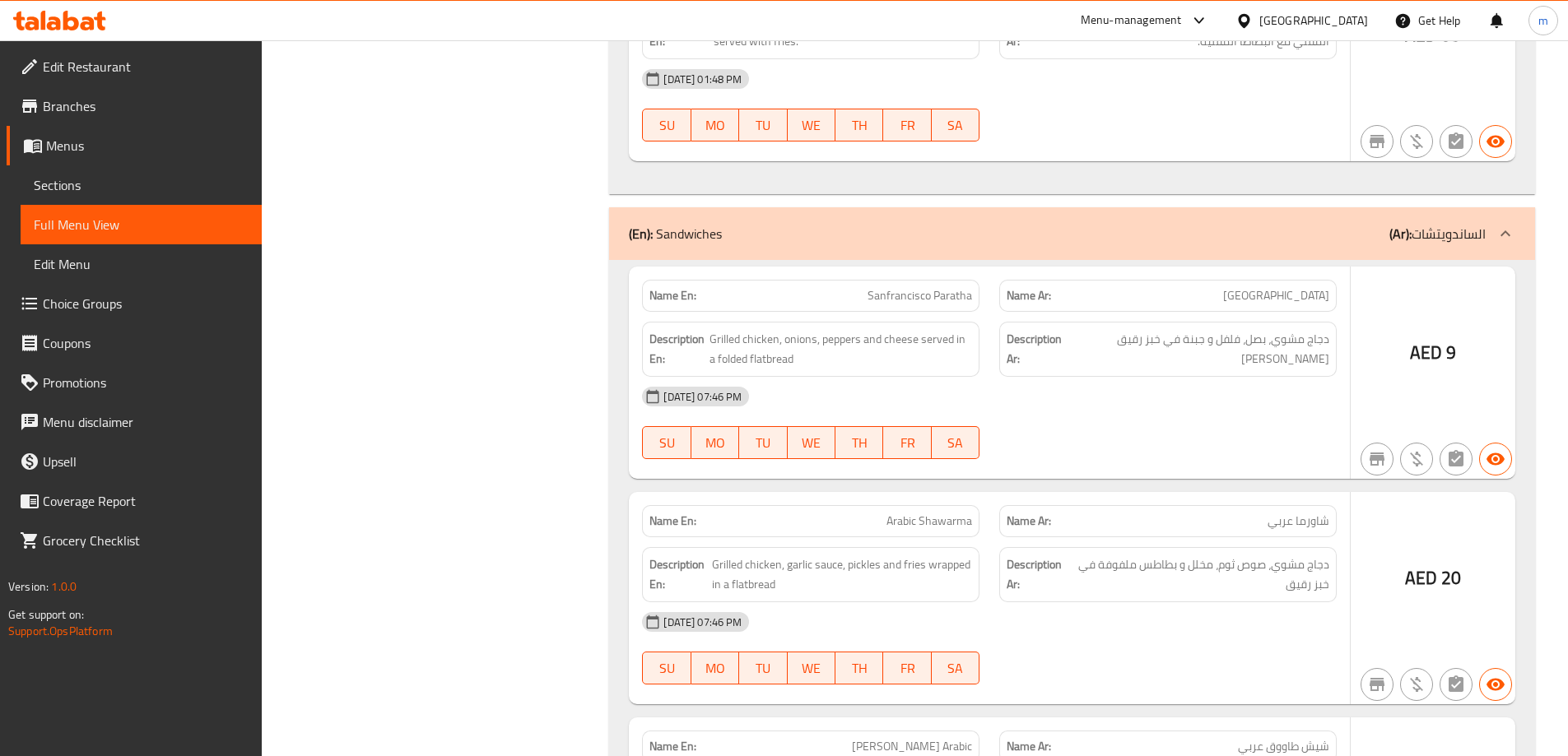
scroll to position [1783, 0]
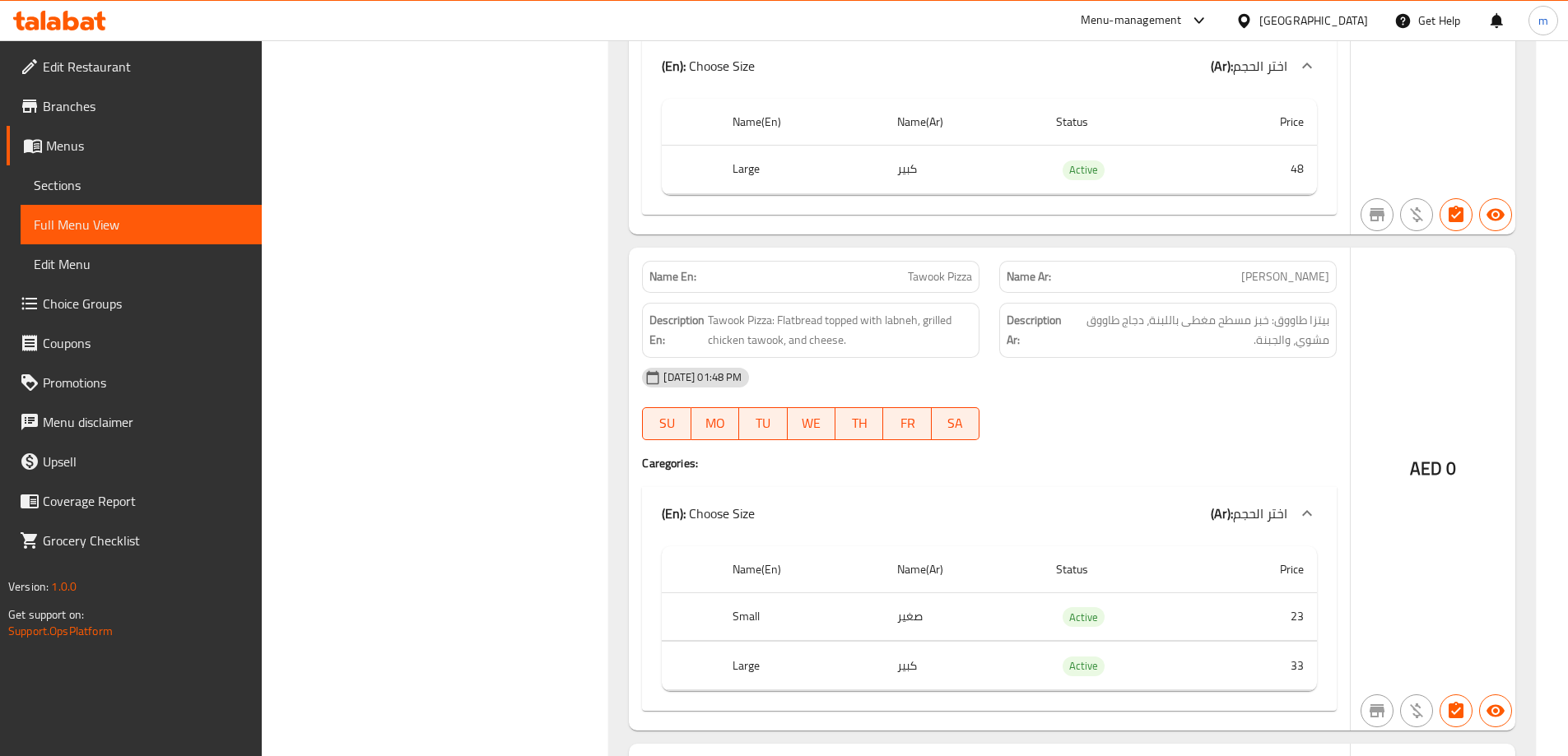
scroll to position [19970, 0]
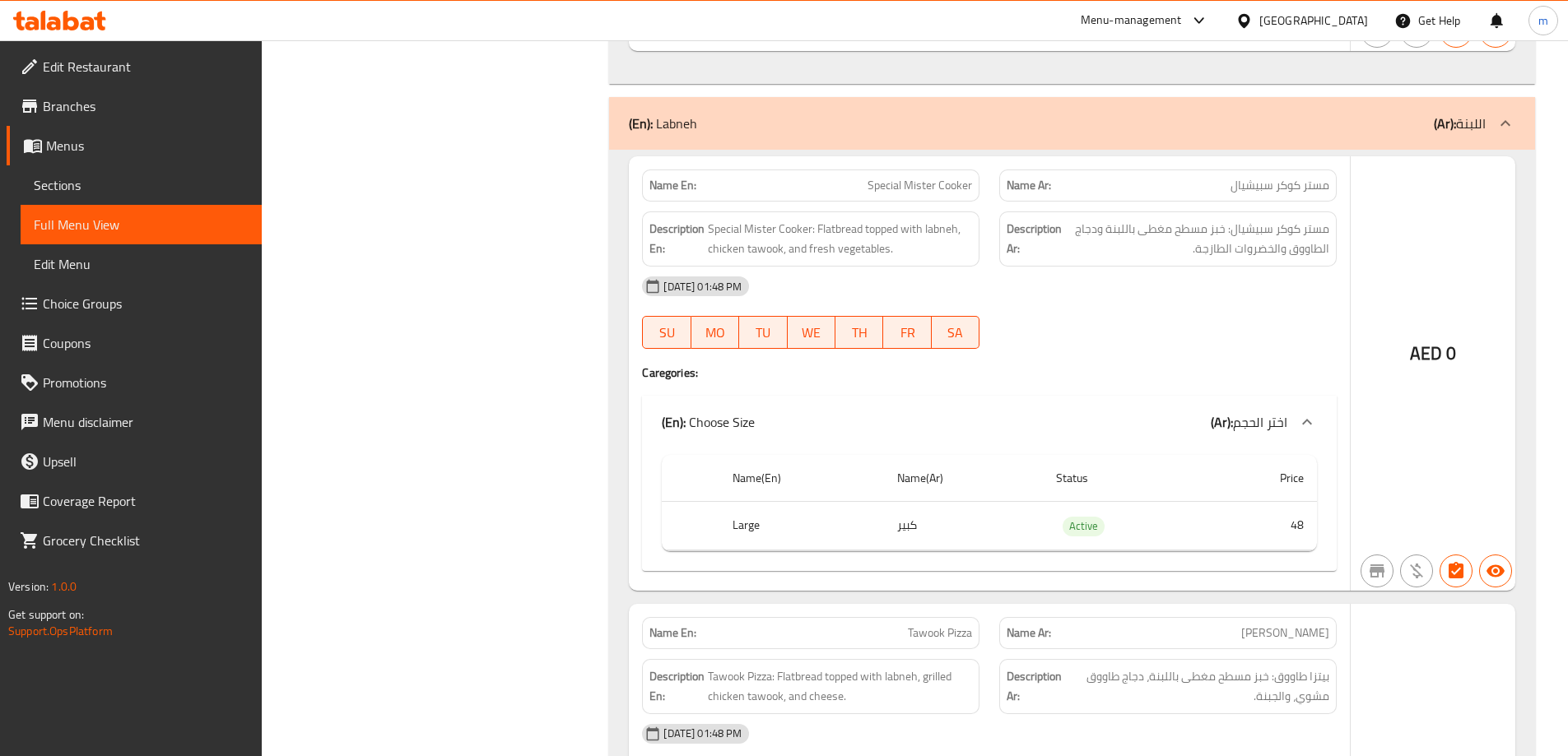
copy span "Special Mister Cooker"
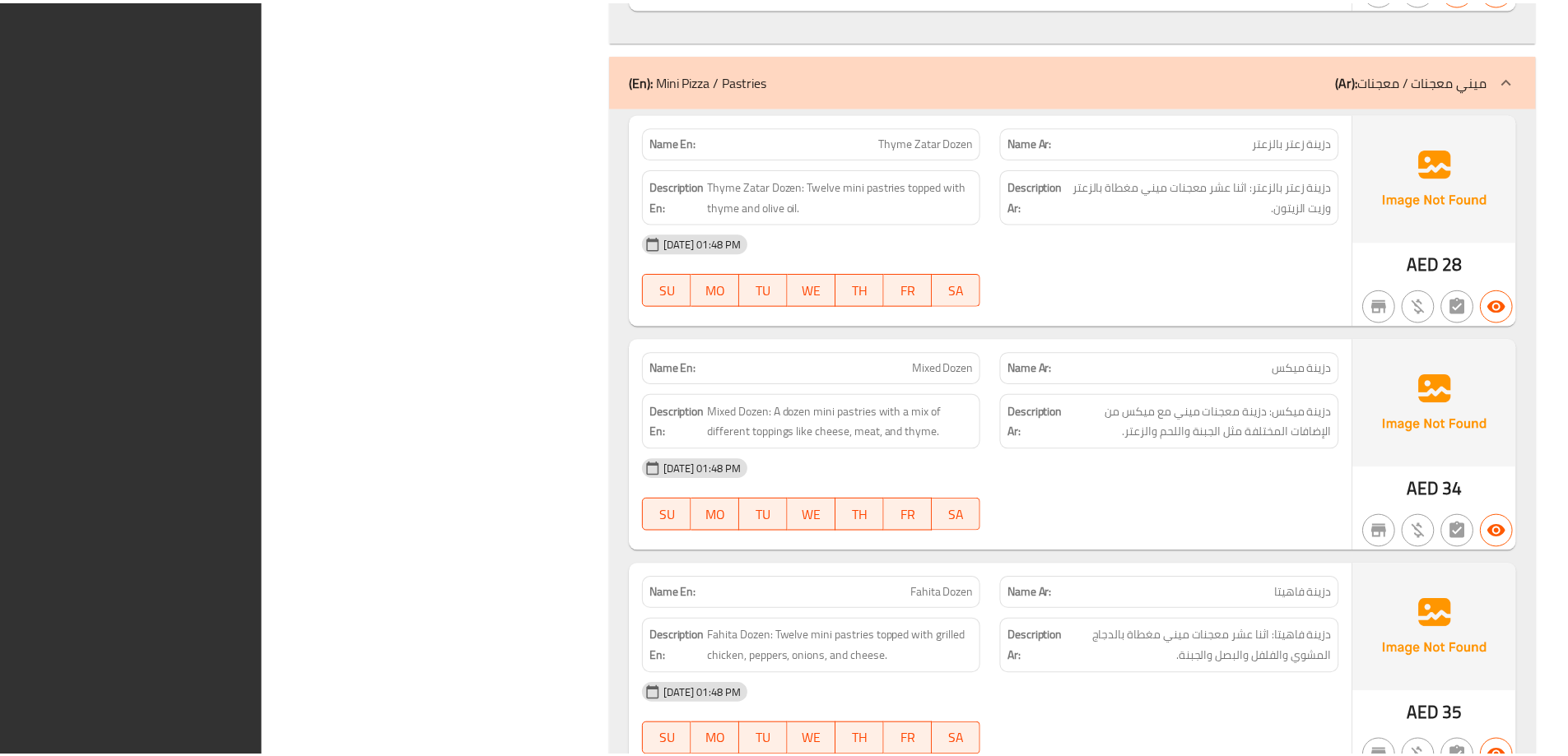
scroll to position [53795, 0]
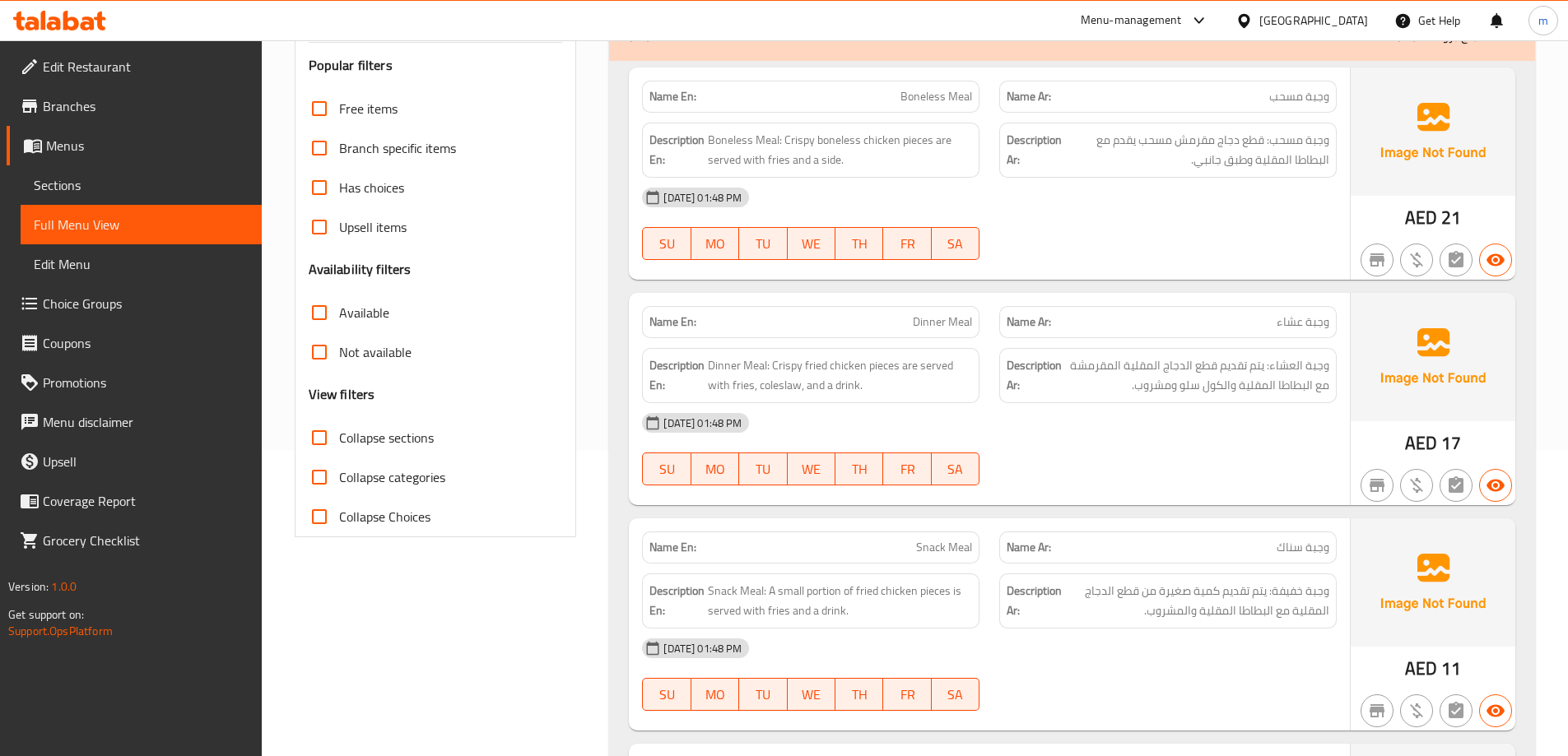
scroll to position [0, 0]
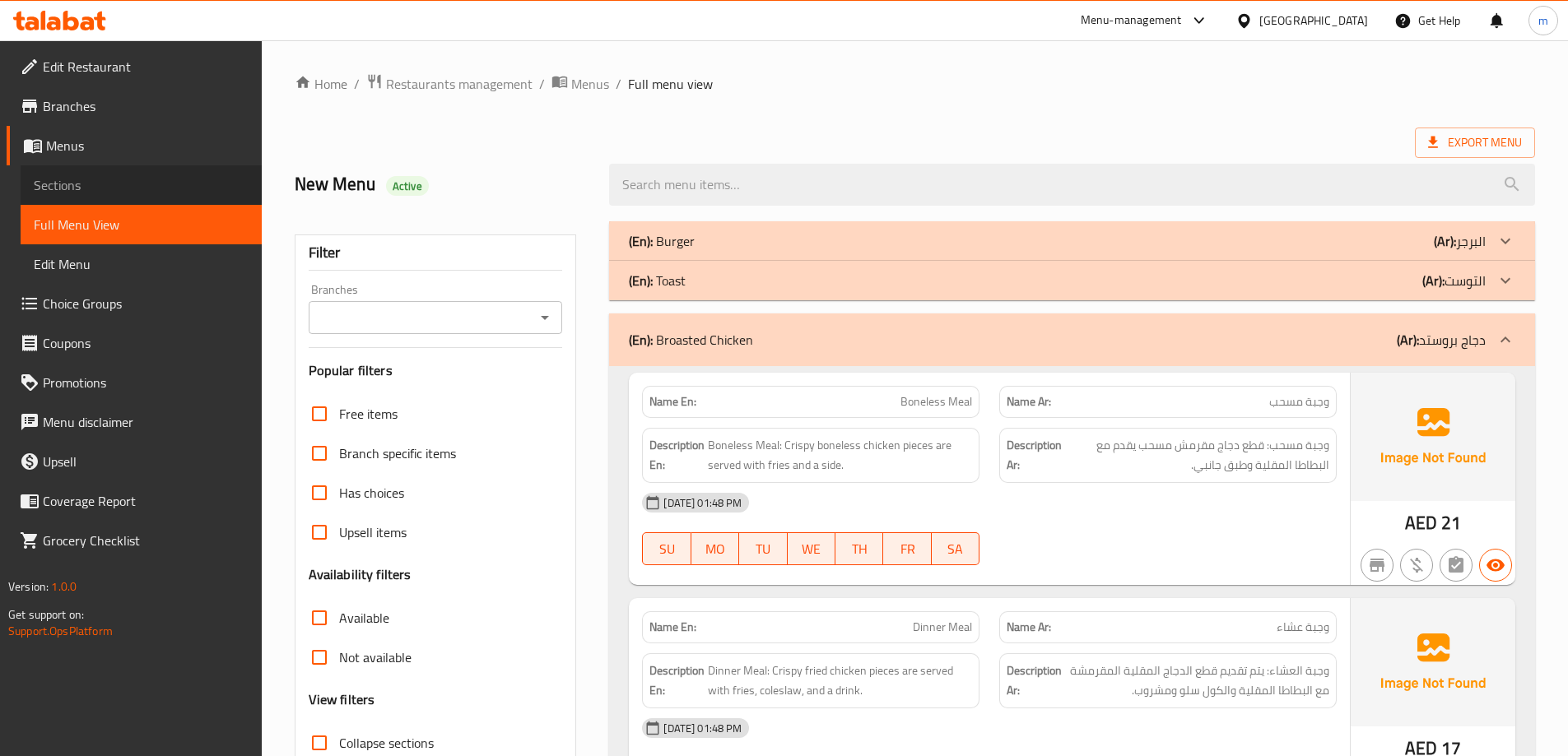
click at [135, 178] on span "Sections" at bounding box center [141, 185] width 215 height 19
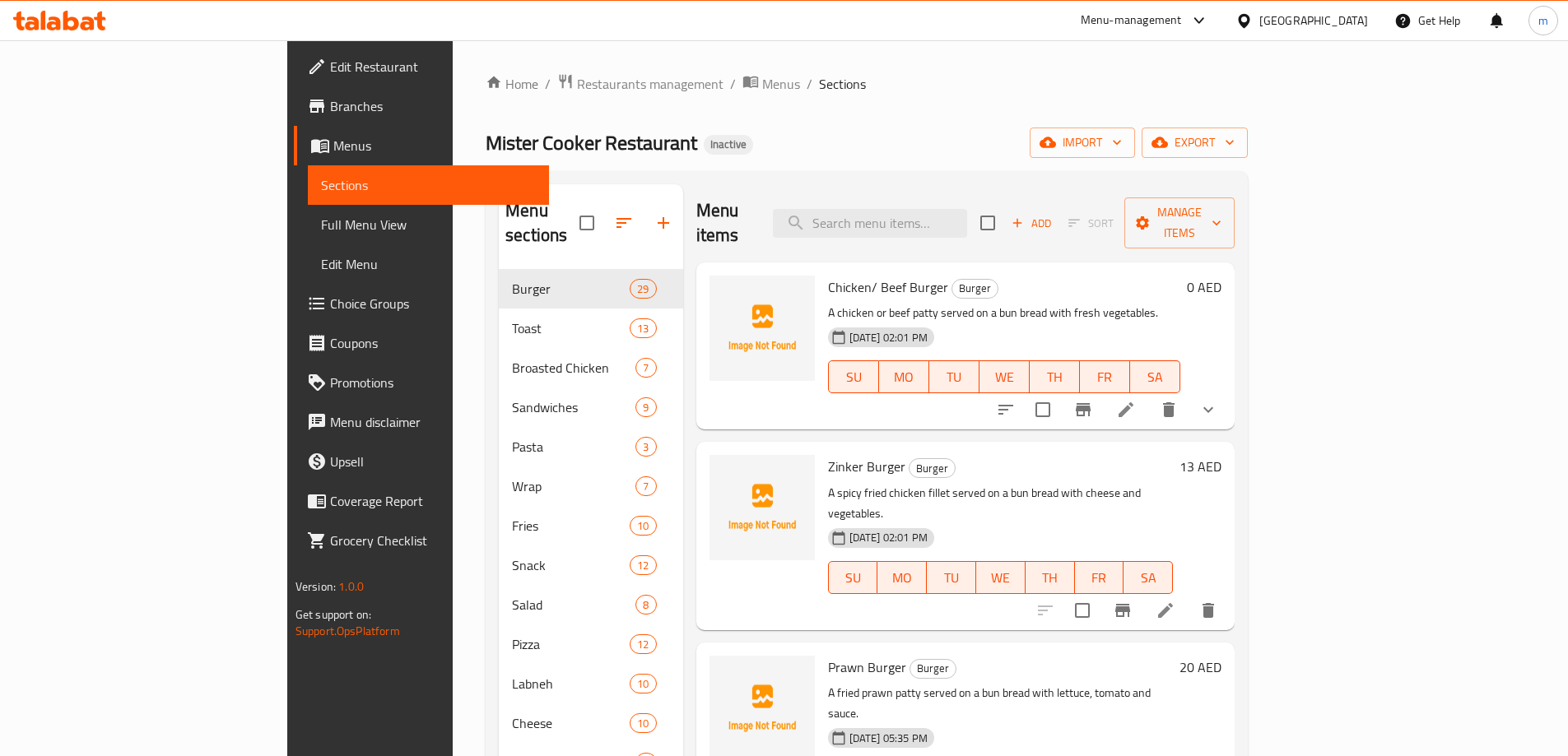
click at [321, 221] on span "Full Menu View" at bounding box center [429, 224] width 215 height 19
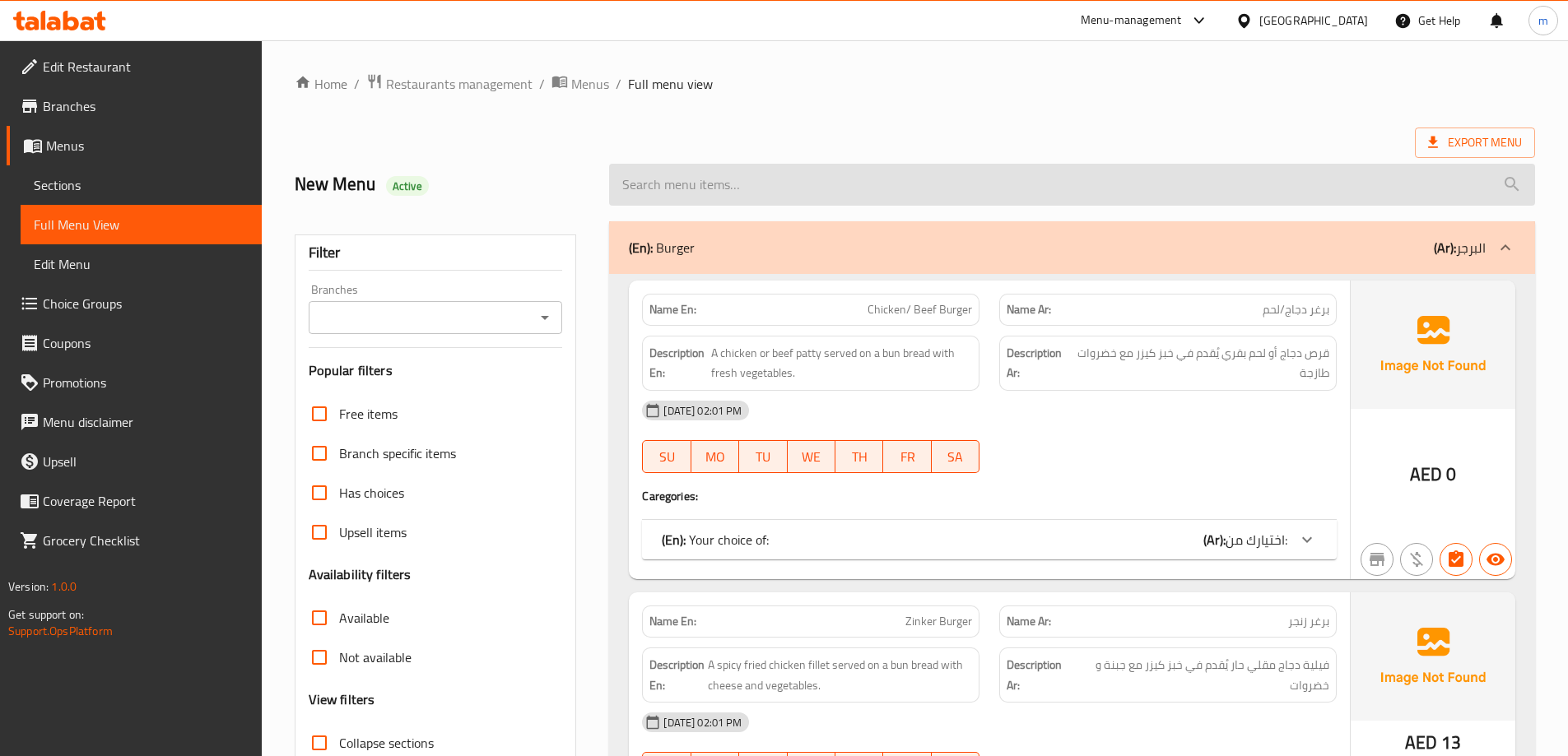
click at [1163, 164] on input "search" at bounding box center [1072, 185] width 926 height 42
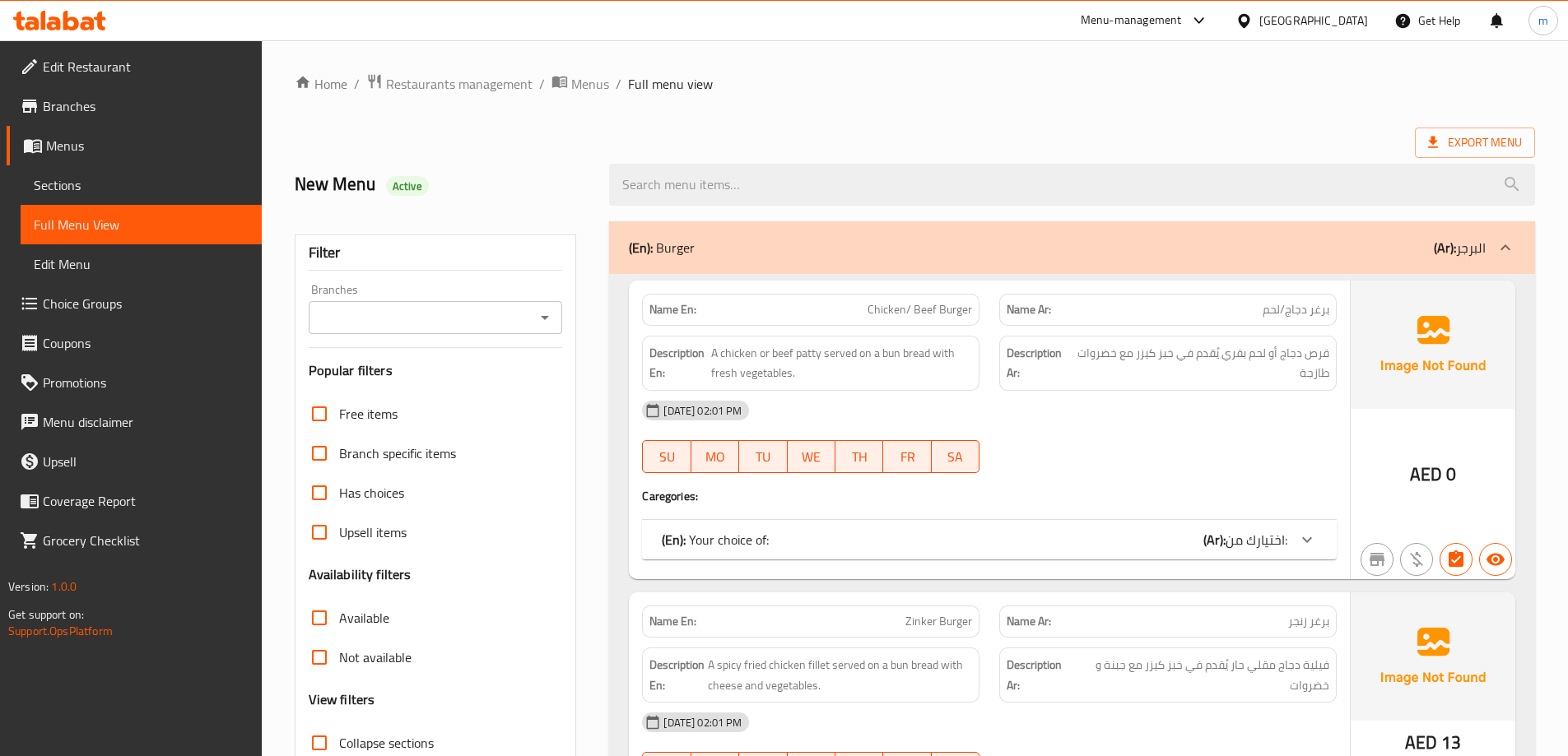
scroll to position [27188, 0]
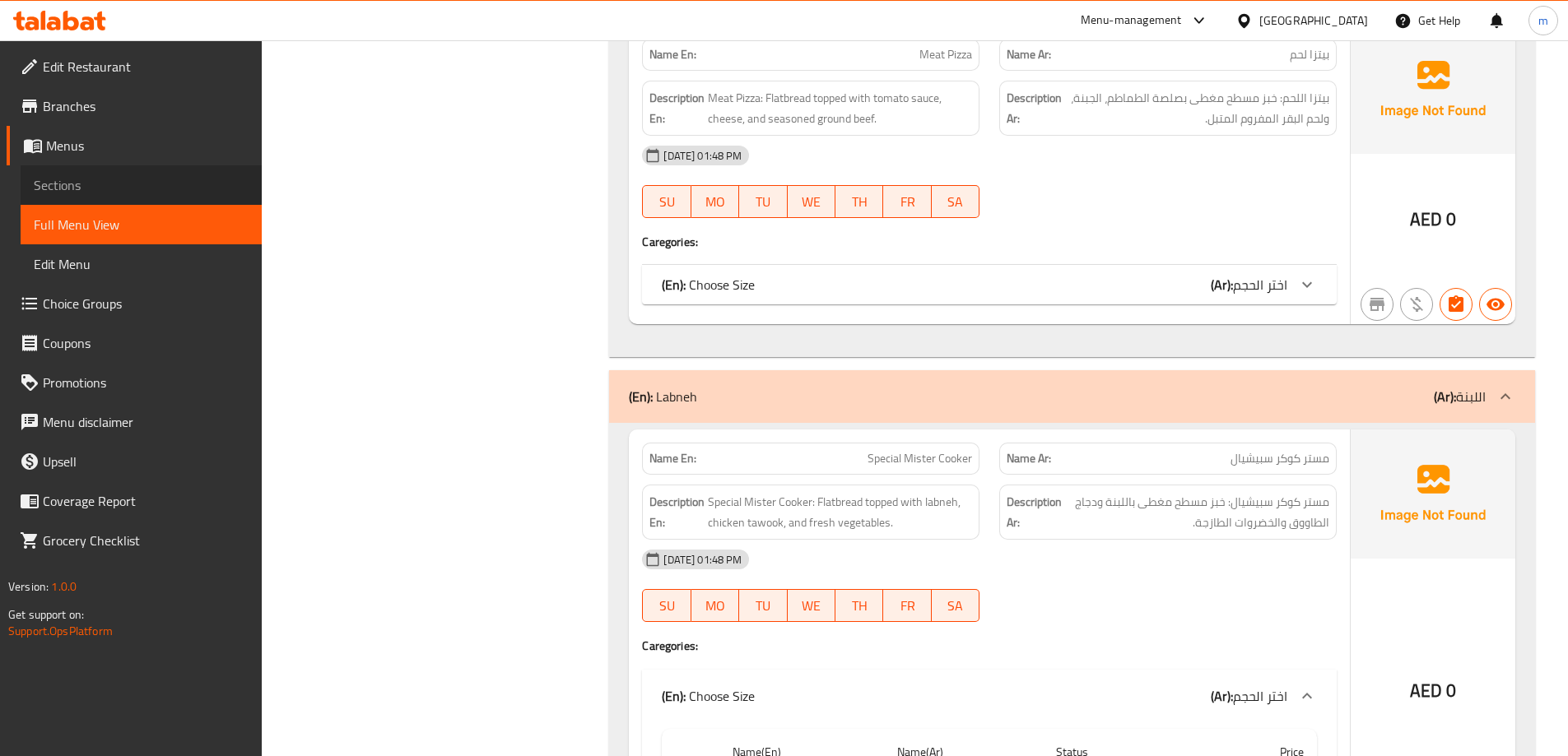
click at [135, 189] on span "Sections" at bounding box center [141, 185] width 215 height 19
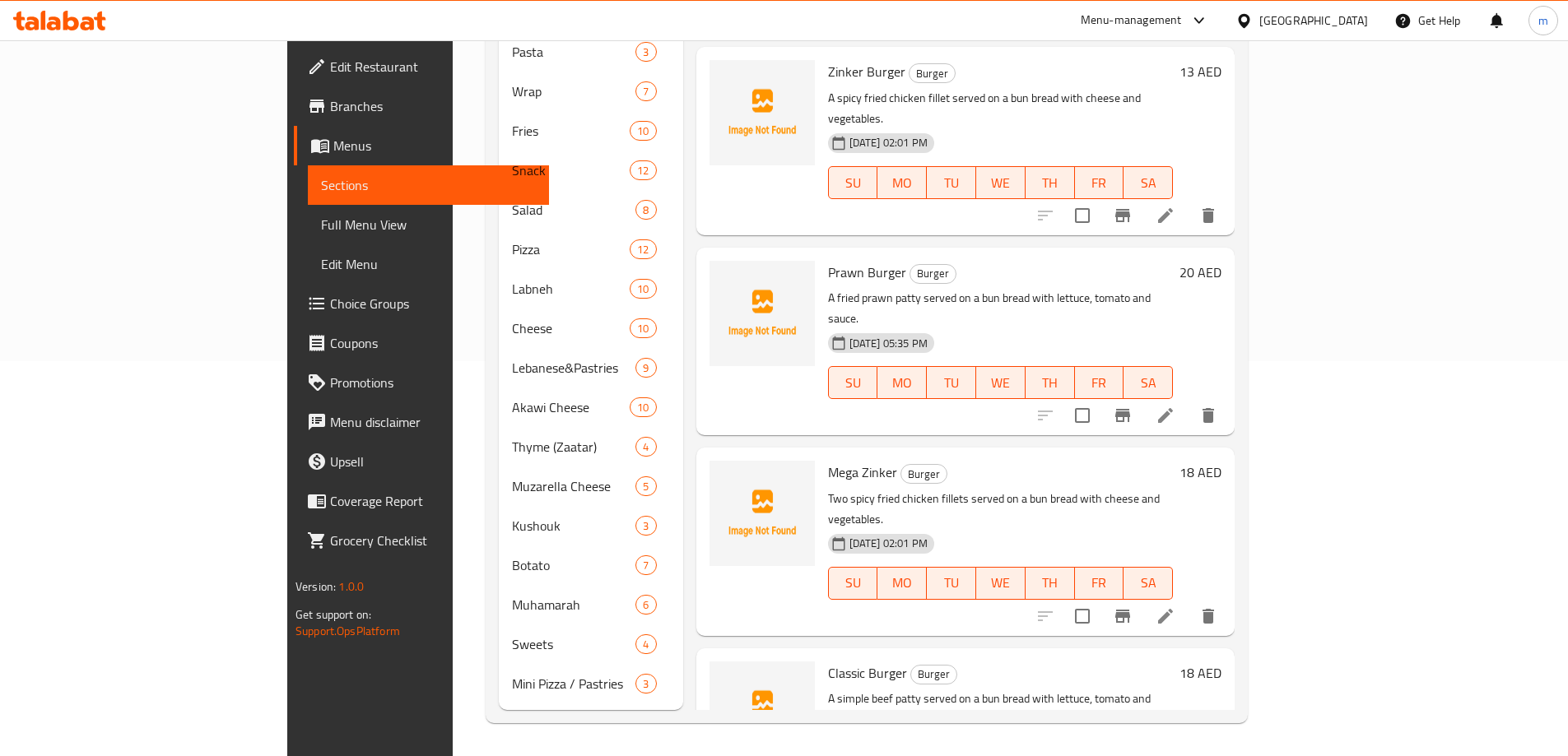
scroll to position [230, 0]
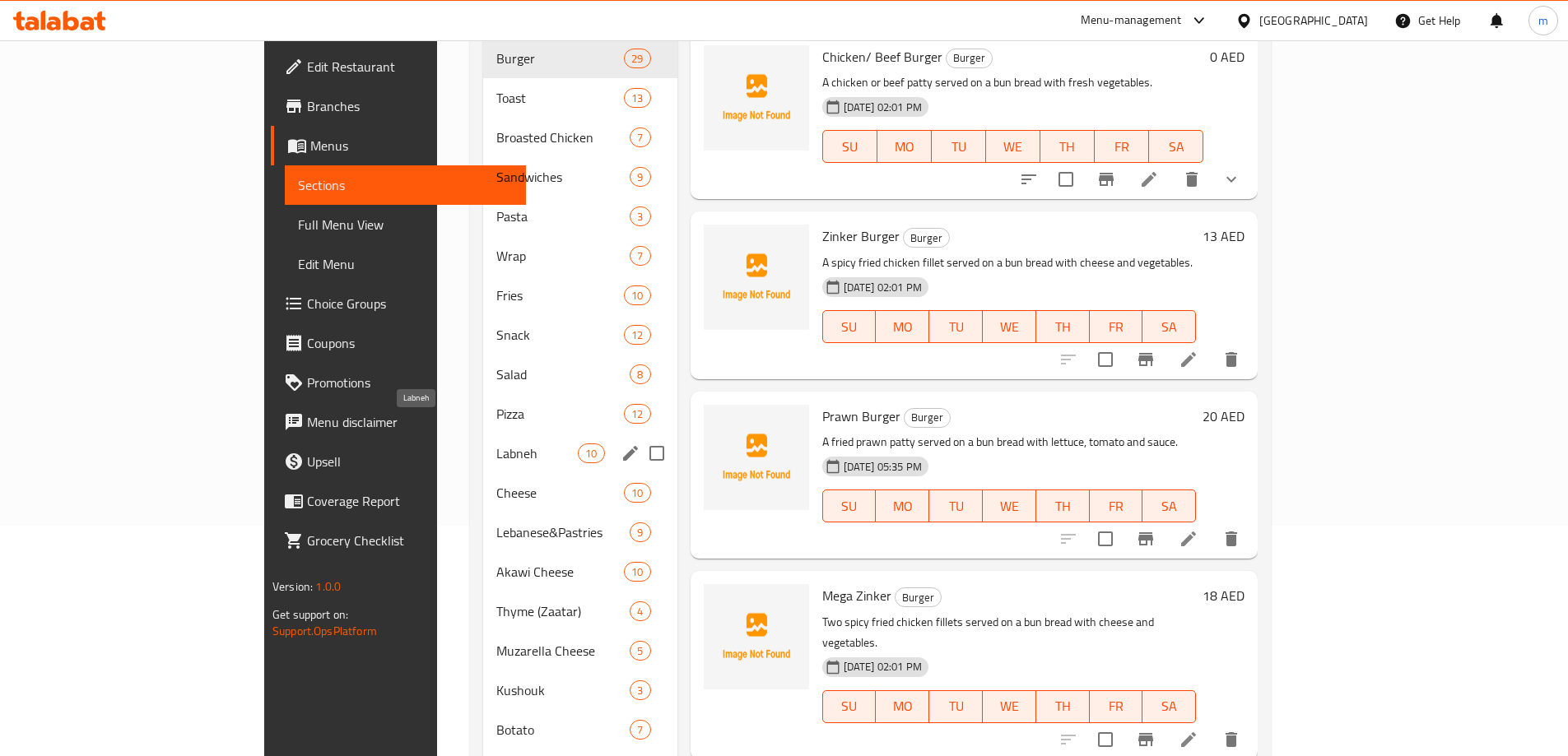
click at [496, 443] on span "Labneh" at bounding box center [537, 453] width 82 height 19
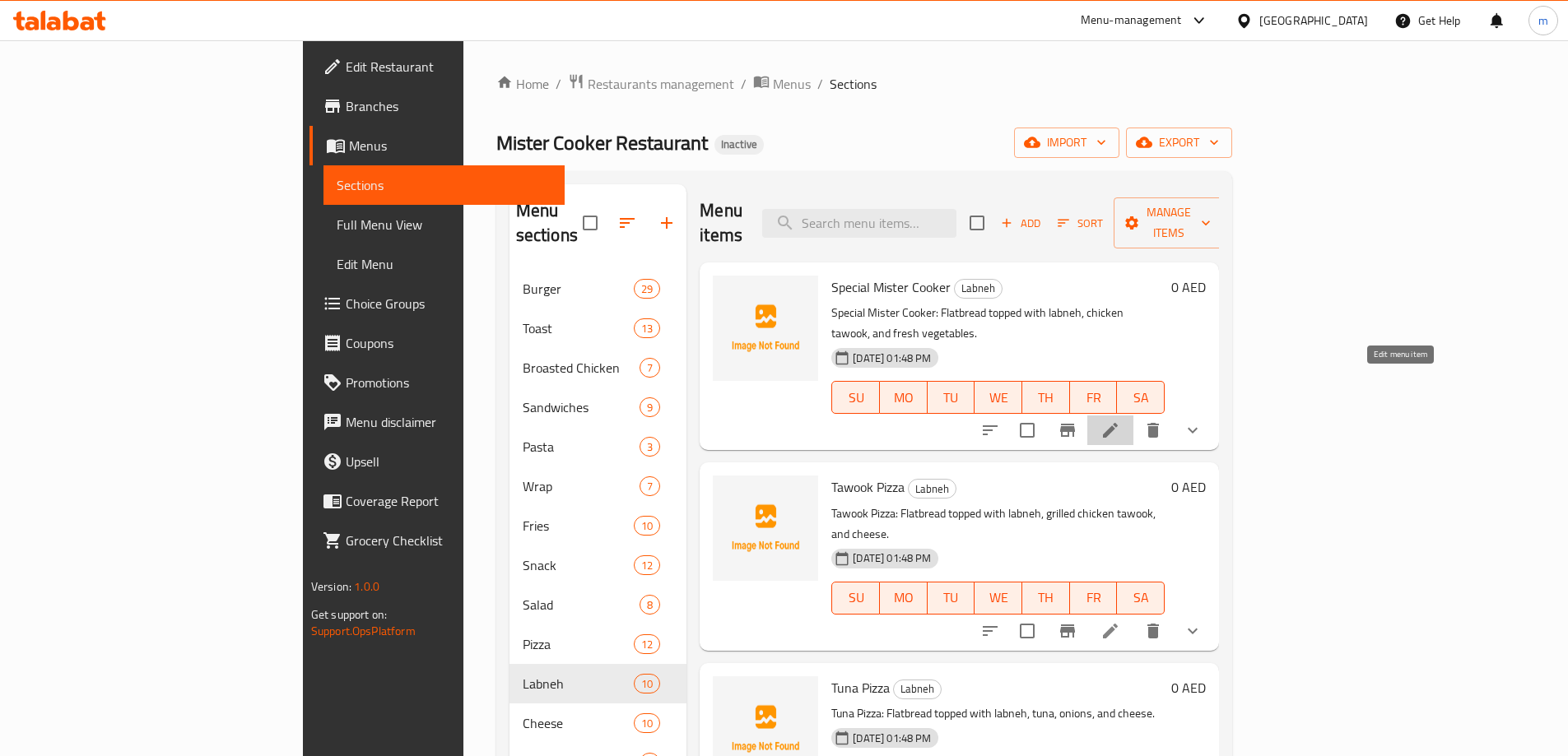
click at [1118, 423] on icon at bounding box center [1111, 430] width 15 height 15
